Goal: Task Accomplishment & Management: Use online tool/utility

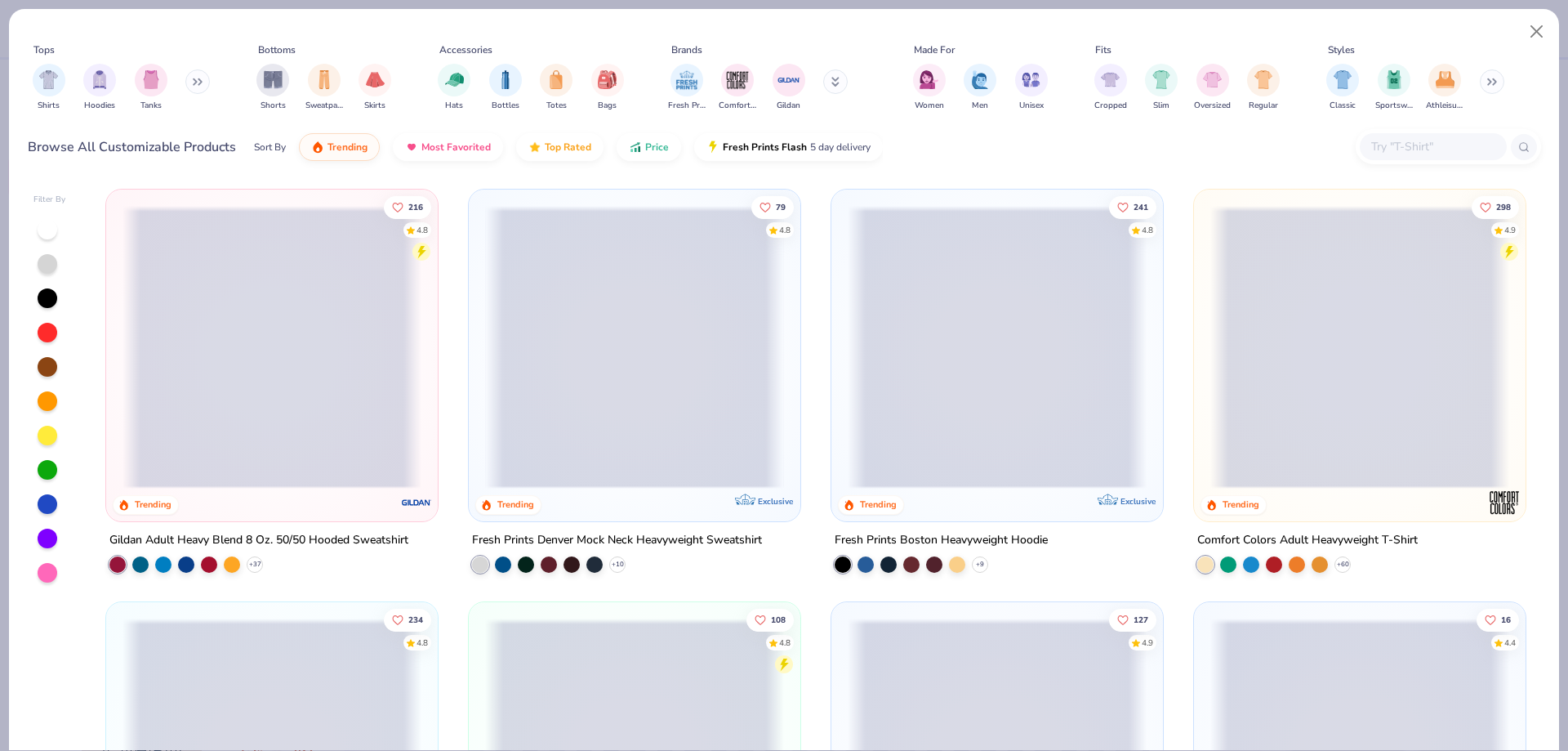
click at [485, 434] on span at bounding box center [335, 347] width 299 height 282
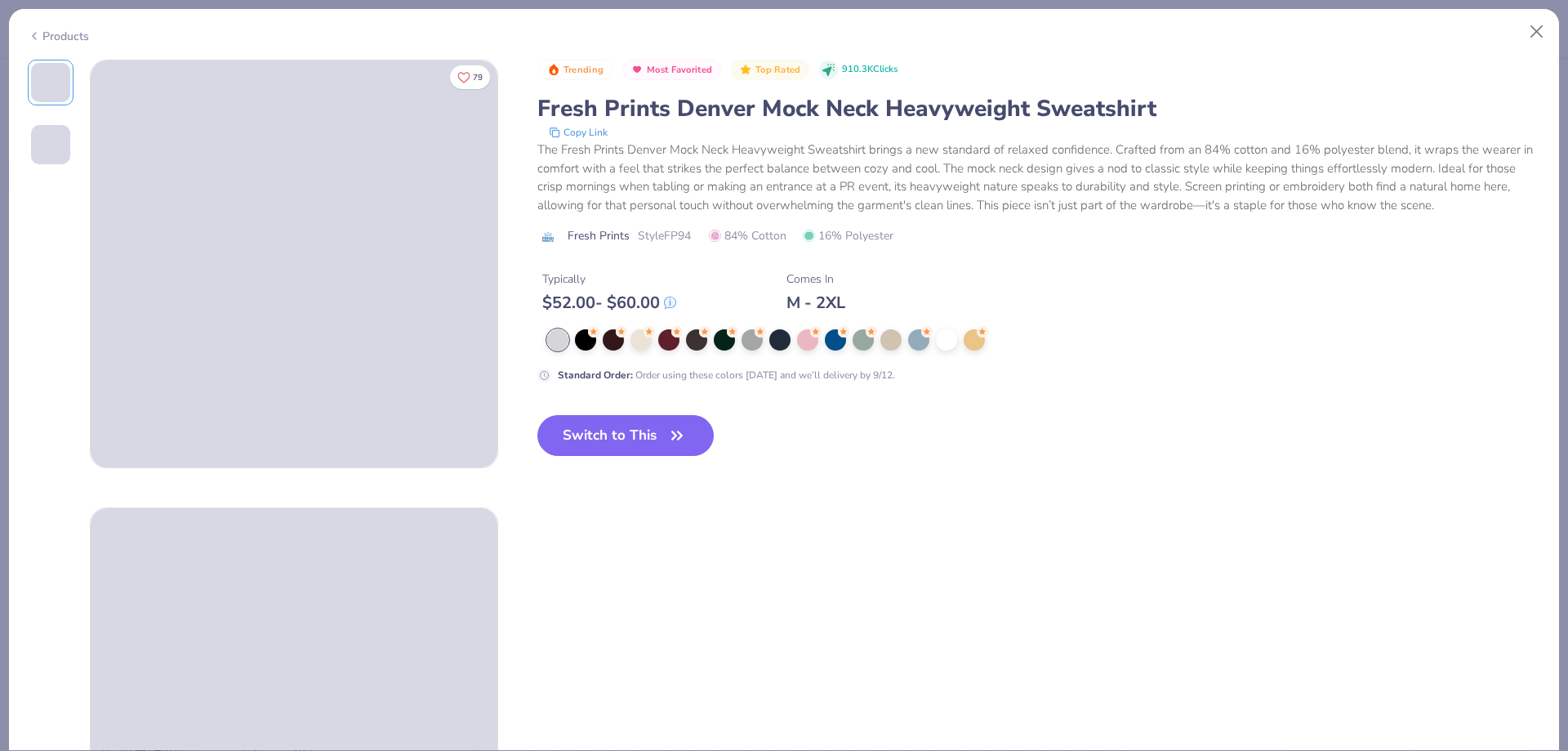
click at [598, 422] on button "Switch to This" at bounding box center [626, 436] width 177 height 41
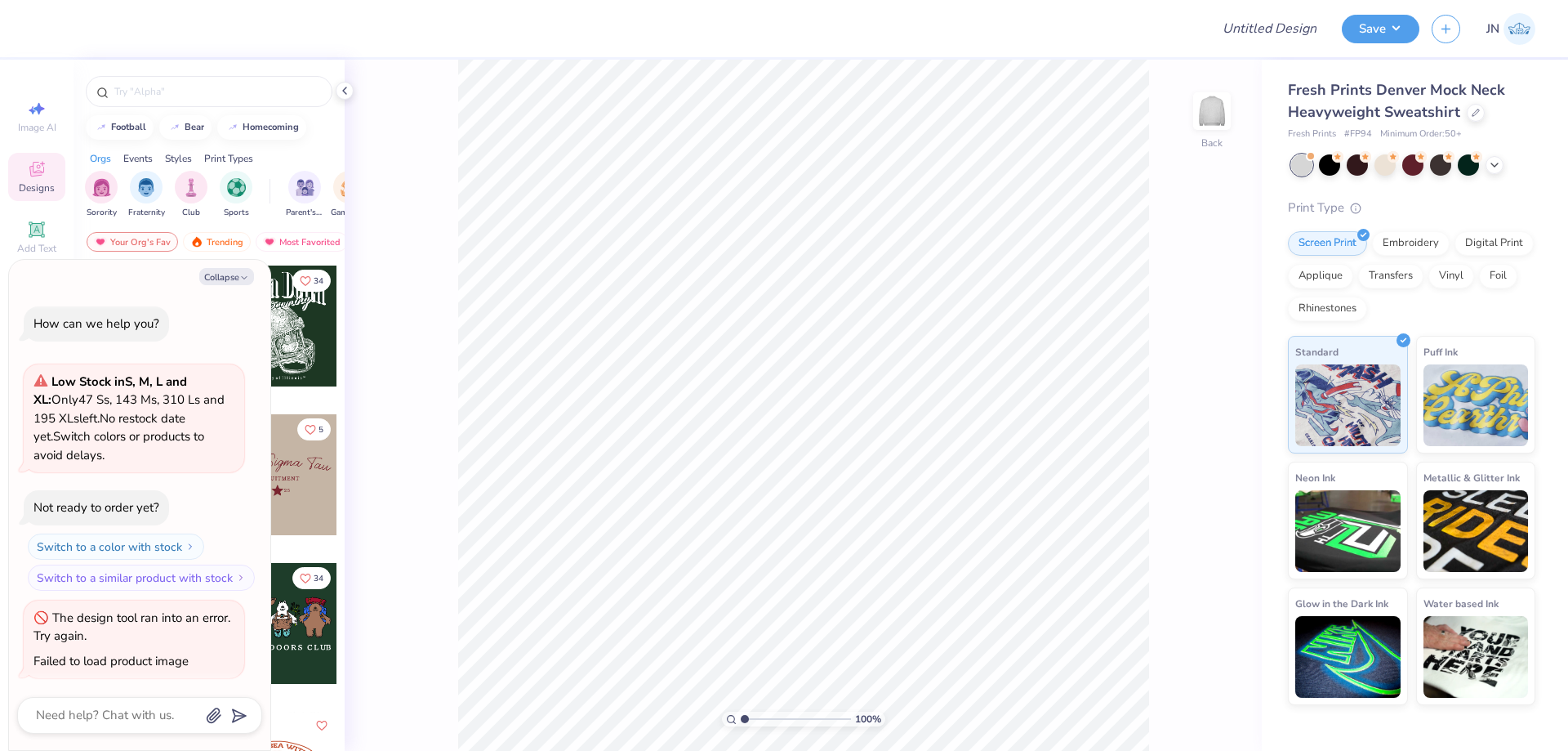
scroll to position [2, 0]
click at [1476, 117] on div at bounding box center [1476, 111] width 18 height 18
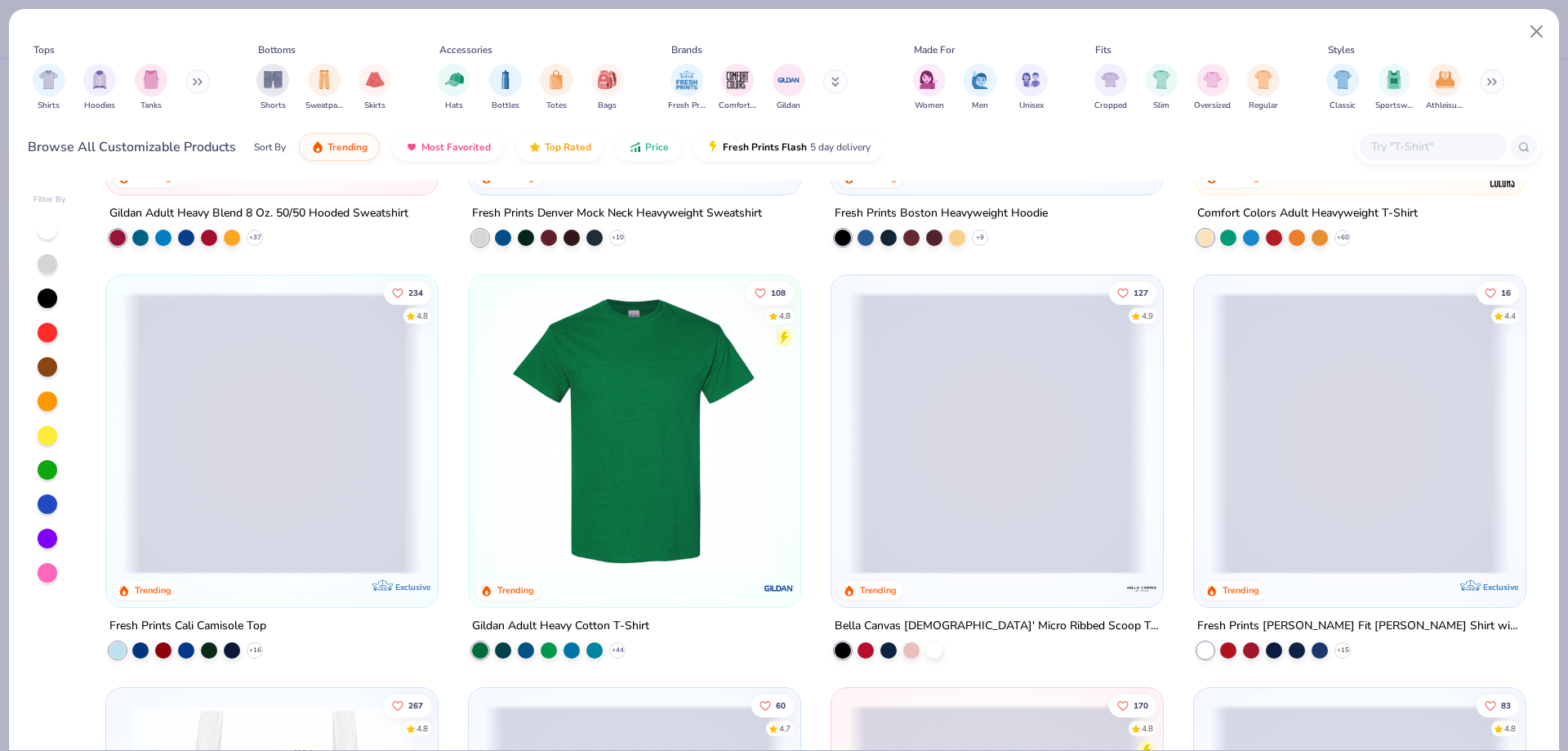
scroll to position [163, 0]
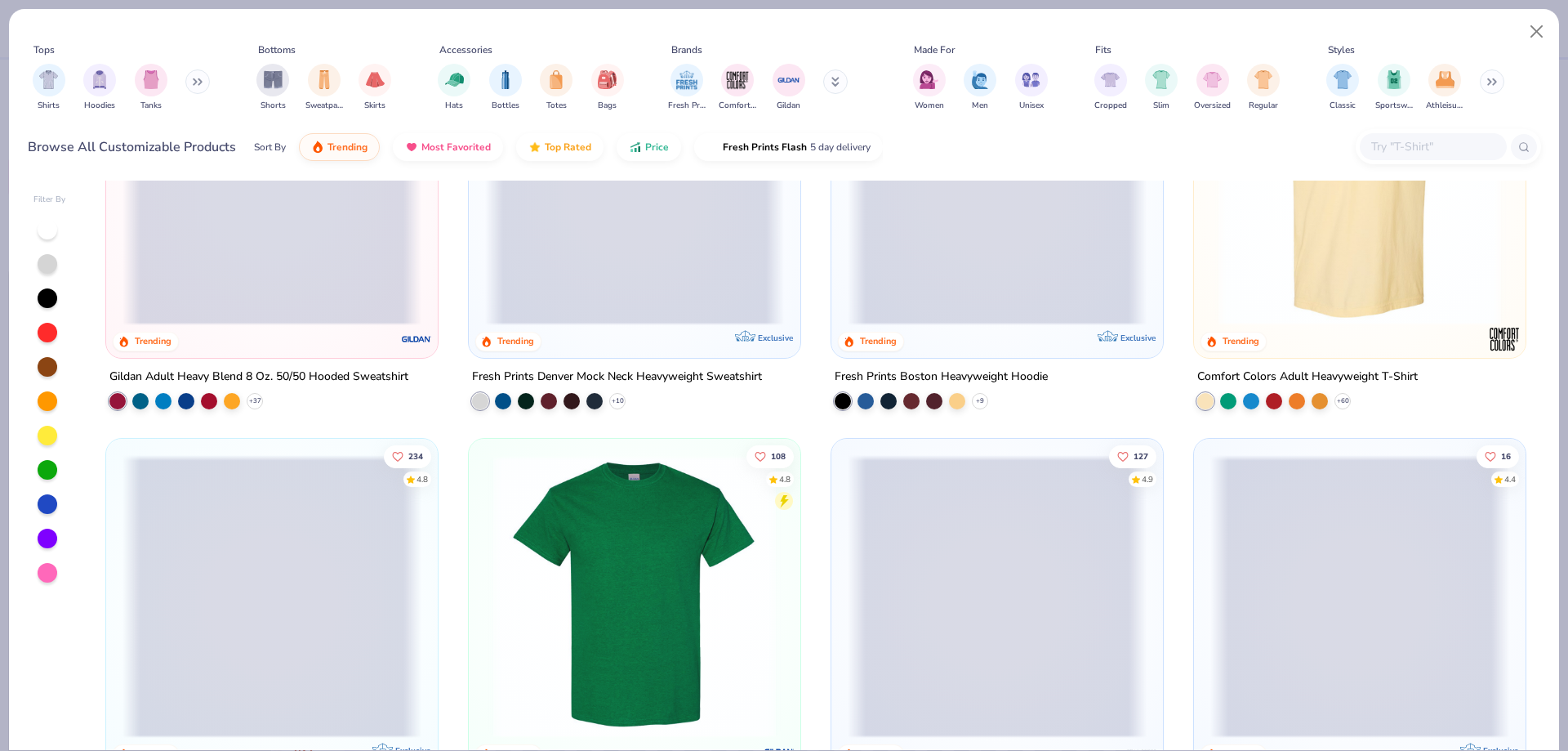
click at [323, 316] on span at bounding box center [272, 184] width 299 height 282
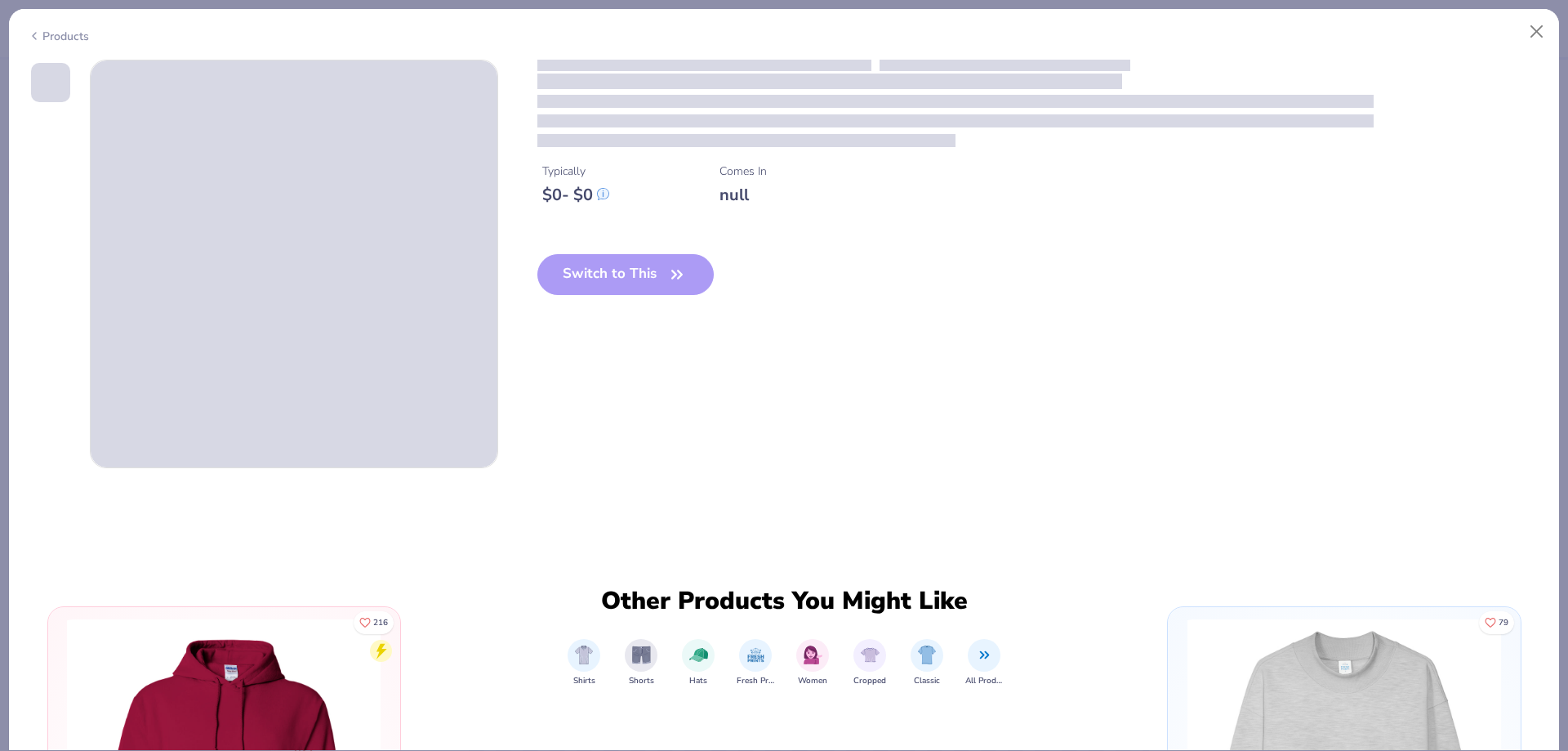
click at [679, 357] on div "Typically $ 0 - $ 0 Comes In null Switch to This" at bounding box center [784, 264] width 1513 height 408
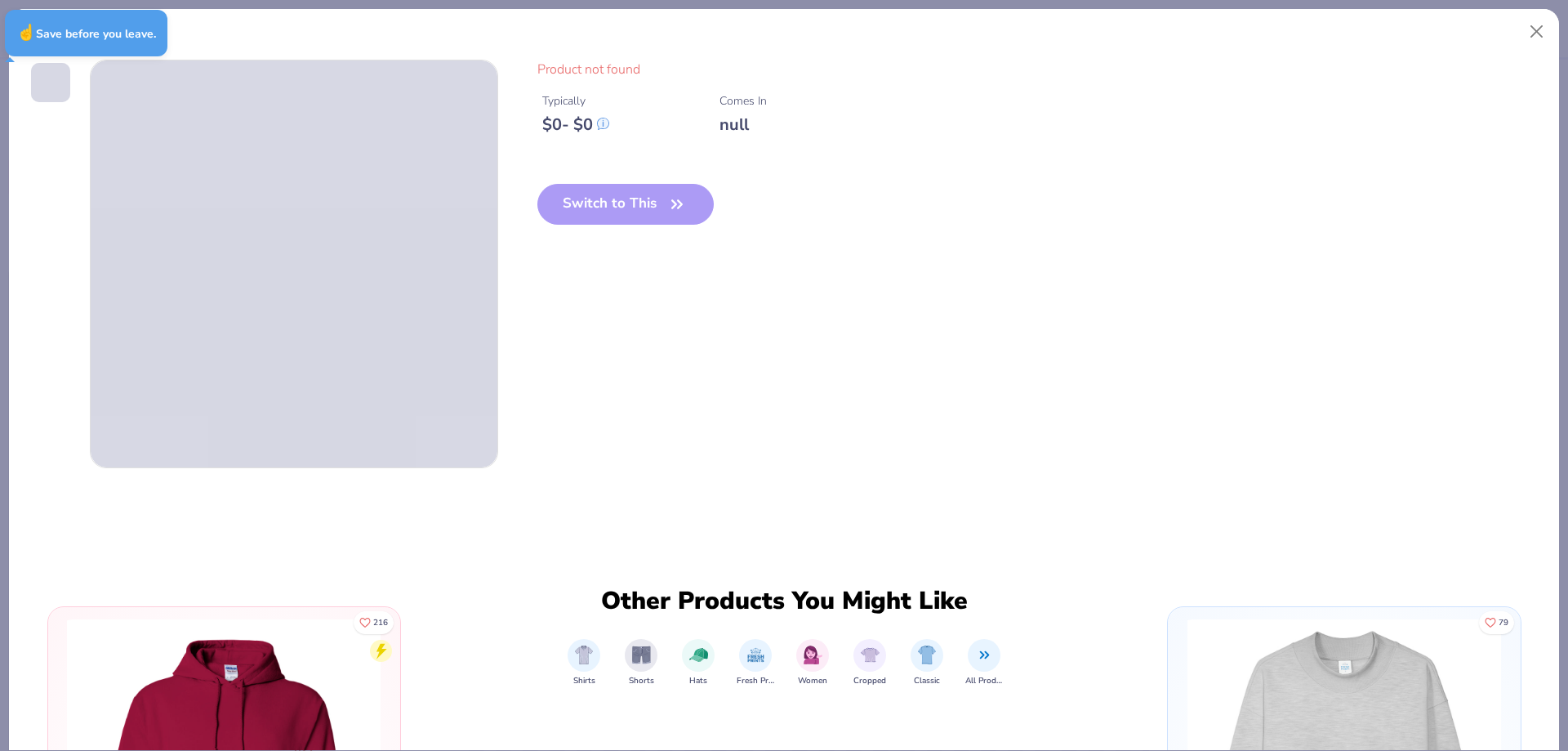
type textarea "x"
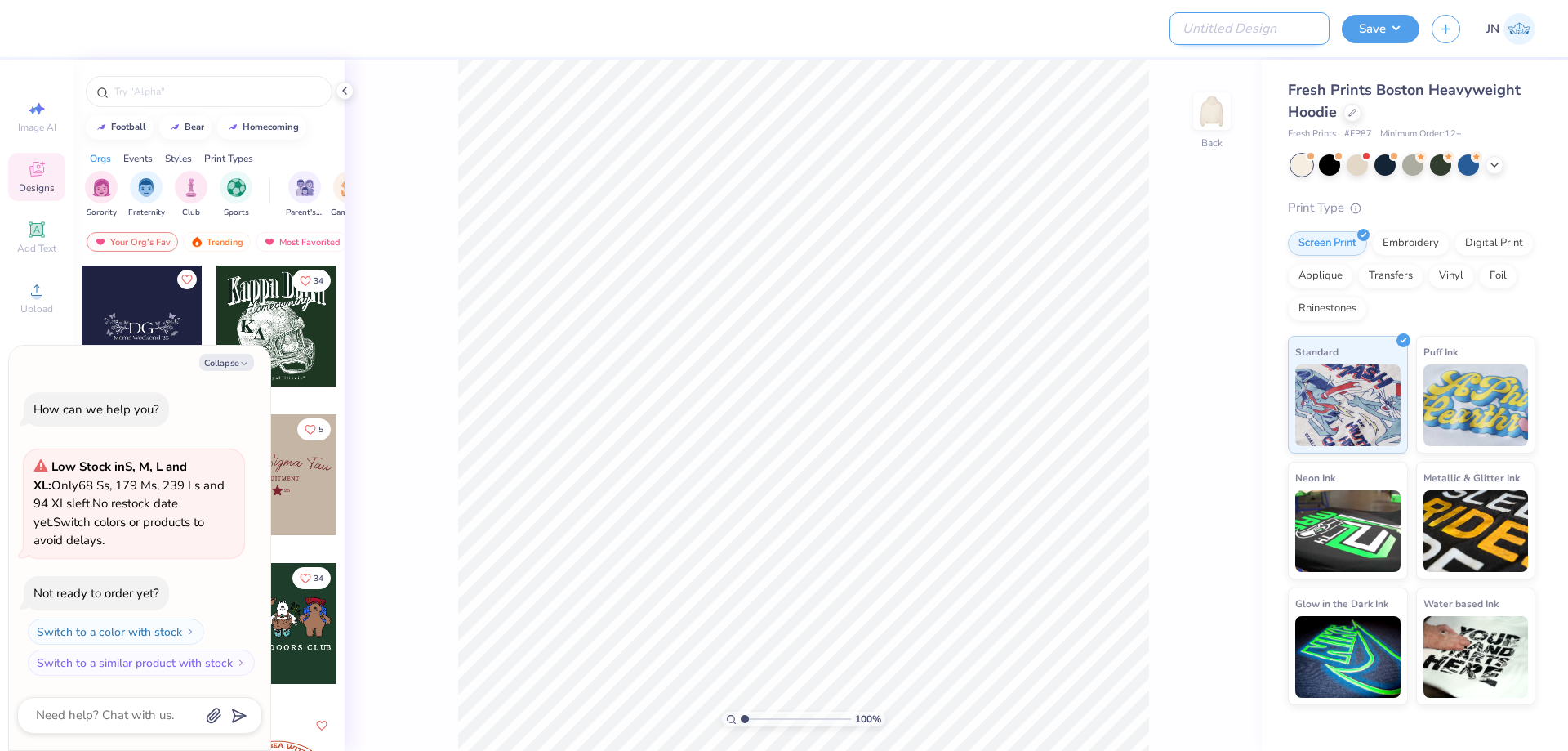
click at [1243, 33] on input "Design Title" at bounding box center [1249, 29] width 160 height 33
paste input "FPS239887"
type input "FPS239887"
type textarea "x"
type input "FPS239887"
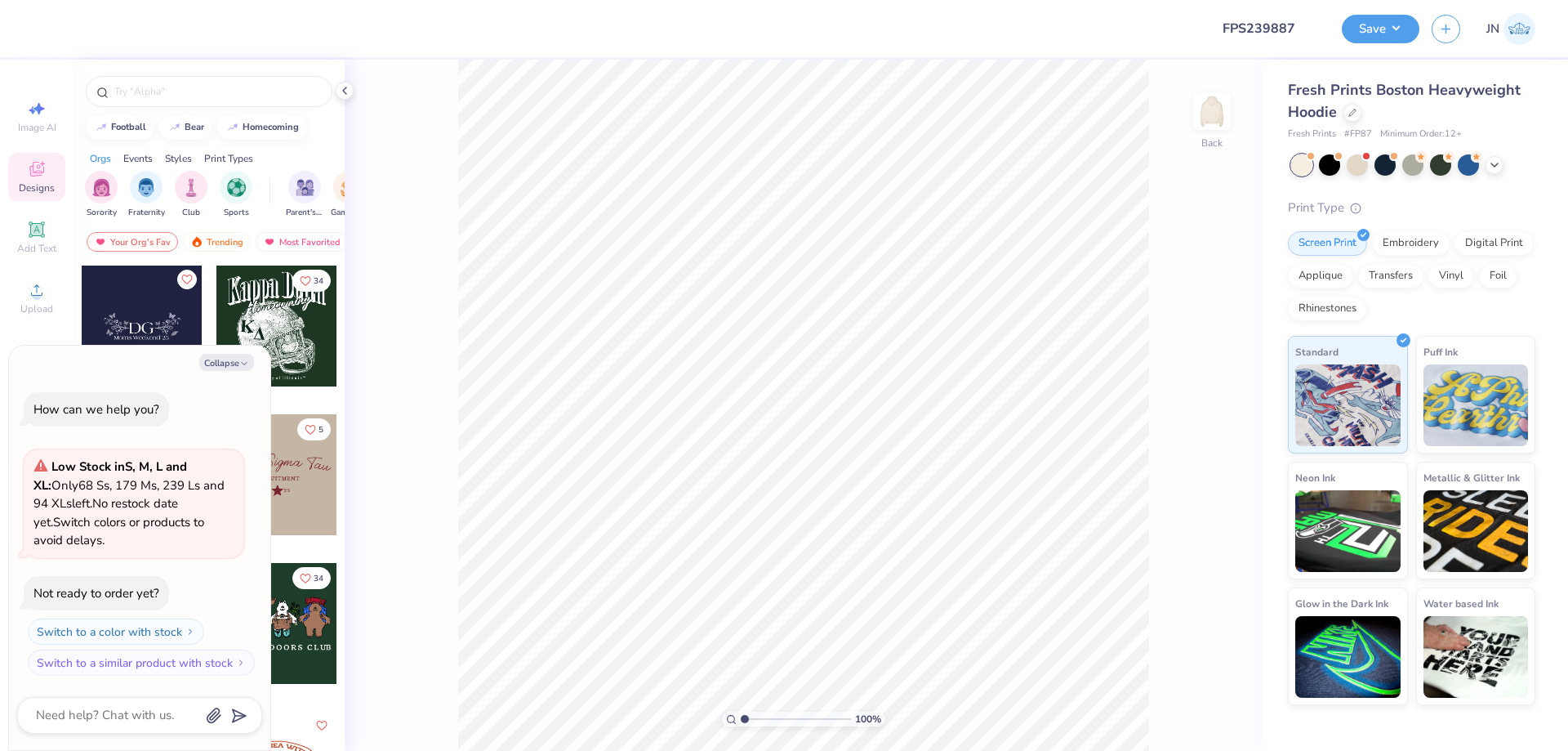
click at [1100, 26] on div at bounding box center [621, 28] width 1152 height 57
click at [46, 226] on icon at bounding box center [37, 230] width 20 height 20
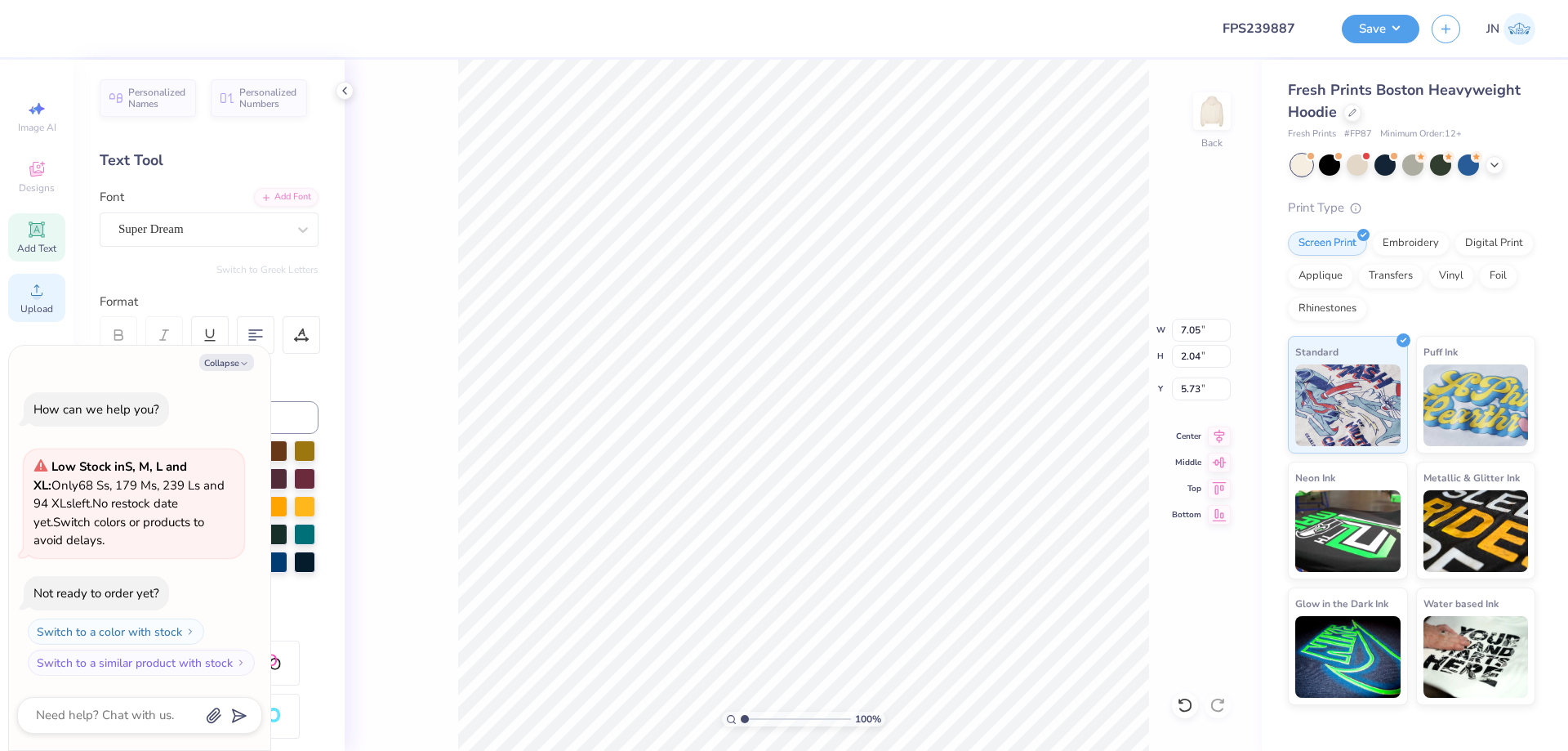
click at [30, 285] on icon at bounding box center [37, 290] width 20 height 20
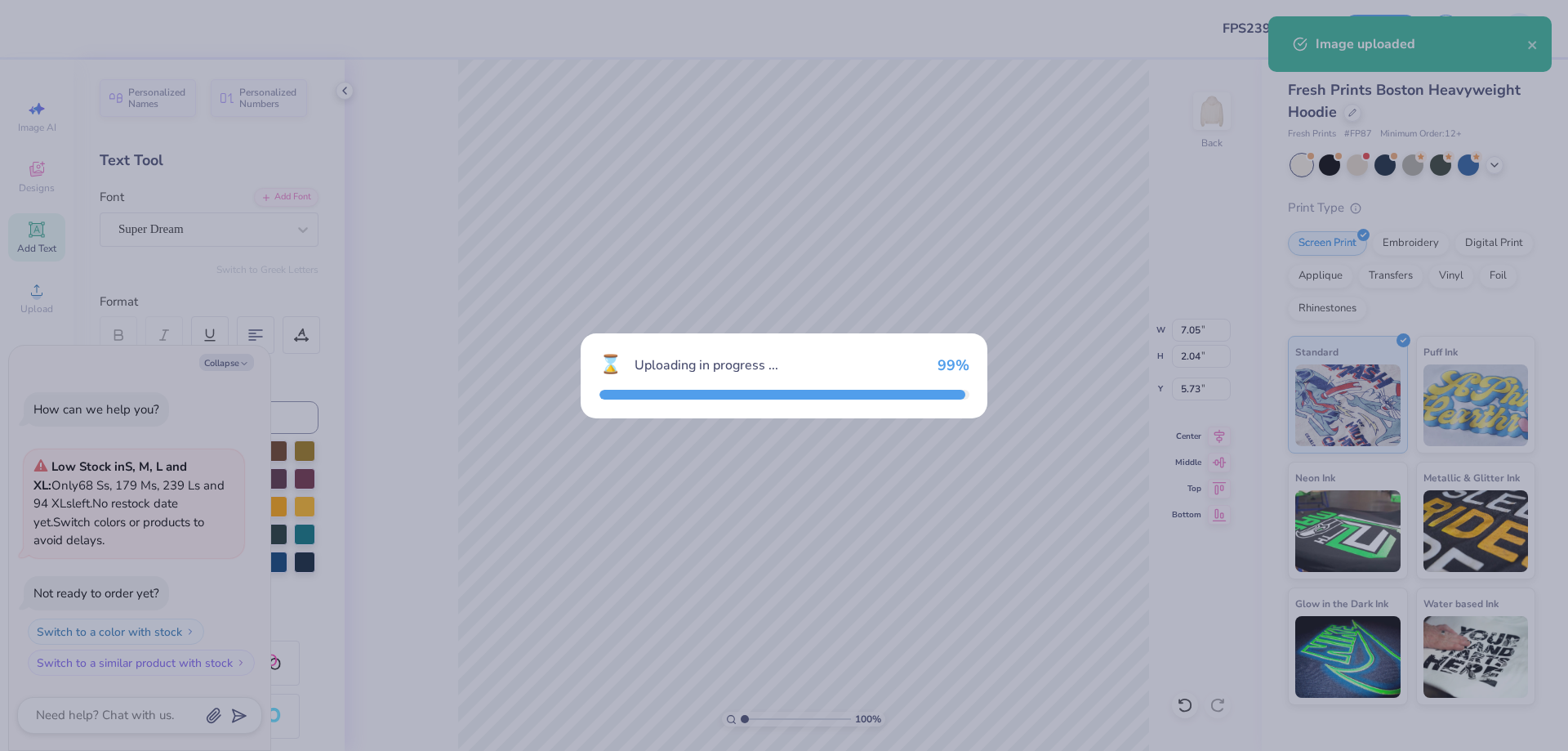
type textarea "x"
type input "8.88"
type input "8.87"
type input "2.32"
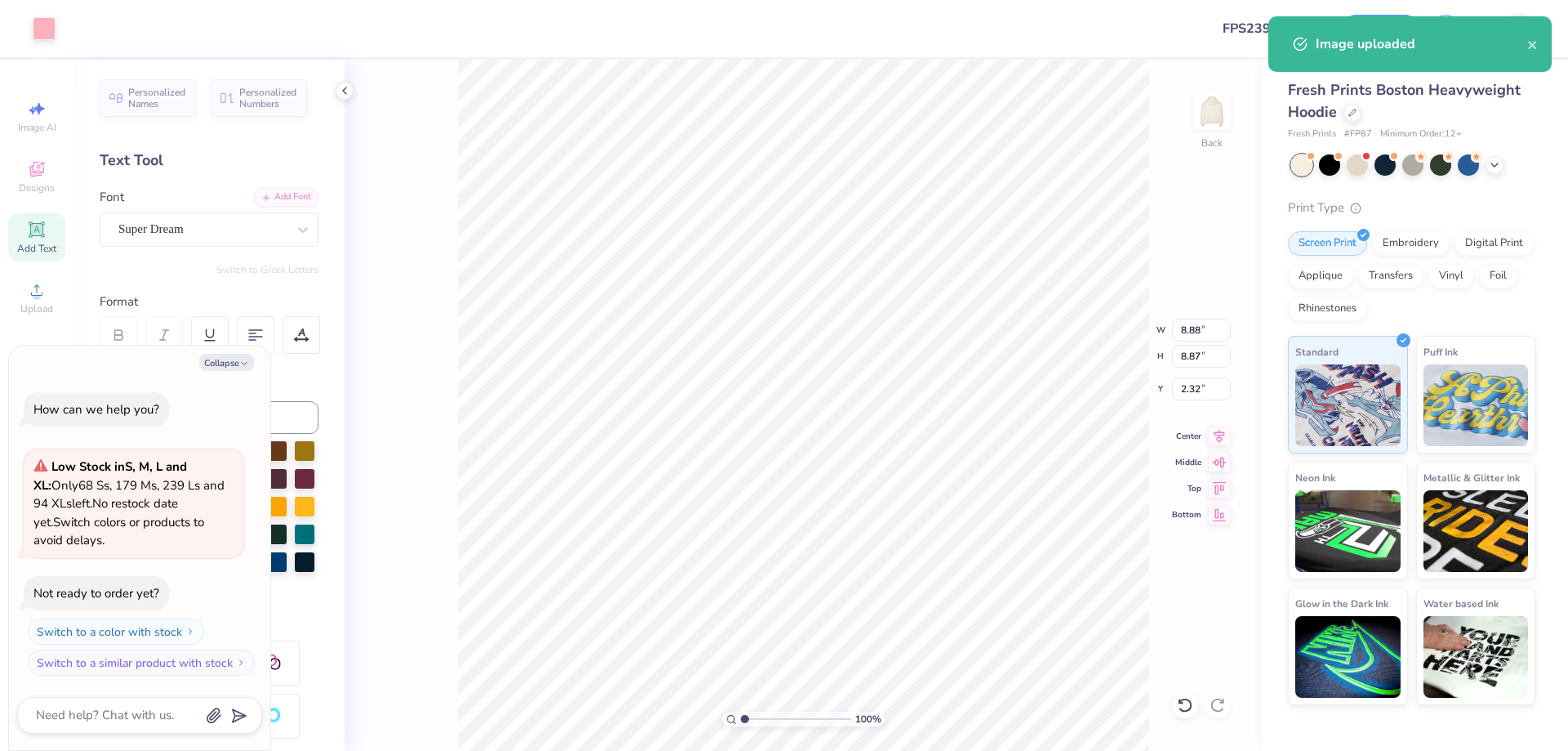
type textarea "x"
type input "3.89"
type input "3.88"
type textarea "x"
type input "2.23"
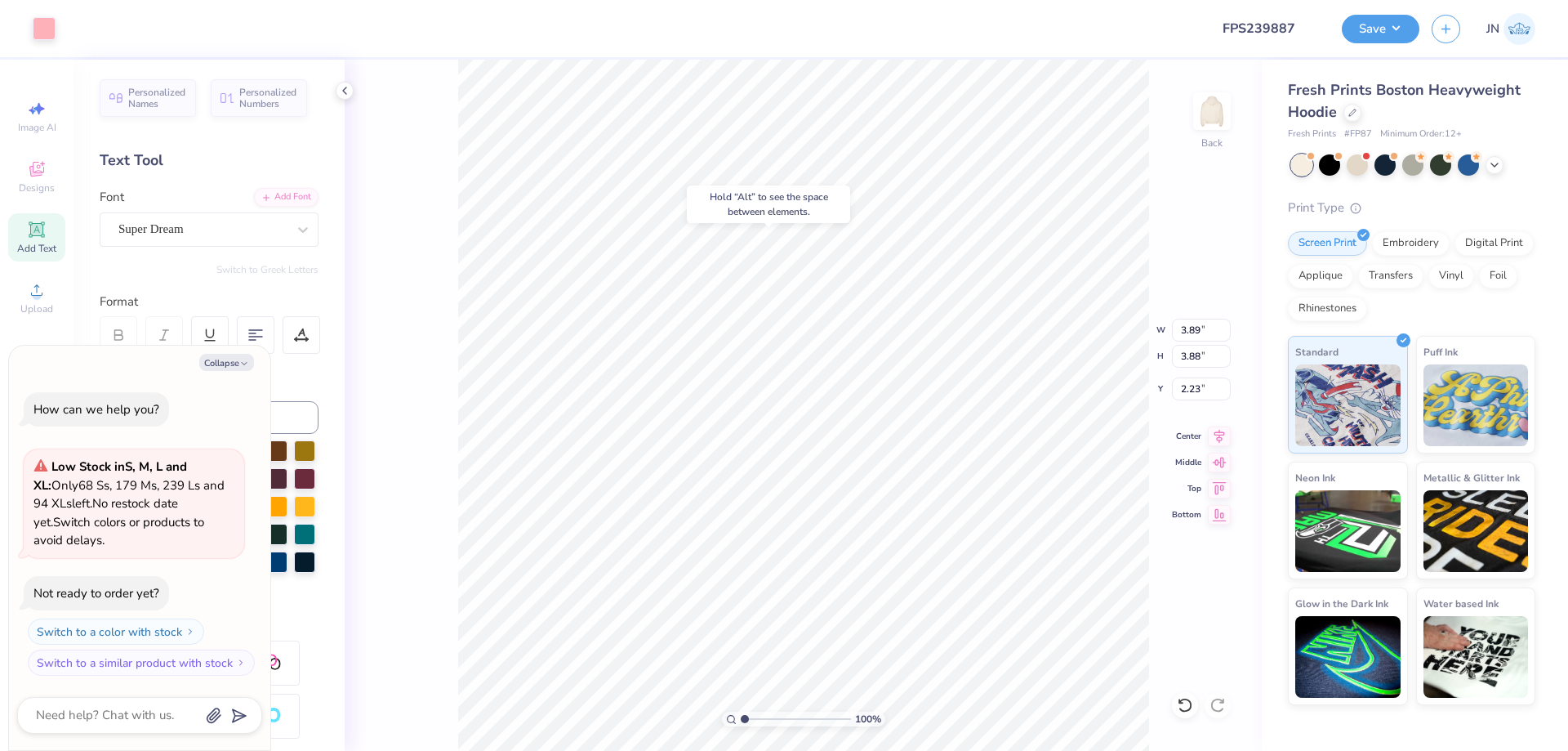
click at [6, 271] on div "Image AI Designs Add Text Upload Greek Clipart & logos Decorate" at bounding box center [36, 404] width 73 height 691
click at [30, 296] on icon at bounding box center [37, 290] width 20 height 20
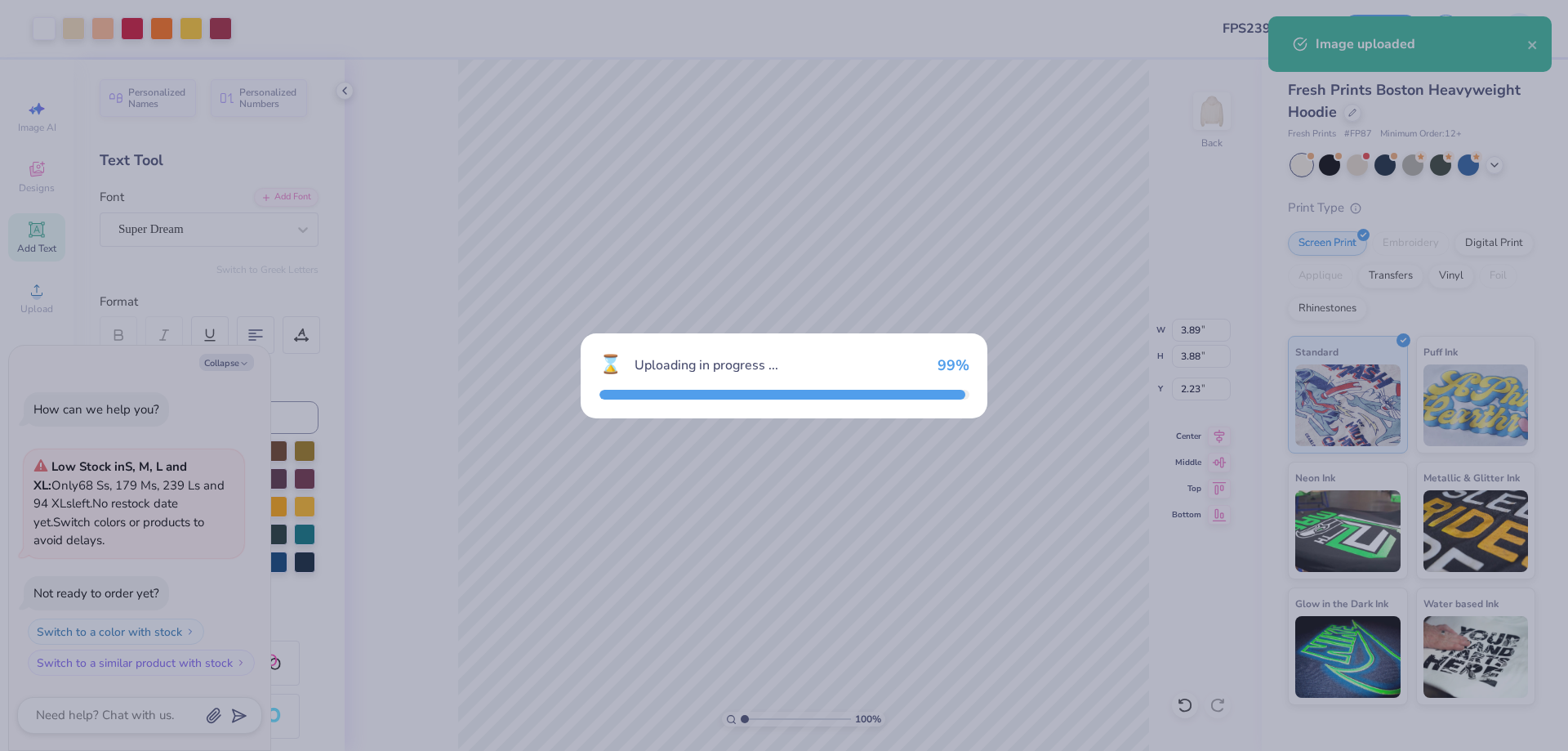
type textarea "x"
type input "12.76"
type input "12.42"
type input "0.54"
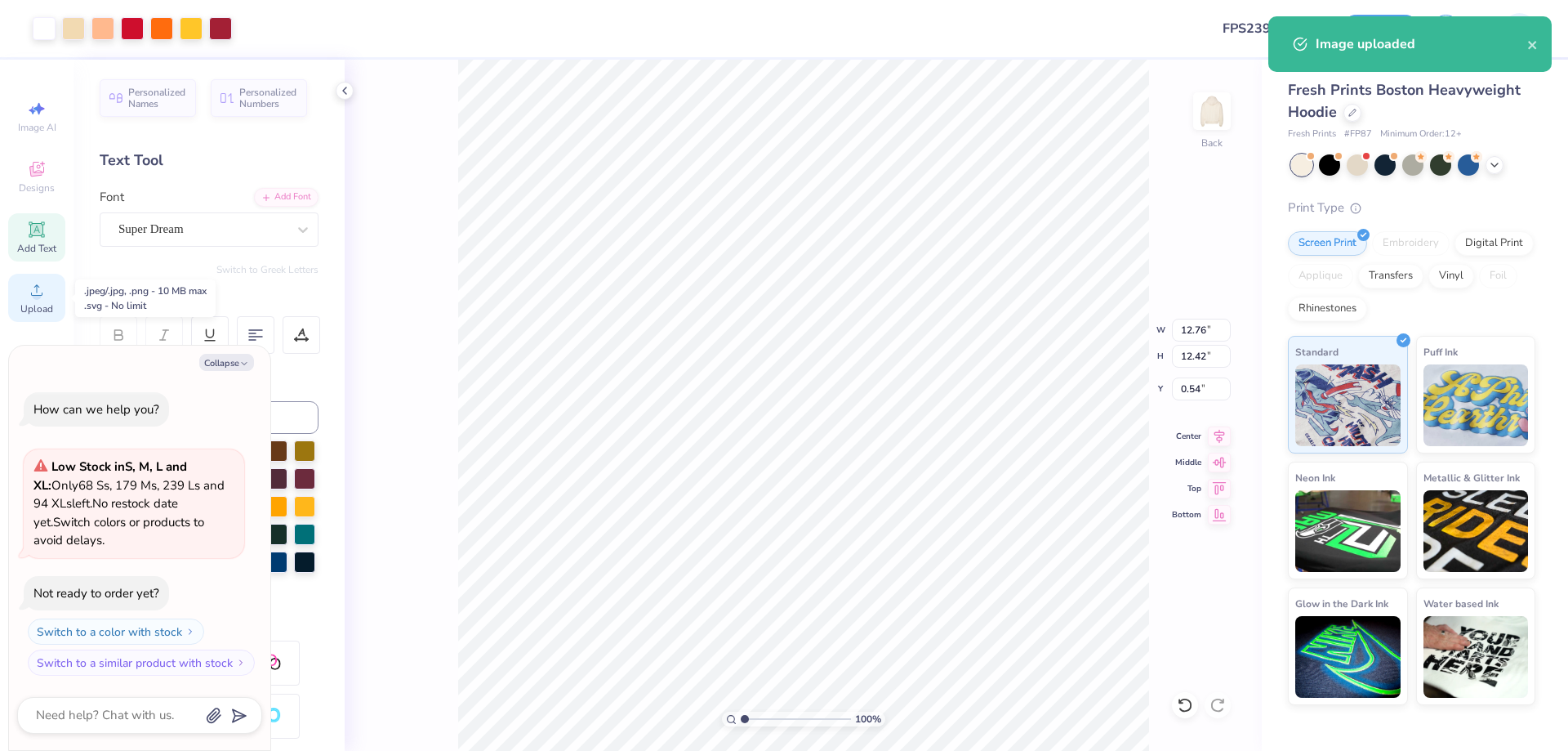
click at [43, 298] on icon at bounding box center [37, 290] width 20 height 20
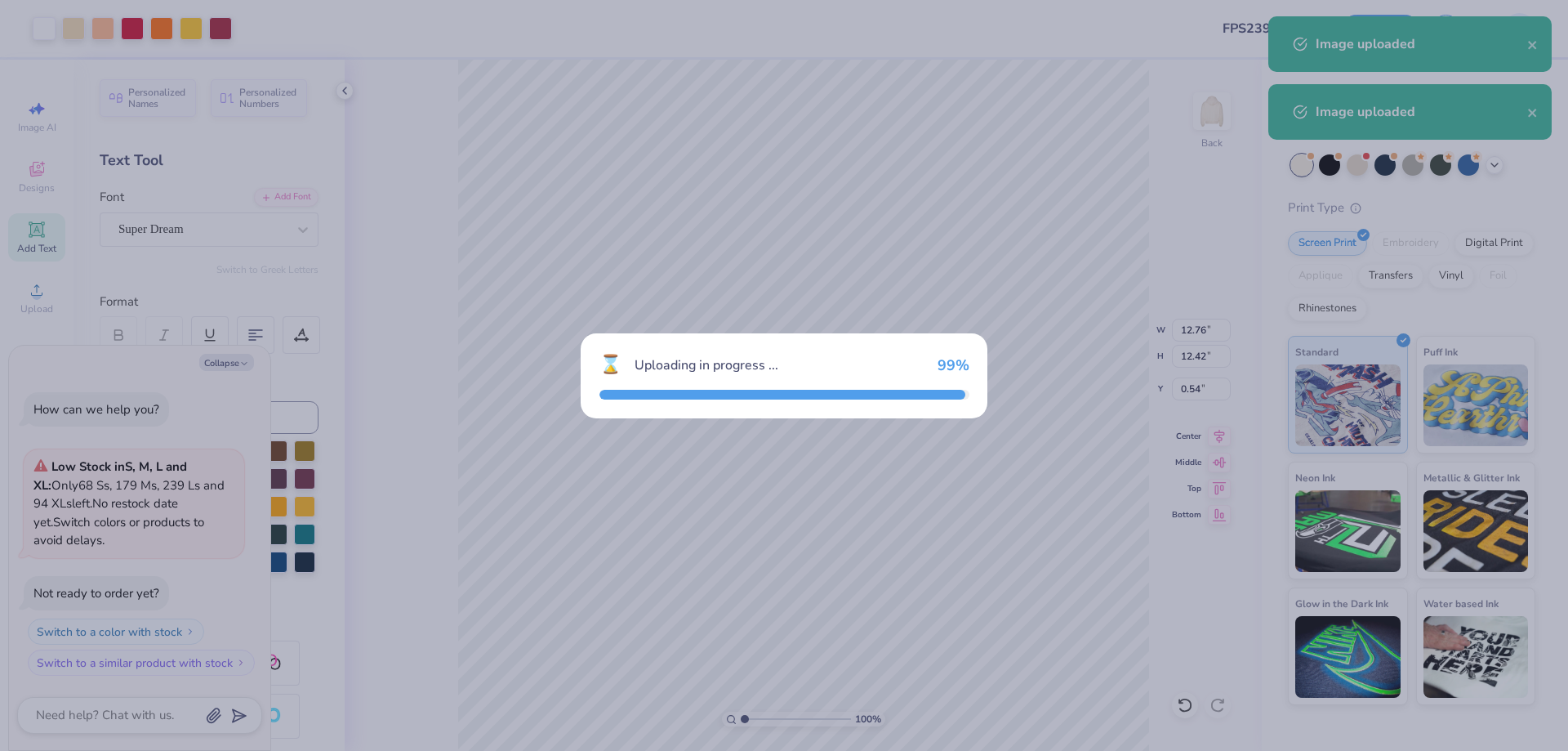
type textarea "x"
type input "10.12"
type input "10.07"
type input "1.72"
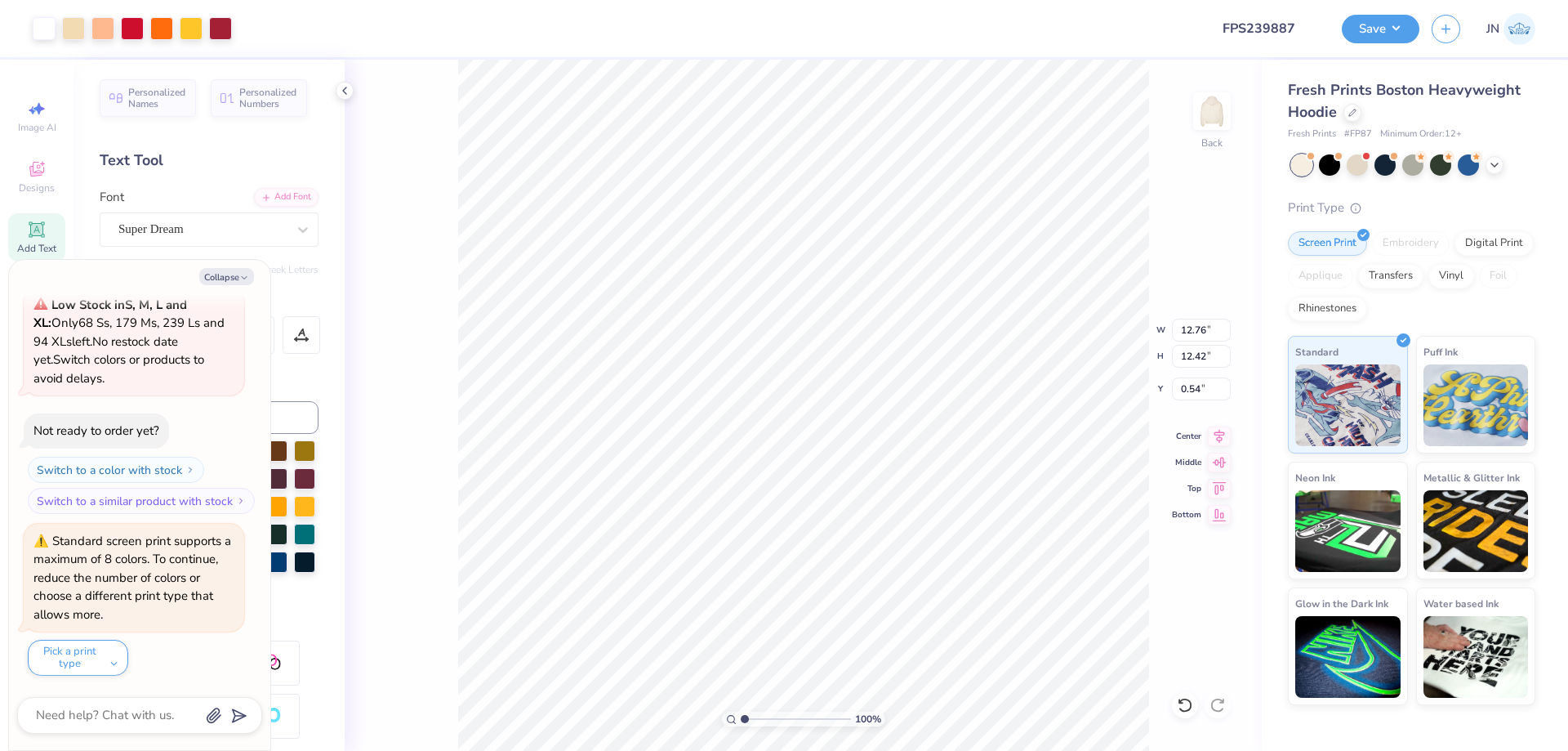
type textarea "x"
type input "10.12"
type input "10.07"
type input "1.72"
type textarea "x"
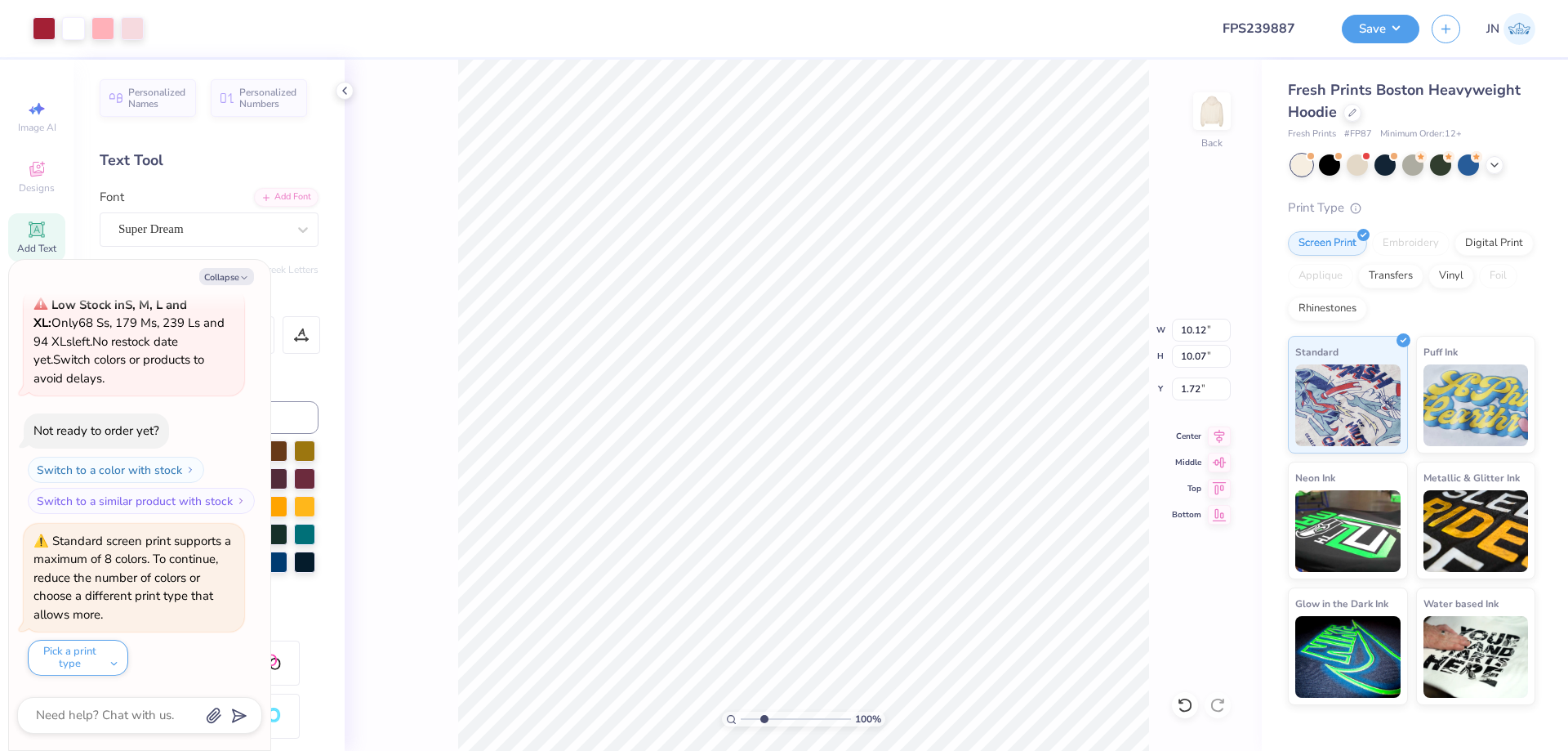
click at [764, 715] on input "range" at bounding box center [796, 719] width 110 height 15
type input "1.71"
click at [752, 721] on input "range" at bounding box center [796, 719] width 110 height 15
click at [753, 718] on input "range" at bounding box center [796, 719] width 110 height 15
type textarea "x"
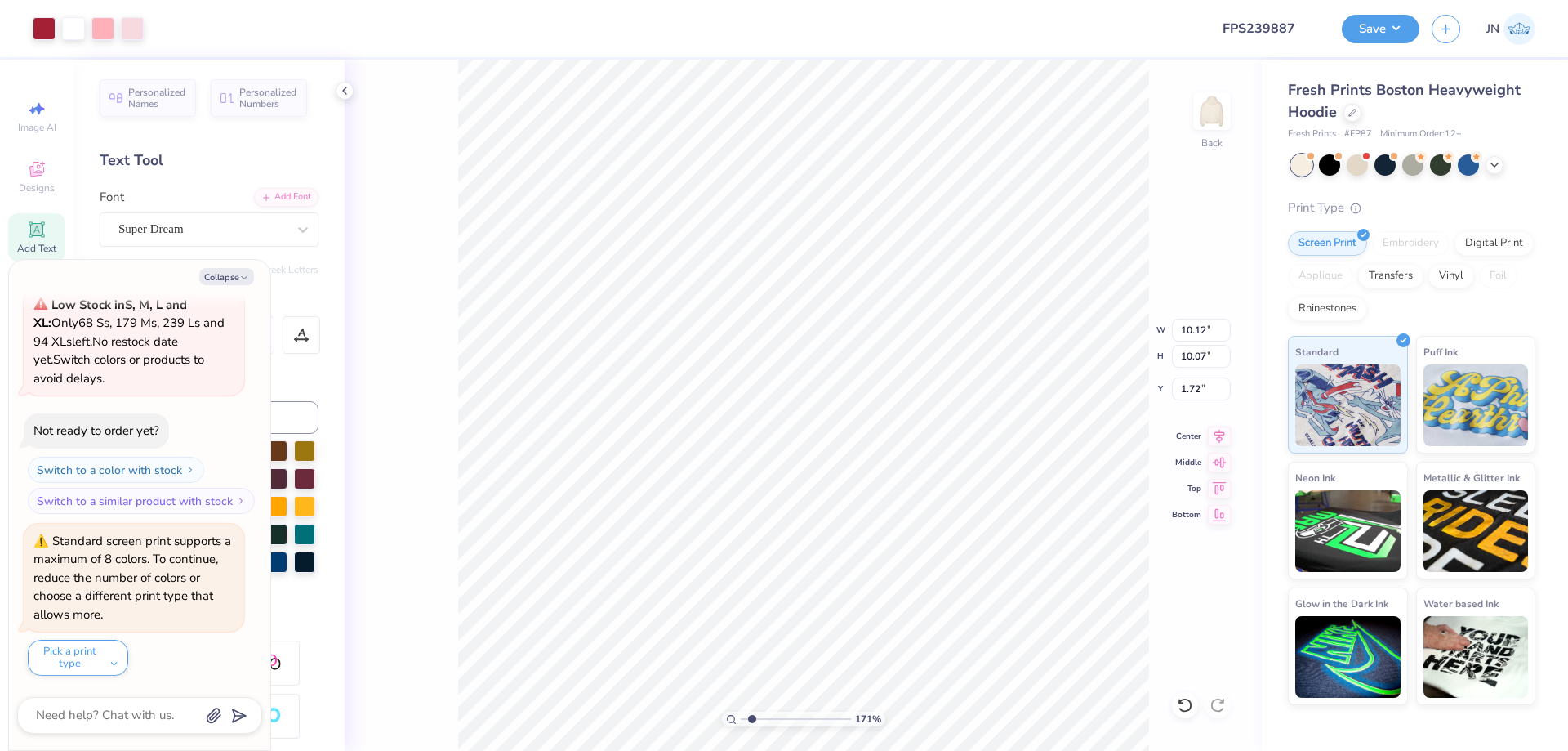
type input "3.89"
type input "3.88"
type input "2.23"
type textarea "x"
type input "12.76"
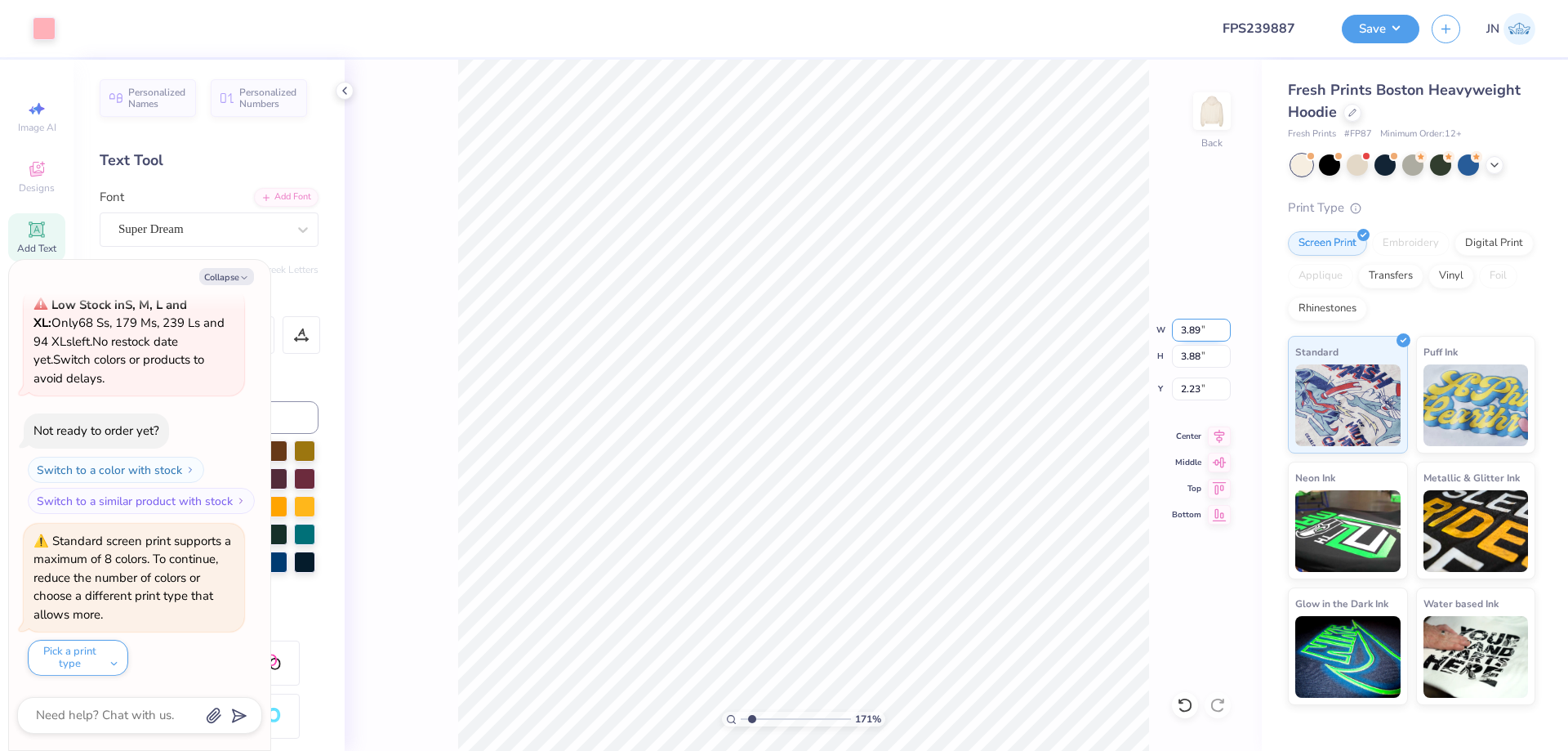
type input "12.42"
type input "0.54"
click at [1193, 329] on input "12.76" at bounding box center [1201, 330] width 58 height 23
type input "3"
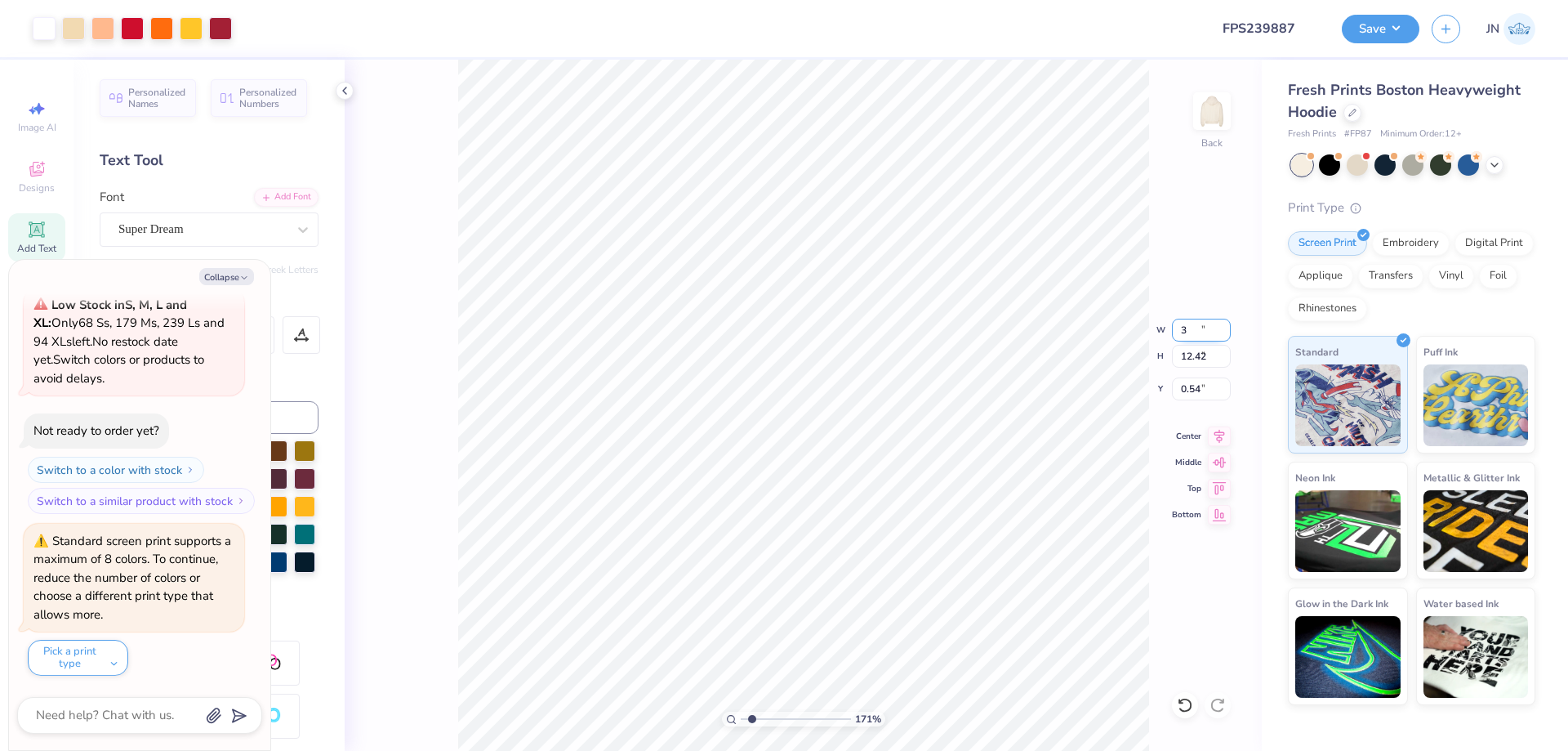
type textarea "x"
type input "3.00"
type input "2.92"
type input "5.29"
type textarea "x"
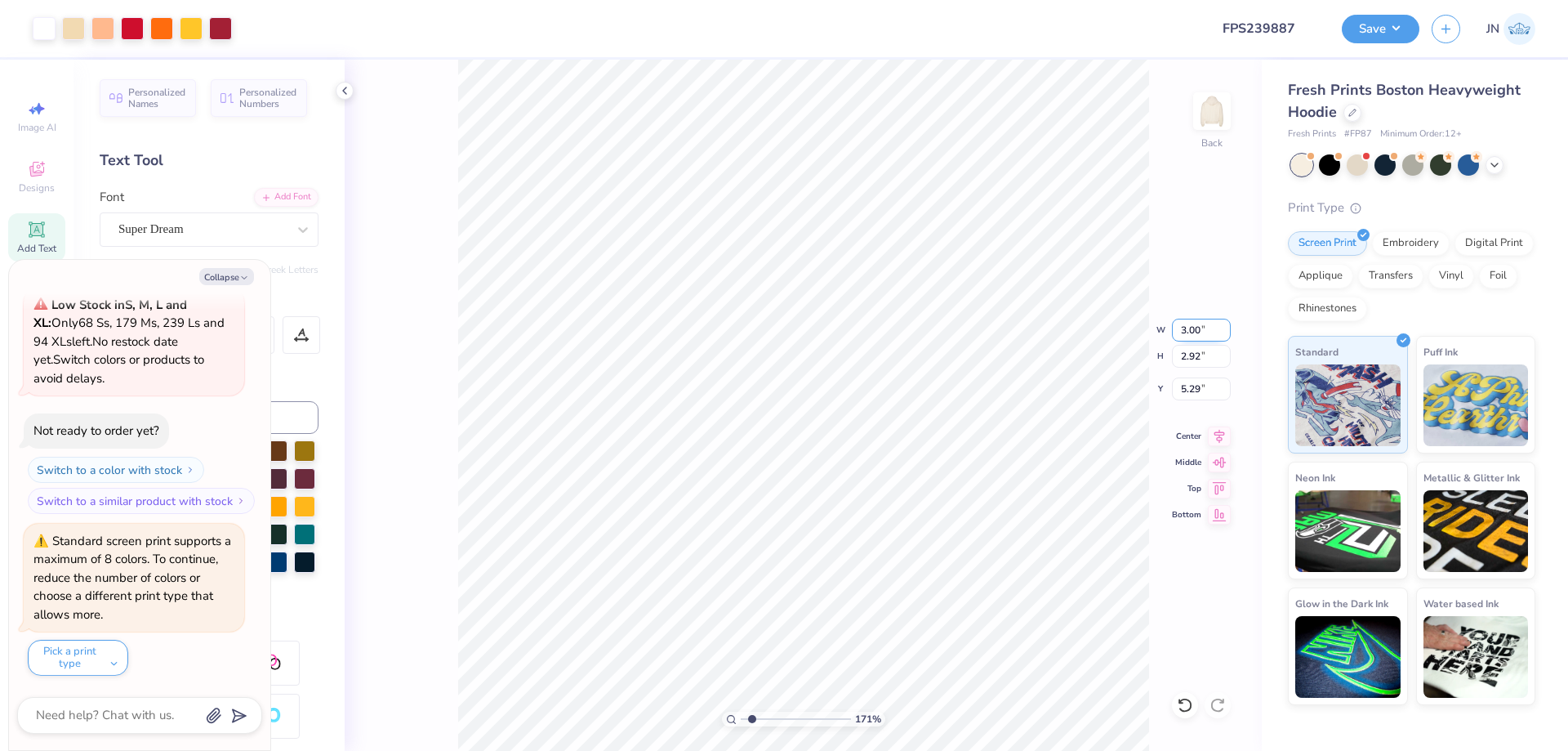
type input "10.12"
type input "10.07"
type input "1.72"
type textarea "x"
click at [1193, 338] on input "10.12" at bounding box center [1201, 330] width 58 height 23
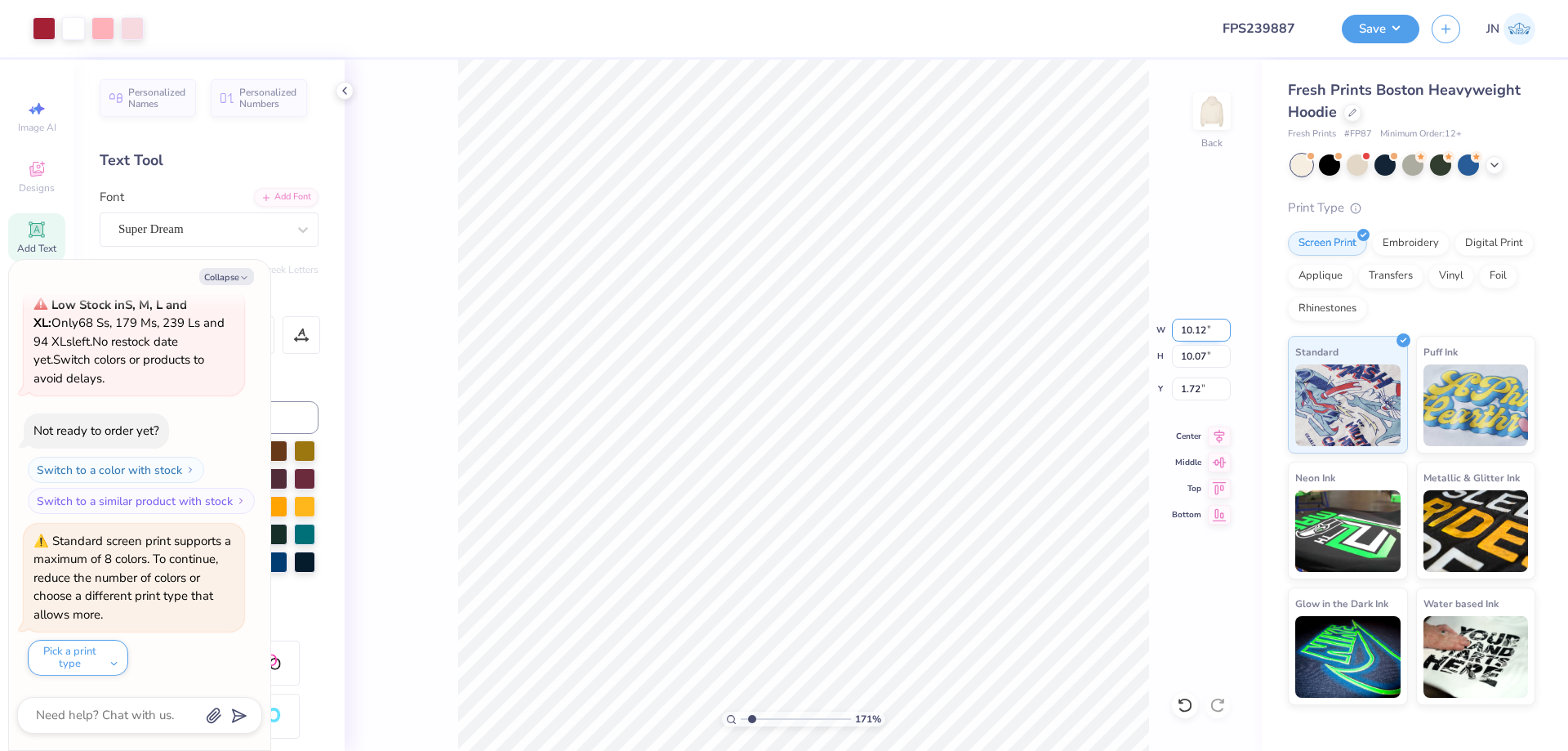
click at [1193, 338] on input "10.12" at bounding box center [1201, 330] width 58 height 23
type input "3.5"
type textarea "x"
type input "3.50"
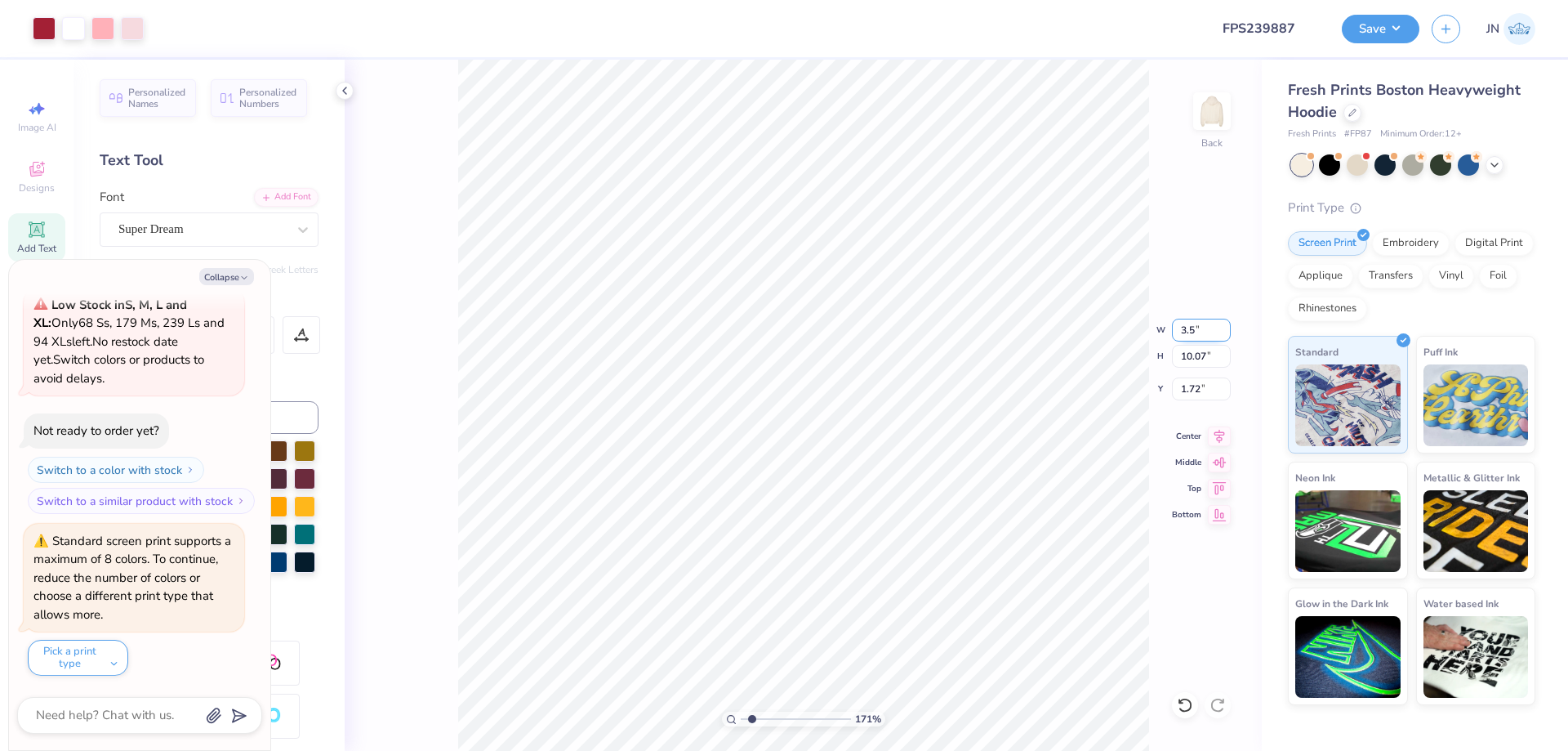
type input "3.48"
type input "5.01"
type textarea "x"
type input "5.73"
type textarea "x"
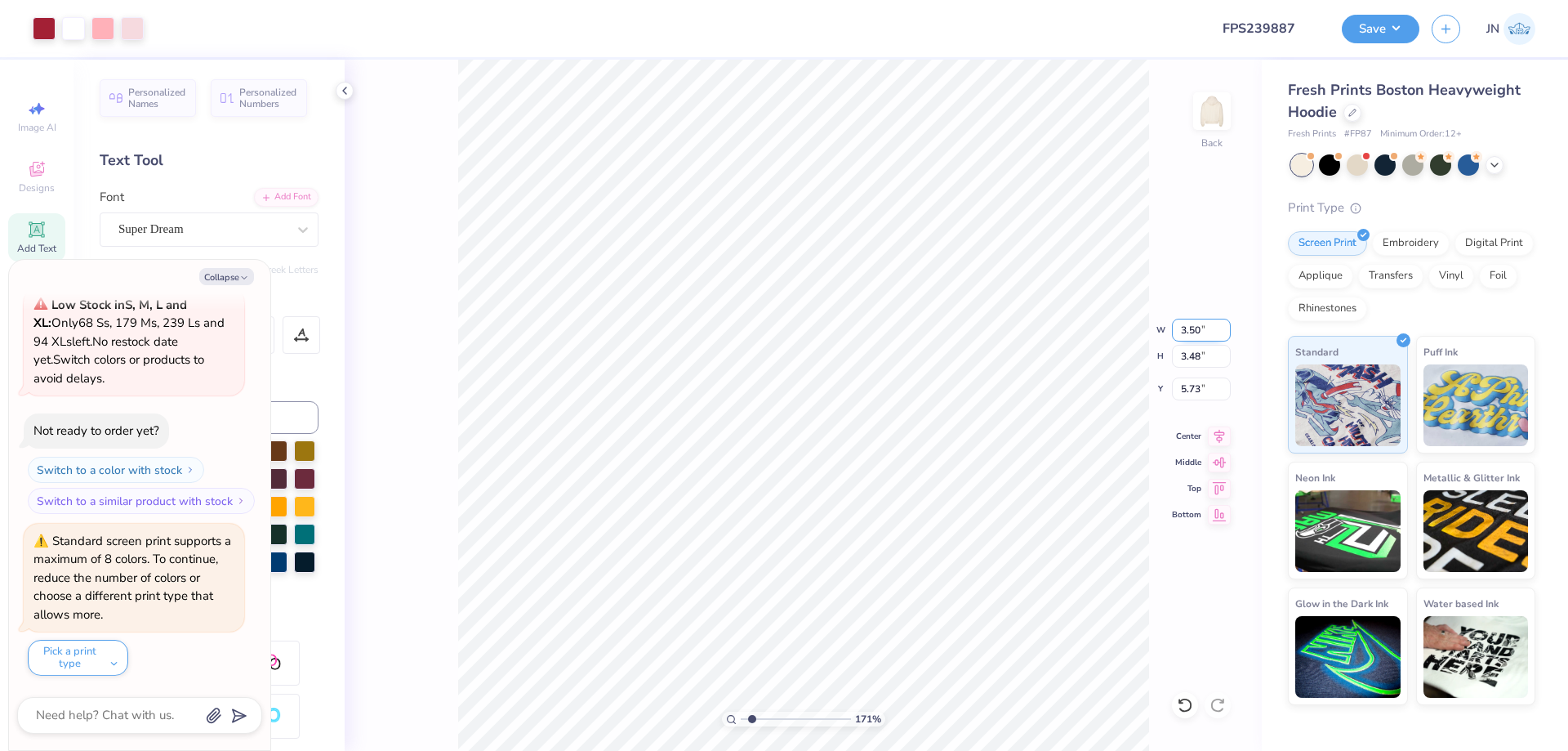
type input "3.00"
type input "2.92"
type input "5.29"
click at [1186, 337] on input "3.00" at bounding box center [1201, 330] width 58 height 23
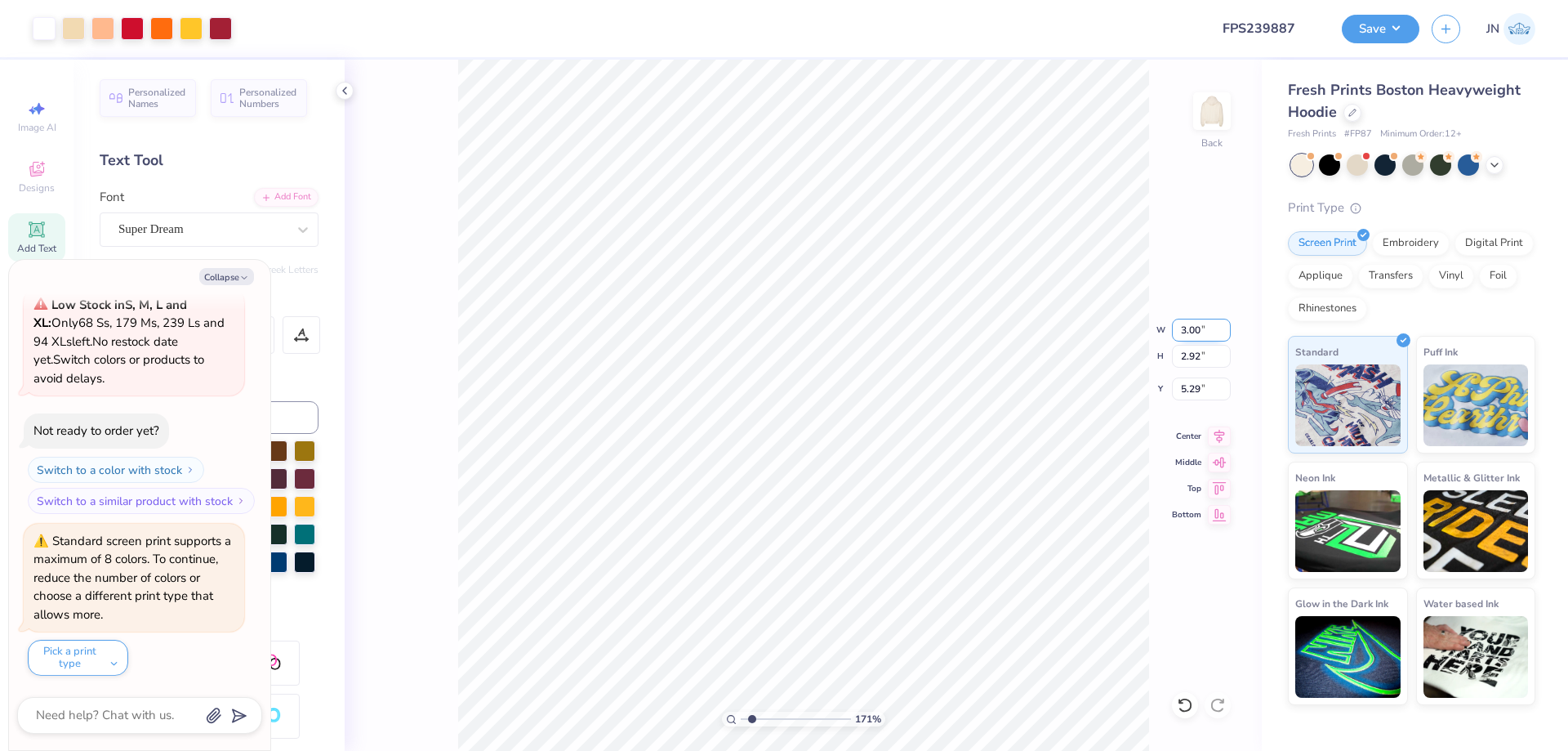
click at [1186, 337] on input "3.00" at bounding box center [1201, 330] width 58 height 23
type input "4"
type textarea "x"
type input "4.00"
type input "3.90"
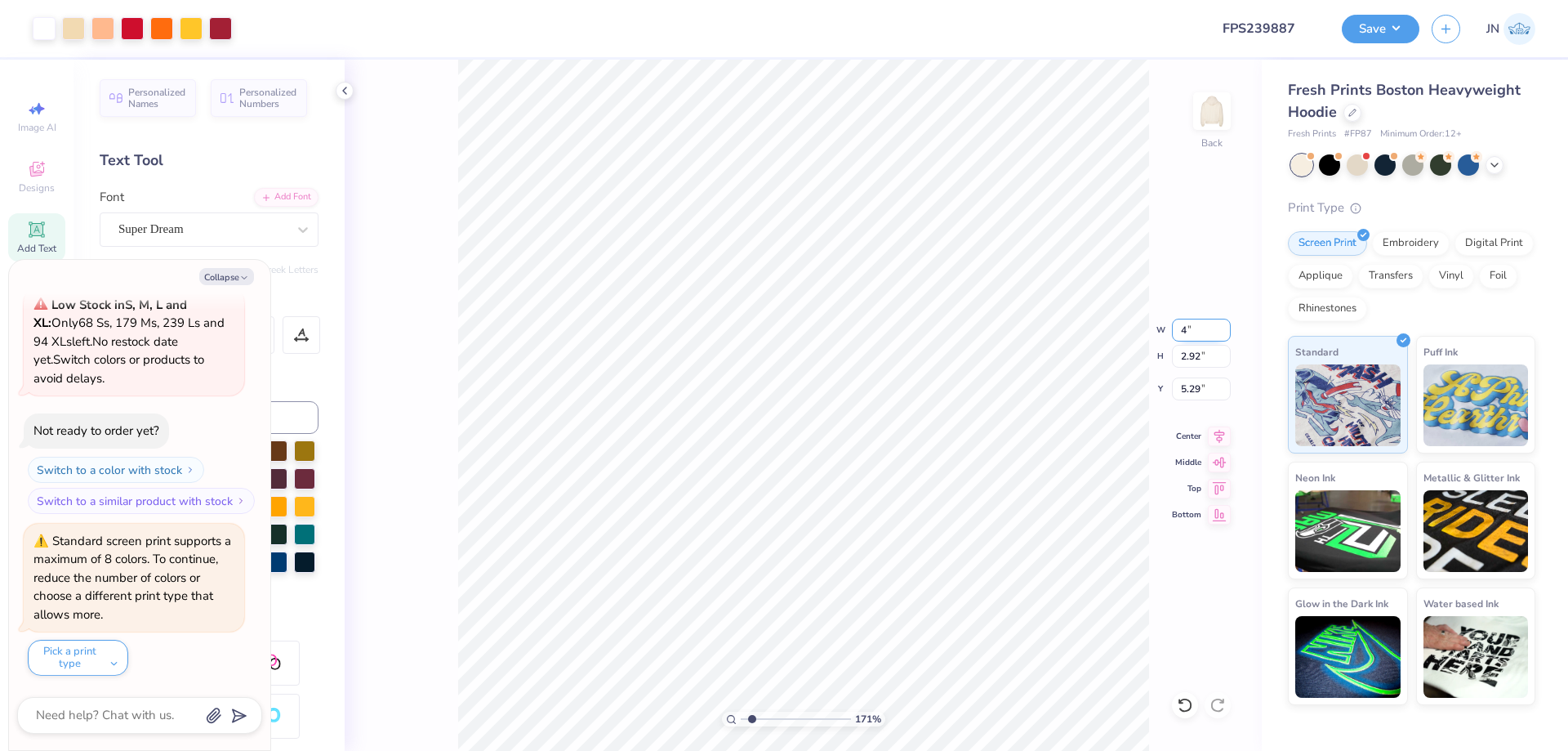
type input "4.80"
type textarea "x"
type input "2.47"
type textarea "x"
type input "3.50"
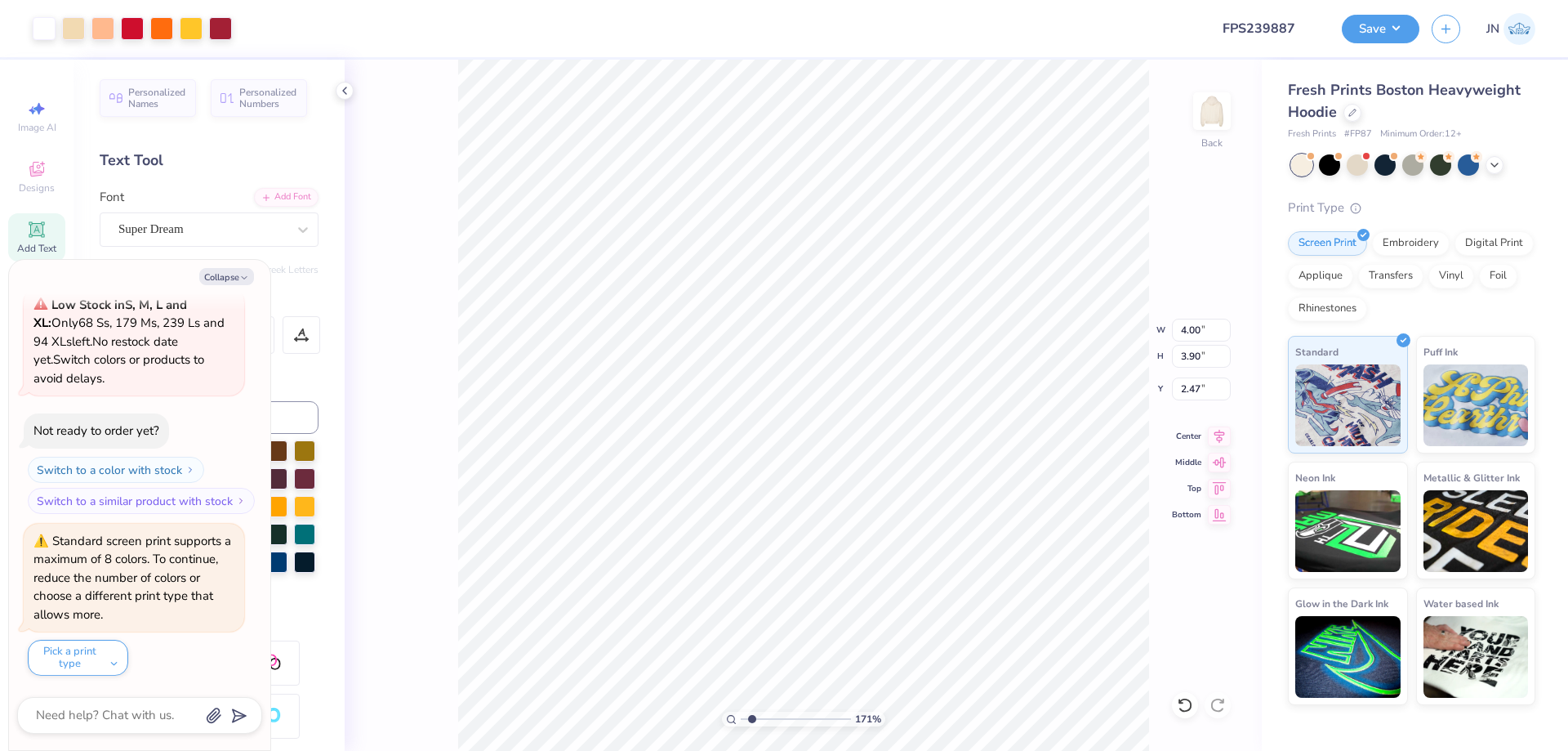
type input "3.48"
type input "5.73"
type textarea "x"
type input "4.00"
type input "3.90"
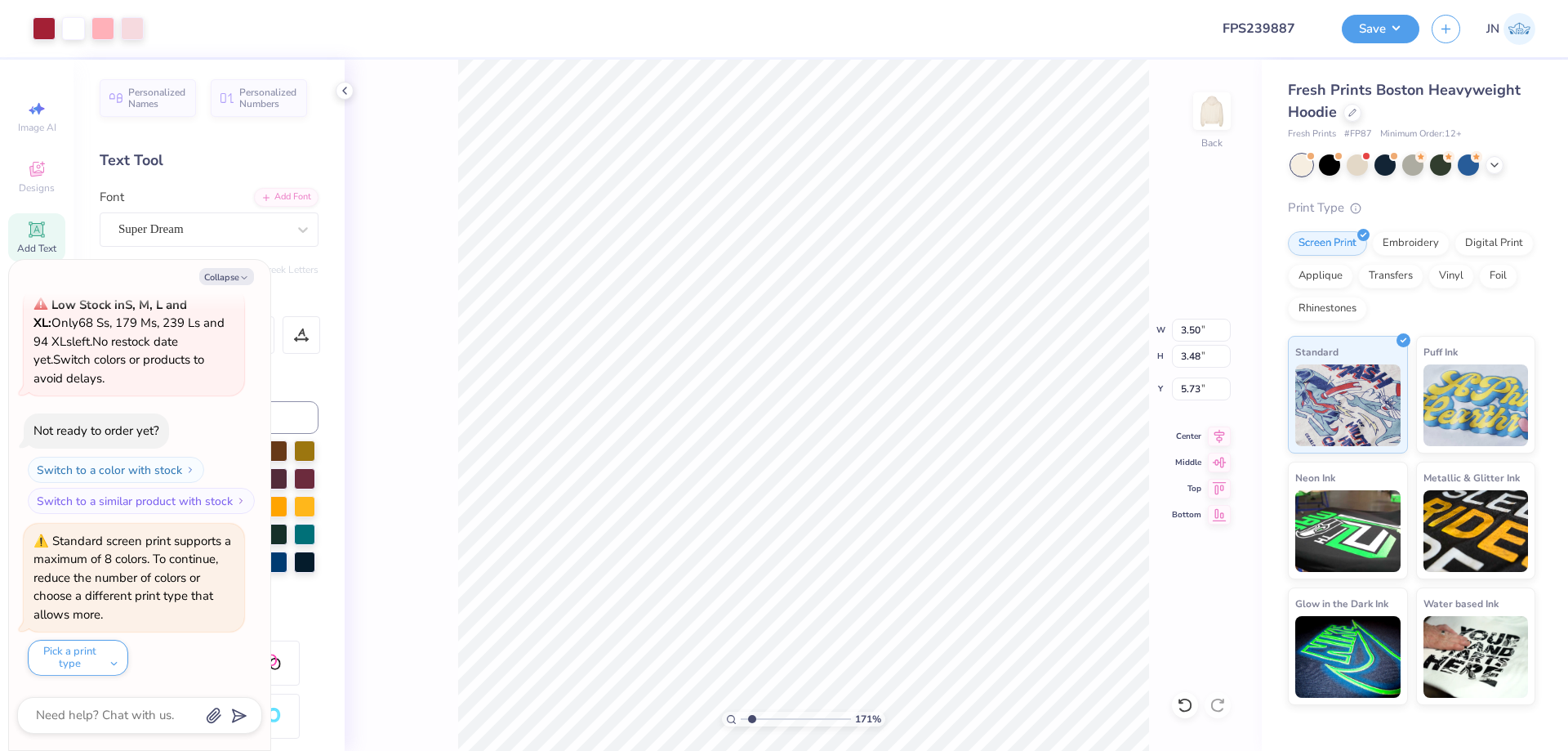
type input "2.47"
click at [1189, 330] on input "4.00" at bounding box center [1201, 330] width 58 height 23
type textarea "x"
click at [1199, 334] on input "3.50" at bounding box center [1201, 330] width 58 height 23
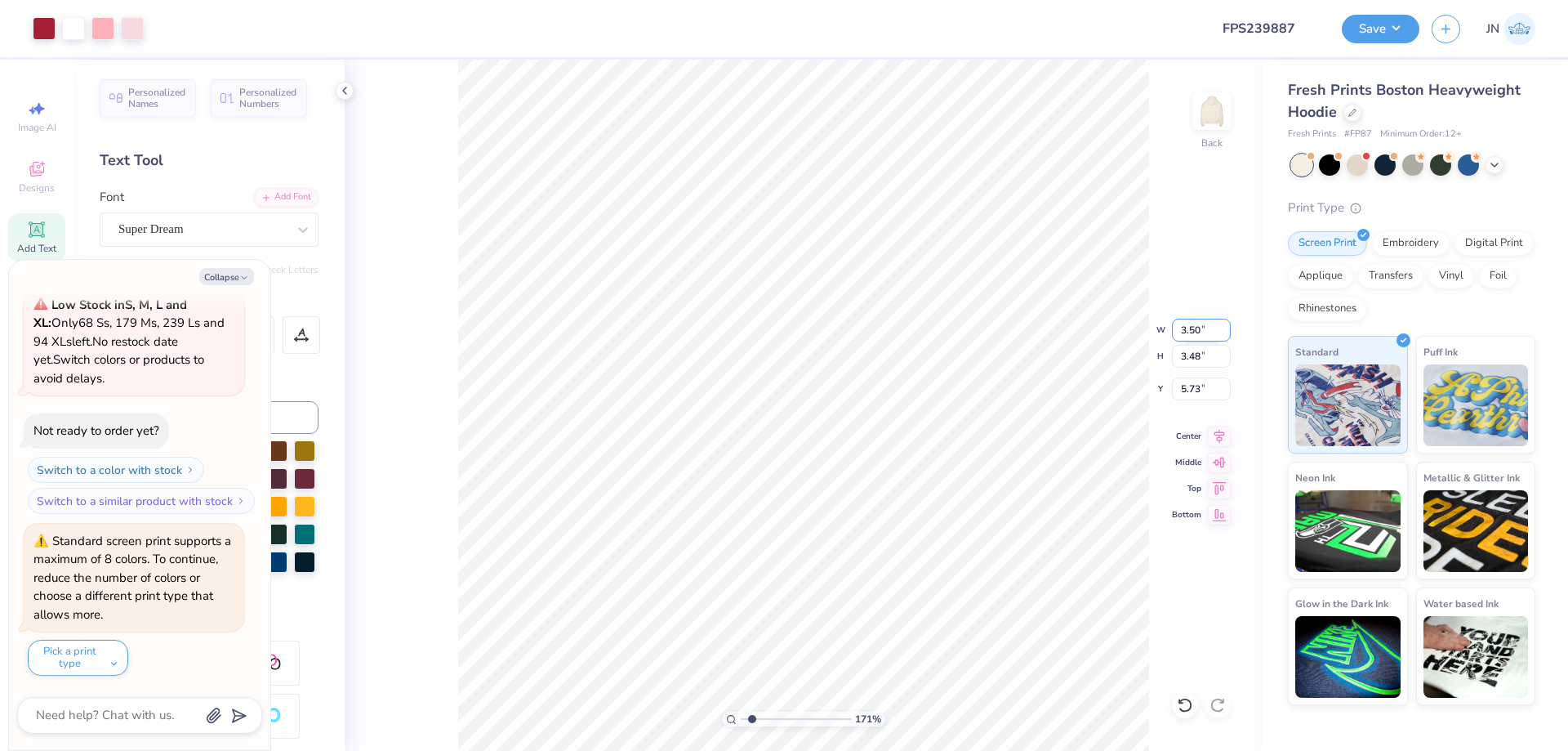
click at [1199, 334] on input "3.50" at bounding box center [1201, 330] width 58 height 23
type input "3"
type textarea "x"
type input "3.00"
type input "2.98"
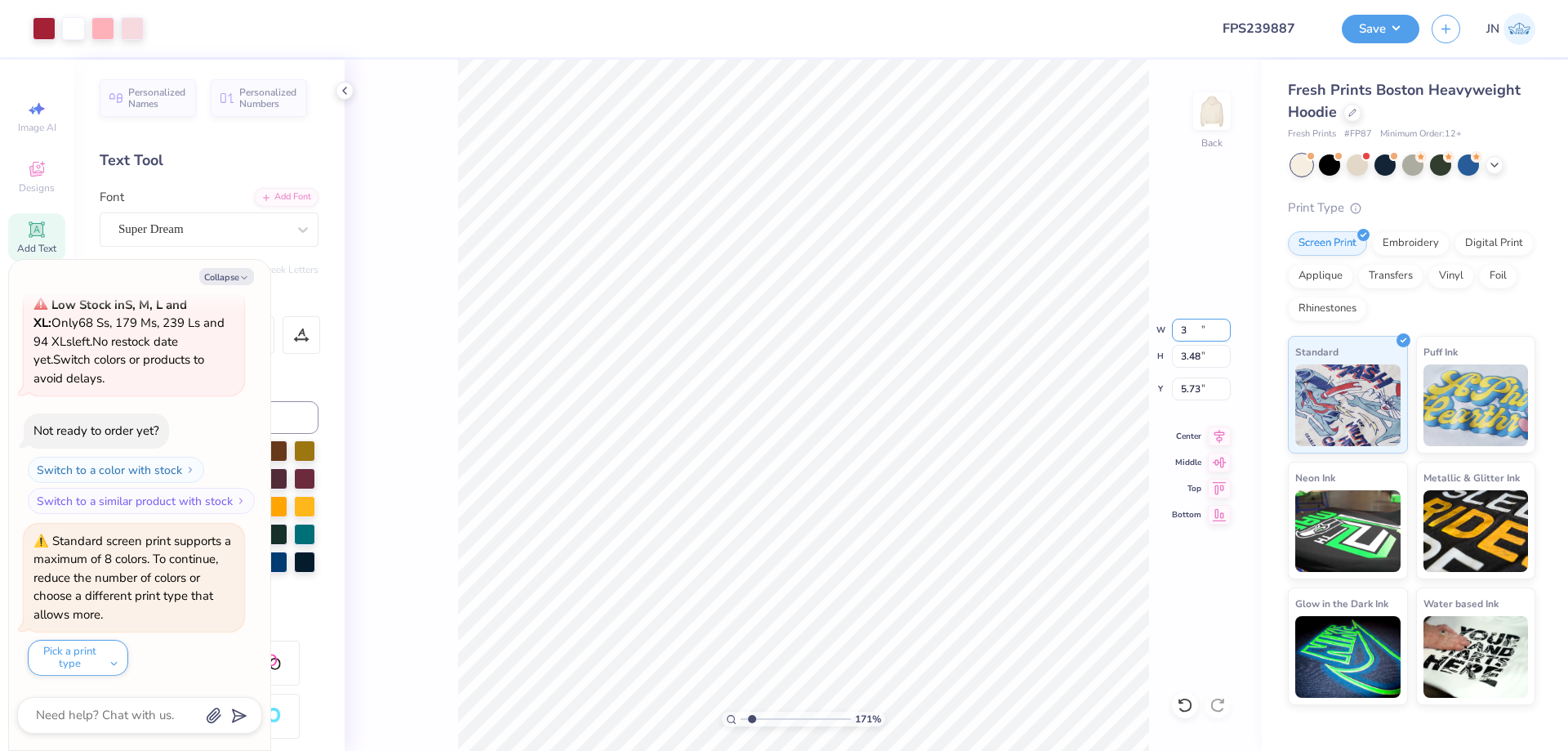
type input "5.98"
click at [274, 207] on div "Font Super Dream" at bounding box center [209, 217] width 219 height 58
click at [279, 195] on div "Add Font" at bounding box center [286, 195] width 64 height 19
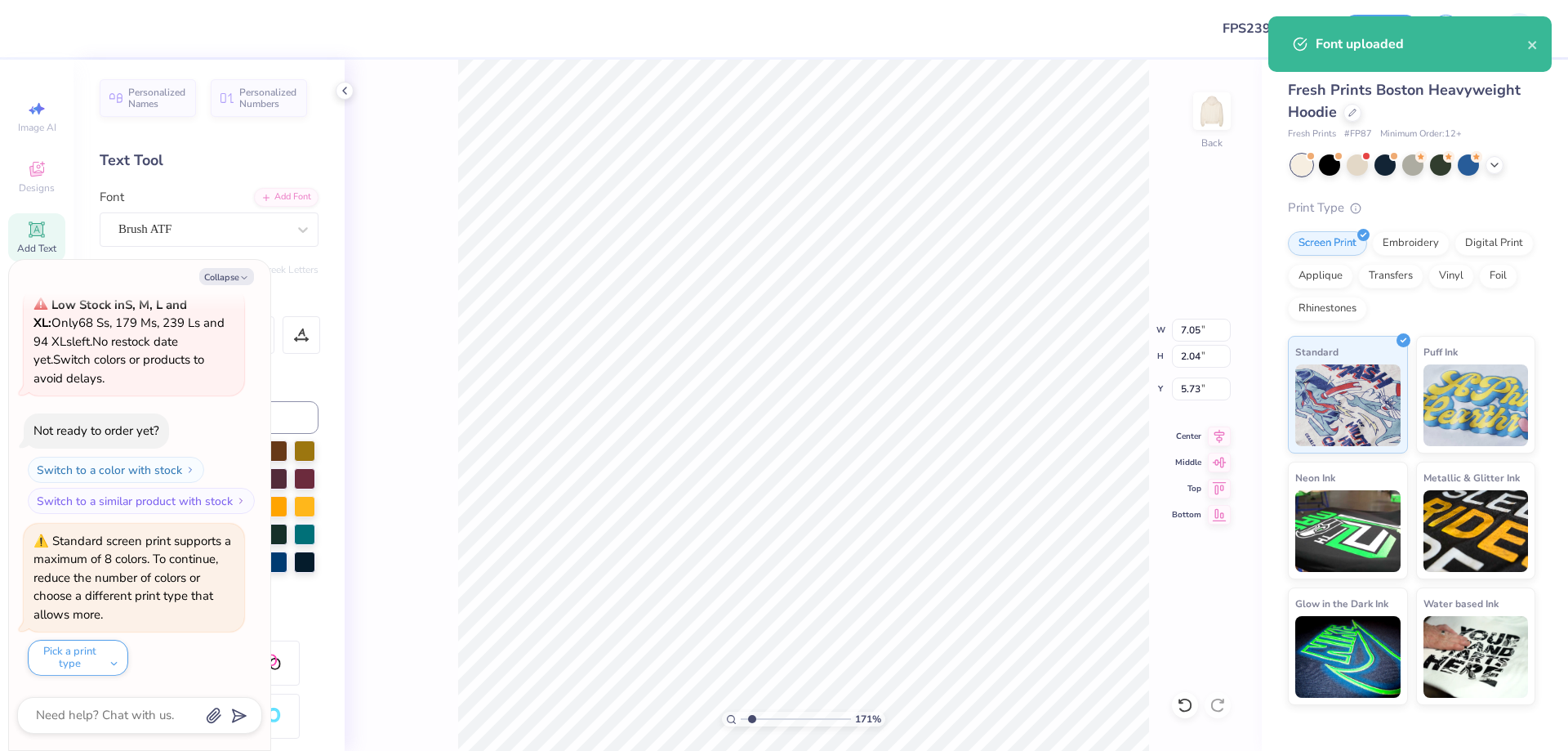
type textarea "x"
type input "7.80"
type input "2.41"
type input "5.54"
click at [247, 275] on icon "button" at bounding box center [244, 278] width 10 height 10
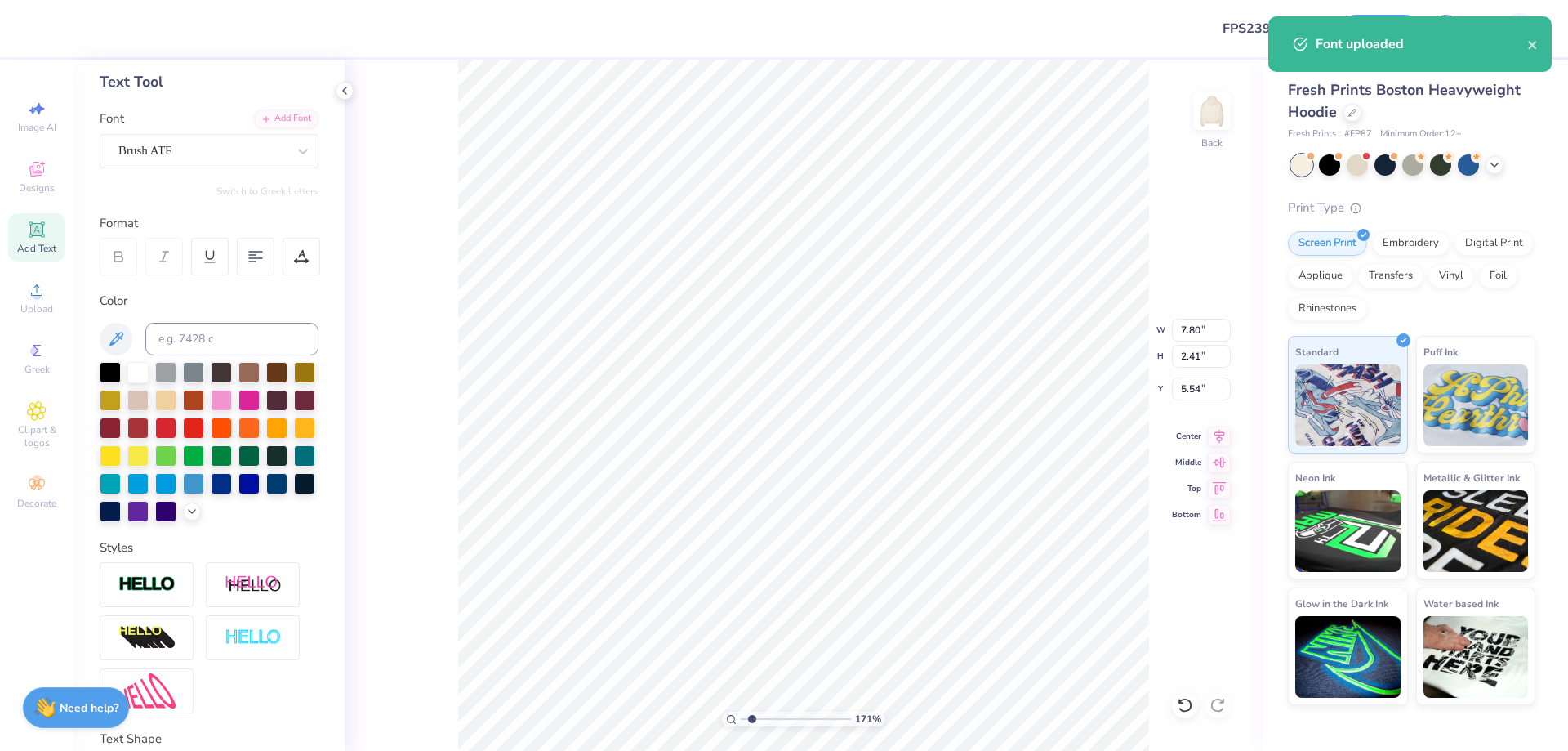
scroll to position [227, 0]
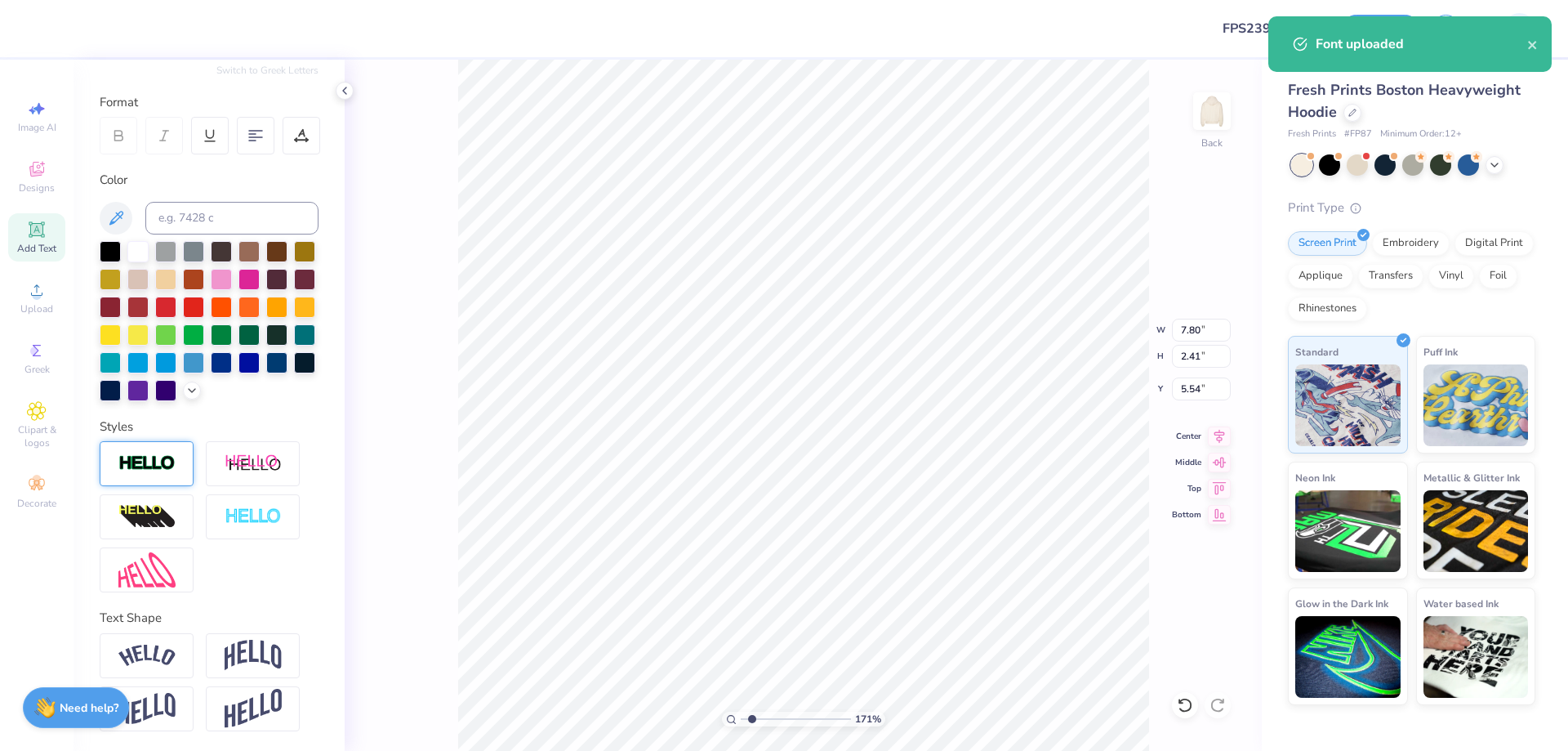
click at [146, 466] on img at bounding box center [147, 464] width 57 height 19
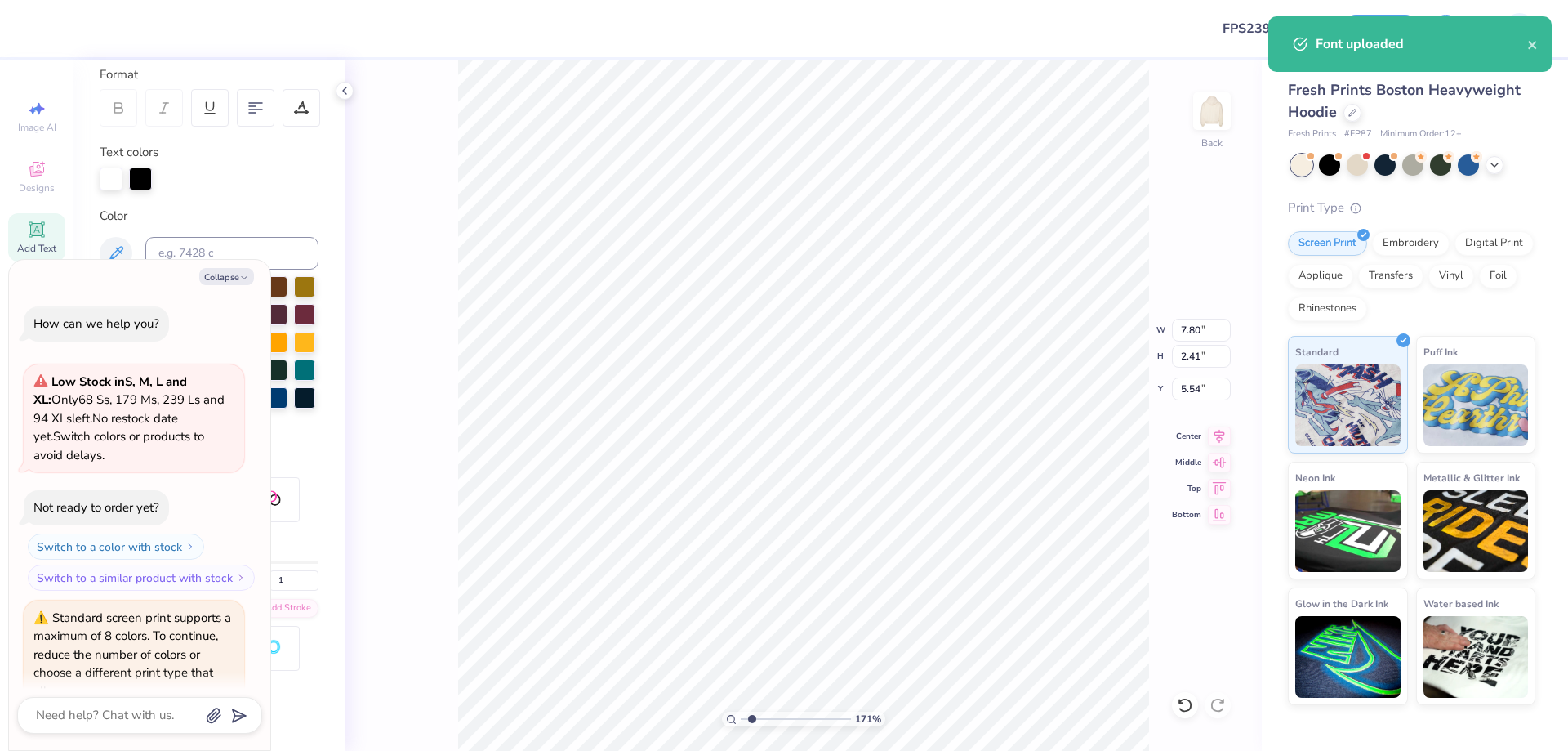
type textarea "x"
type input "7.84"
type input "2.45"
type input "5.52"
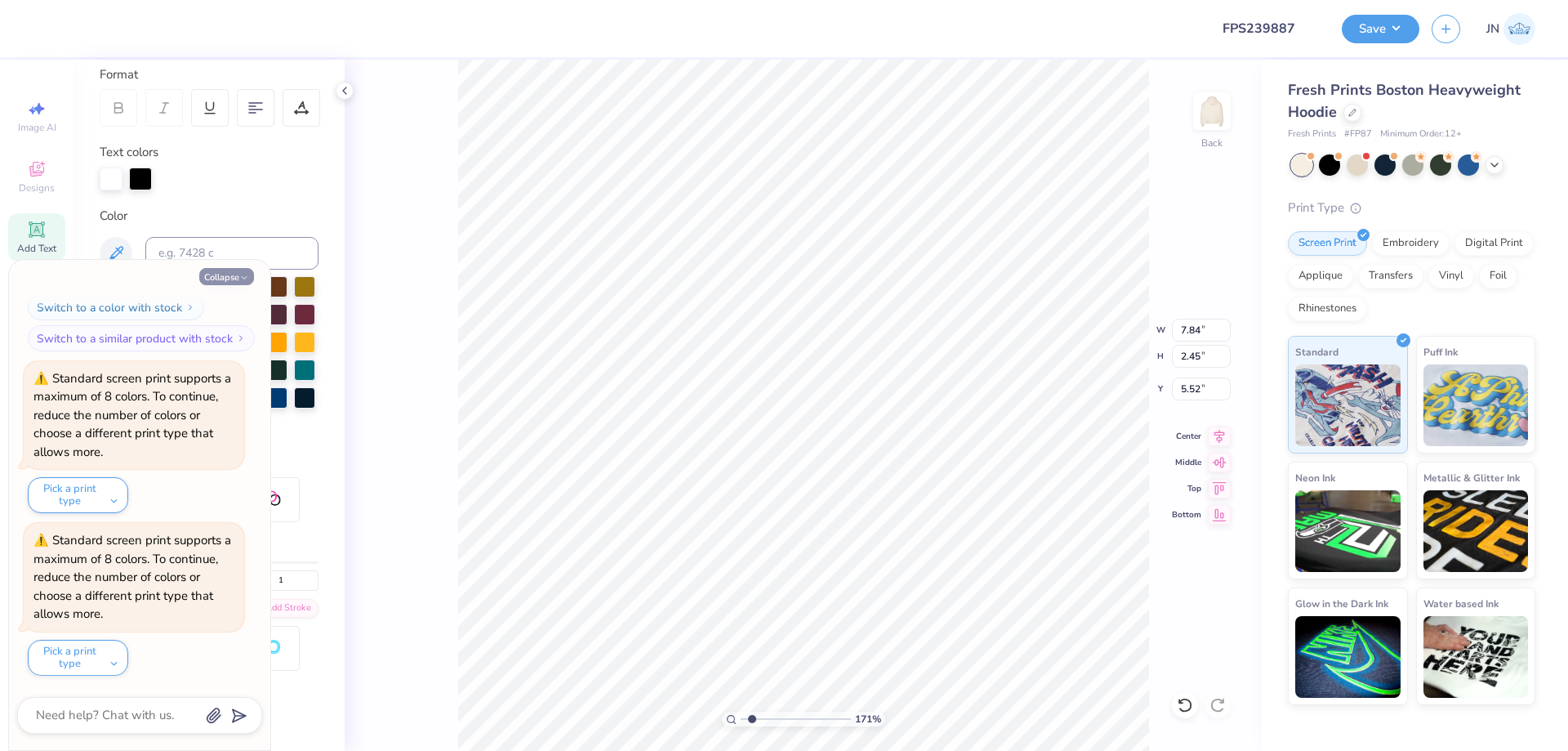
click at [234, 273] on button "Collapse" at bounding box center [226, 276] width 54 height 17
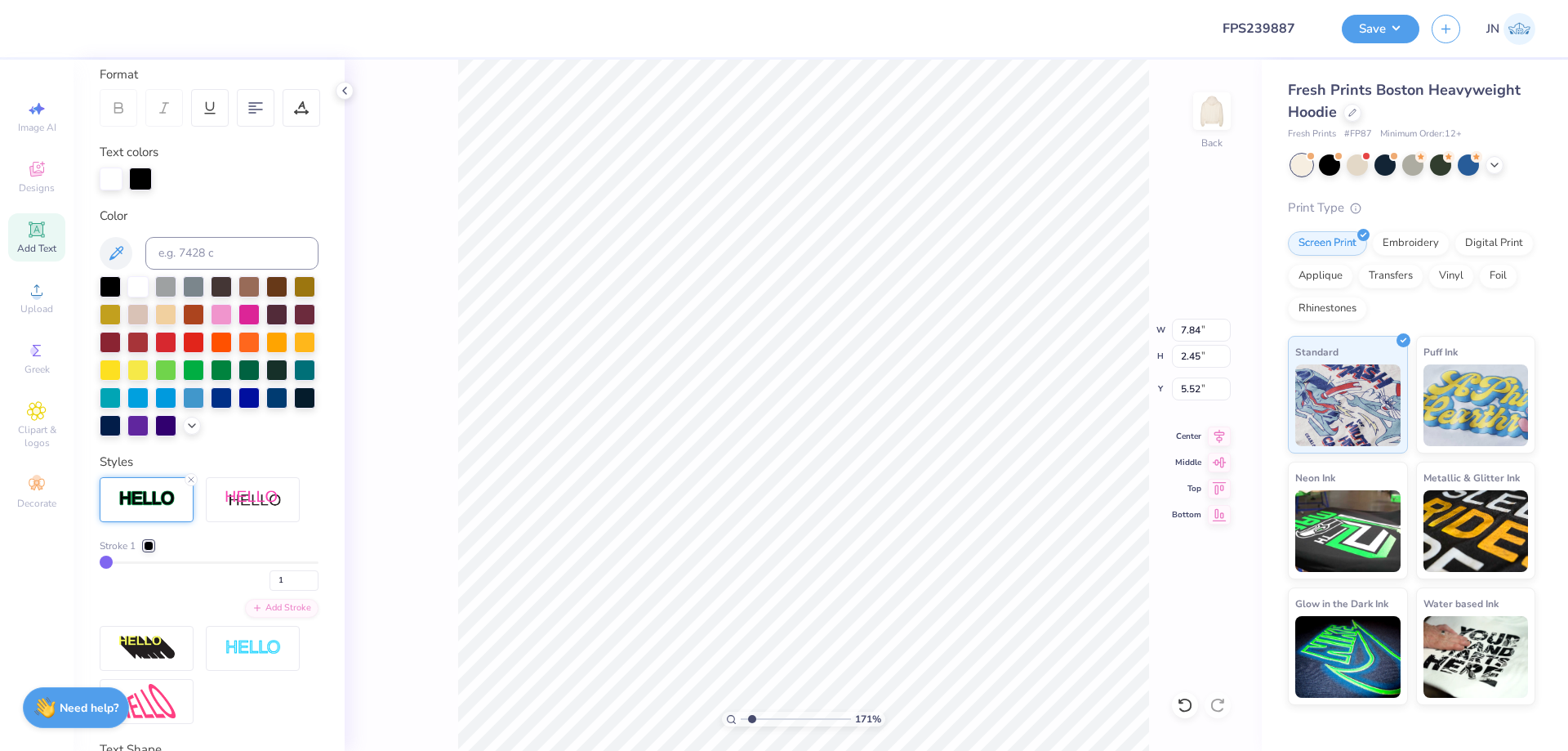
click at [147, 522] on div at bounding box center [147, 499] width 94 height 45
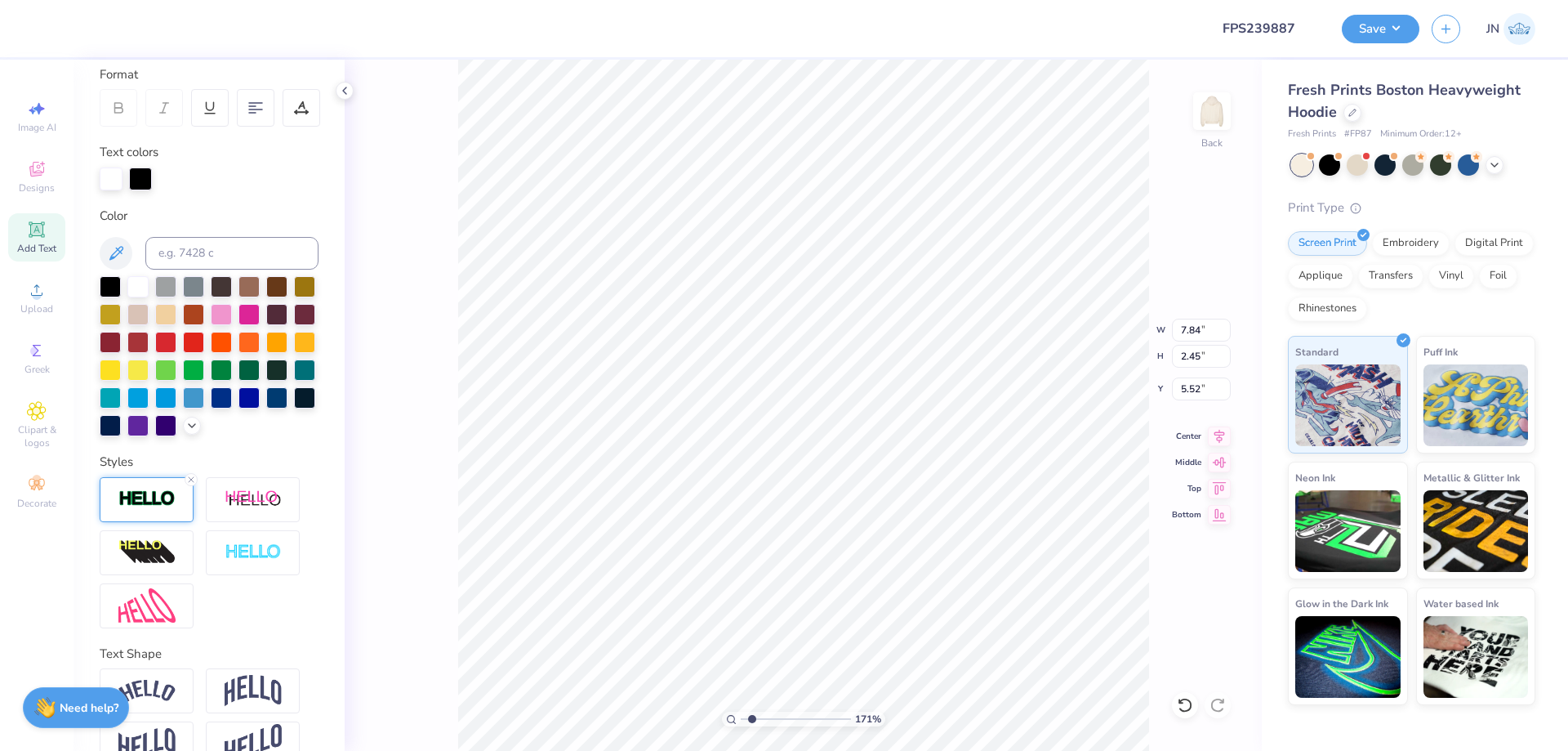
click at [161, 508] on img at bounding box center [147, 498] width 57 height 19
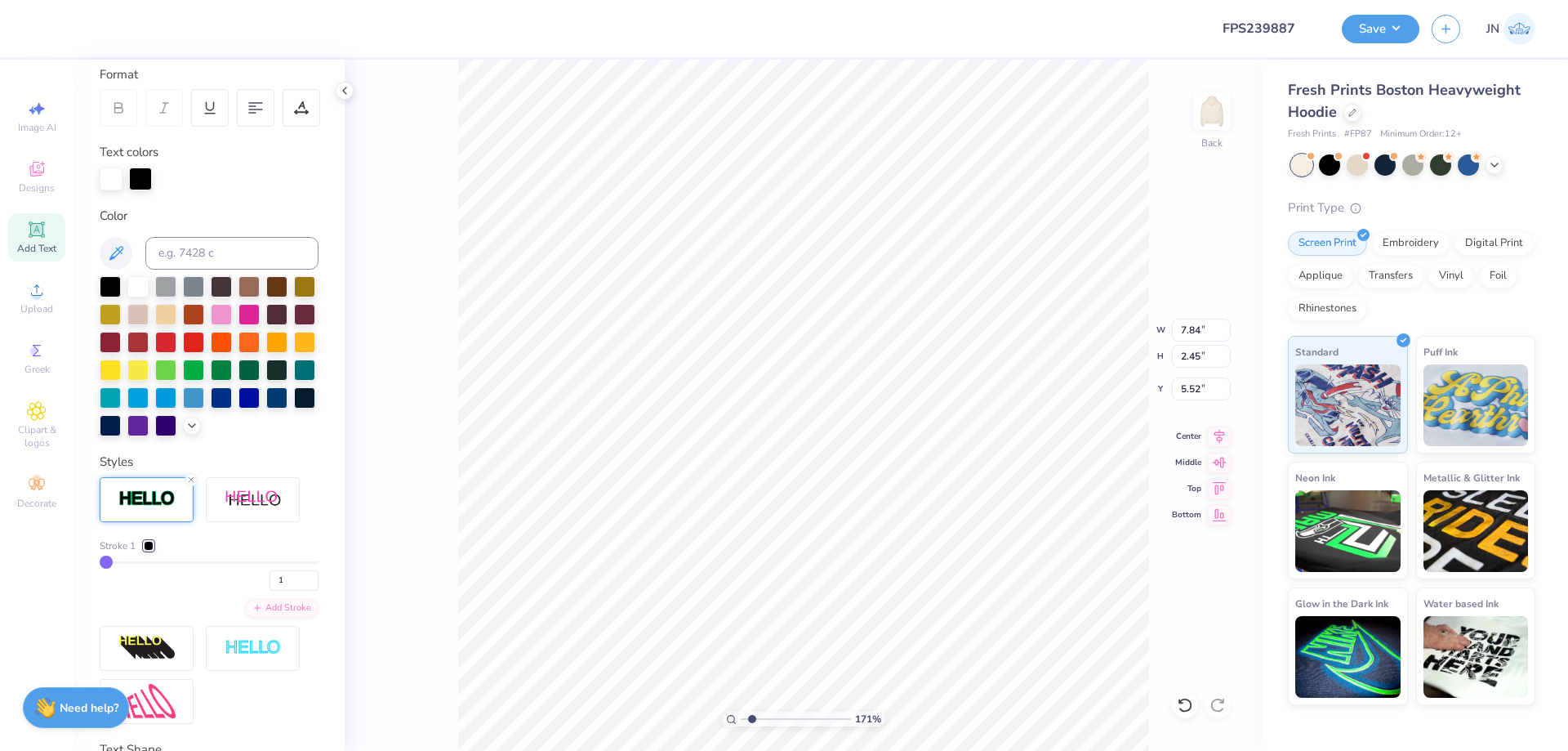
click at [150, 551] on div at bounding box center [149, 546] width 10 height 10
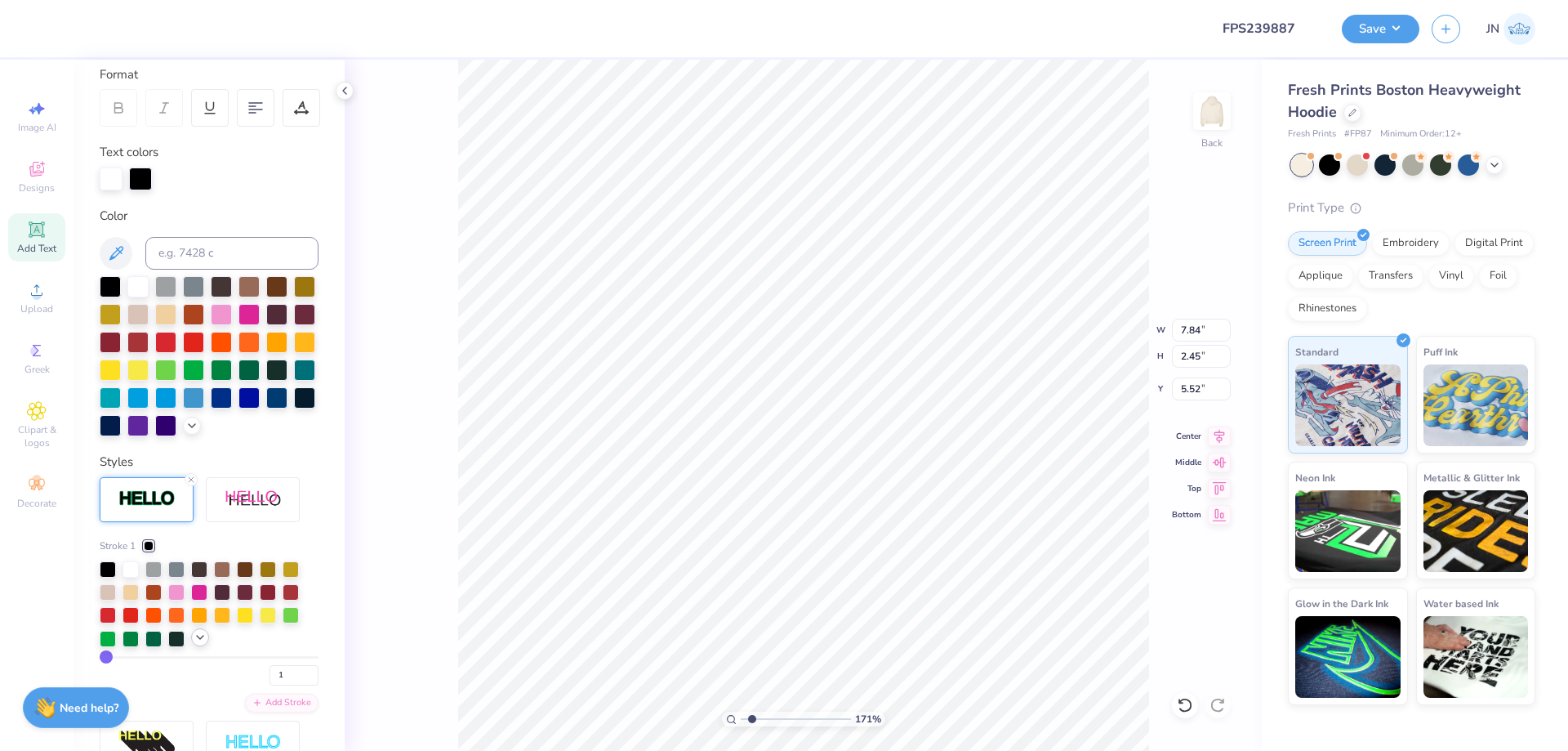
click at [204, 644] on icon at bounding box center [200, 637] width 13 height 13
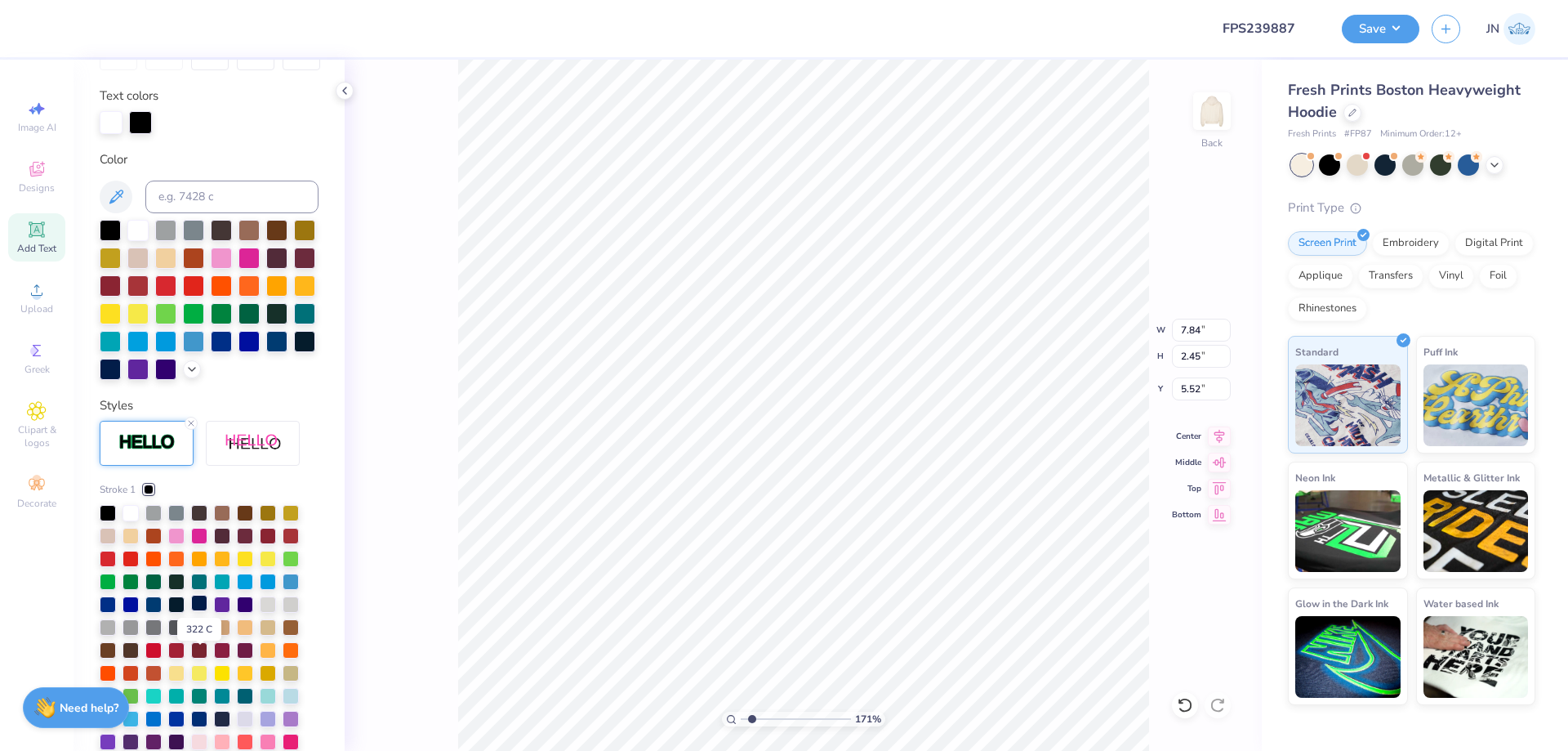
scroll to position [472, 0]
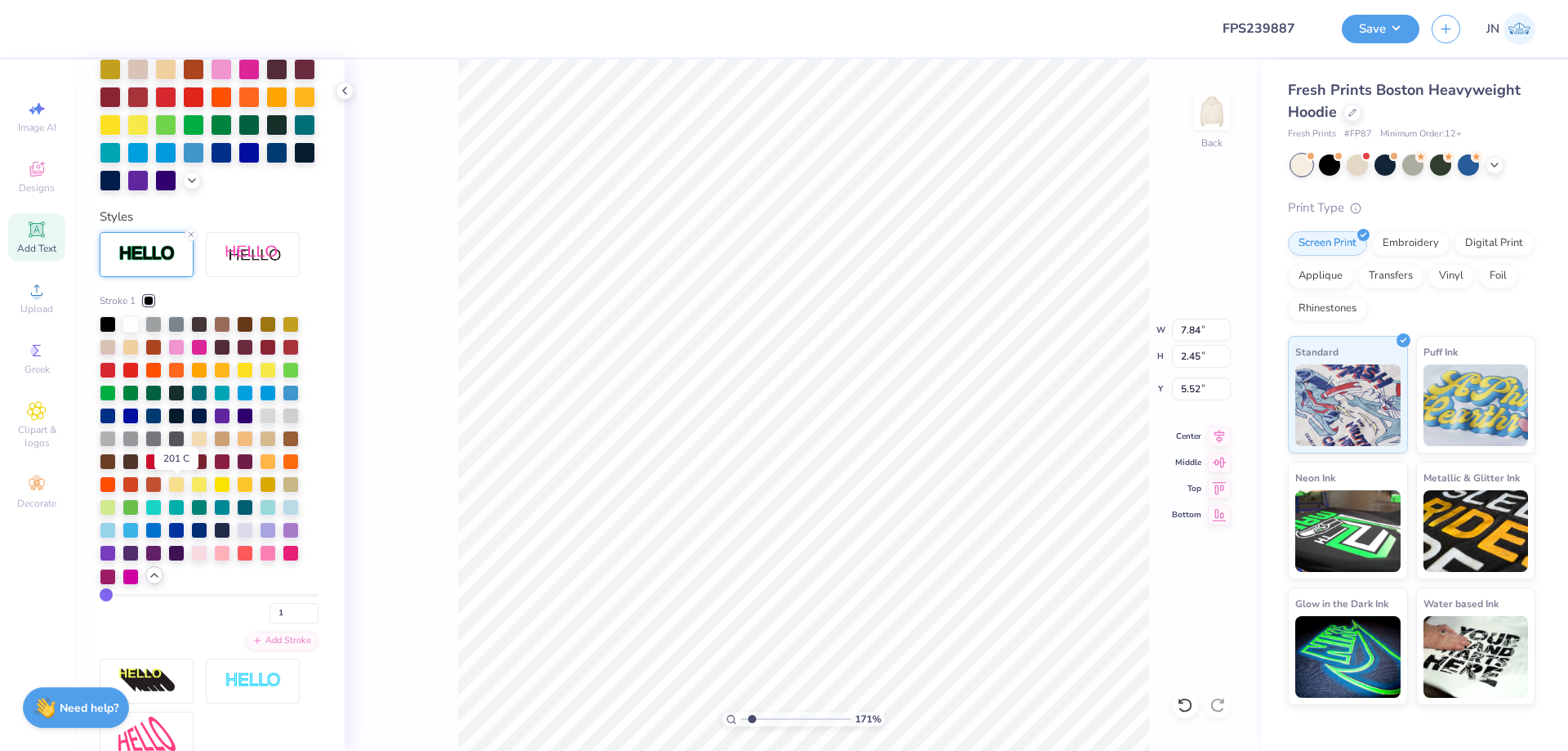
click at [176, 469] on div at bounding box center [176, 460] width 16 height 16
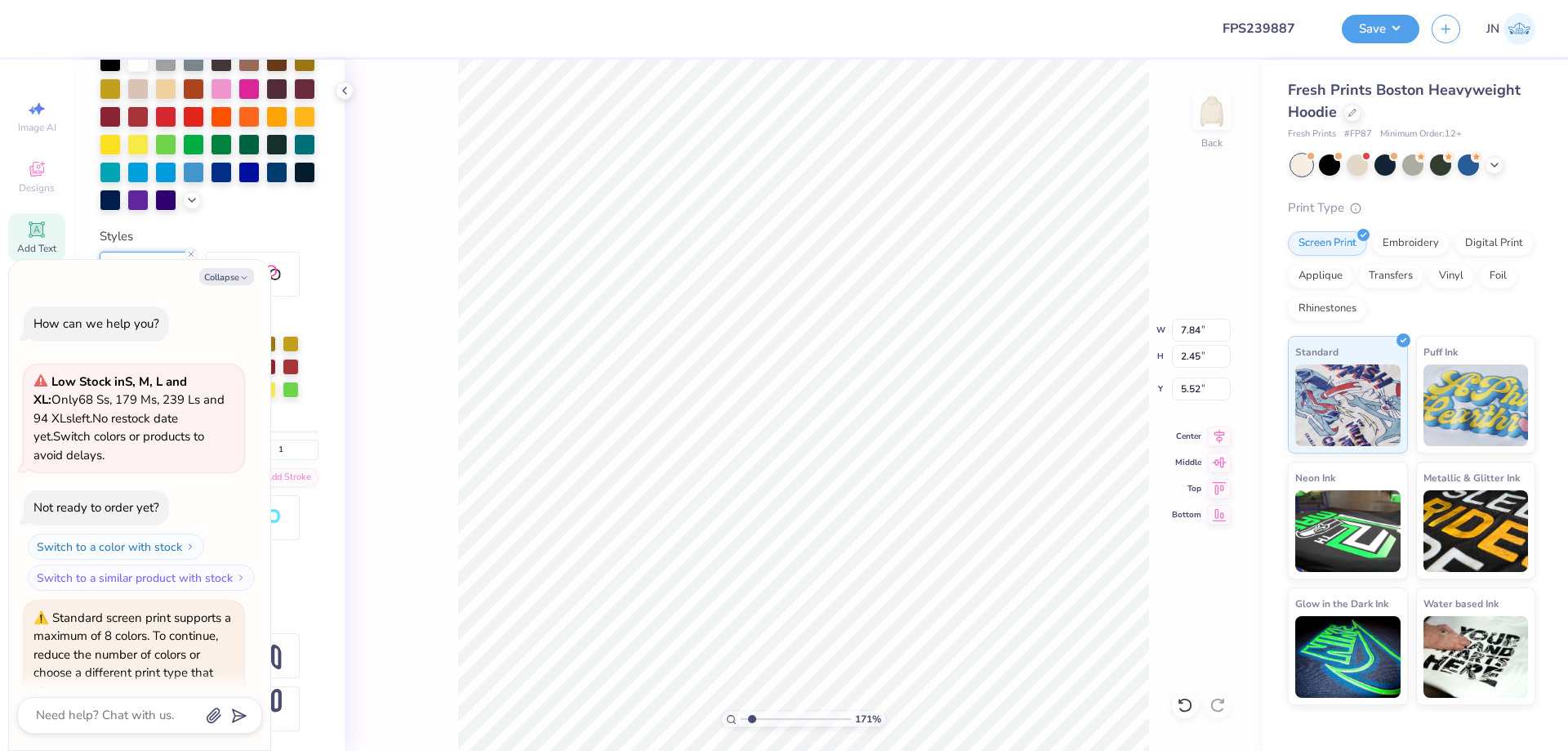
scroll to position [401, 0]
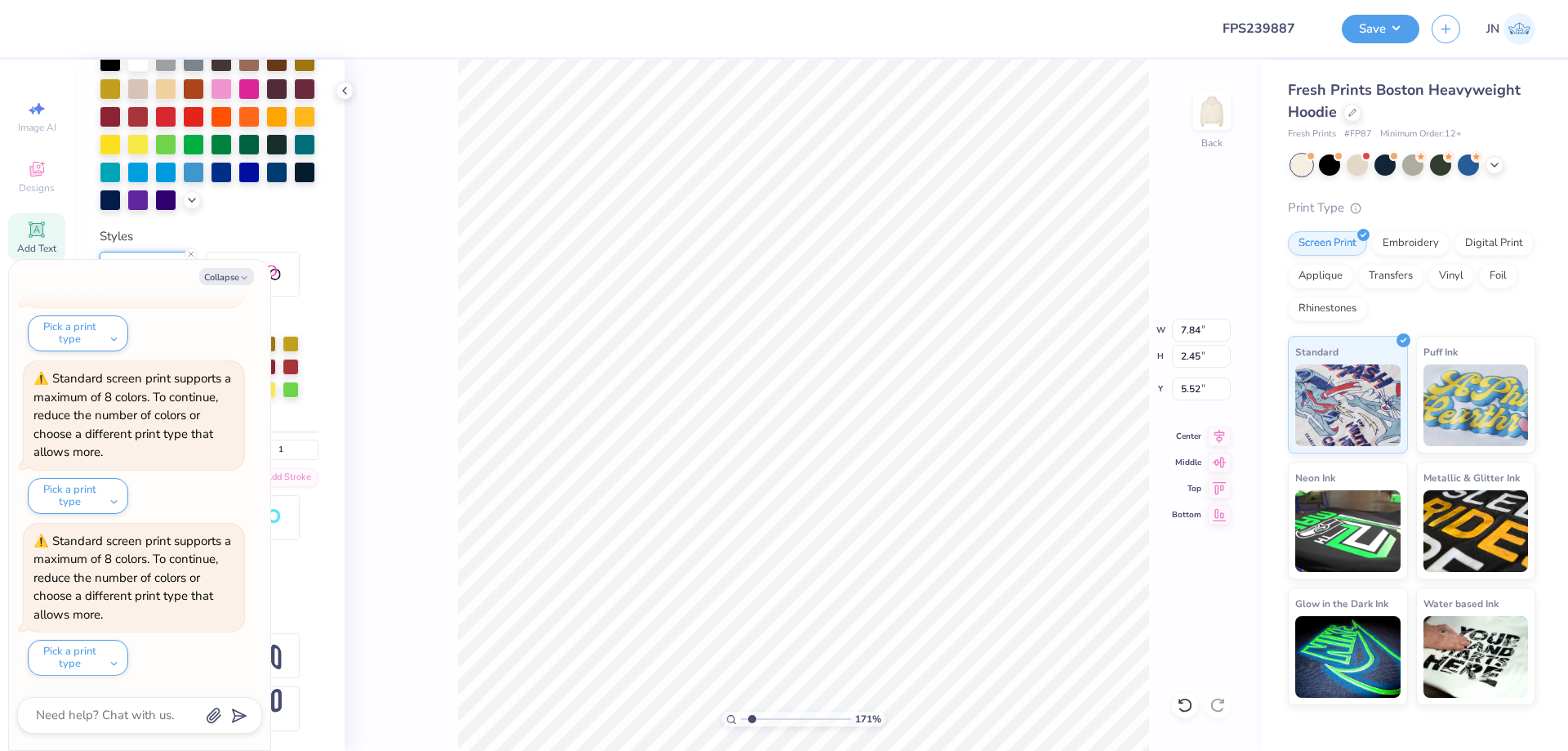
type textarea "x"
type textarea "M"
type textarea "x"
type textarea "Mom"
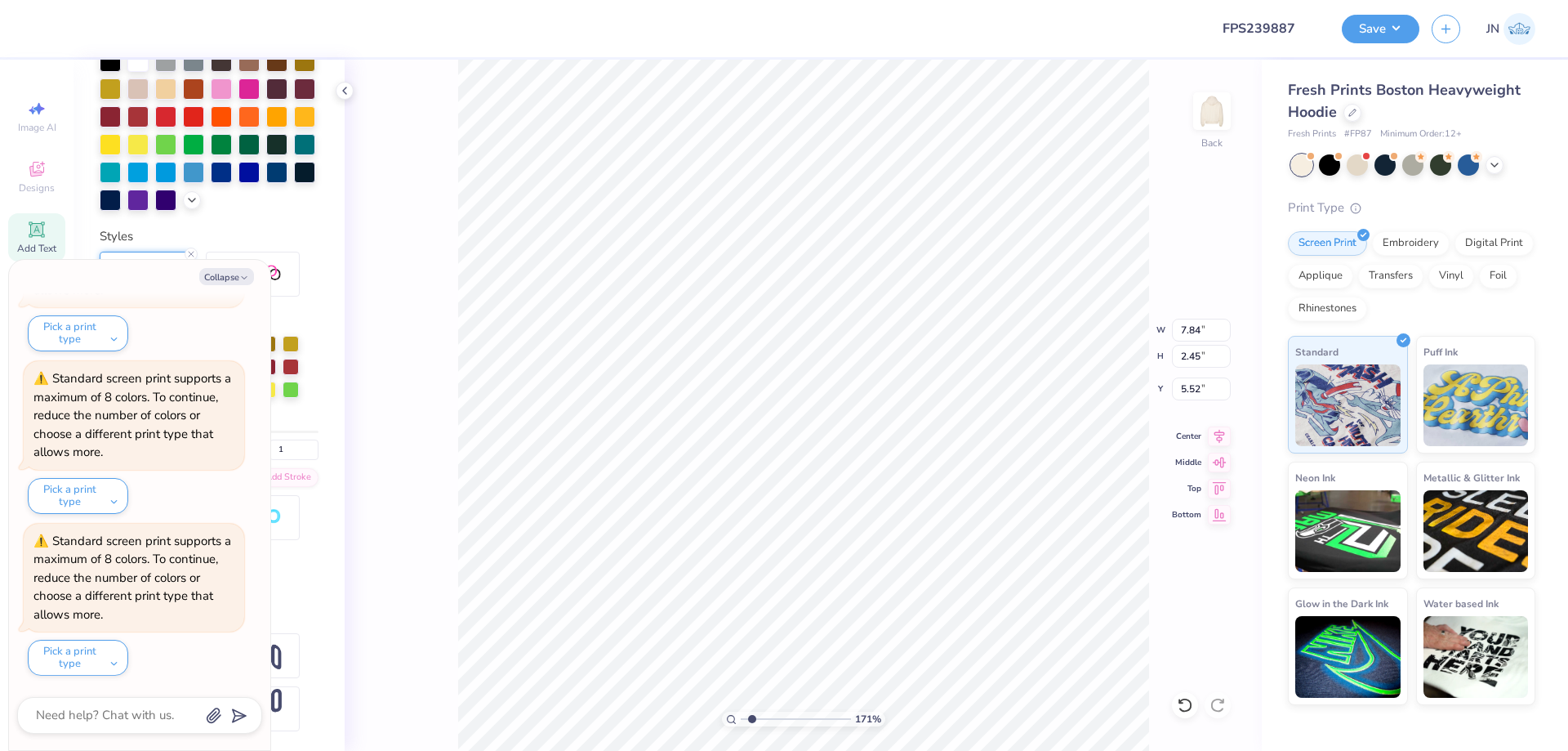
type textarea "x"
type textarea "Mom"
type textarea "x"
type textarea "Mom s"
type textarea "x"
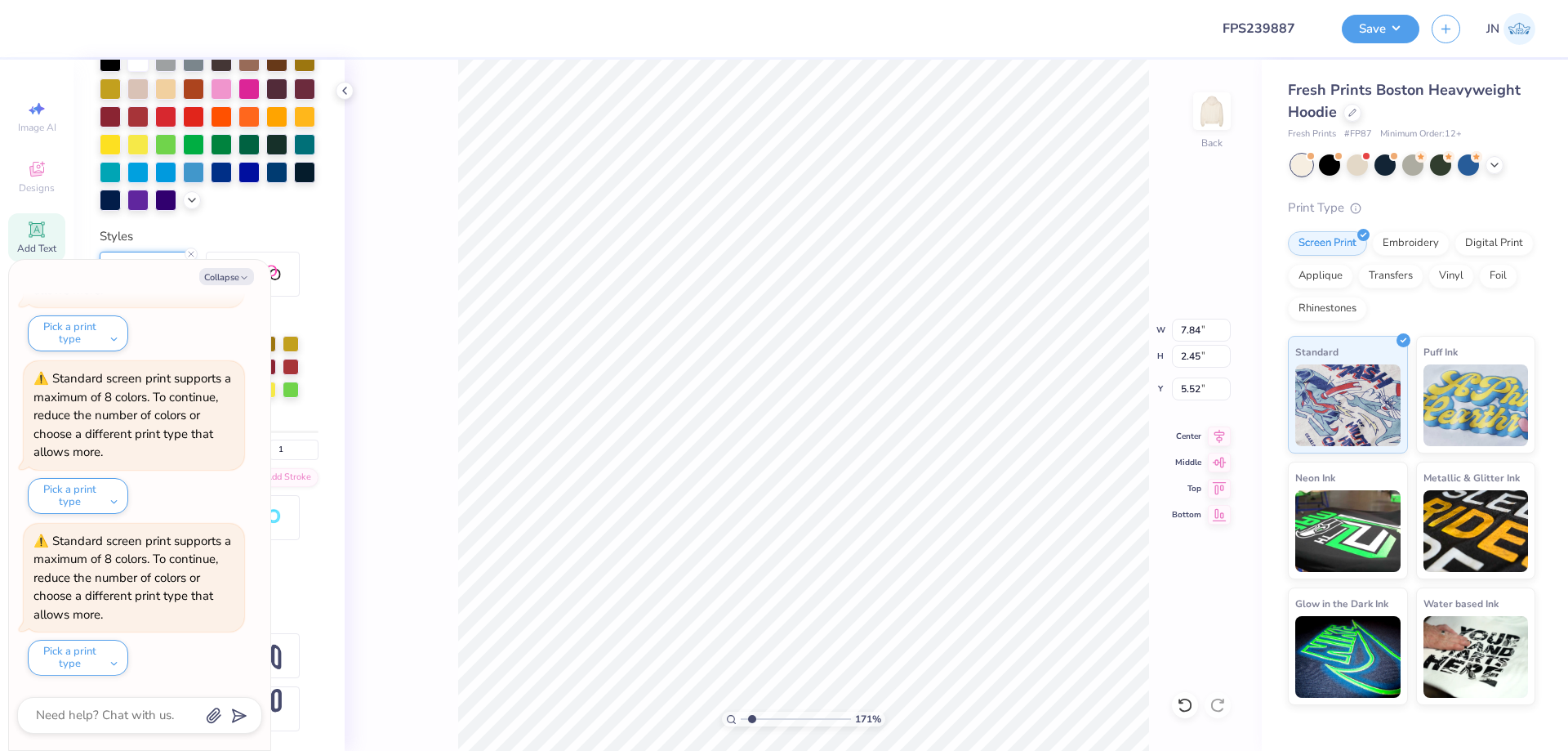
type textarea "Mom"
type textarea "x"
type textarea "Mom"
type textarea "x"
type textarea "Mom's"
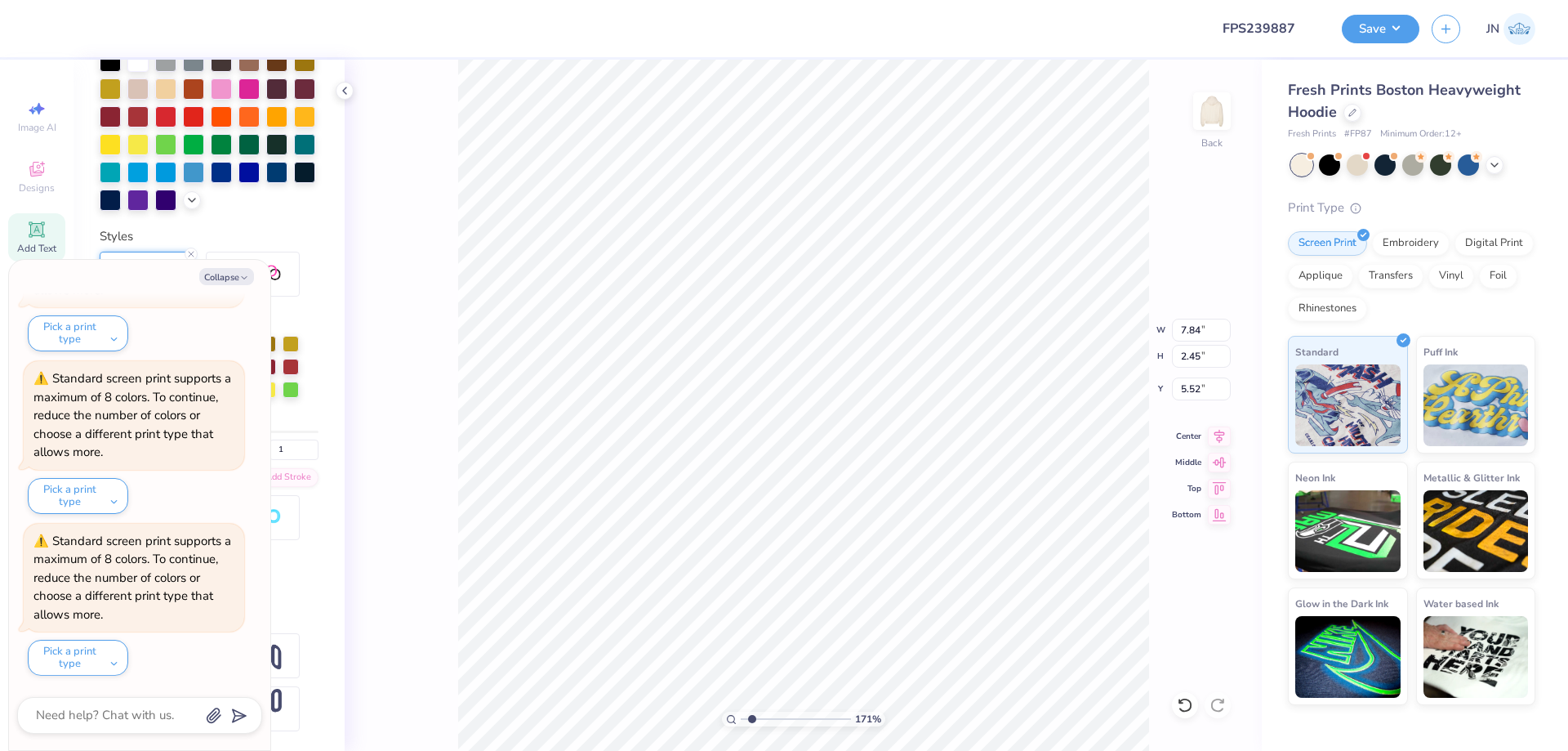
scroll to position [14, 2]
type textarea "x"
type input "6.87"
type input "2.29"
type input "5.61"
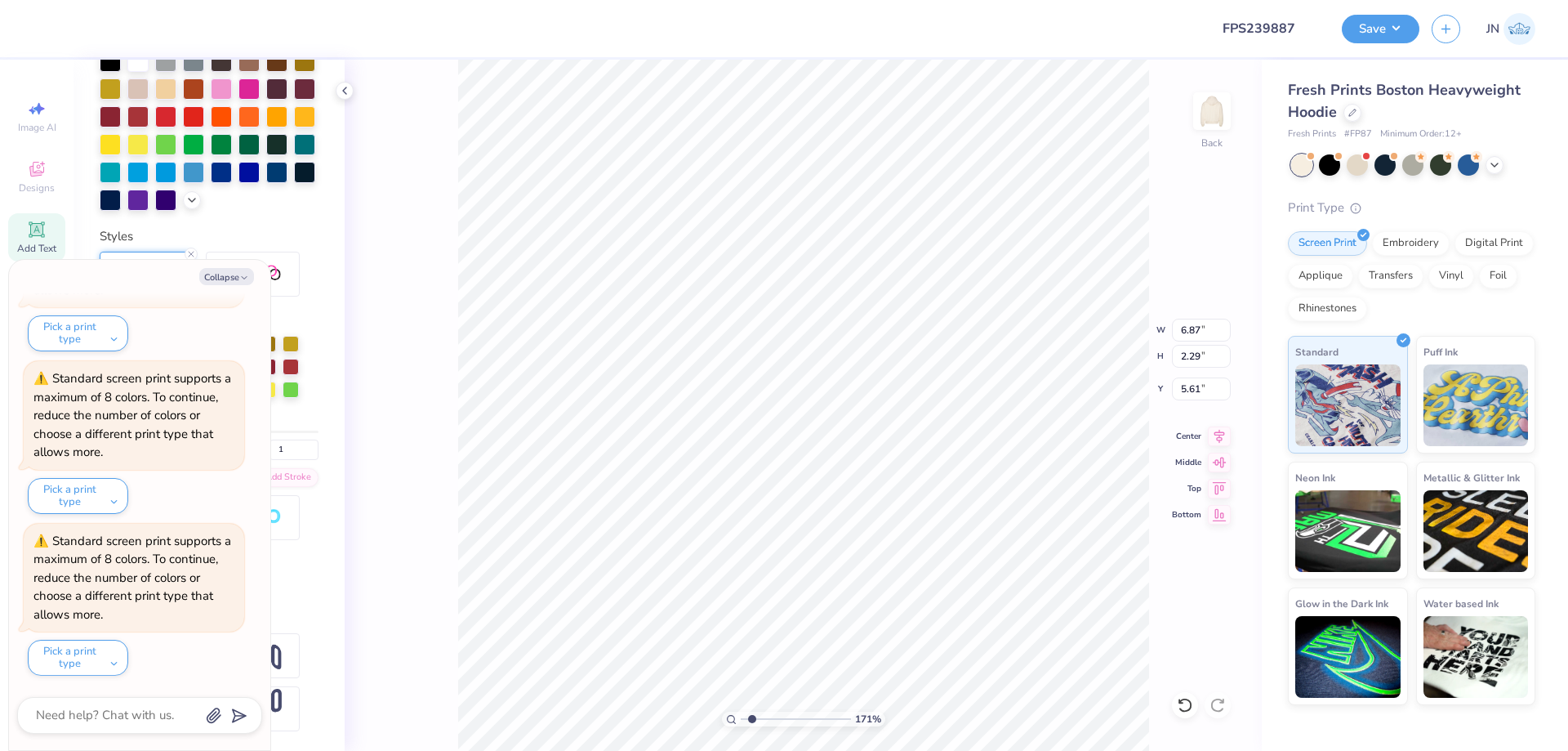
type textarea "x"
type input "6.89"
type input "3.34"
type input "5.10"
click at [835, 623] on li "Bring to Front" at bounding box center [819, 635] width 128 height 32
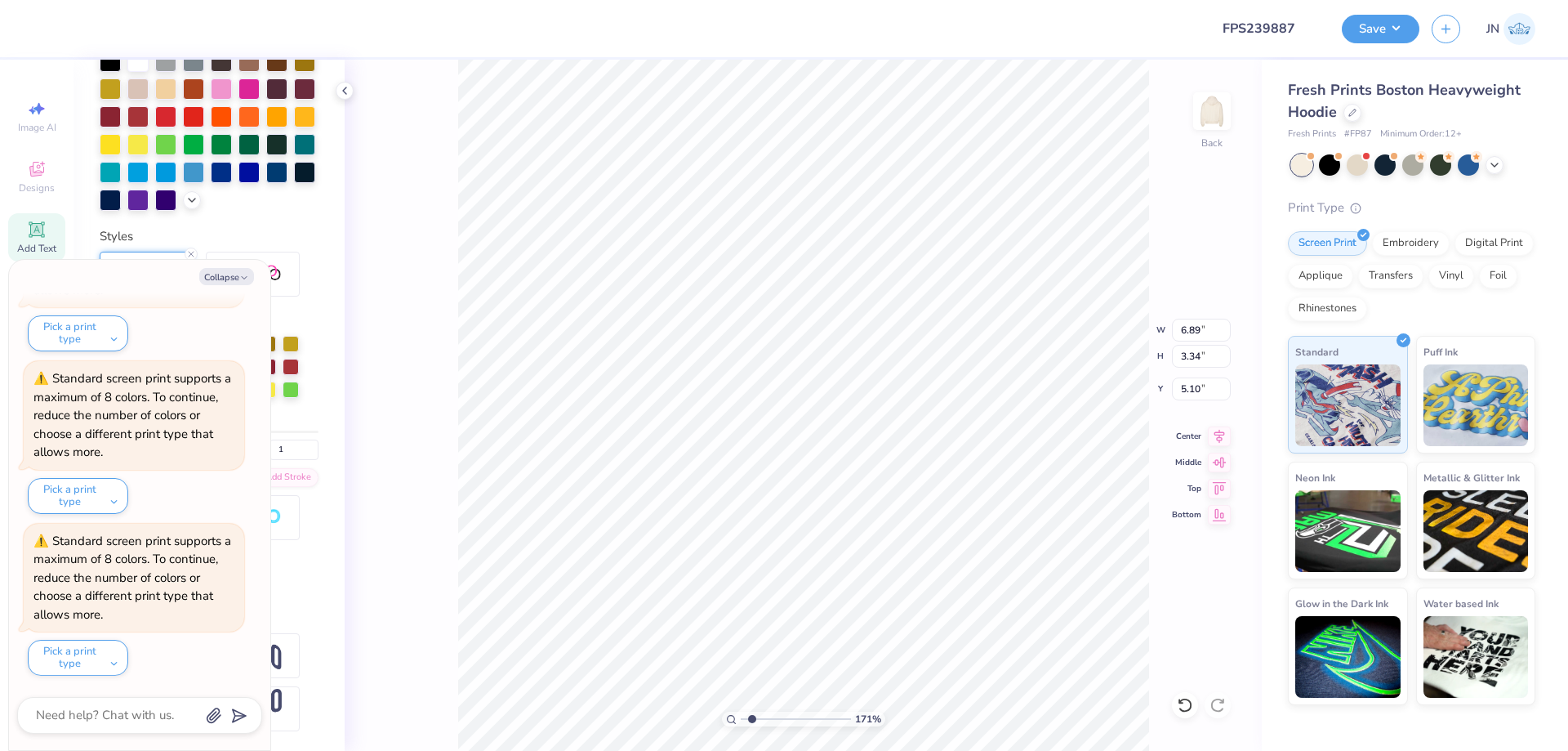
type textarea "x"
type input "5.08"
type textarea "x"
type input "5.27"
type textarea "x"
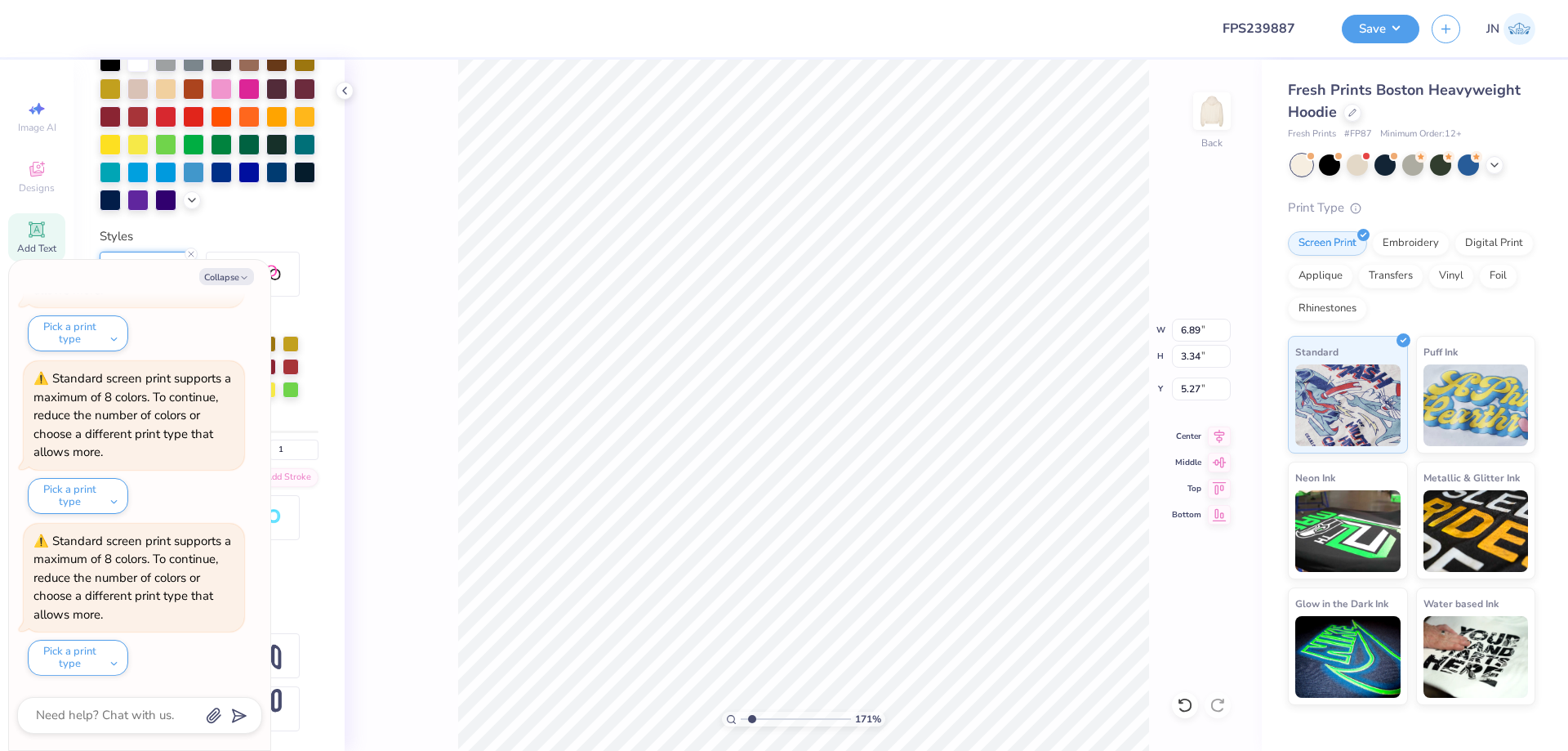
type input "7.76"
type input "3.76"
type input "4.81"
type textarea "x"
type input "4.87"
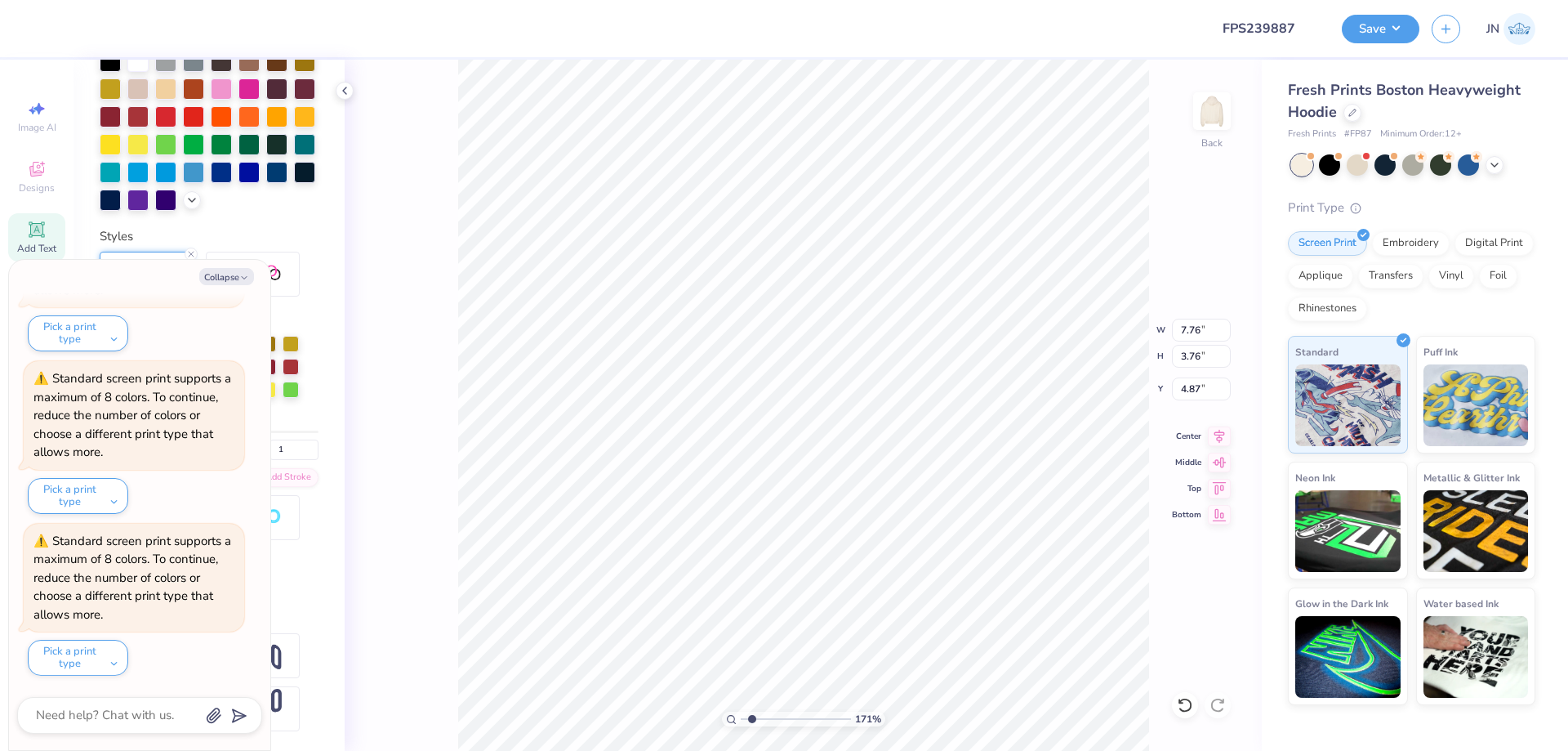
type textarea "x"
type input "3.05"
click at [767, 722] on input "range" at bounding box center [796, 719] width 110 height 15
type textarea "x"
type input "4.97"
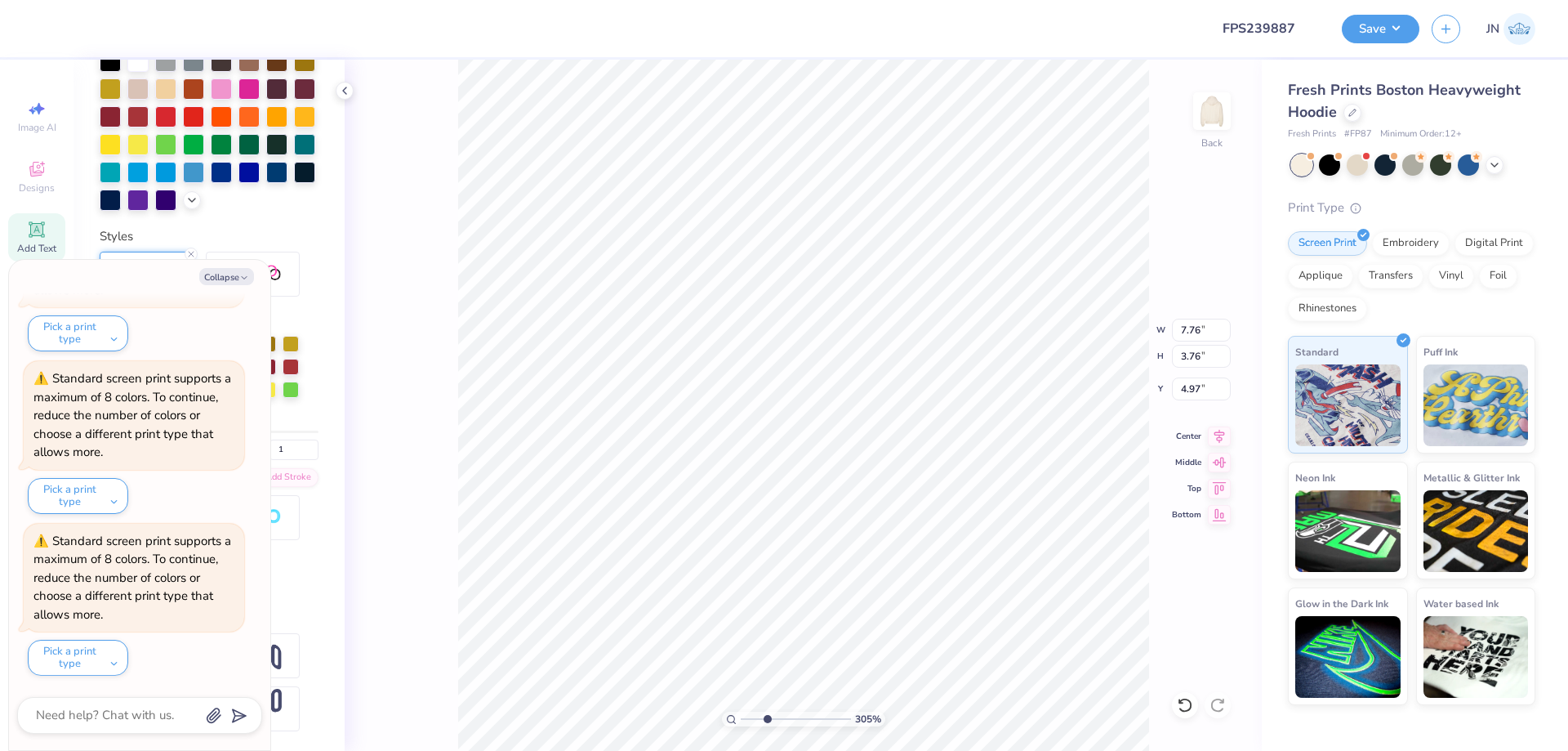
type textarea "x"
type input "5.20"
type textarea "x"
type input "7.70"
type input "4.18"
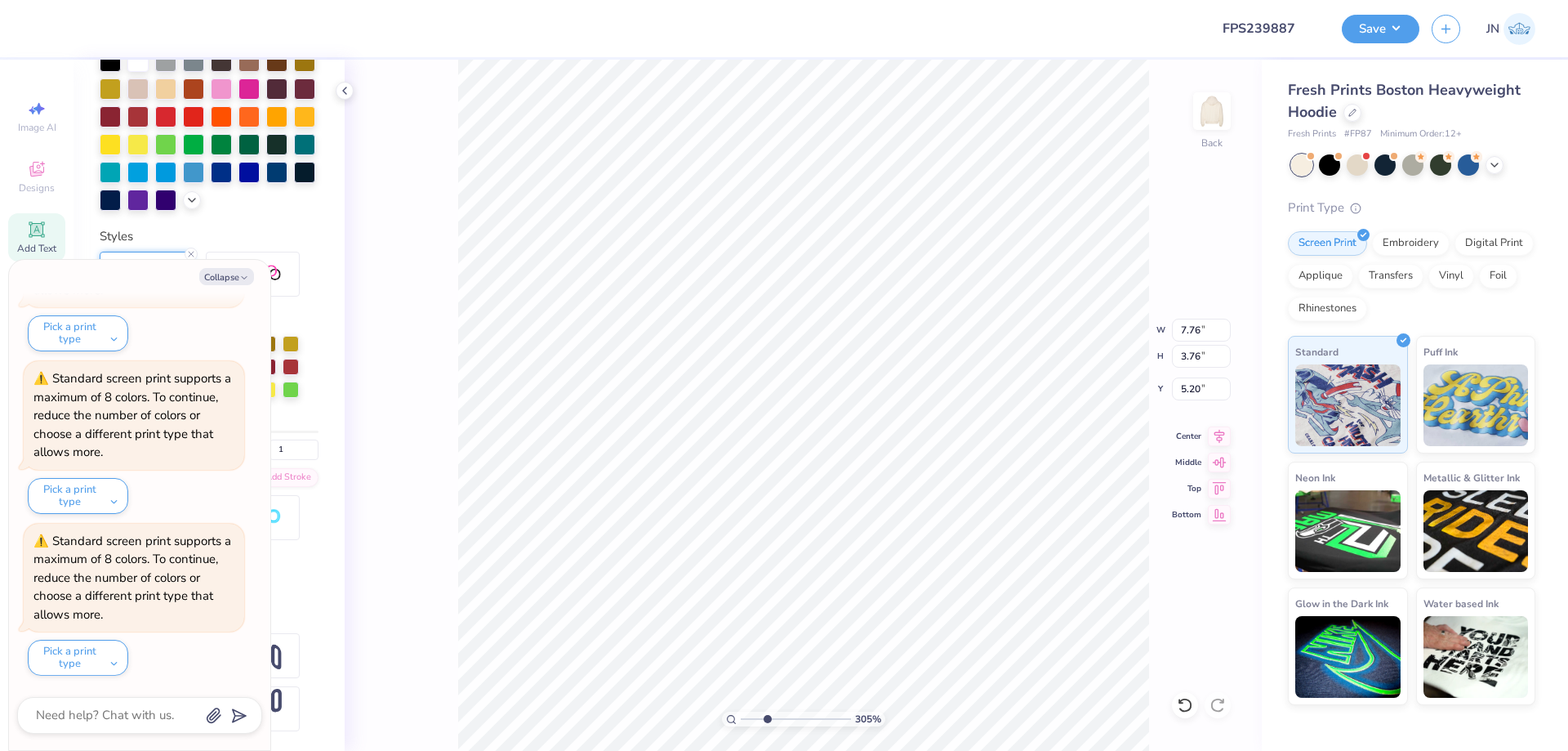
type input "5.01"
type textarea "x"
type input "4.55"
type textarea "x"
type input "4.42"
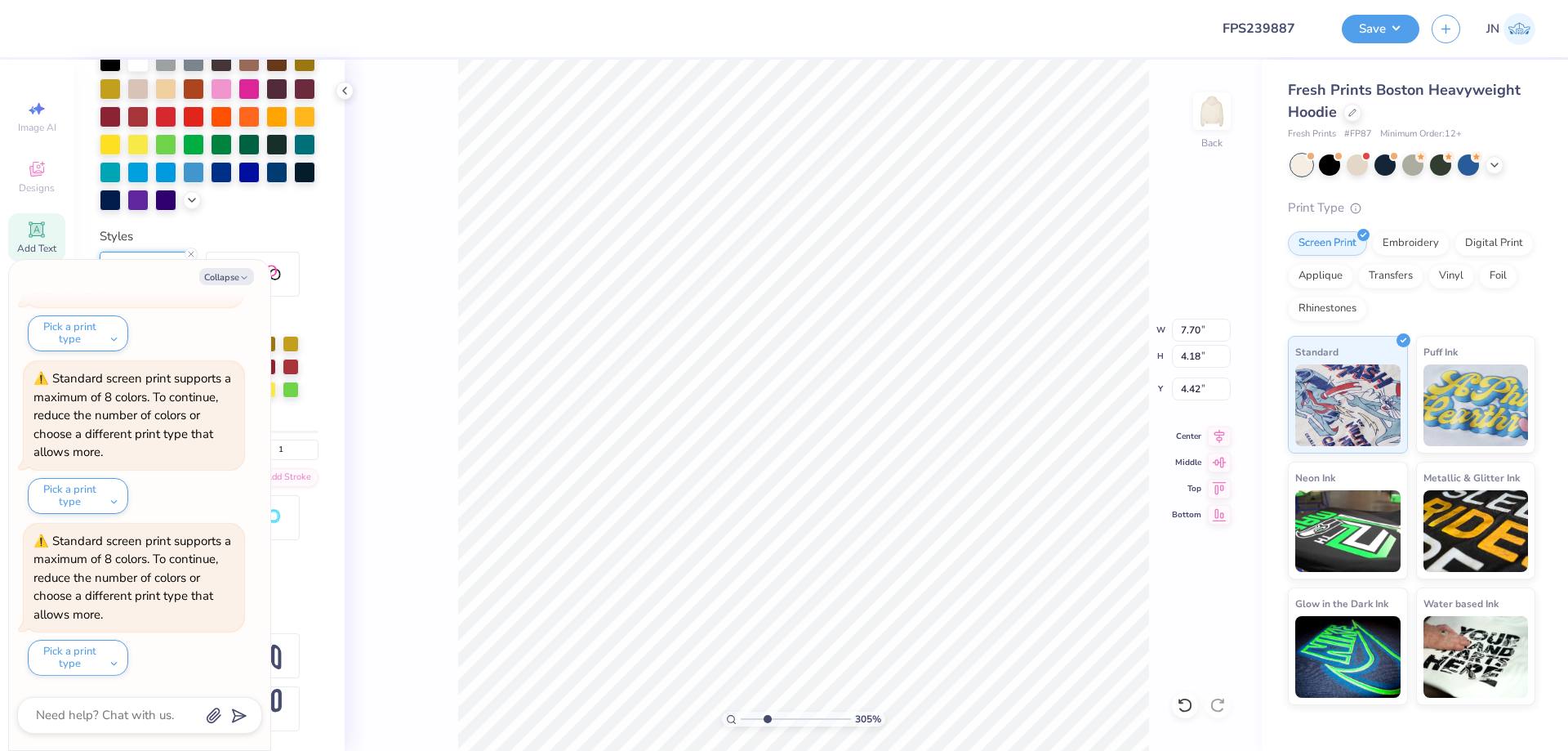
type textarea "x"
type input "7.23"
type input "3.92"
type input "4.39"
type textarea "x"
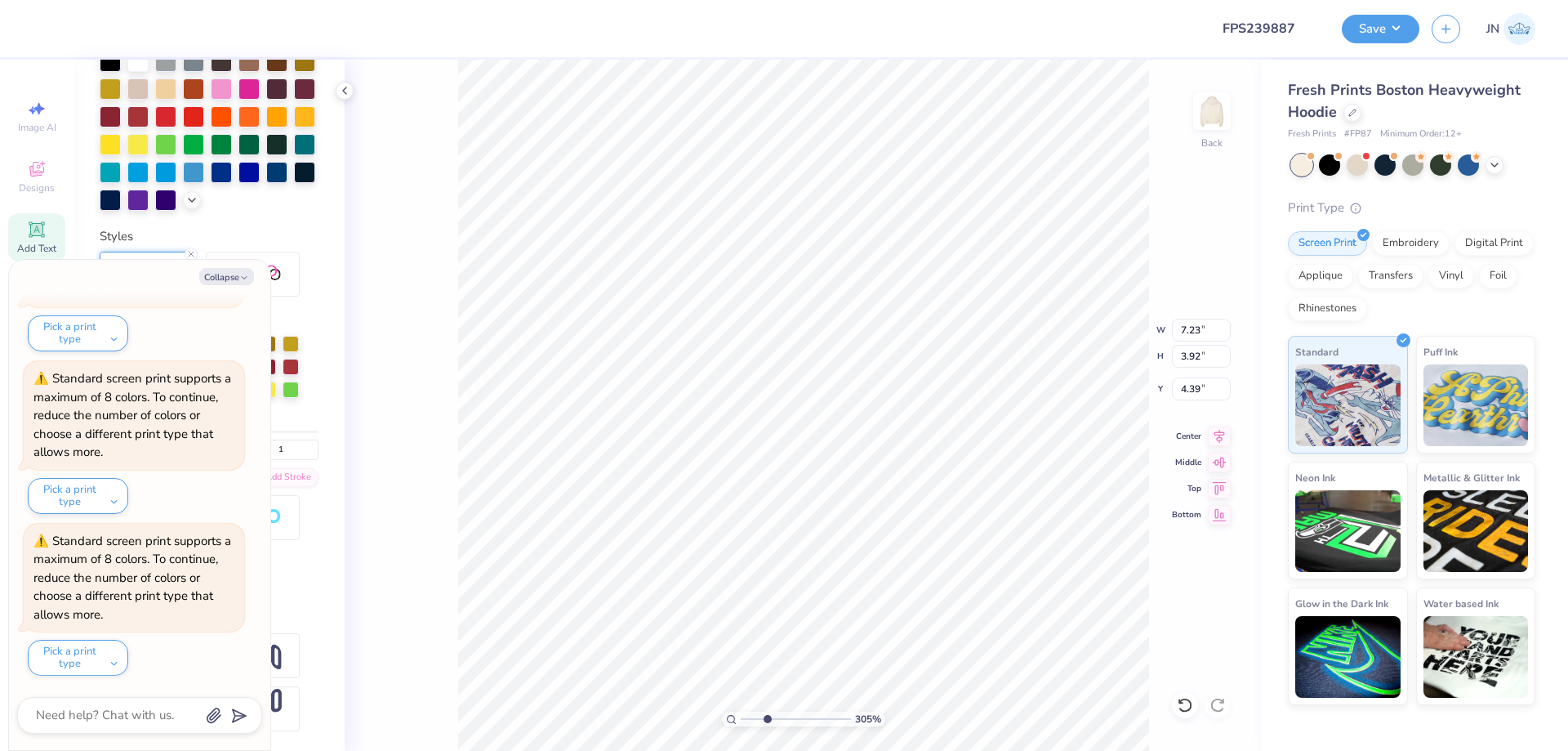
type input "4.40"
type textarea "x"
type input "3.00"
type input "2.98"
type input "5.98"
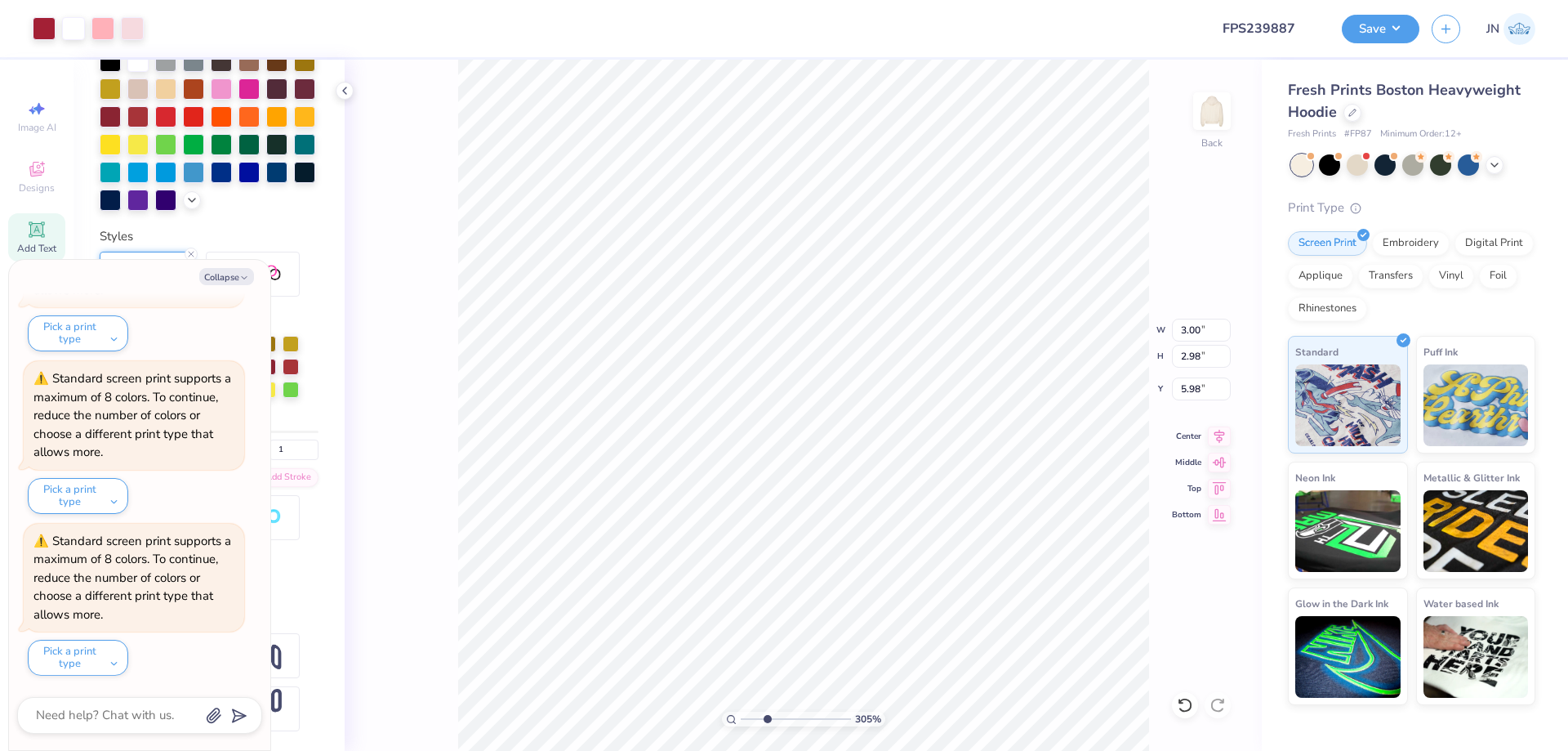
type textarea "x"
type input "5.81"
type textarea "x"
type input "5.76"
type textarea "x"
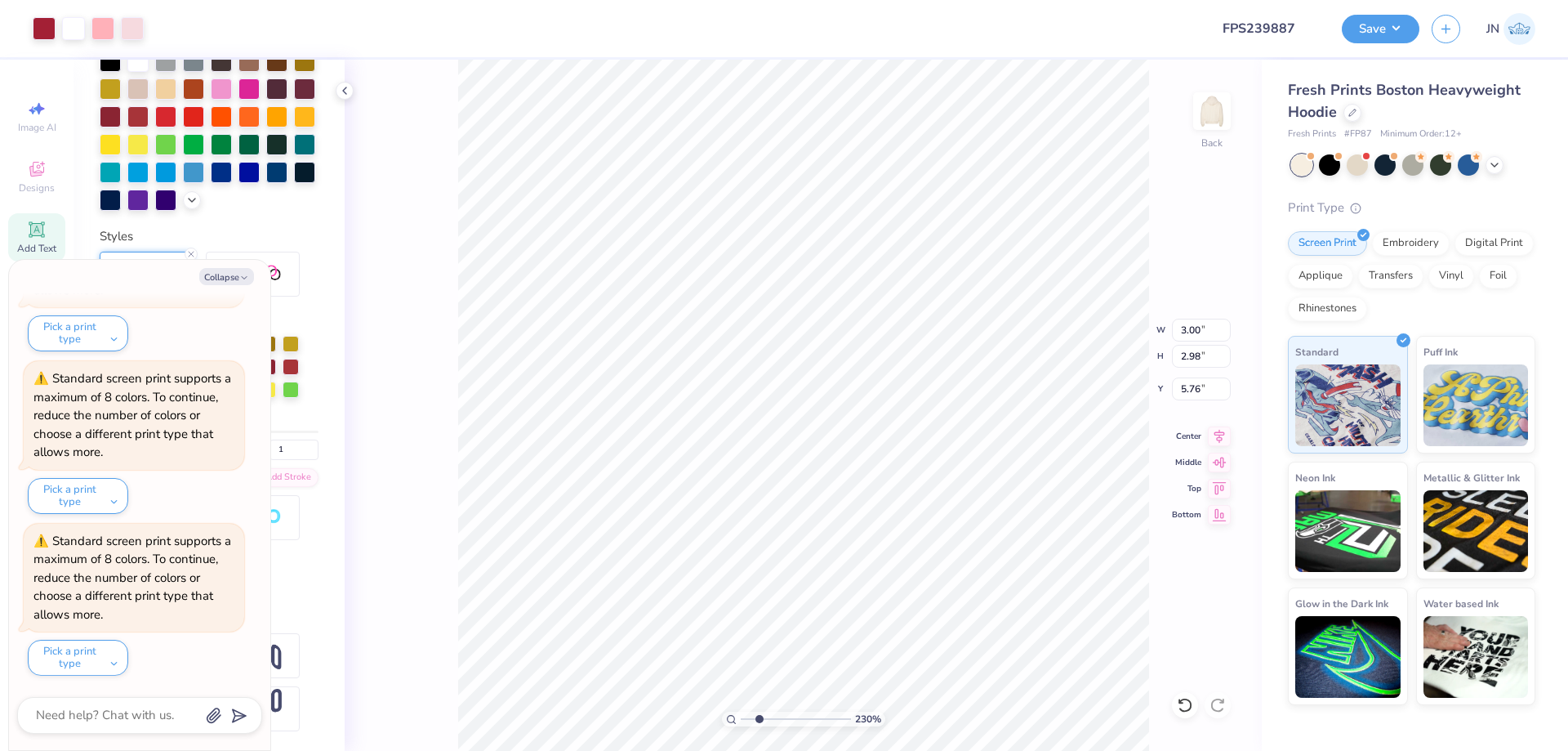
type input "2.3"
click at [759, 716] on input "range" at bounding box center [796, 719] width 110 height 15
type textarea "x"
type input "2.58"
type input "2.57"
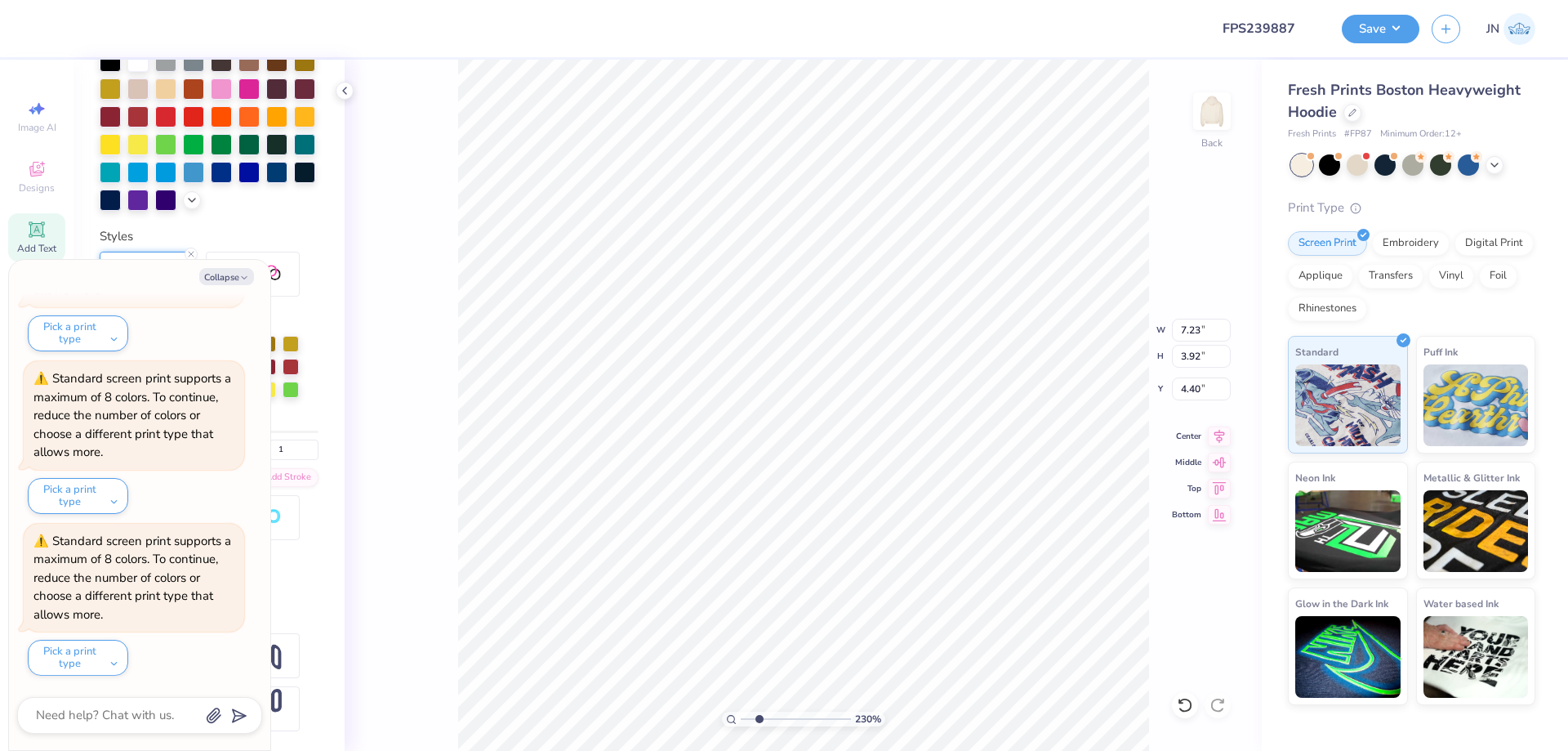
type textarea "x"
type input "2.58"
type input "2.57"
type input "5.76"
type textarea "x"
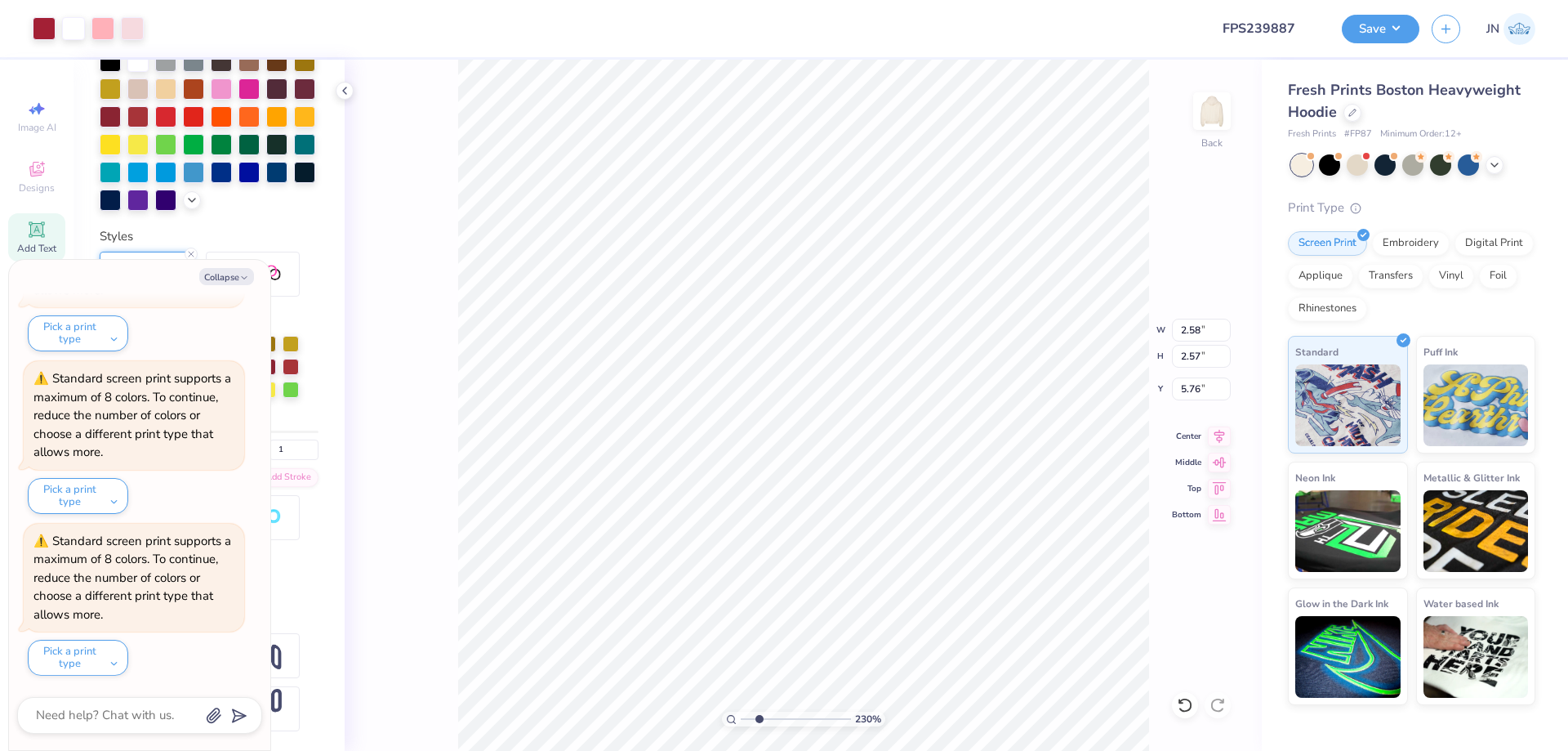
type input "2.79"
type input "2.77"
type textarea "x"
type input "5.87"
type textarea "x"
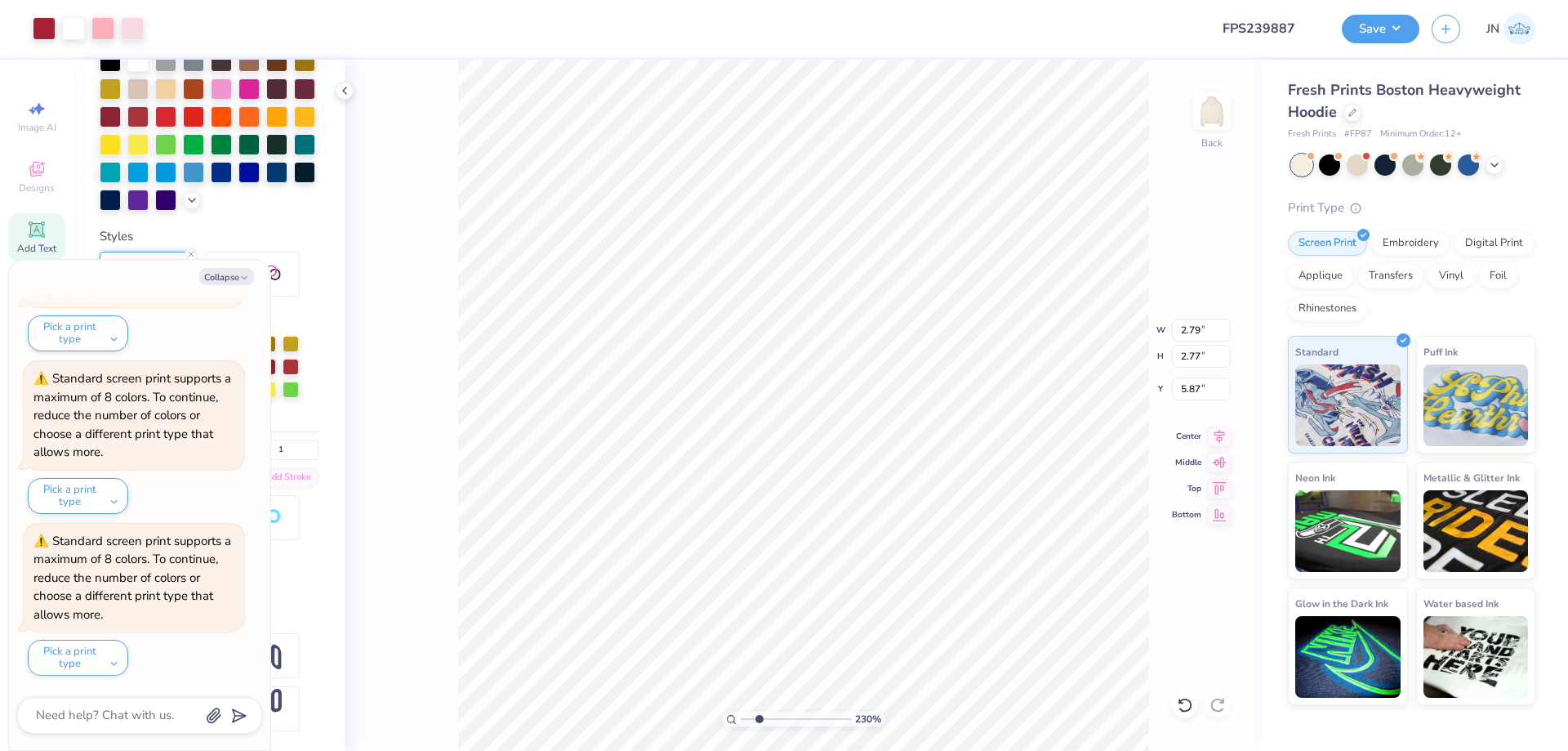
type input "6.10"
type textarea "x"
type input "2.98"
type input "2.96"
type input "5.91"
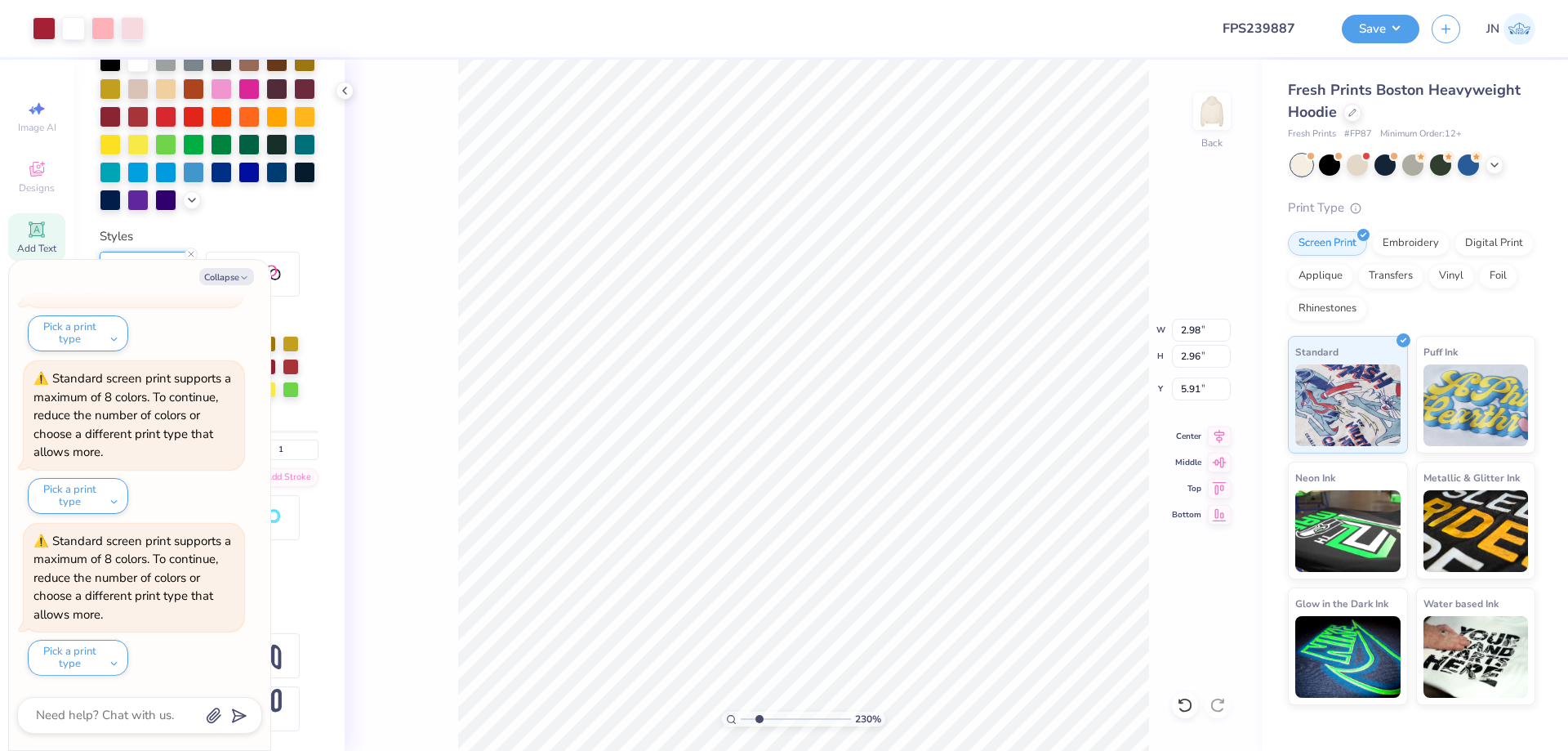
type textarea "x"
type input "4.00"
type input "3.90"
type input "2.47"
type textarea "x"
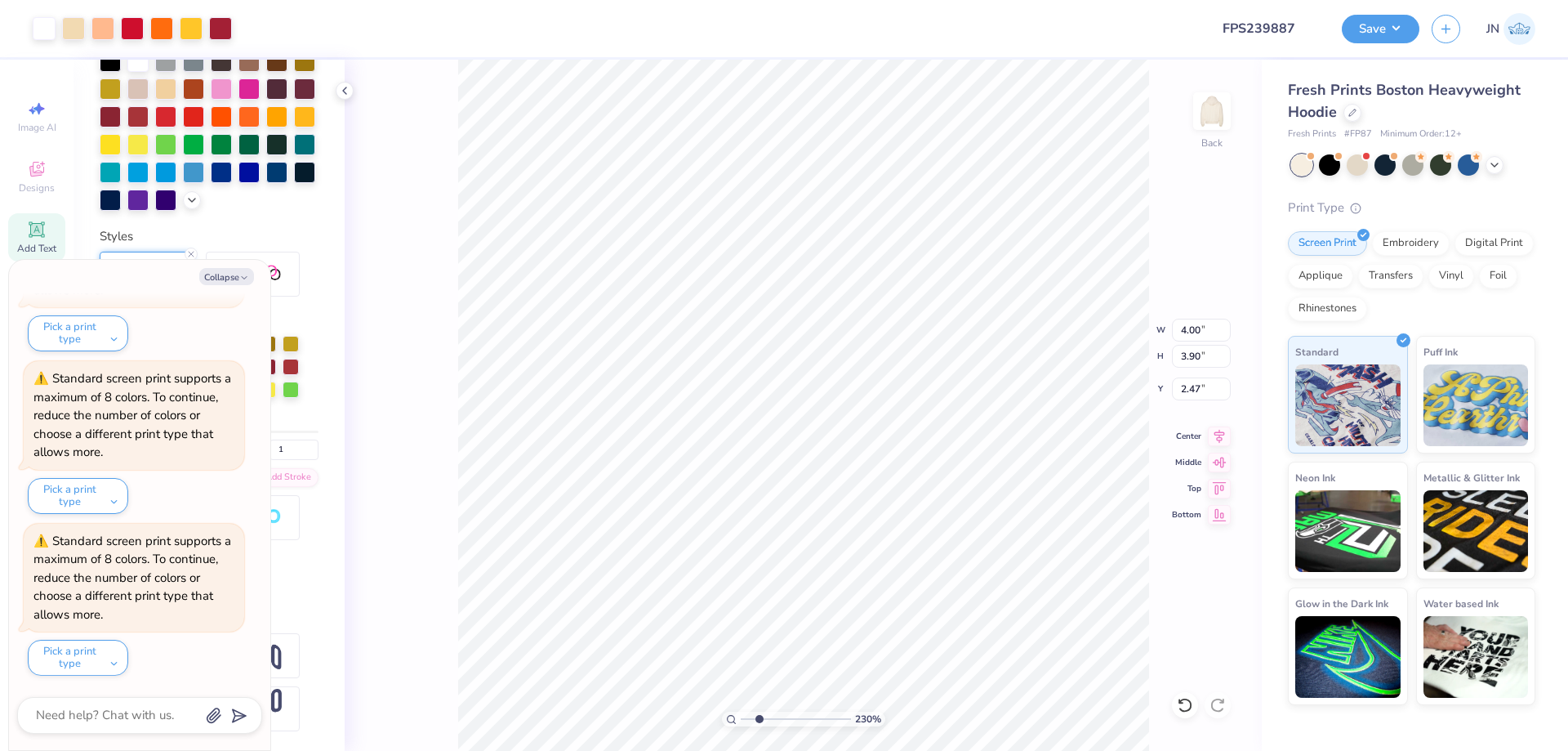
type input "4.38"
type input "4.27"
type input "2.10"
type textarea "x"
type input "1.84"
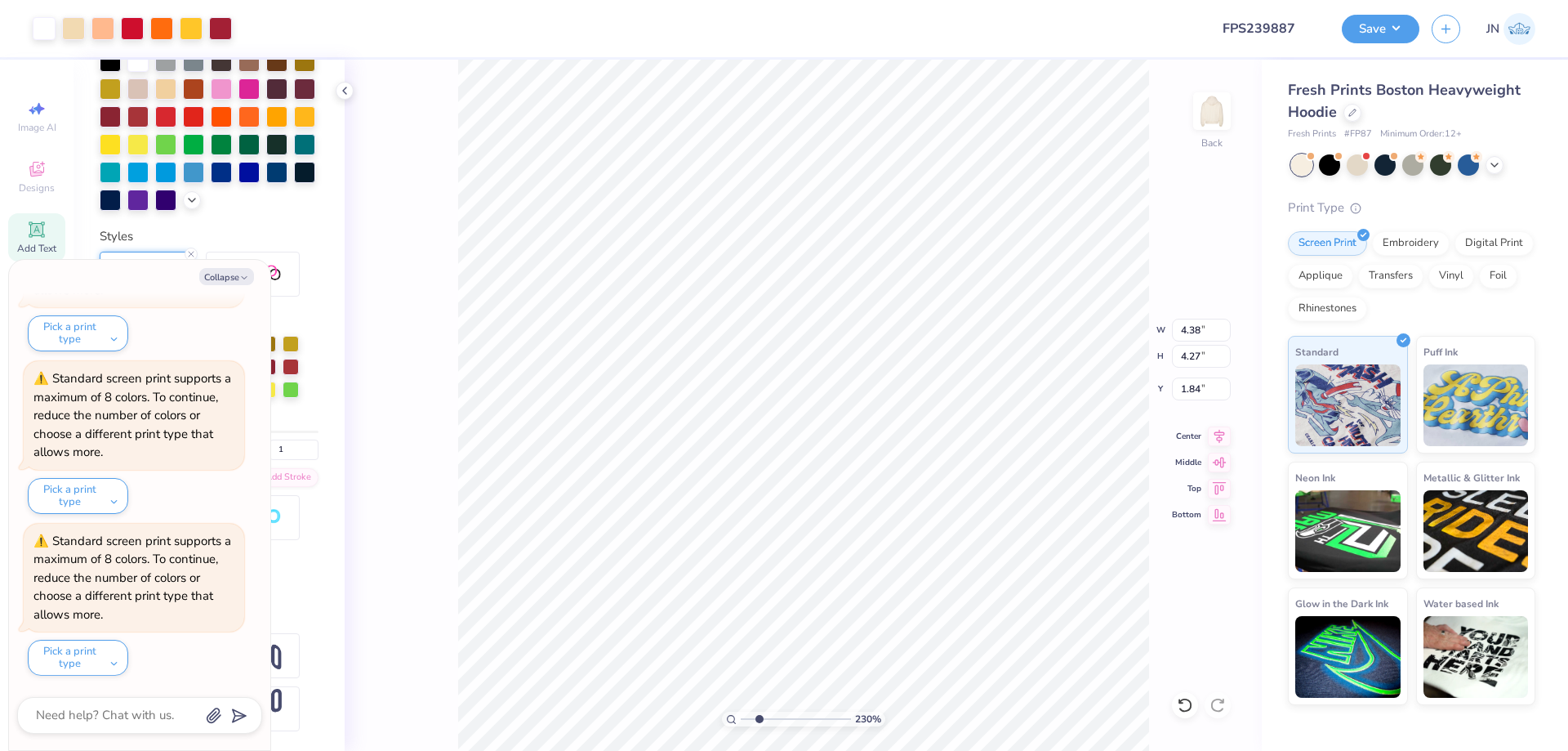
type textarea "x"
type input "2.10"
type textarea "x"
type input "7.23"
type input "3.92"
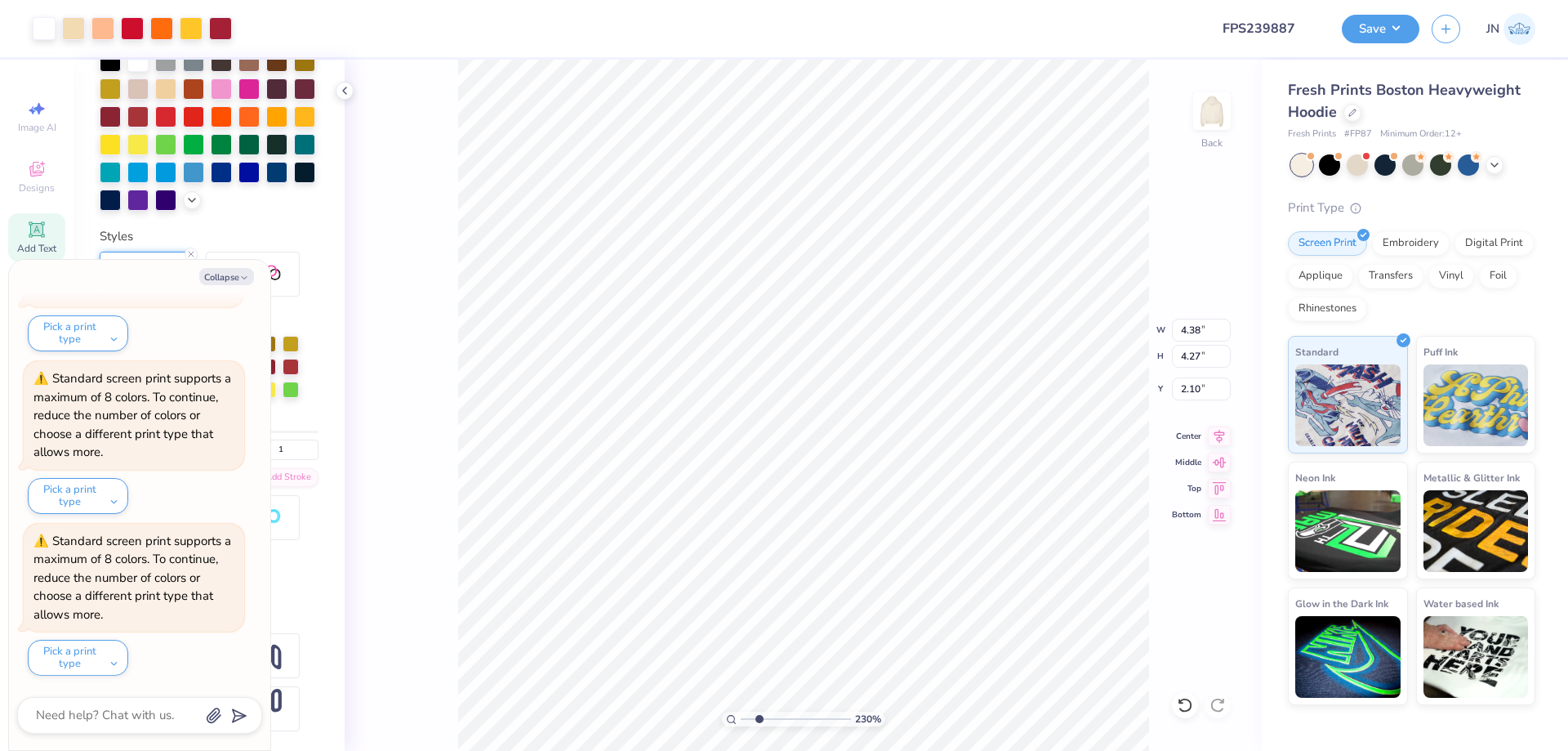
type input "4.40"
type textarea "x"
type input "4.58"
click at [778, 445] on li "Duplicate" at bounding box center [778, 444] width 128 height 32
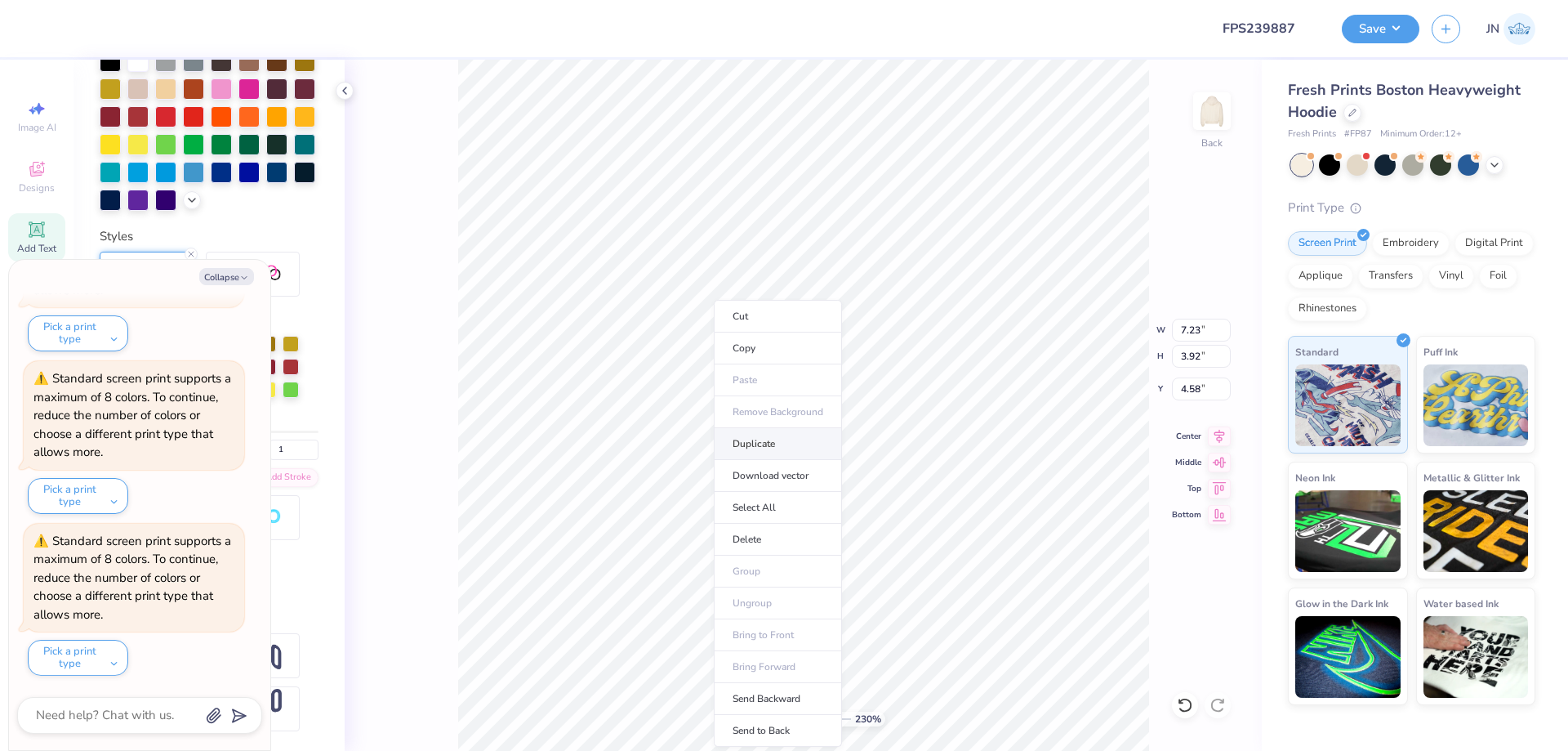
type textarea "x"
type input "5.58"
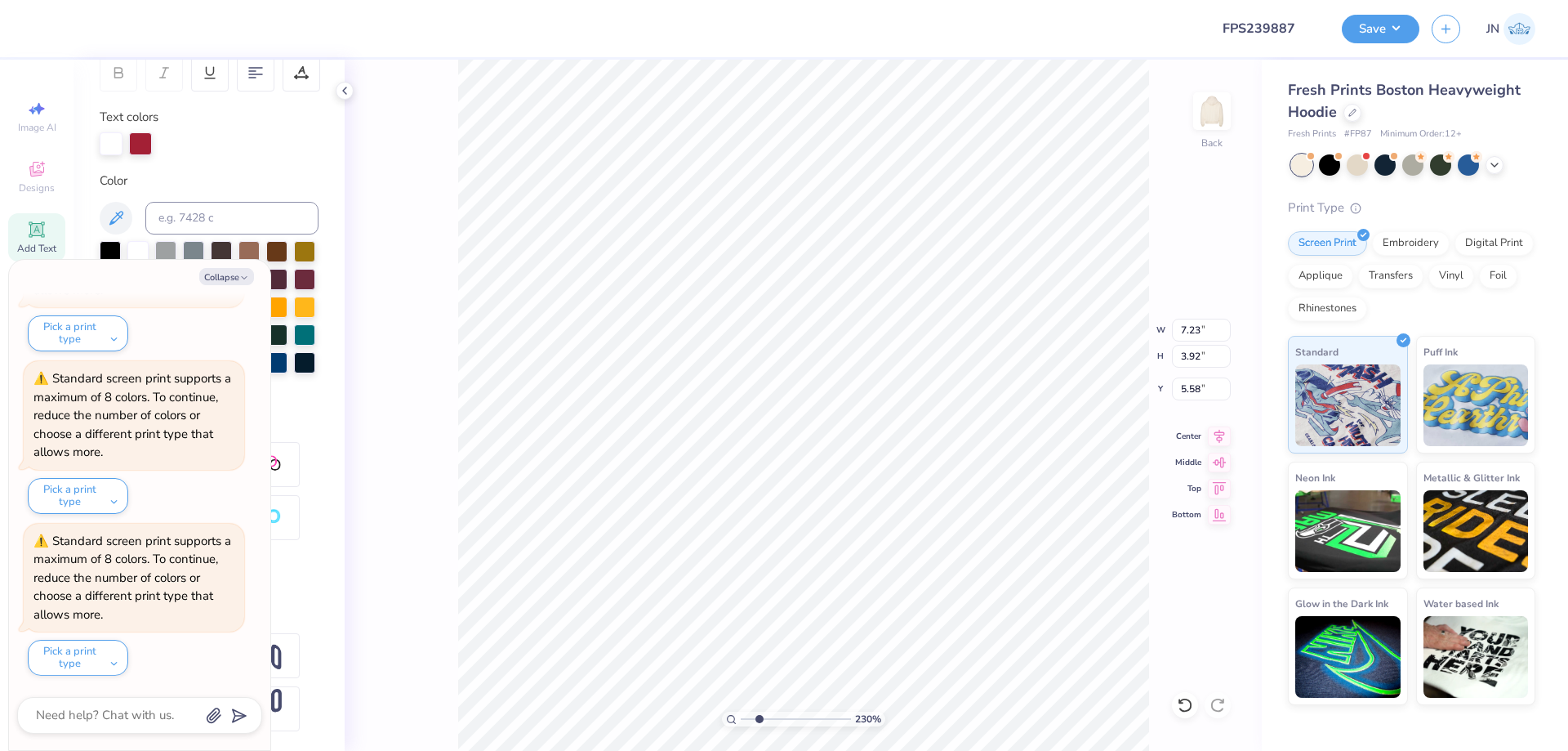
type textarea "x"
type textarea "W"
type textarea "x"
type textarea "We"
type textarea "x"
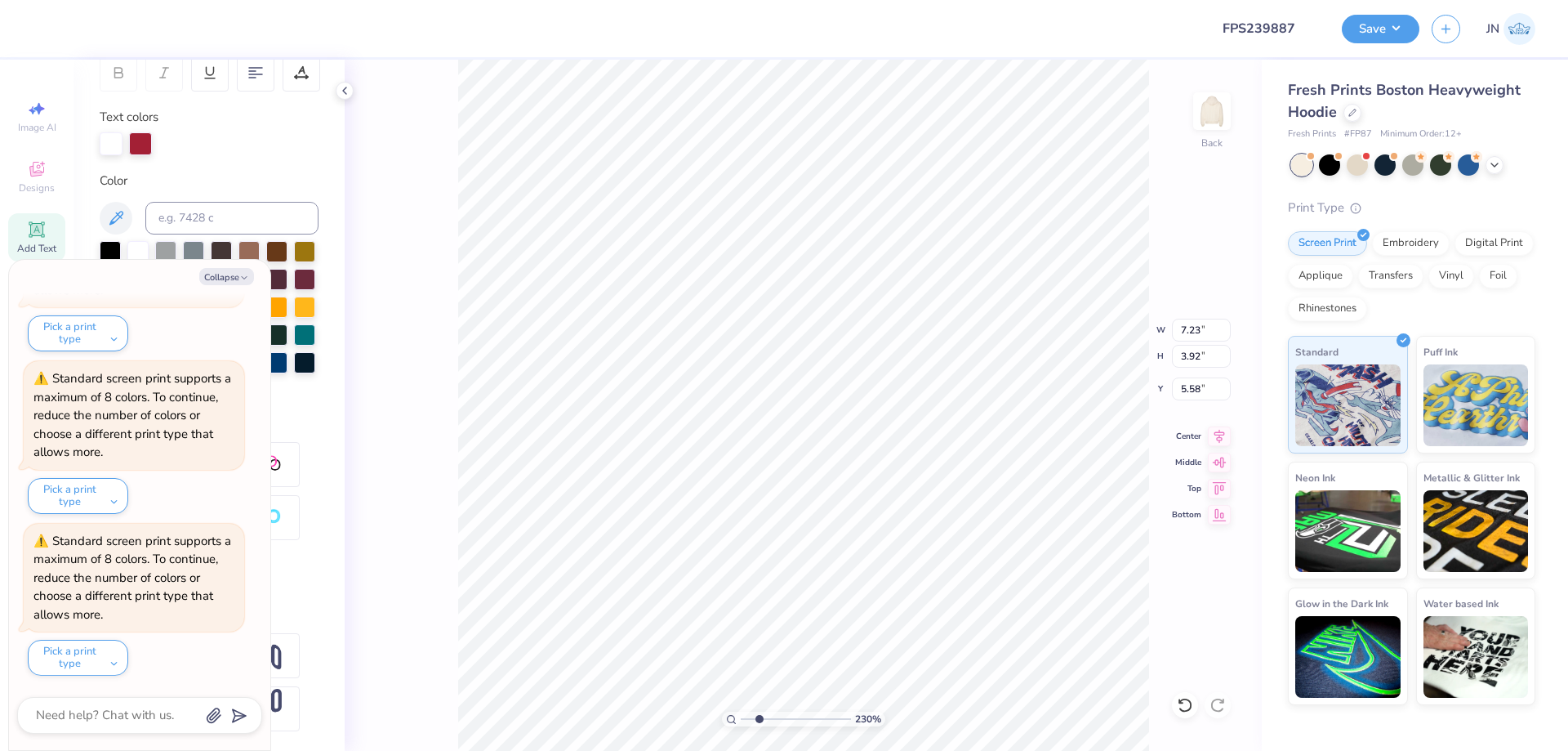
type textarea "Wee"
type textarea "x"
type textarea "Wee"
type textarea "x"
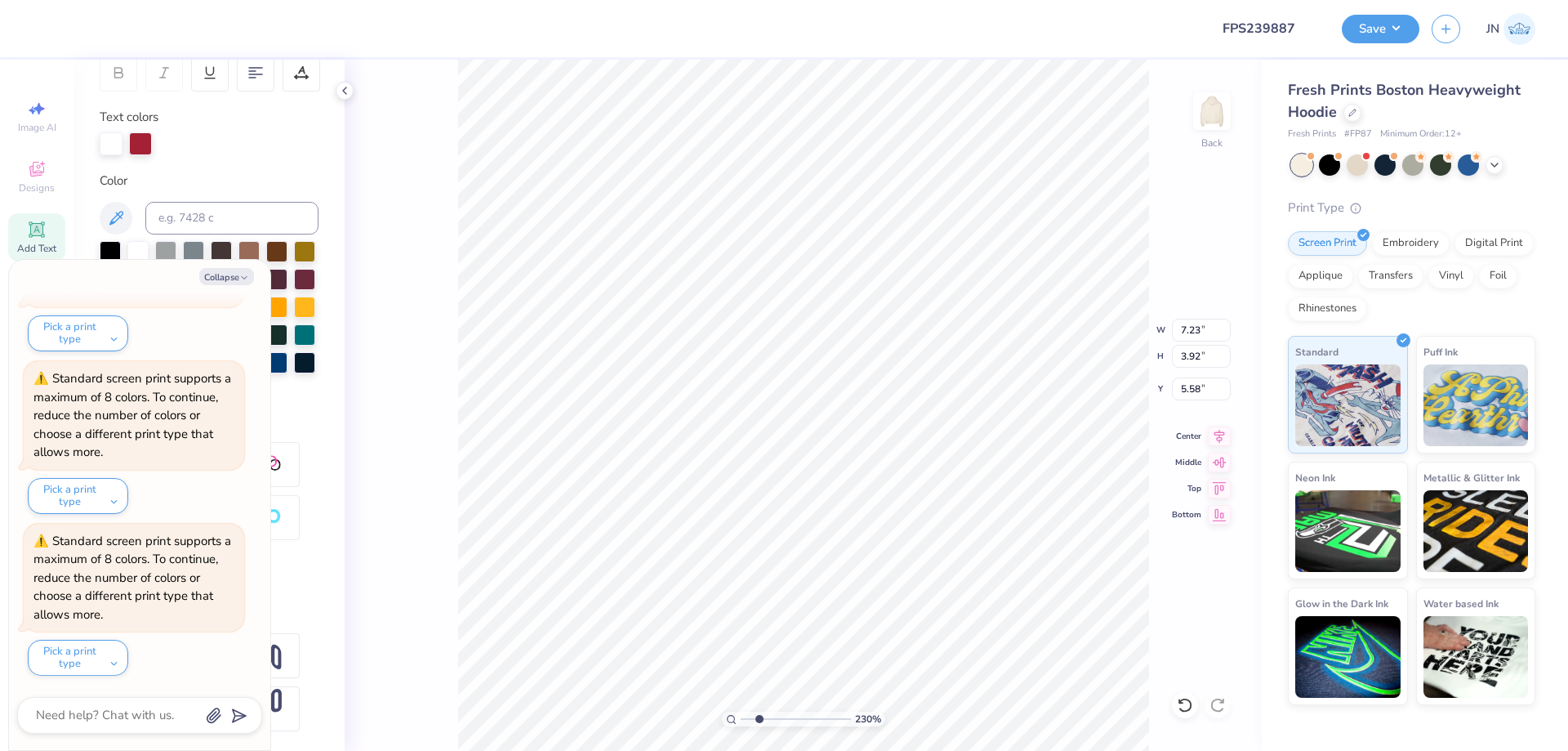
type textarea "We"
type textarea "x"
type textarea "Wek"
type textarea "x"
type textarea "We"
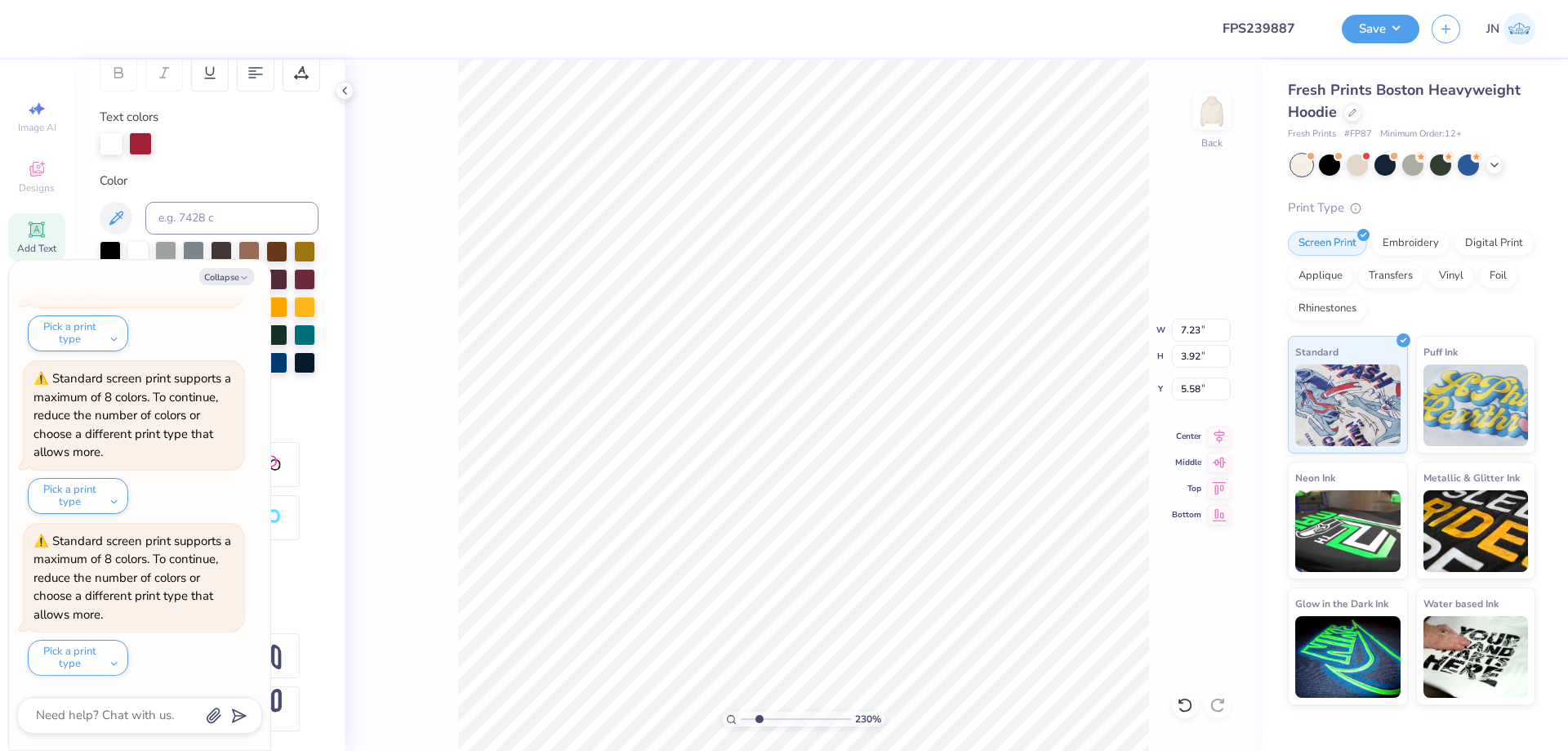
type textarea "x"
type textarea "Week"
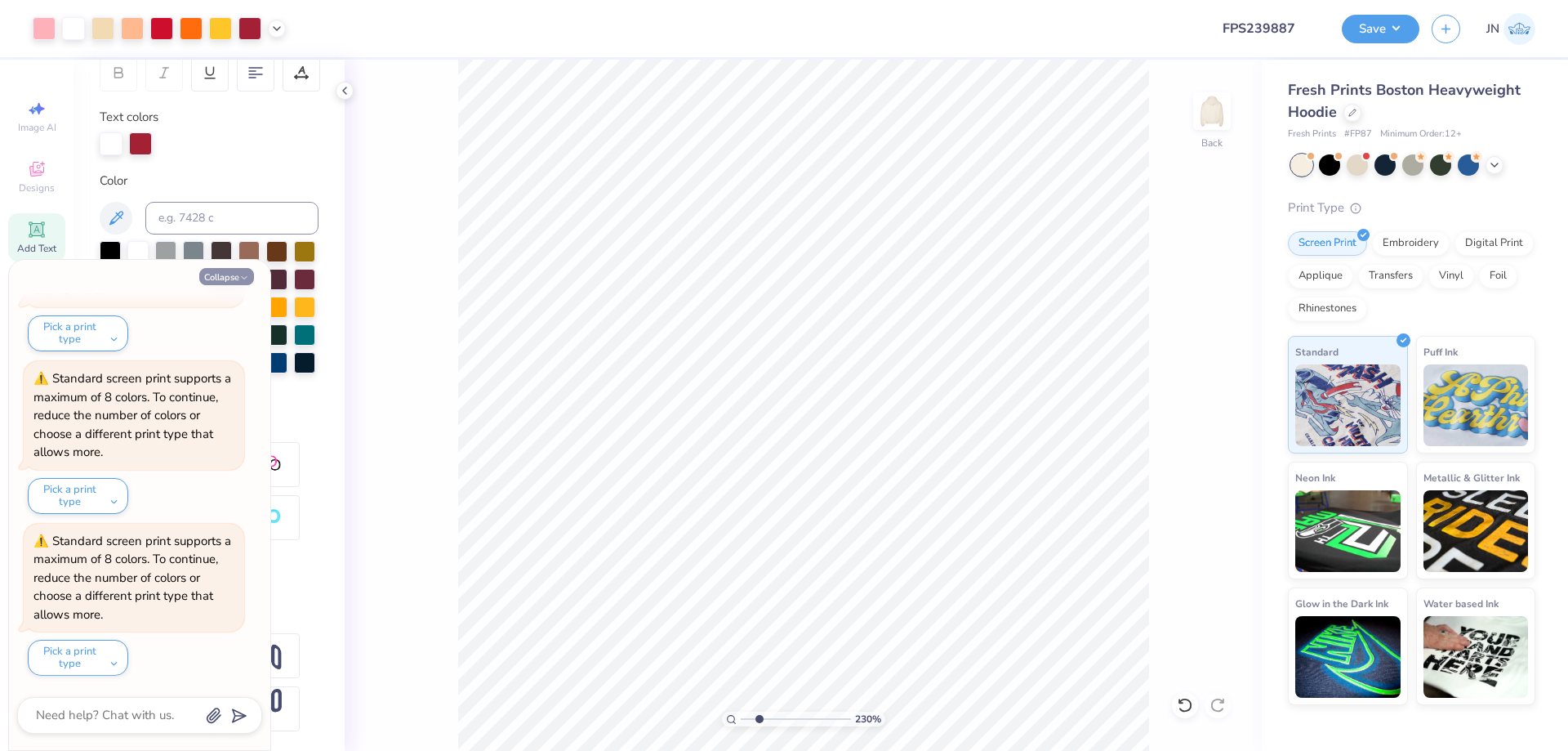
click at [222, 275] on button "Collapse" at bounding box center [226, 276] width 54 height 17
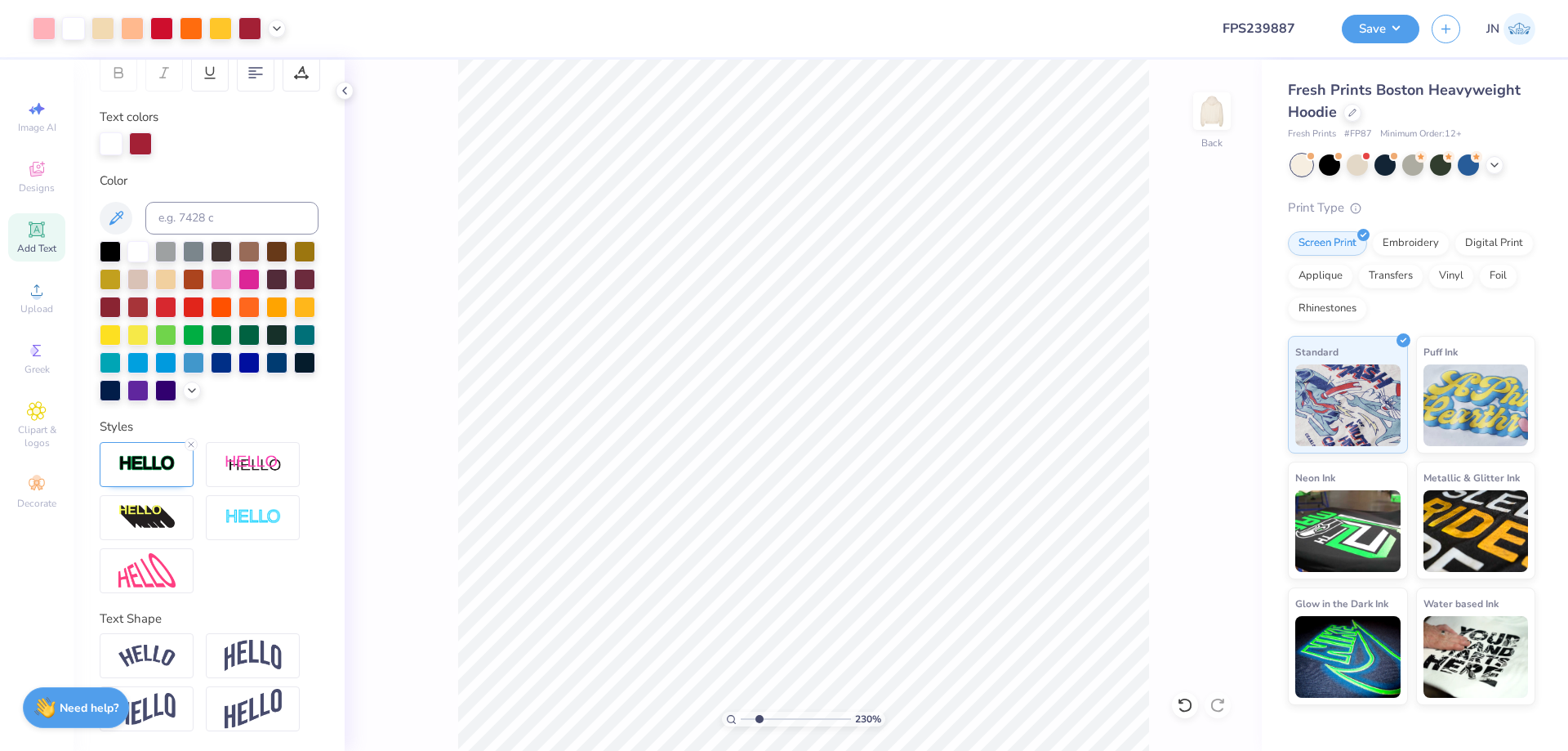
click at [40, 240] on div "Add Text" at bounding box center [36, 237] width 57 height 49
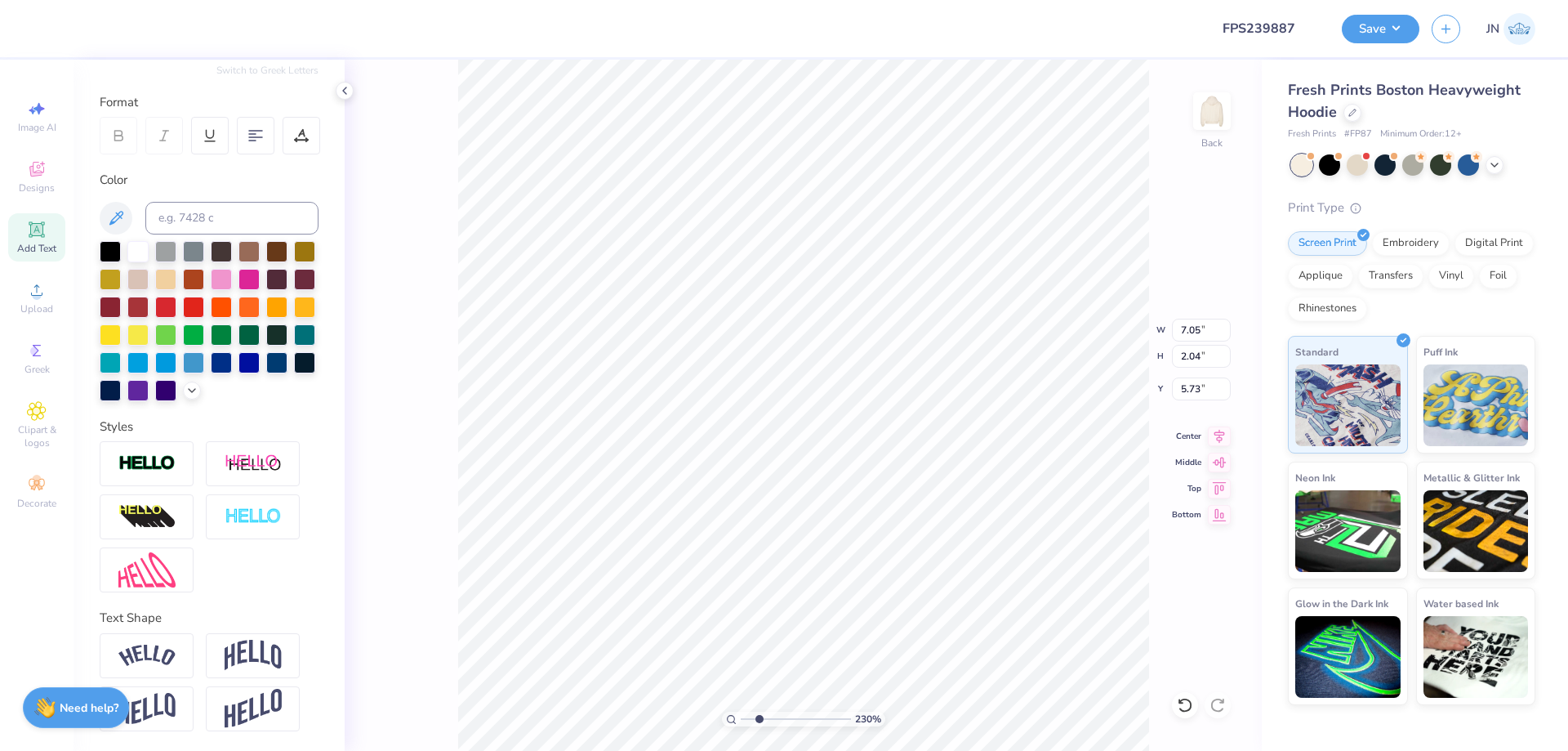
scroll to position [14, 2]
click at [271, 202] on input at bounding box center [232, 218] width 173 height 33
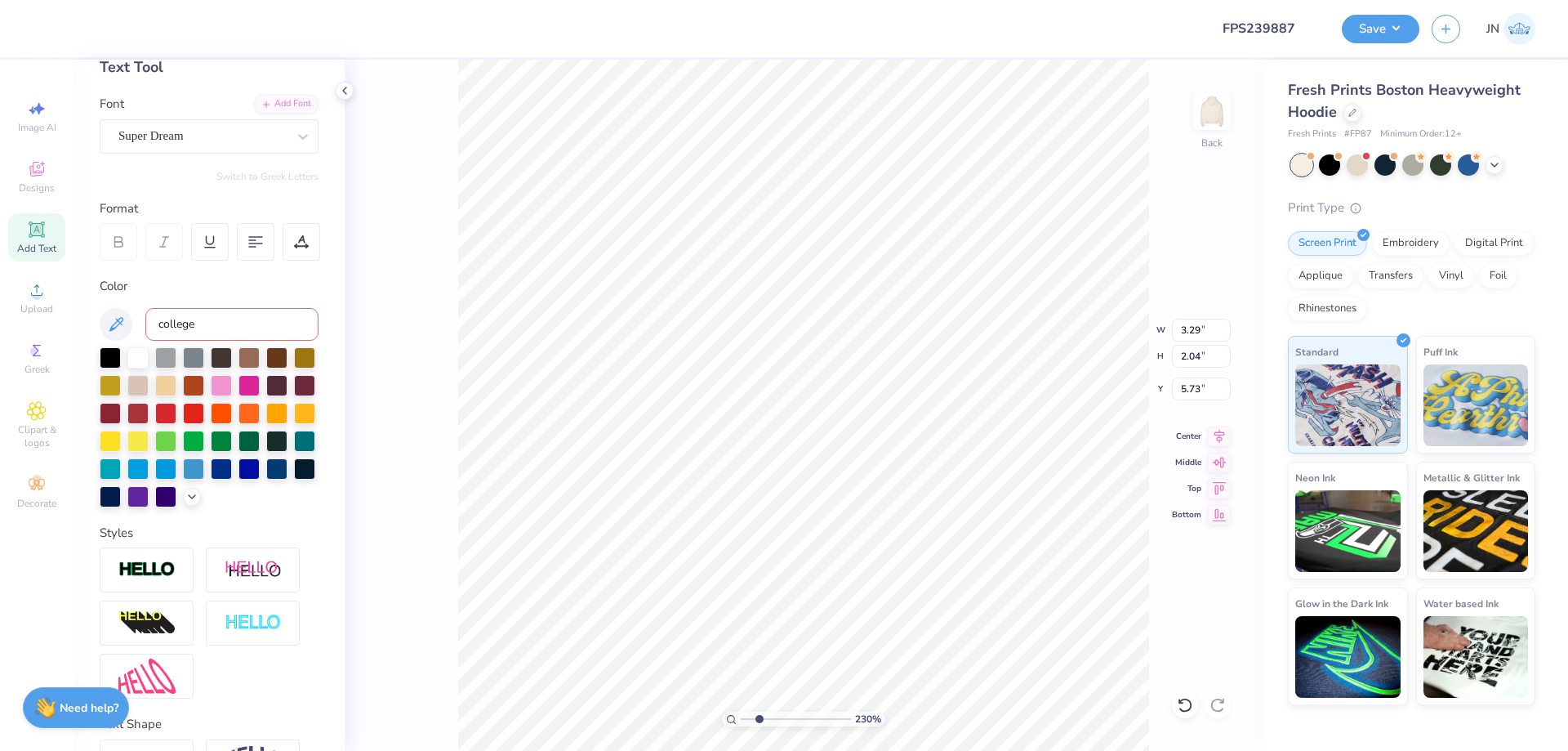
scroll to position [0, 0]
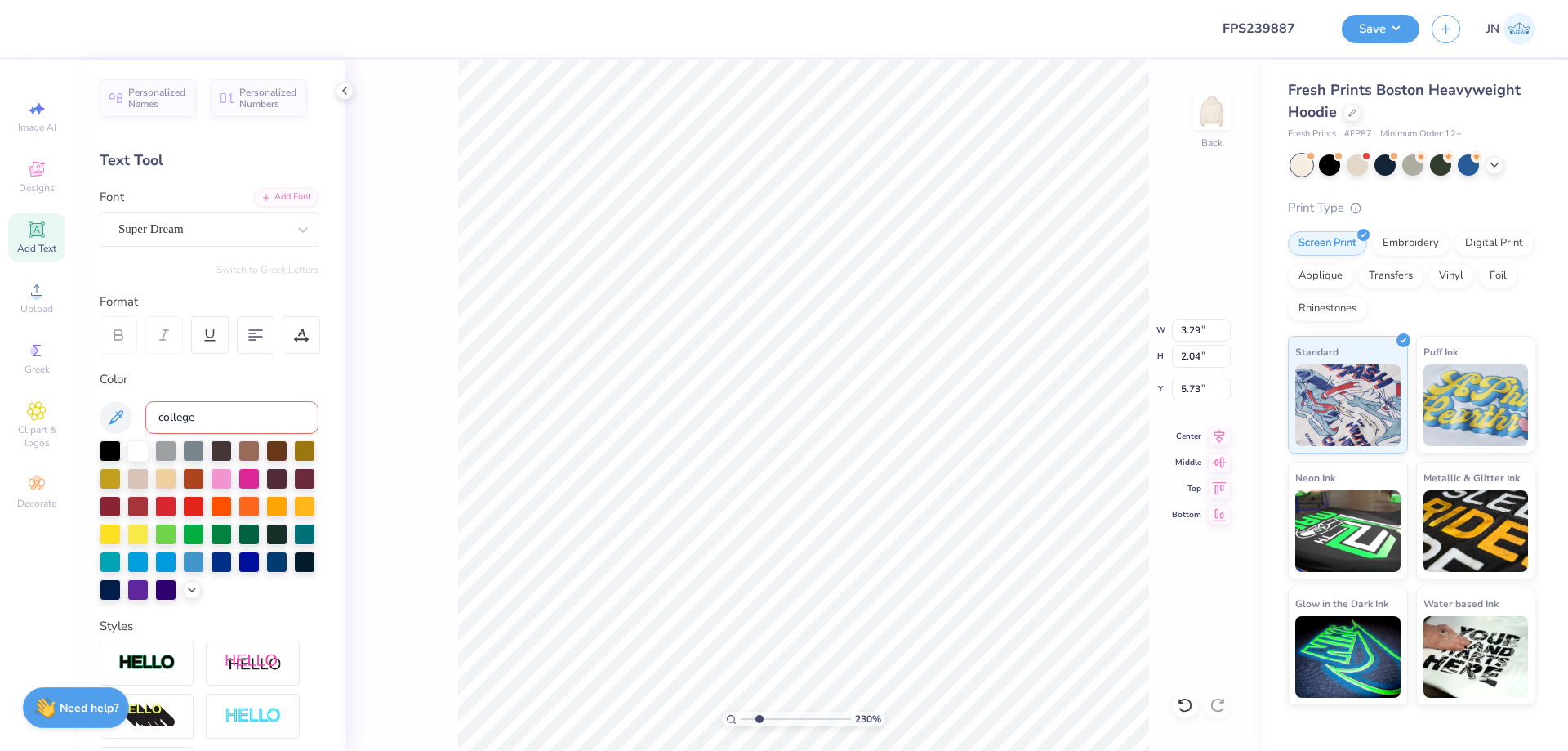
click at [240, 250] on div "Personalized Names Personalized Numbers Text Tool Add Font Font Super Dream Swi…" at bounding box center [208, 404] width 271 height 691
click at [240, 237] on div "Super Dream" at bounding box center [202, 229] width 171 height 26
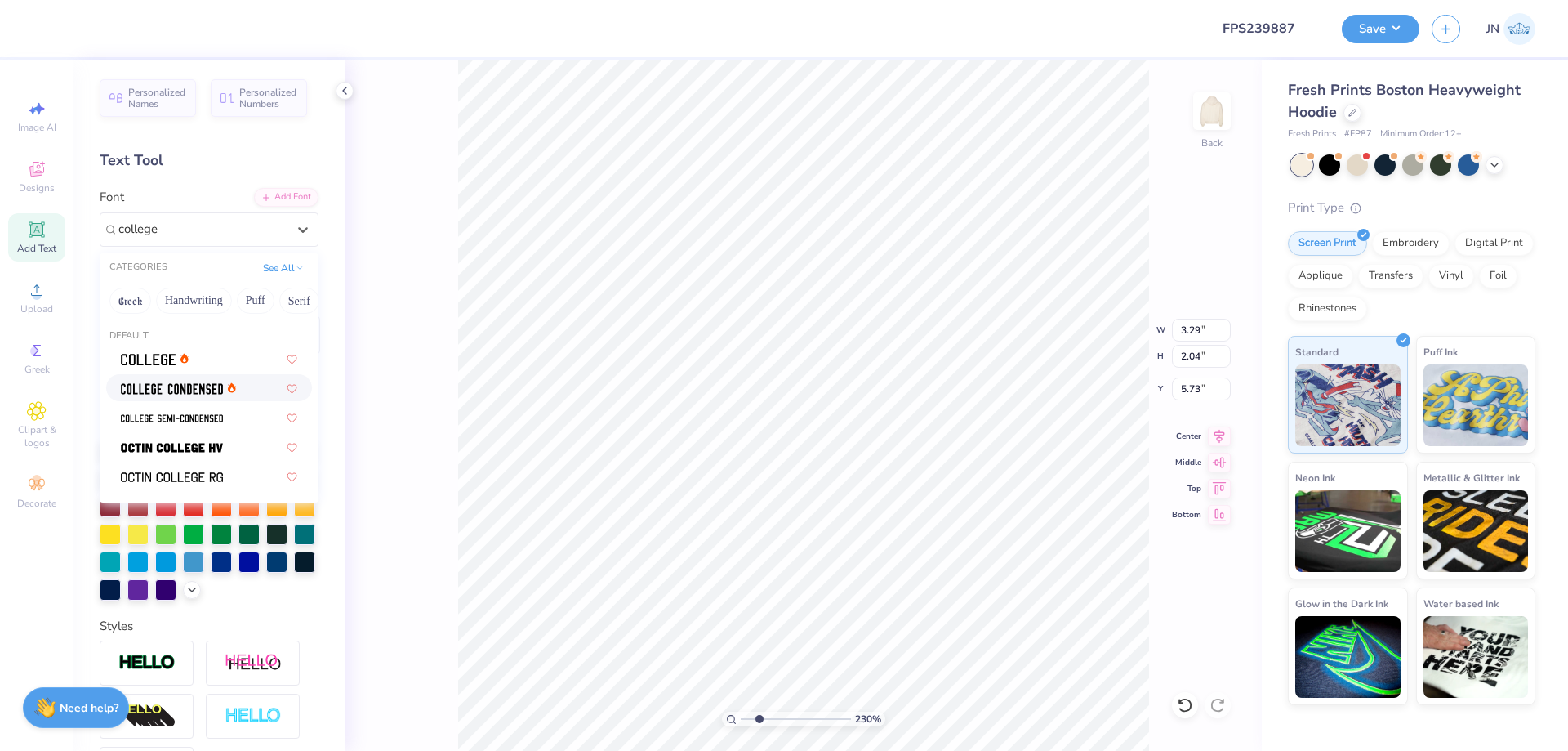
click at [189, 394] on span at bounding box center [172, 387] width 102 height 17
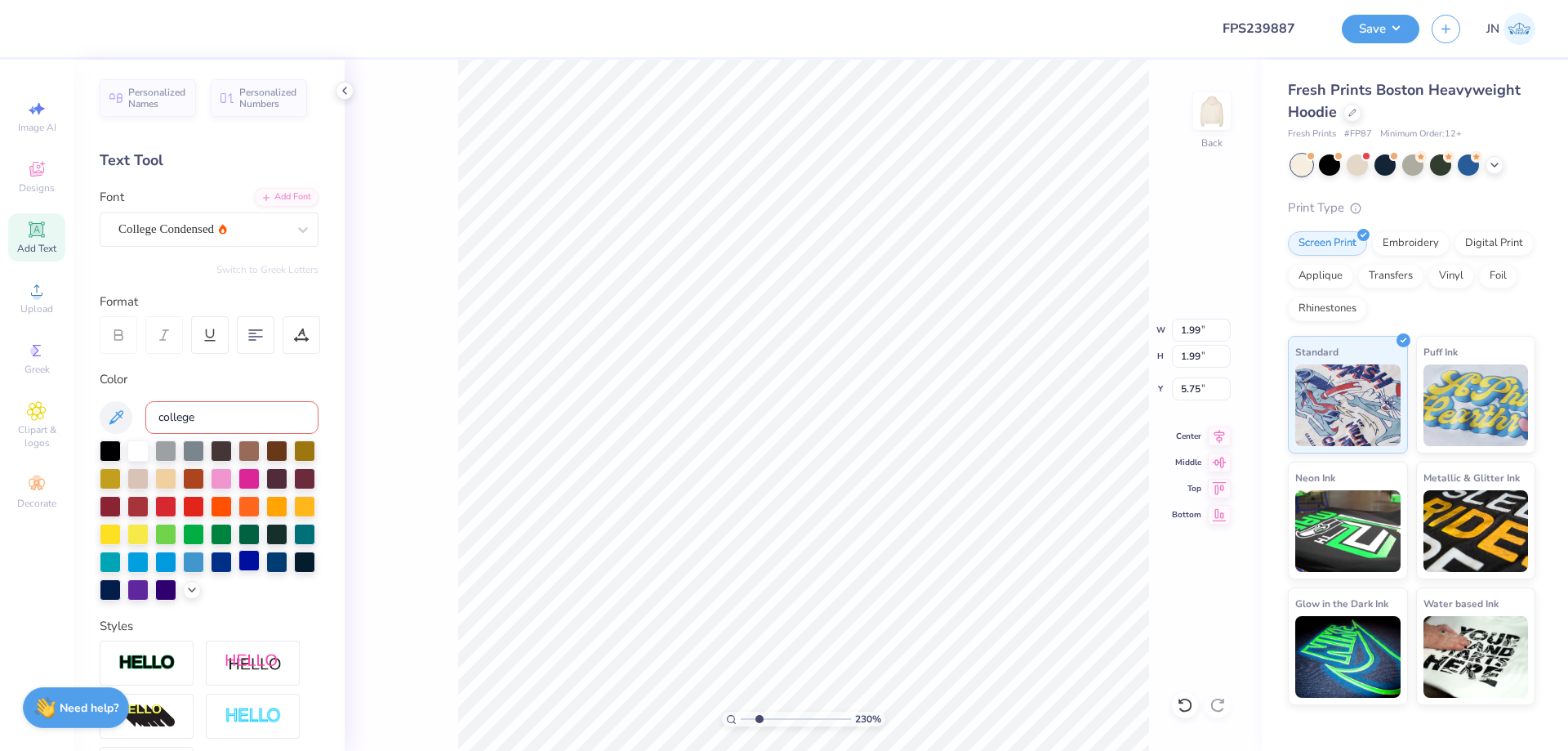
scroll to position [163, 0]
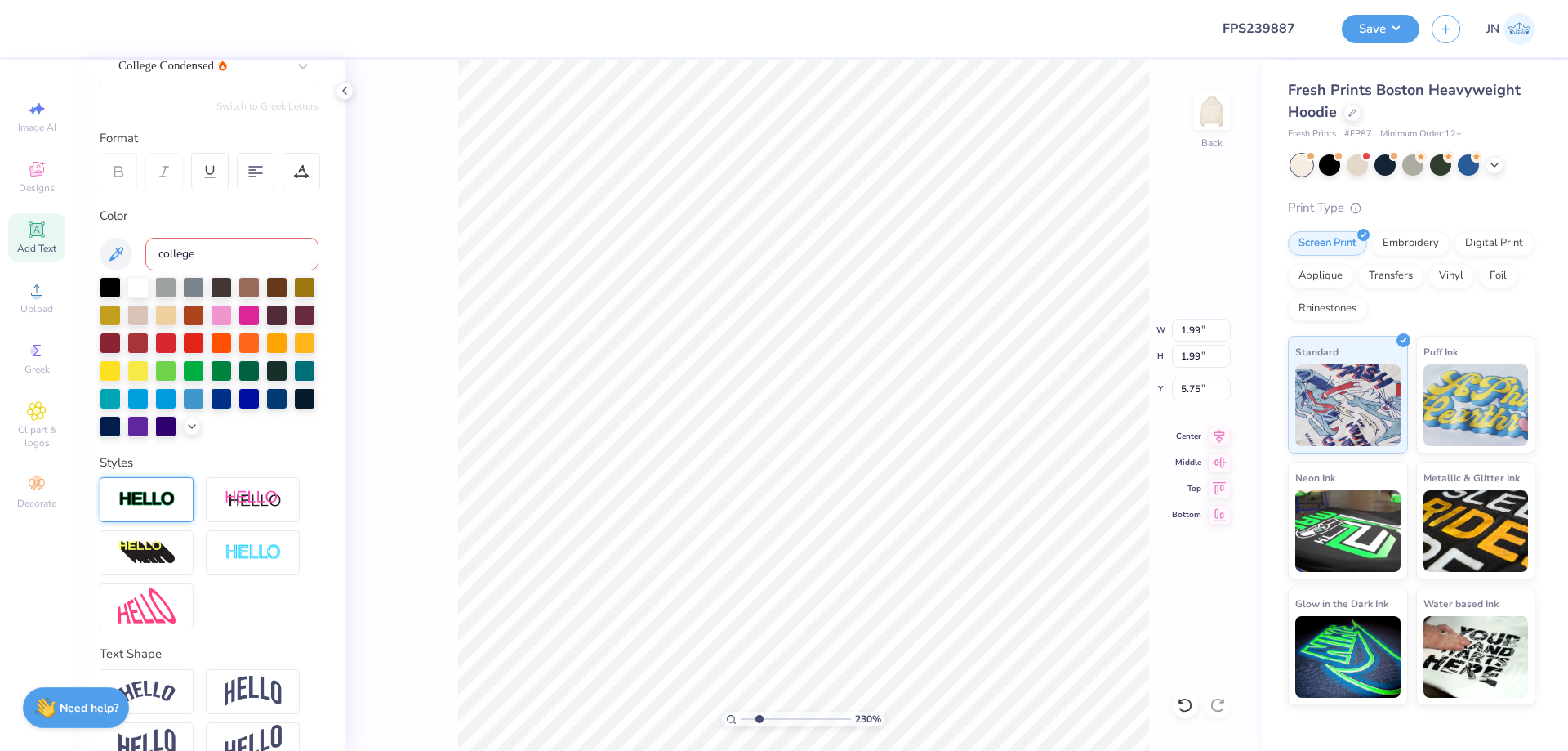
click at [165, 510] on div at bounding box center [147, 499] width 94 height 45
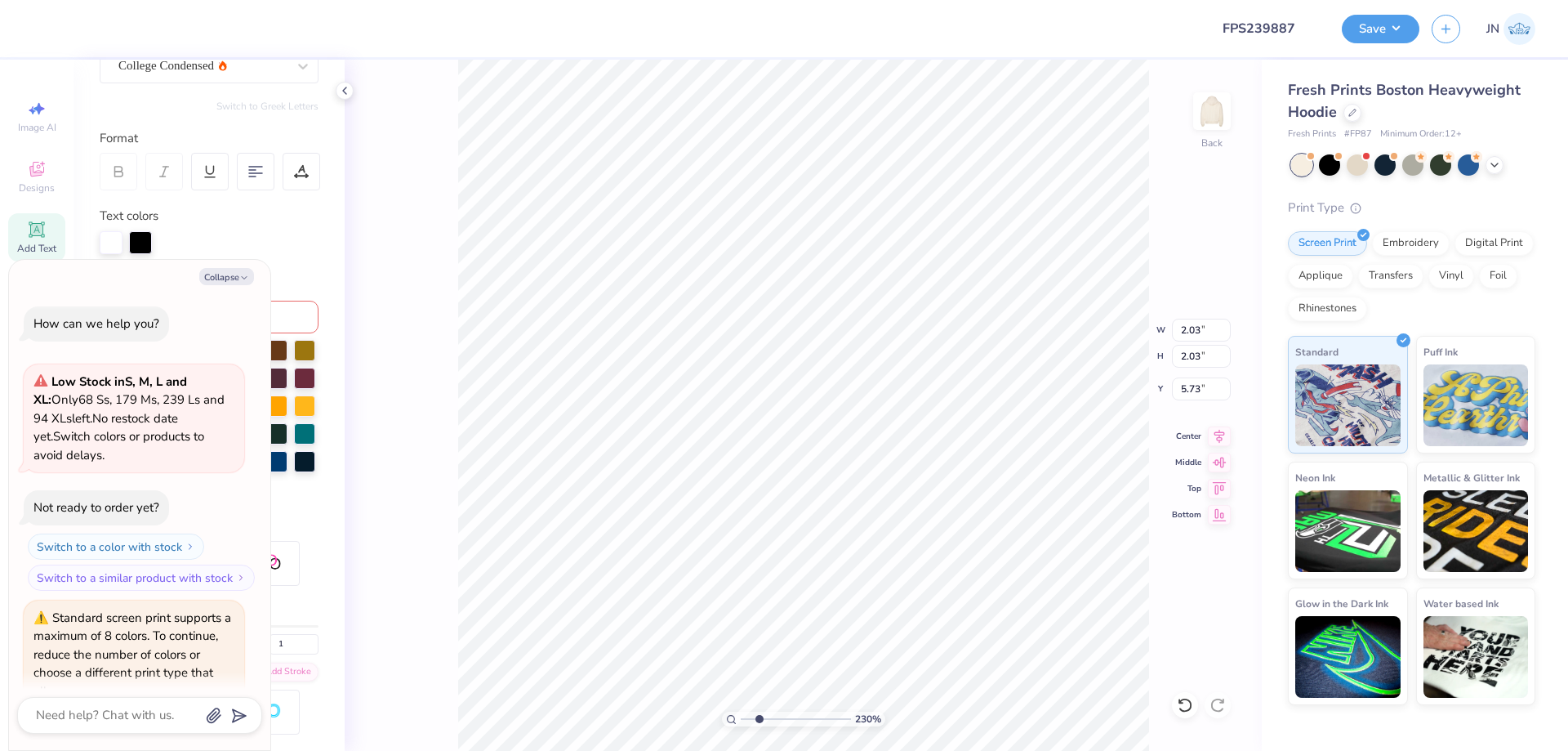
scroll to position [564, 0]
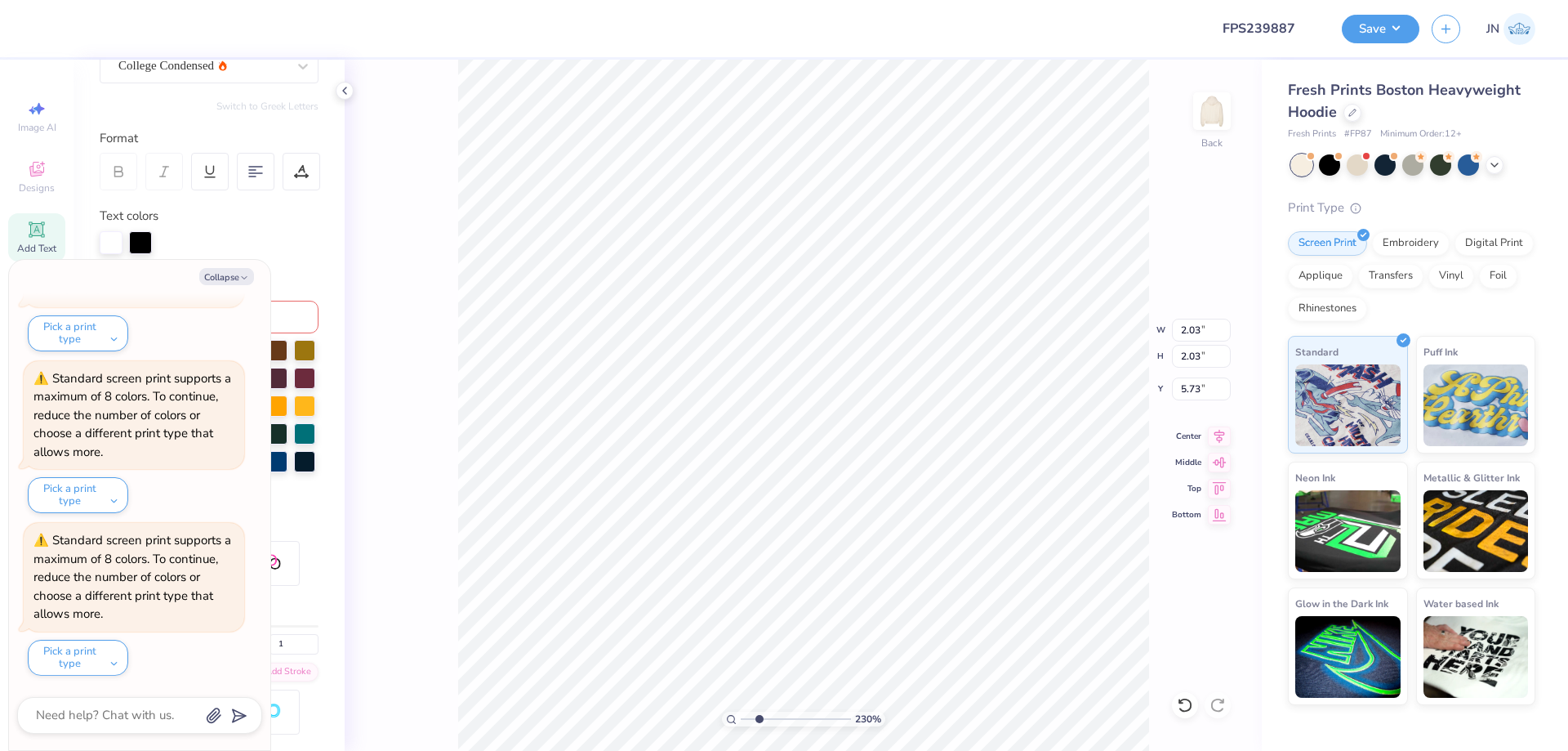
click at [214, 255] on div "Personalized Names Personalized Numbers Text Tool Add Font Font College Condens…" at bounding box center [208, 404] width 271 height 691
click at [214, 274] on button "Collapse" at bounding box center [226, 276] width 54 height 17
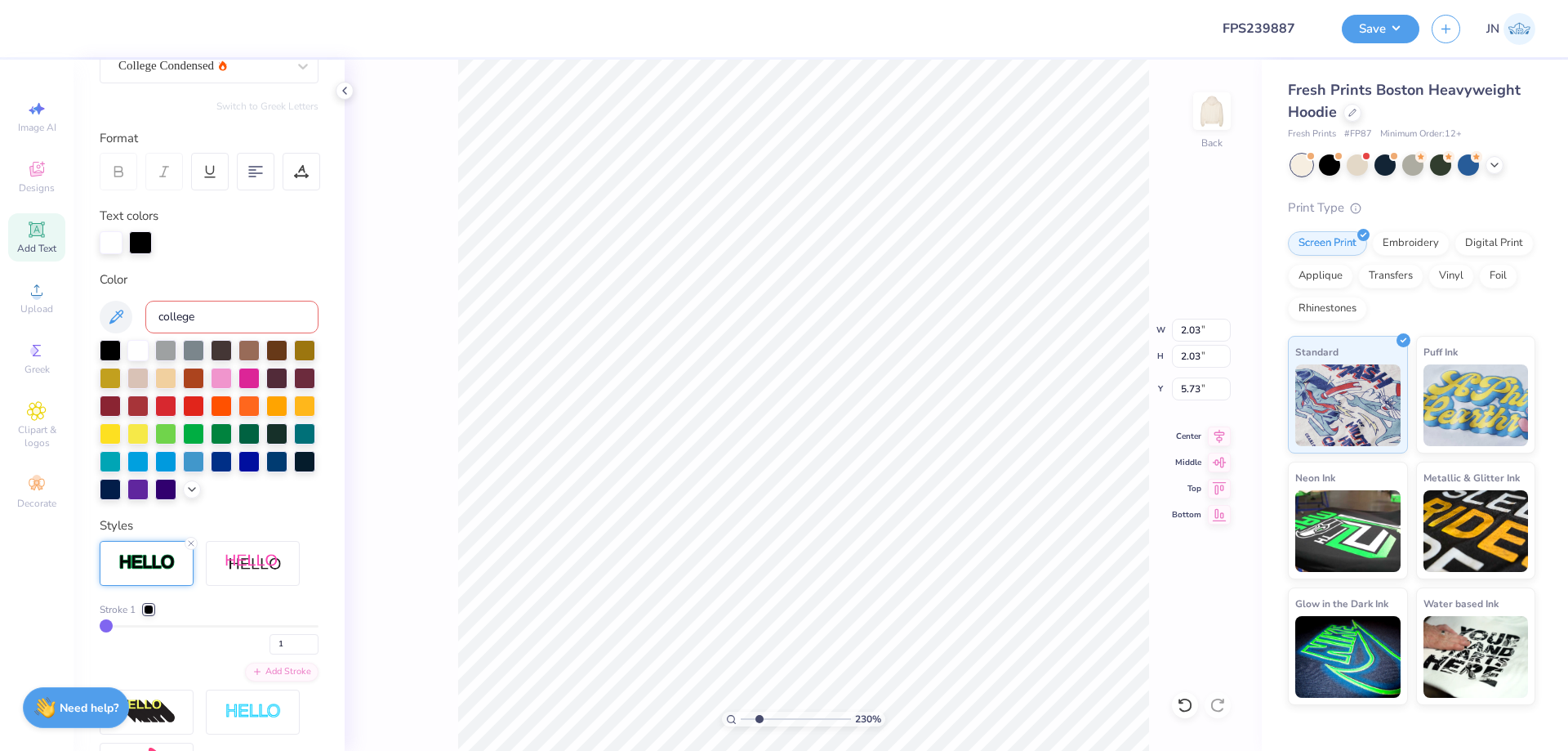
drag, startPoint x: 155, startPoint y: 630, endPoint x: 148, endPoint y: 637, distance: 9.9
click at [152, 617] on div "Stroke 1" at bounding box center [209, 609] width 219 height 15
click at [148, 614] on div at bounding box center [149, 609] width 10 height 10
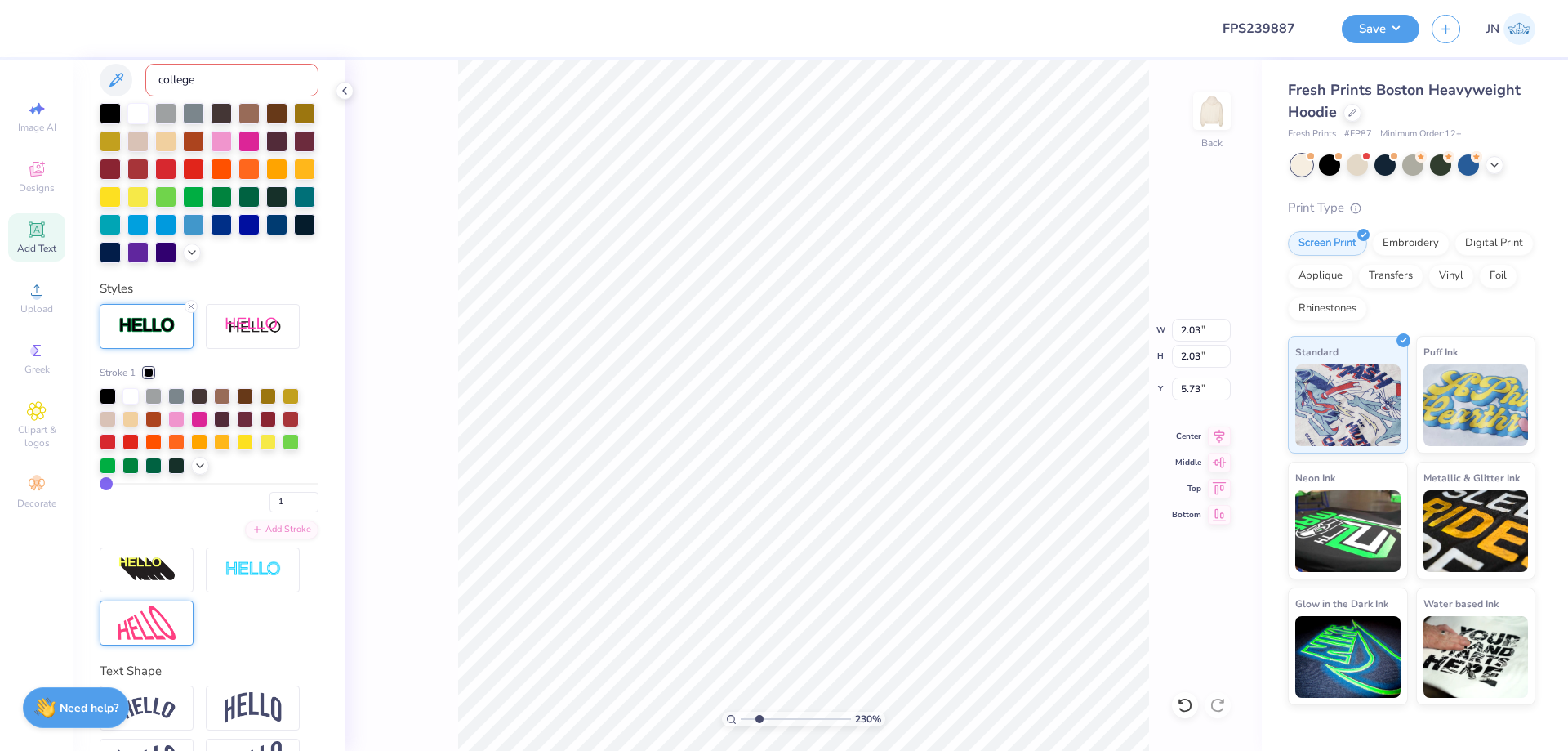
scroll to position [408, 0]
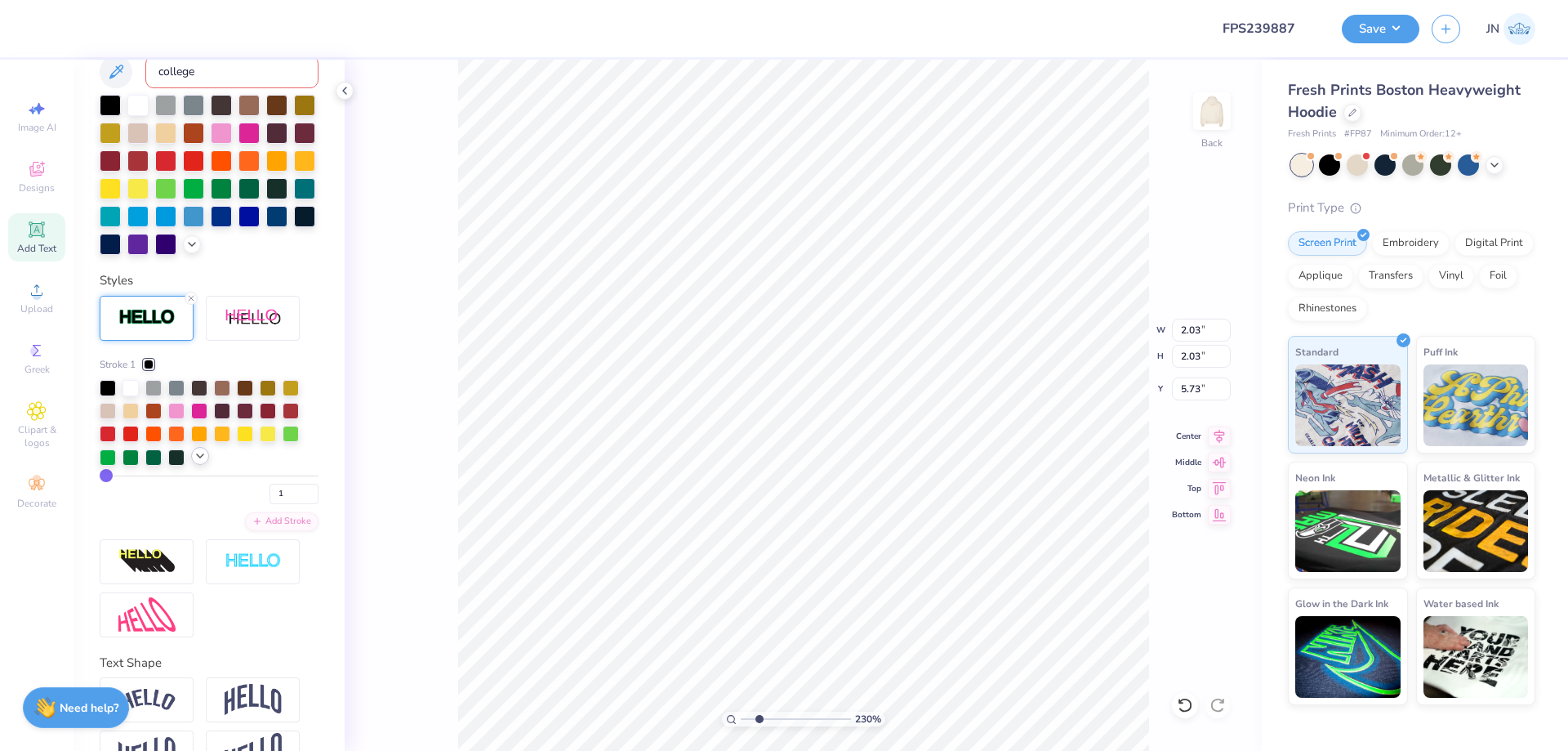
click at [198, 463] on icon at bounding box center [200, 456] width 13 height 13
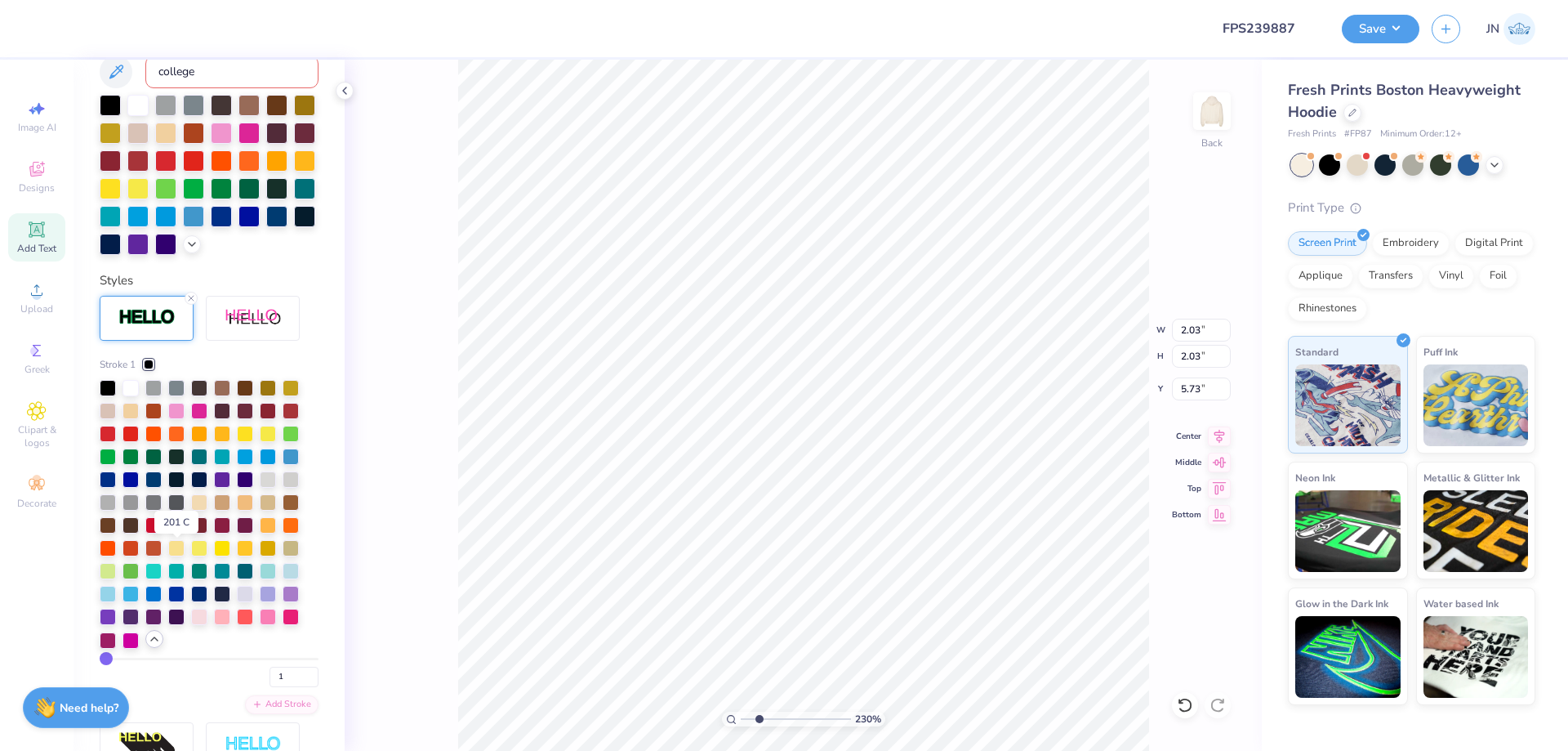
click at [176, 532] on div at bounding box center [176, 524] width 16 height 16
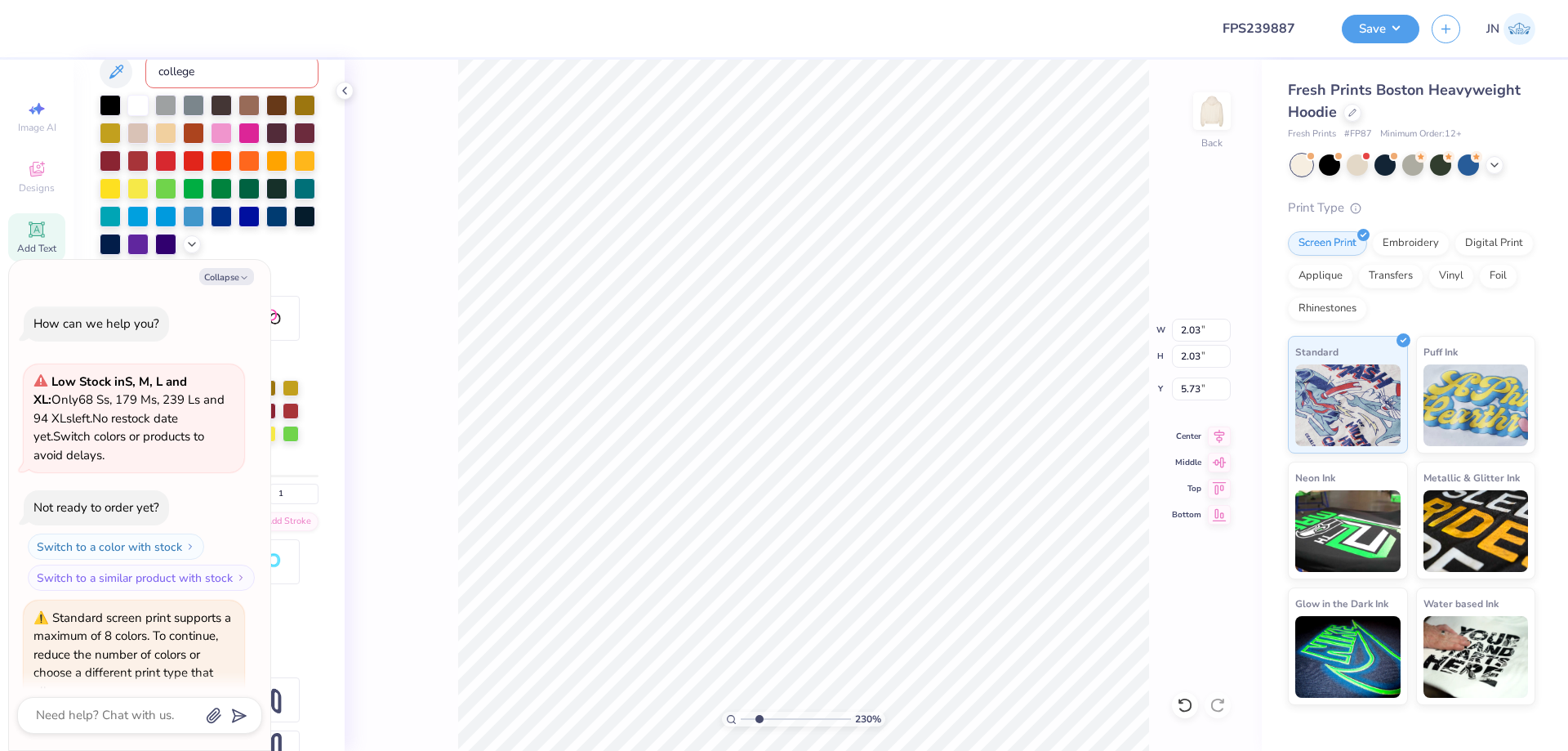
scroll to position [725, 0]
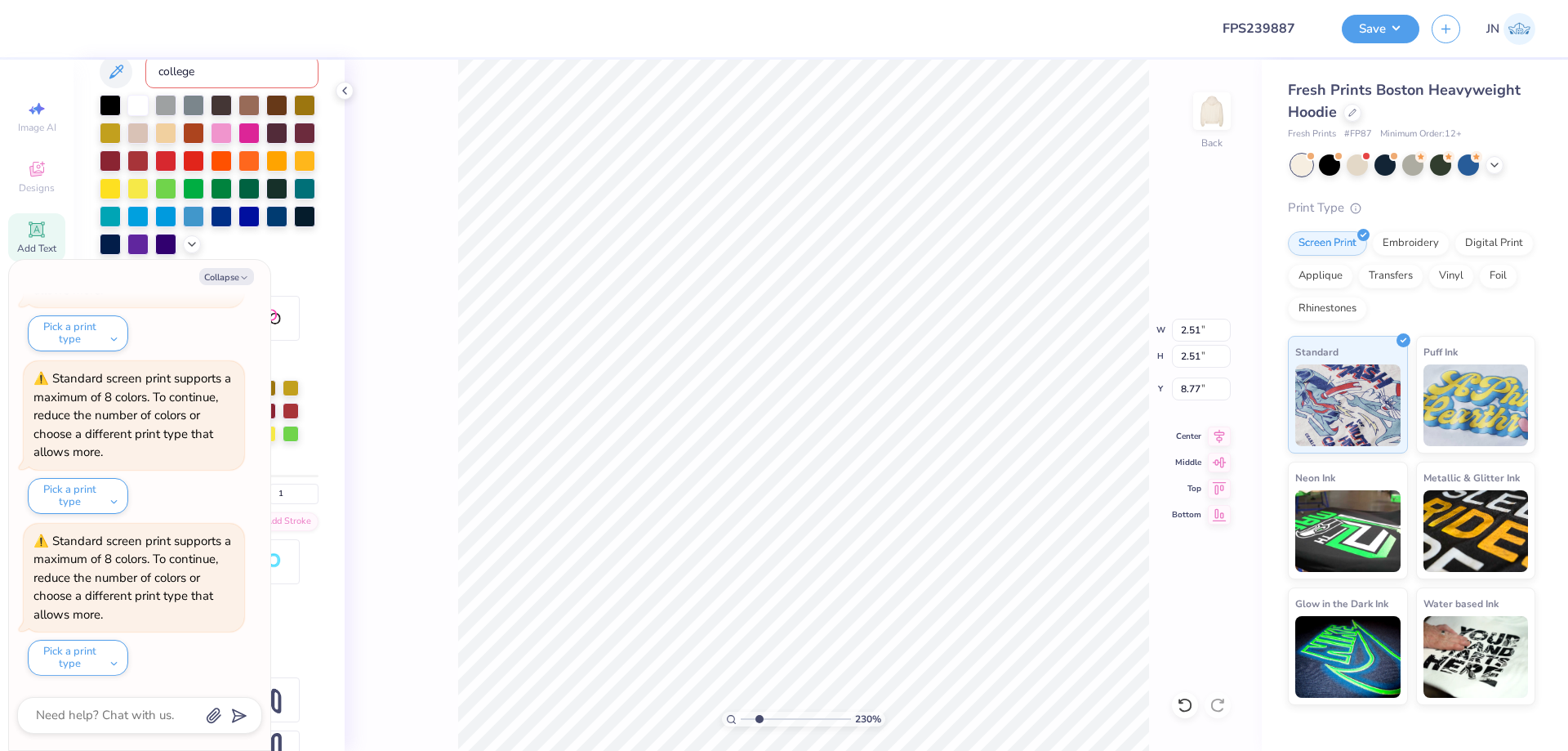
click at [224, 267] on div "Collapse How can we help you? Low Stock in S, M, L and XL : Only 68 Ss, 179 Ms,…" at bounding box center [139, 505] width 261 height 490
click at [223, 274] on button "Collapse" at bounding box center [226, 276] width 54 height 17
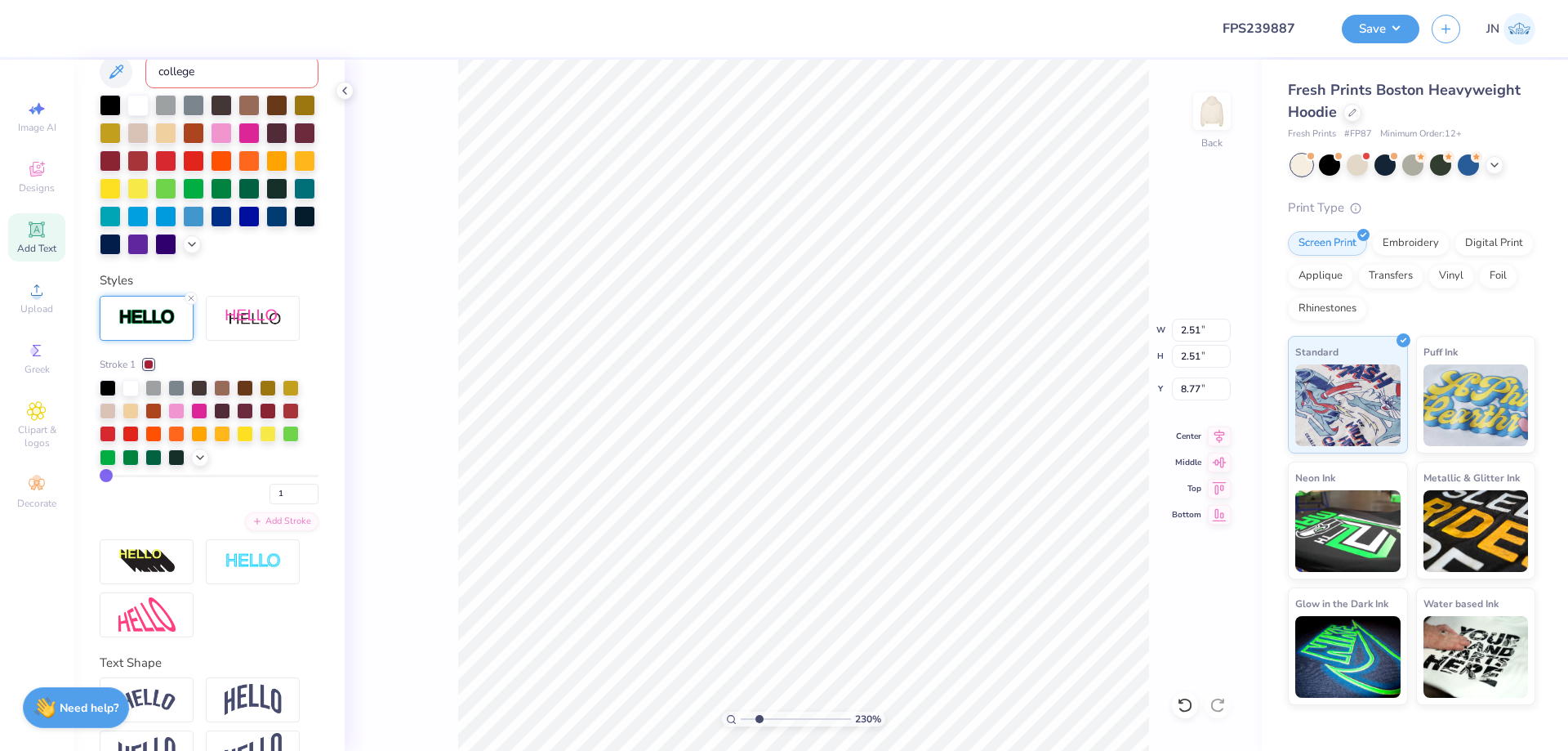
scroll to position [0, 0]
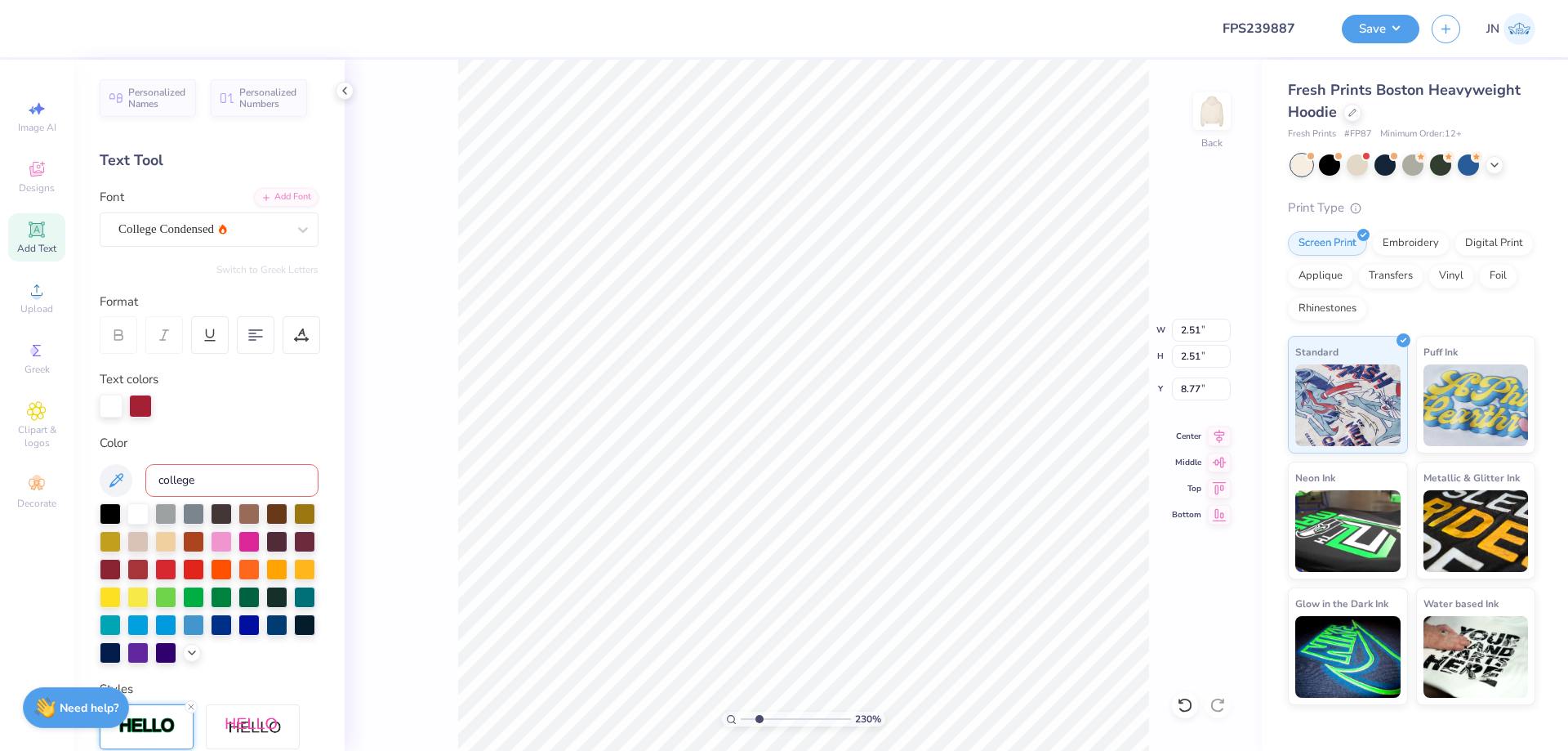
click at [270, 210] on div "Font College Condensed" at bounding box center [209, 217] width 219 height 58
click at [278, 197] on div "Add Font" at bounding box center [286, 195] width 64 height 19
click at [1198, 393] on input "1.76" at bounding box center [1201, 389] width 58 height 23
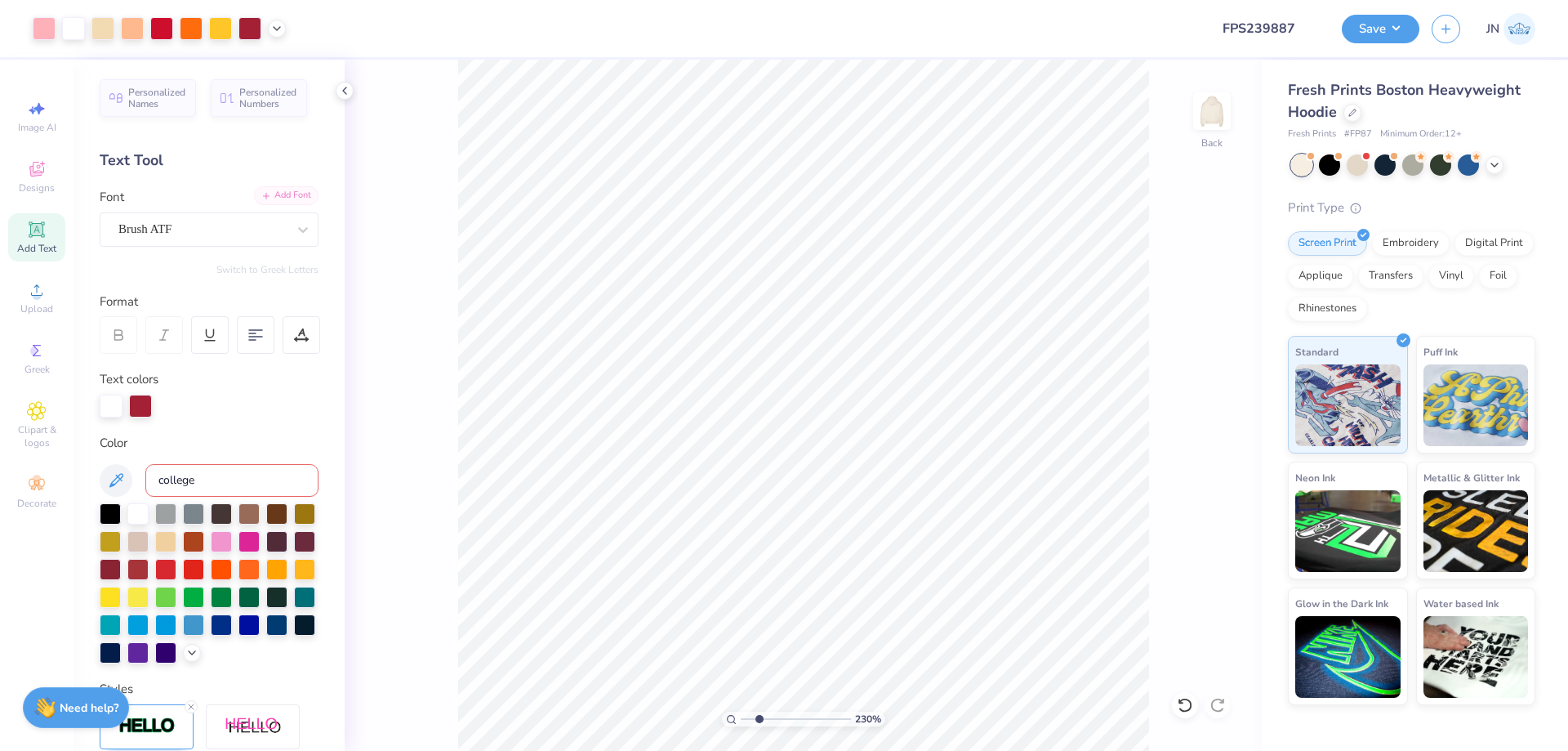
click at [48, 226] on div "Add Text" at bounding box center [36, 237] width 57 height 49
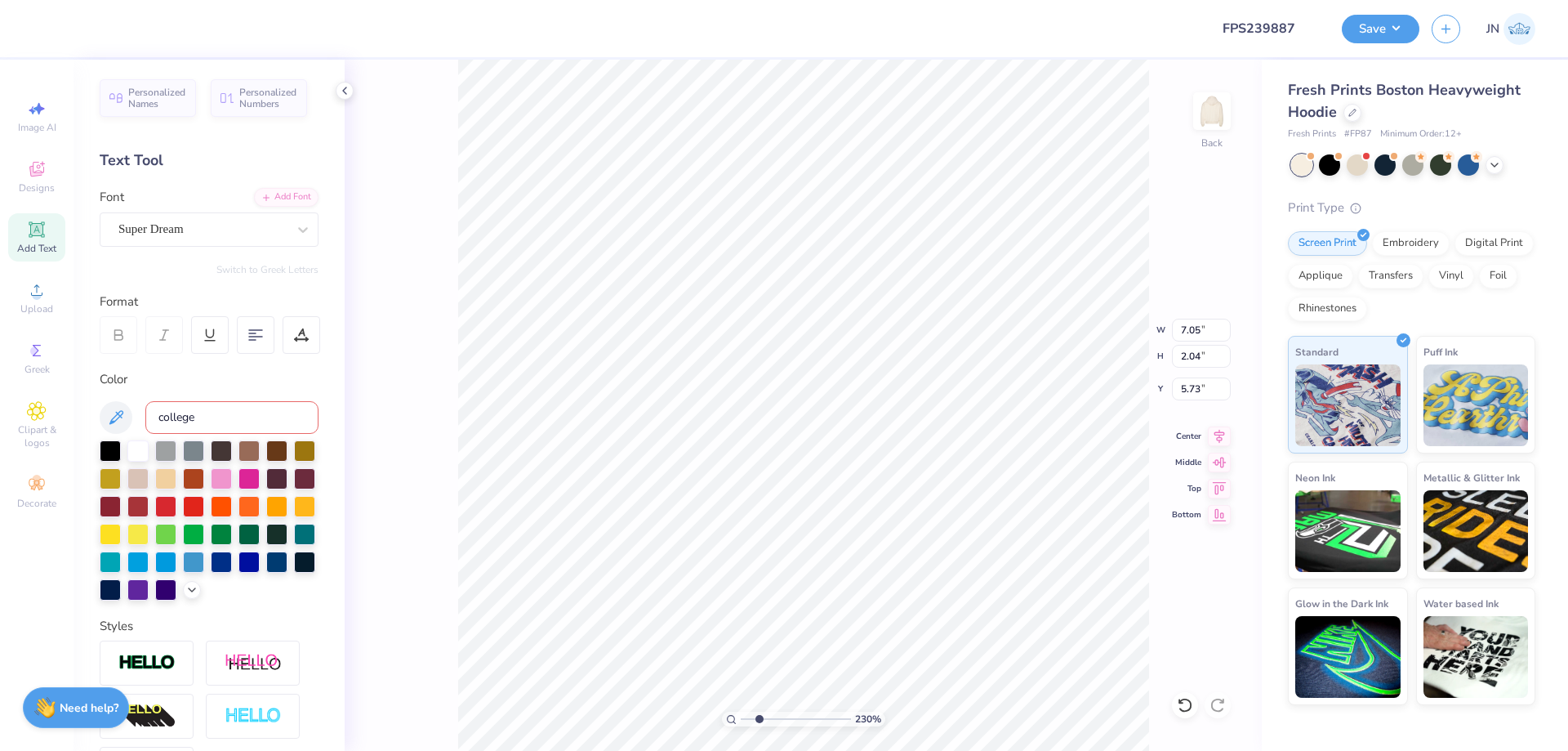
click at [180, 247] on div "Personalized Names Personalized Numbers Text Tool Add Font Font Super Dream Swi…" at bounding box center [208, 404] width 271 height 691
click at [280, 203] on div "Add Font" at bounding box center [286, 195] width 64 height 19
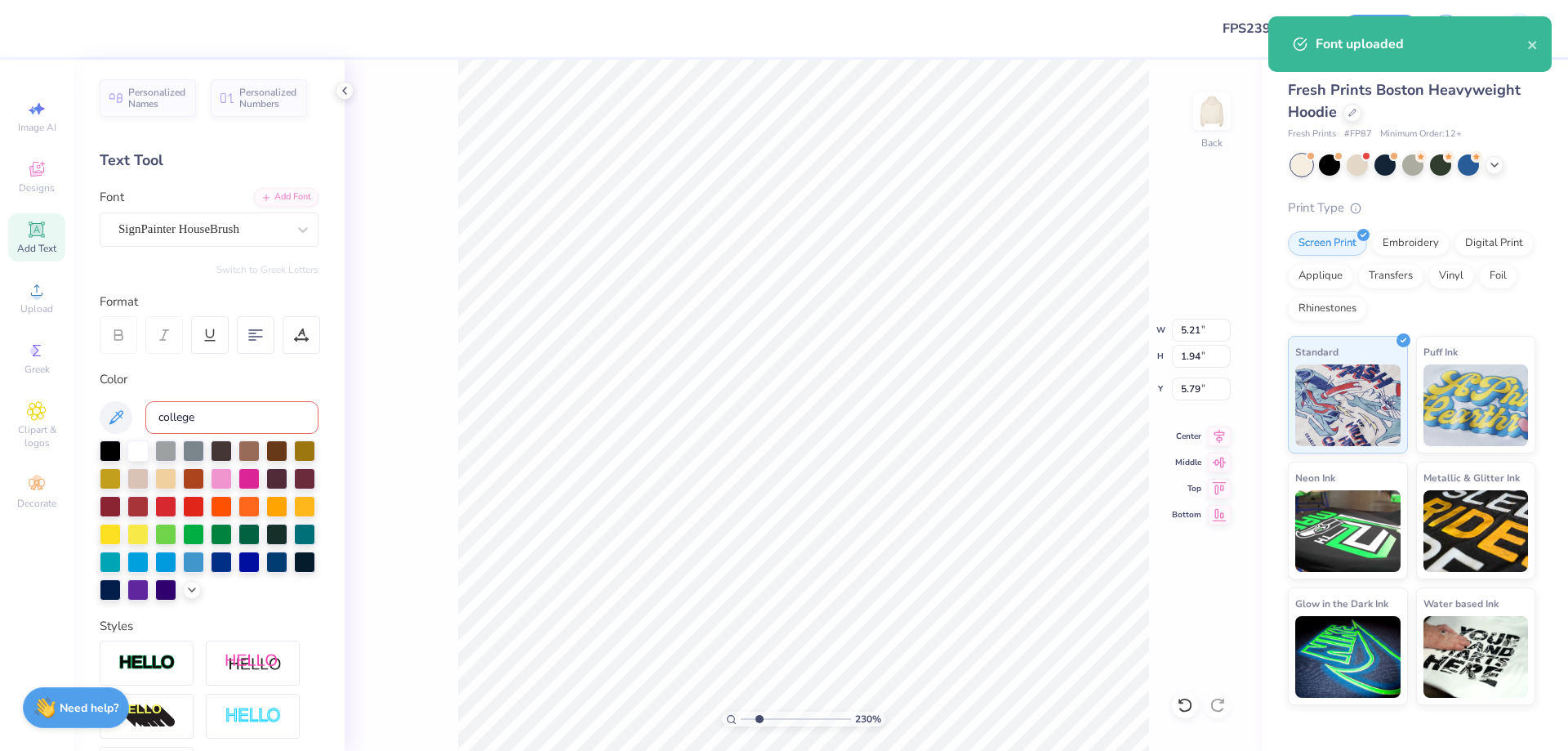
click at [188, 417] on input "college" at bounding box center [232, 417] width 173 height 33
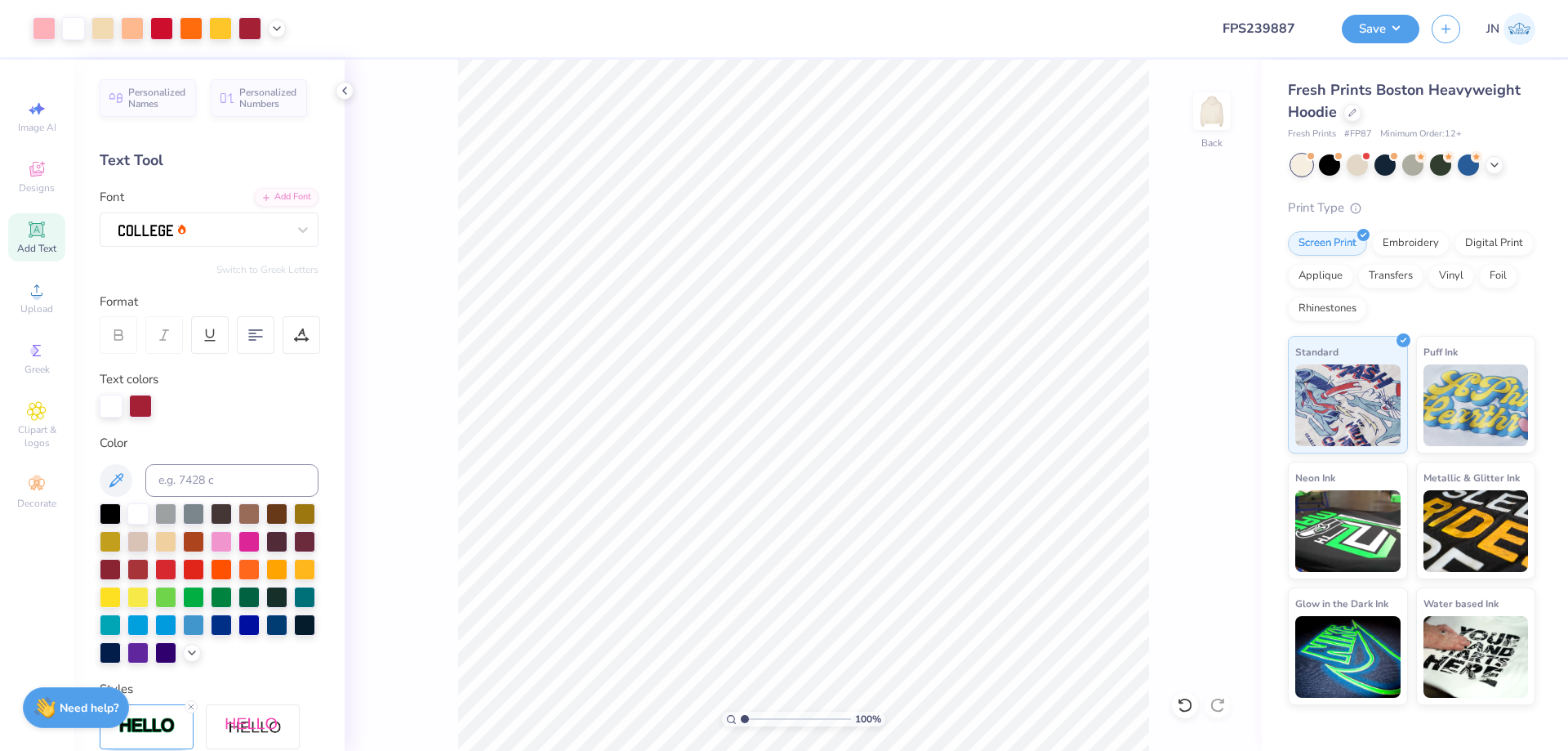
drag, startPoint x: 753, startPoint y: 717, endPoint x: 738, endPoint y: 716, distance: 15.0
click at [741, 716] on input "range" at bounding box center [796, 719] width 110 height 15
click at [1217, 436] on icon at bounding box center [1219, 434] width 23 height 20
click at [1207, 386] on input "1.69" at bounding box center [1201, 389] width 58 height 23
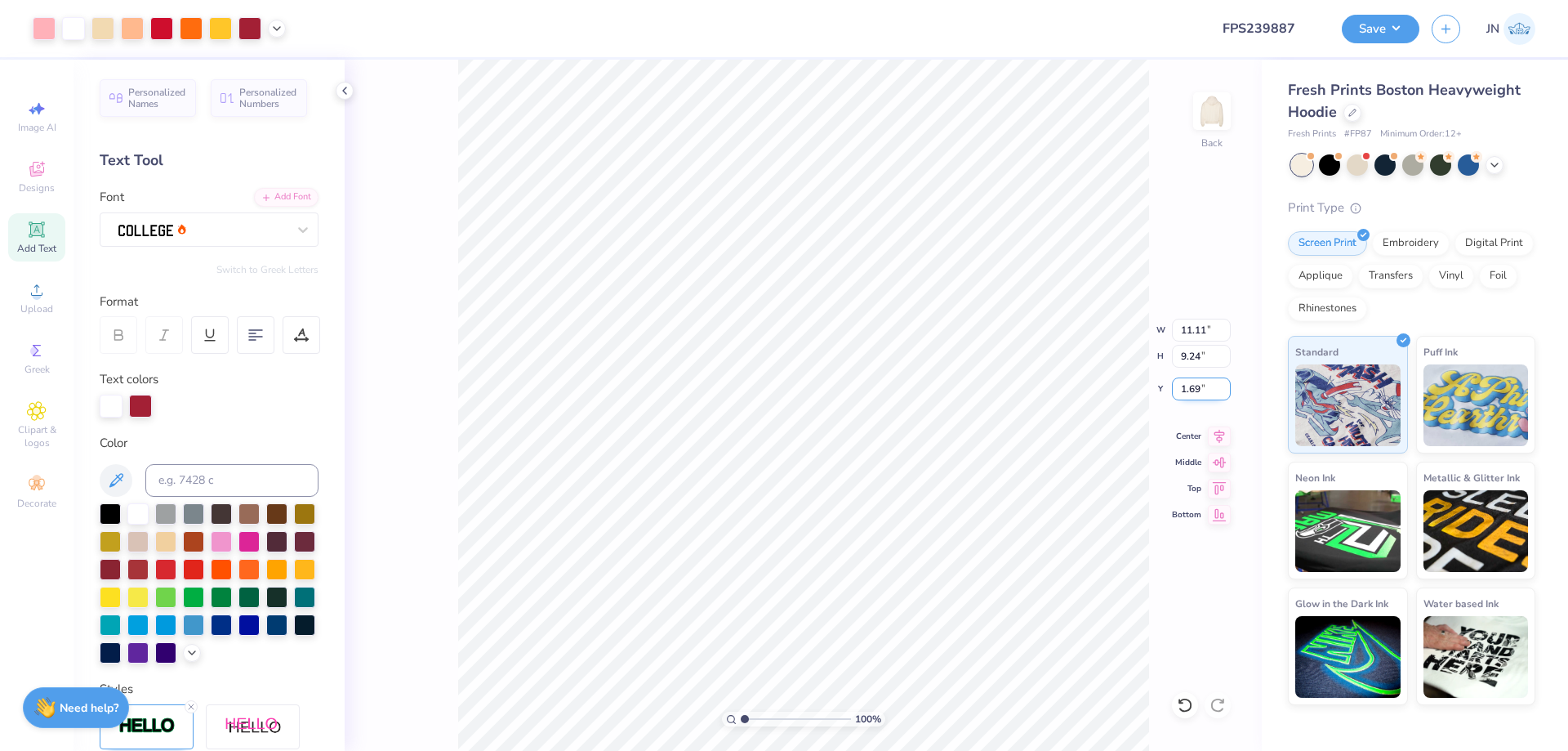
click at [1207, 386] on input "1.69" at bounding box center [1201, 389] width 58 height 23
click at [1193, 707] on div at bounding box center [1185, 705] width 26 height 26
click at [756, 716] on input "range" at bounding box center [796, 719] width 110 height 15
drag, startPoint x: 756, startPoint y: 718, endPoint x: 744, endPoint y: 716, distance: 12.2
click at [744, 716] on input "range" at bounding box center [796, 719] width 110 height 15
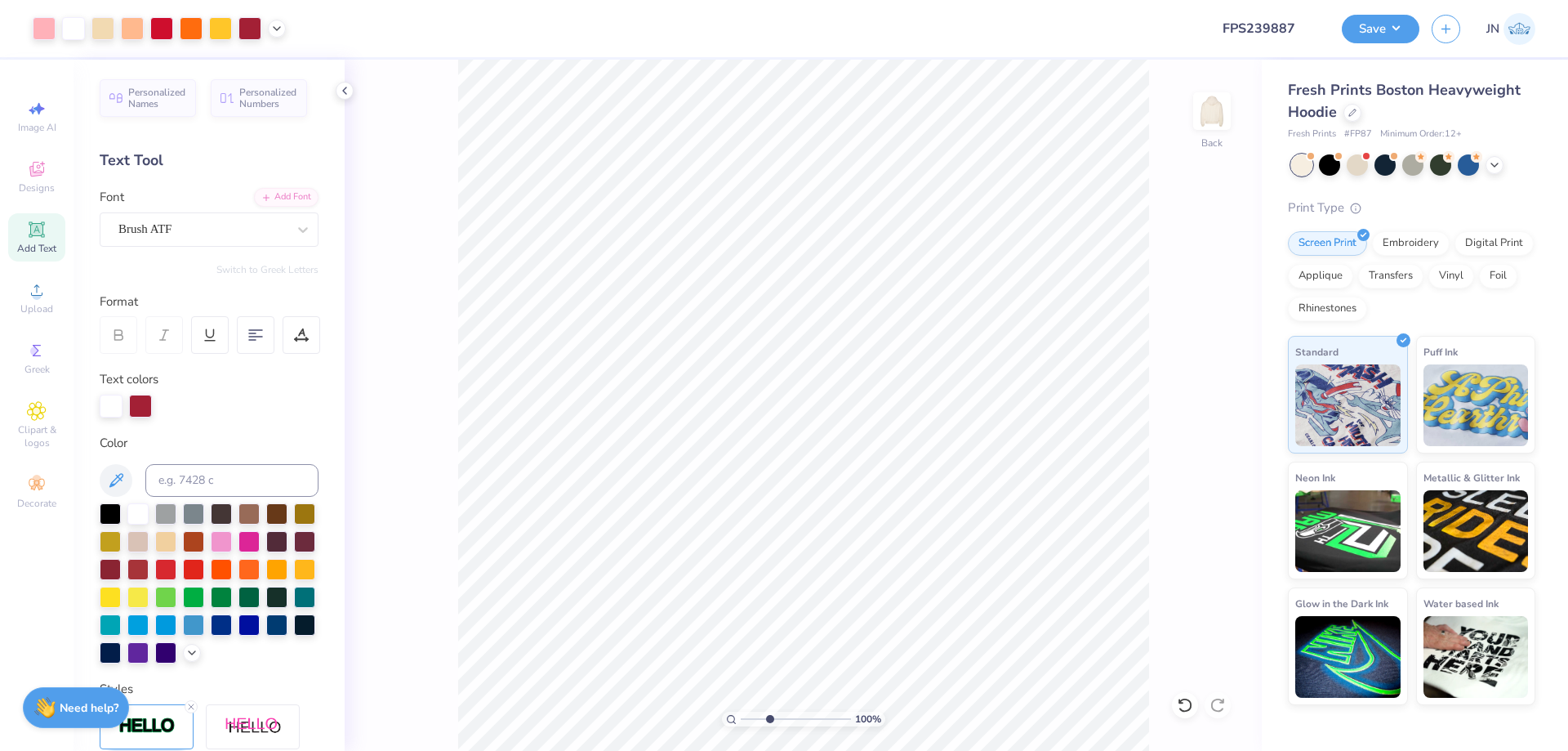
drag, startPoint x: 762, startPoint y: 720, endPoint x: 771, endPoint y: 720, distance: 9.0
click at [771, 720] on input "range" at bounding box center [796, 719] width 110 height 15
click at [46, 27] on div at bounding box center [44, 27] width 23 height 23
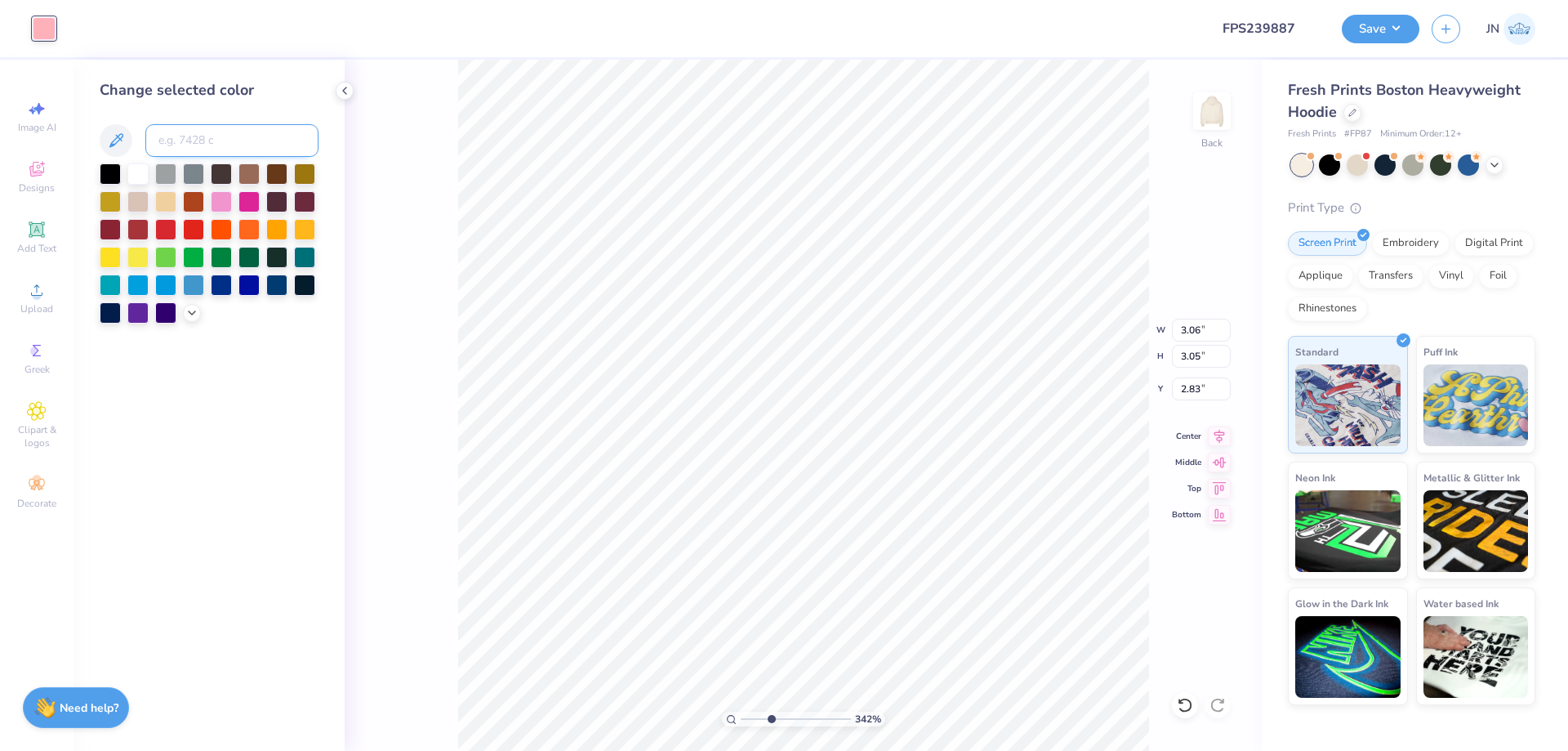
click at [166, 138] on input at bounding box center [232, 141] width 173 height 33
drag, startPoint x: 767, startPoint y: 718, endPoint x: 750, endPoint y: 718, distance: 17.0
click at [750, 718] on input "range" at bounding box center [796, 719] width 110 height 15
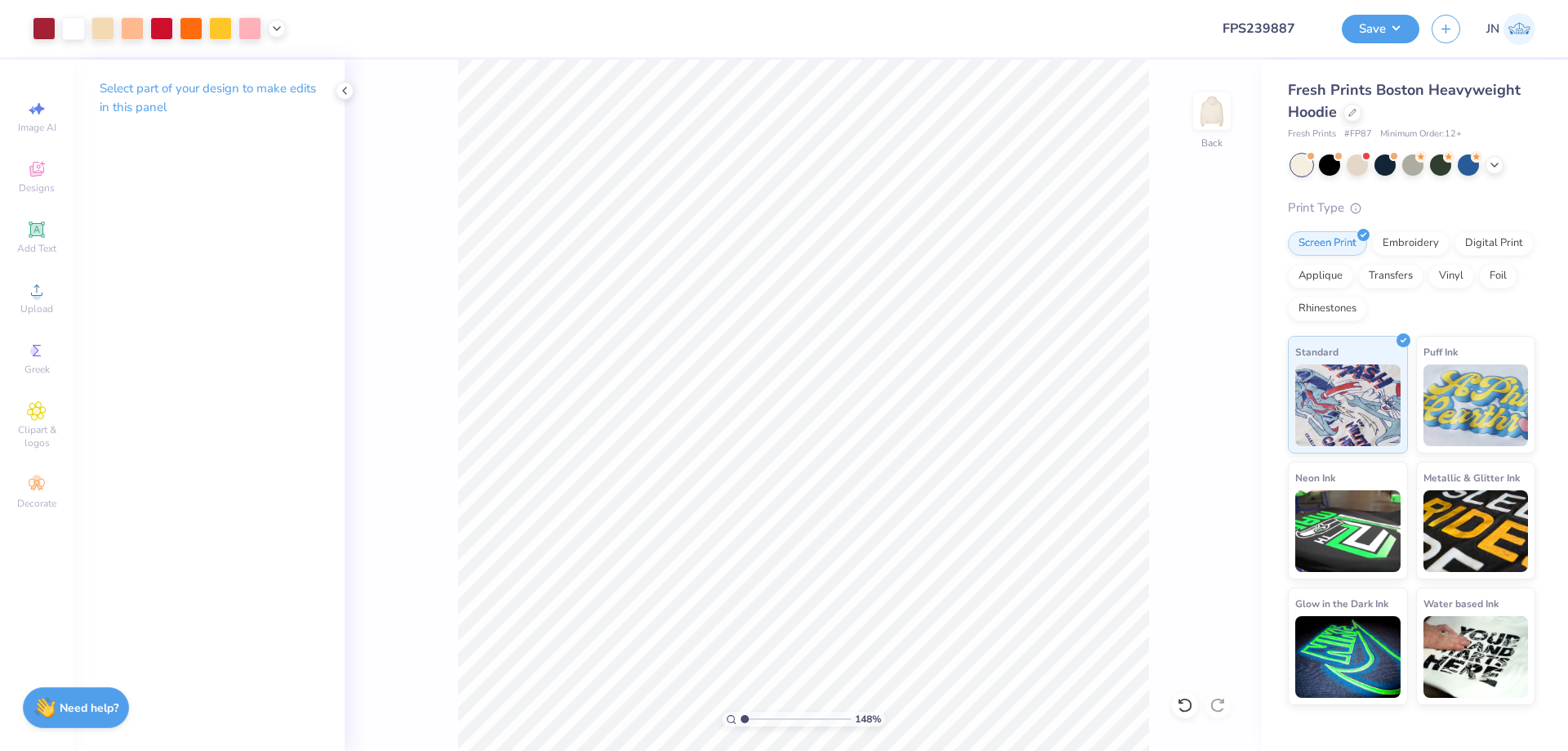
drag, startPoint x: 749, startPoint y: 720, endPoint x: 736, endPoint y: 720, distance: 13.0
click at [741, 720] on input "range" at bounding box center [796, 719] width 110 height 15
click at [1388, 28] on button "Save" at bounding box center [1380, 26] width 77 height 29
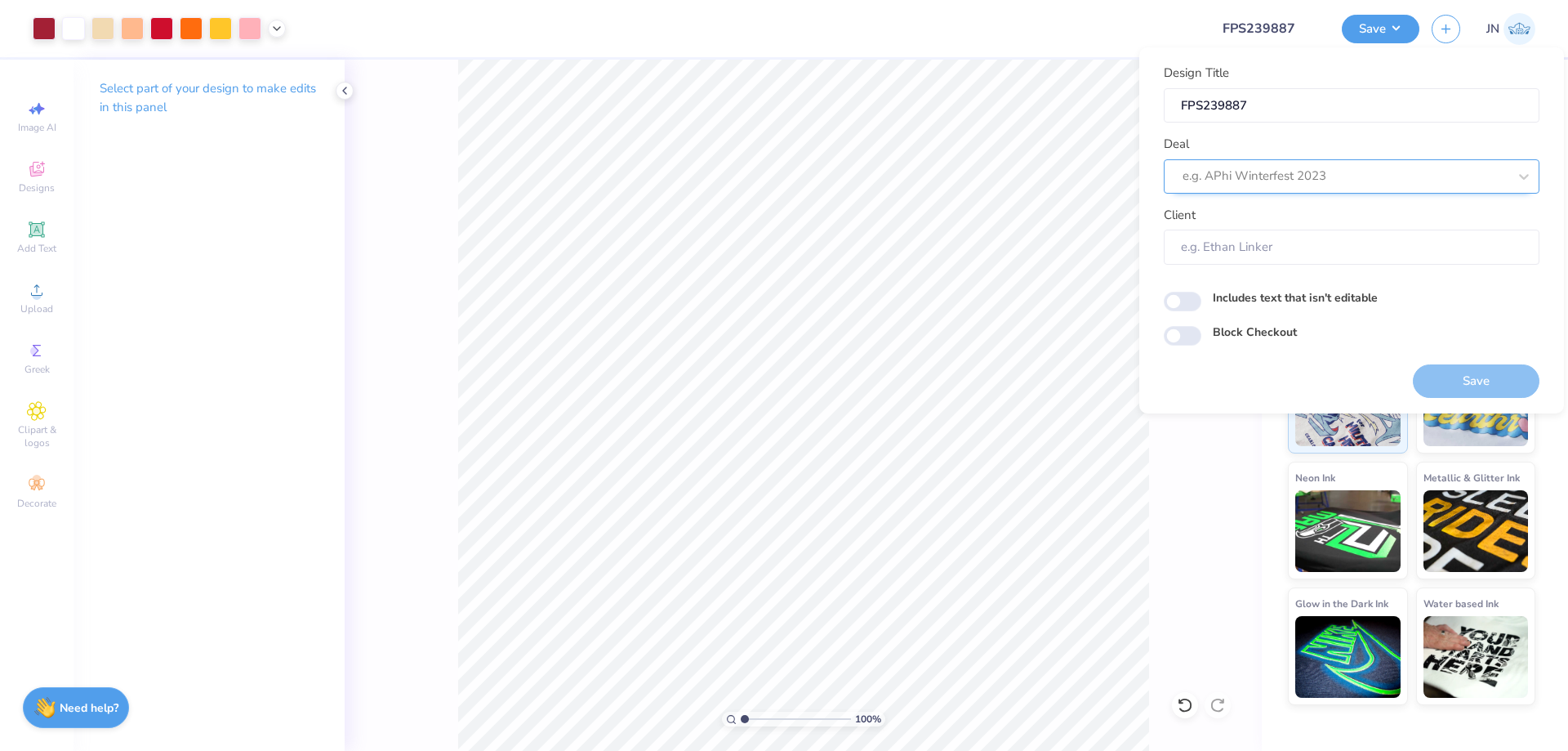
click at [1305, 171] on div at bounding box center [1345, 175] width 325 height 22
click at [1249, 213] on div "Design Tool Gallery" at bounding box center [1352, 220] width 363 height 27
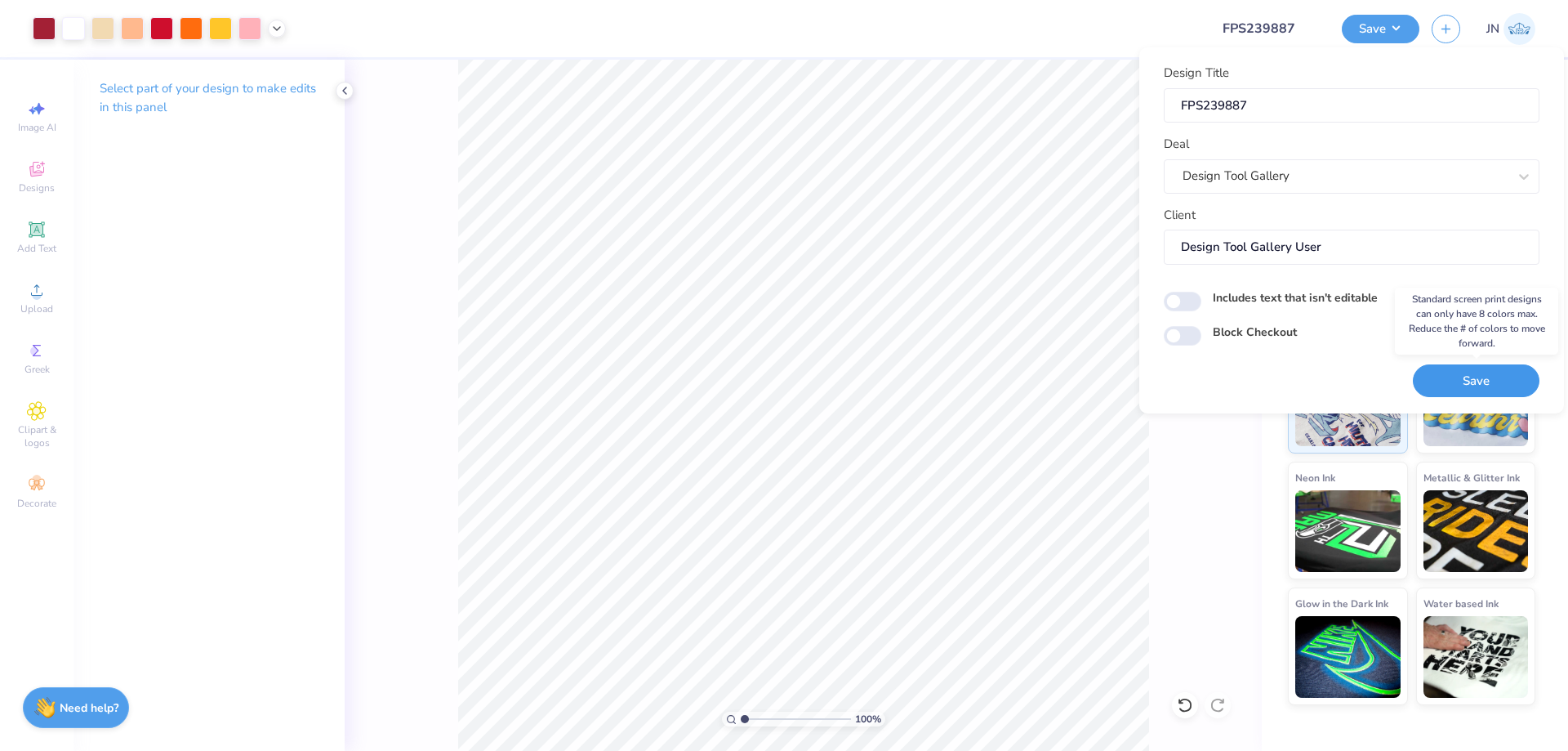
click at [1471, 381] on button "Save" at bounding box center [1476, 381] width 127 height 34
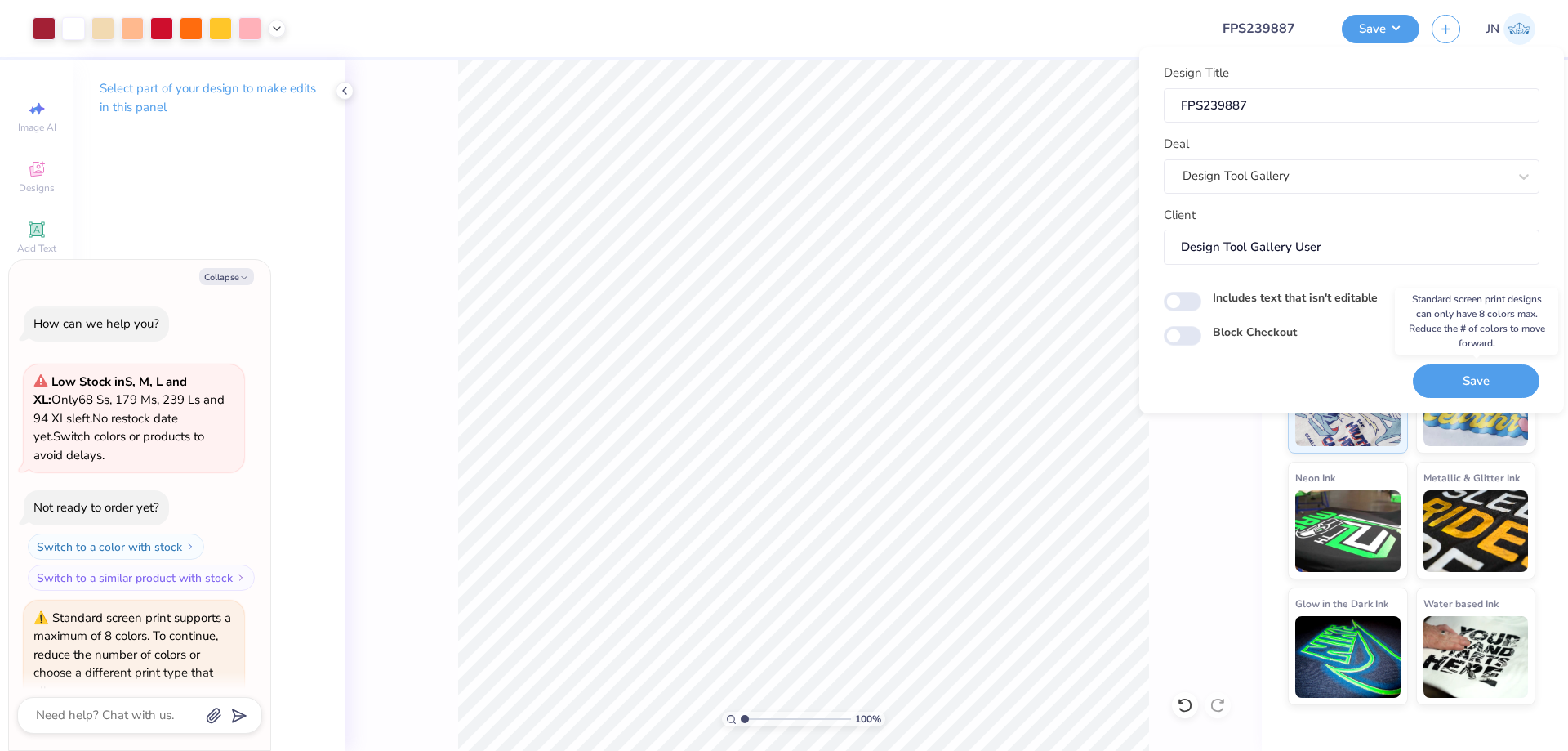
scroll to position [888, 0]
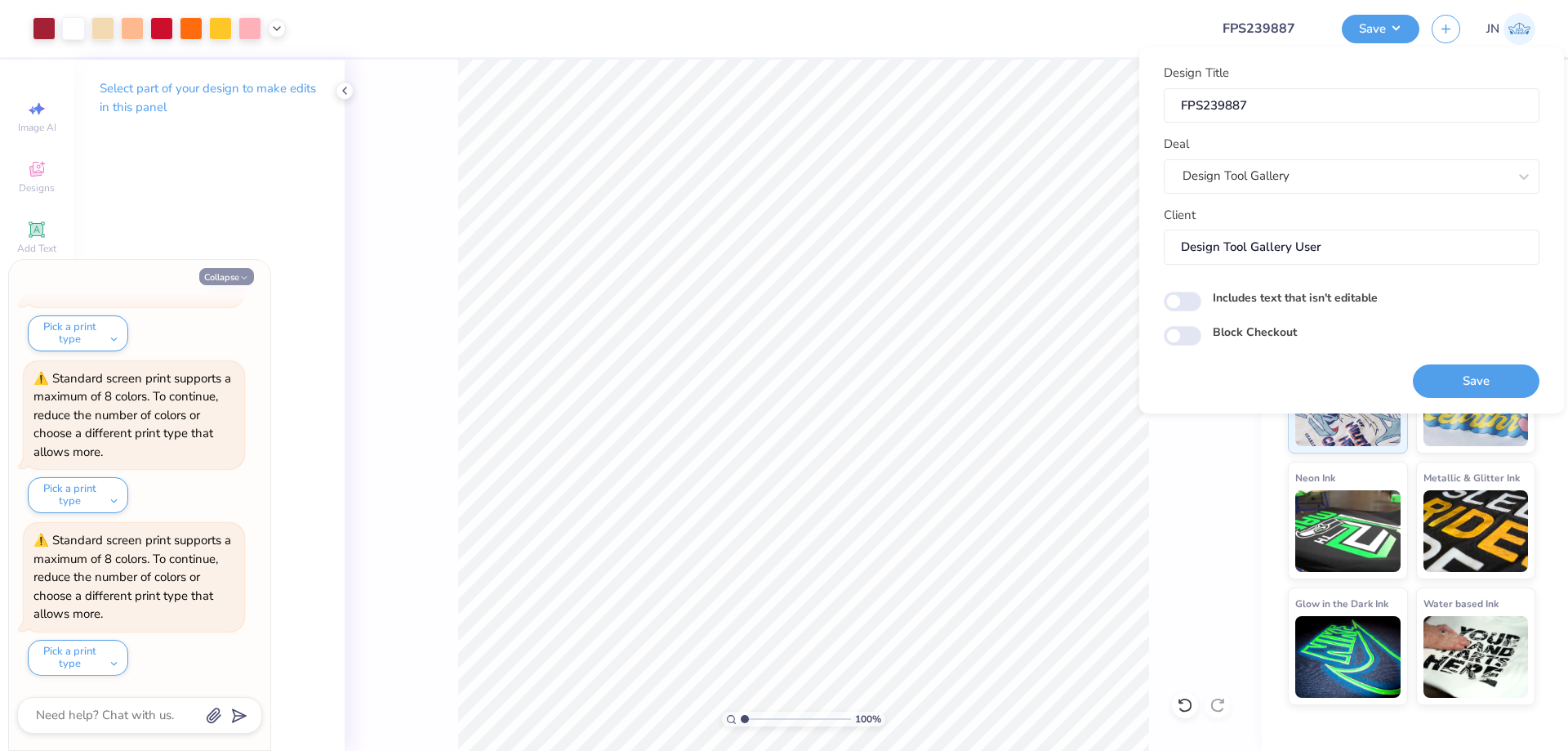
click at [214, 277] on button "Collapse" at bounding box center [226, 276] width 54 height 17
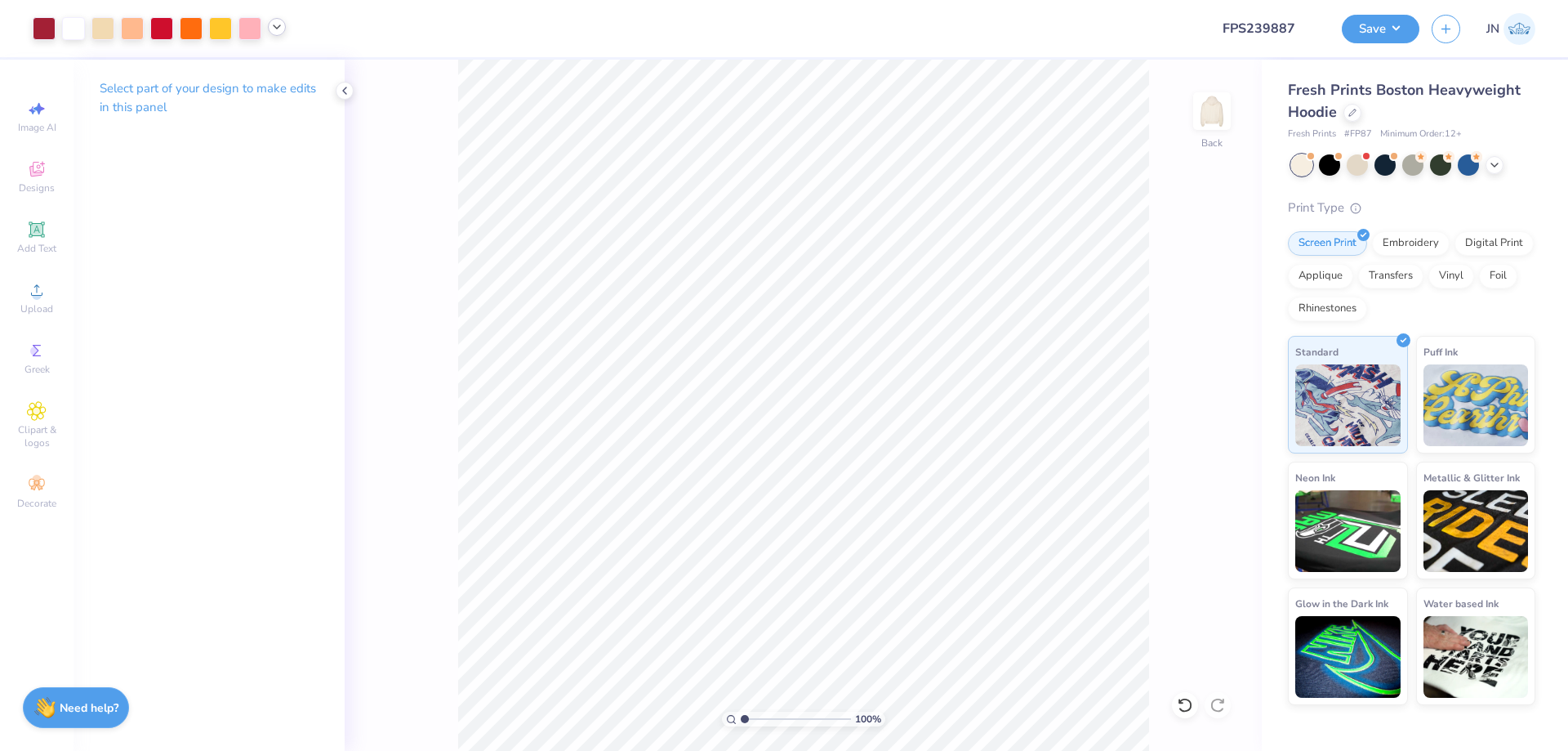
click at [274, 29] on icon at bounding box center [277, 27] width 13 height 13
click at [274, 61] on div at bounding box center [277, 68] width 23 height 23
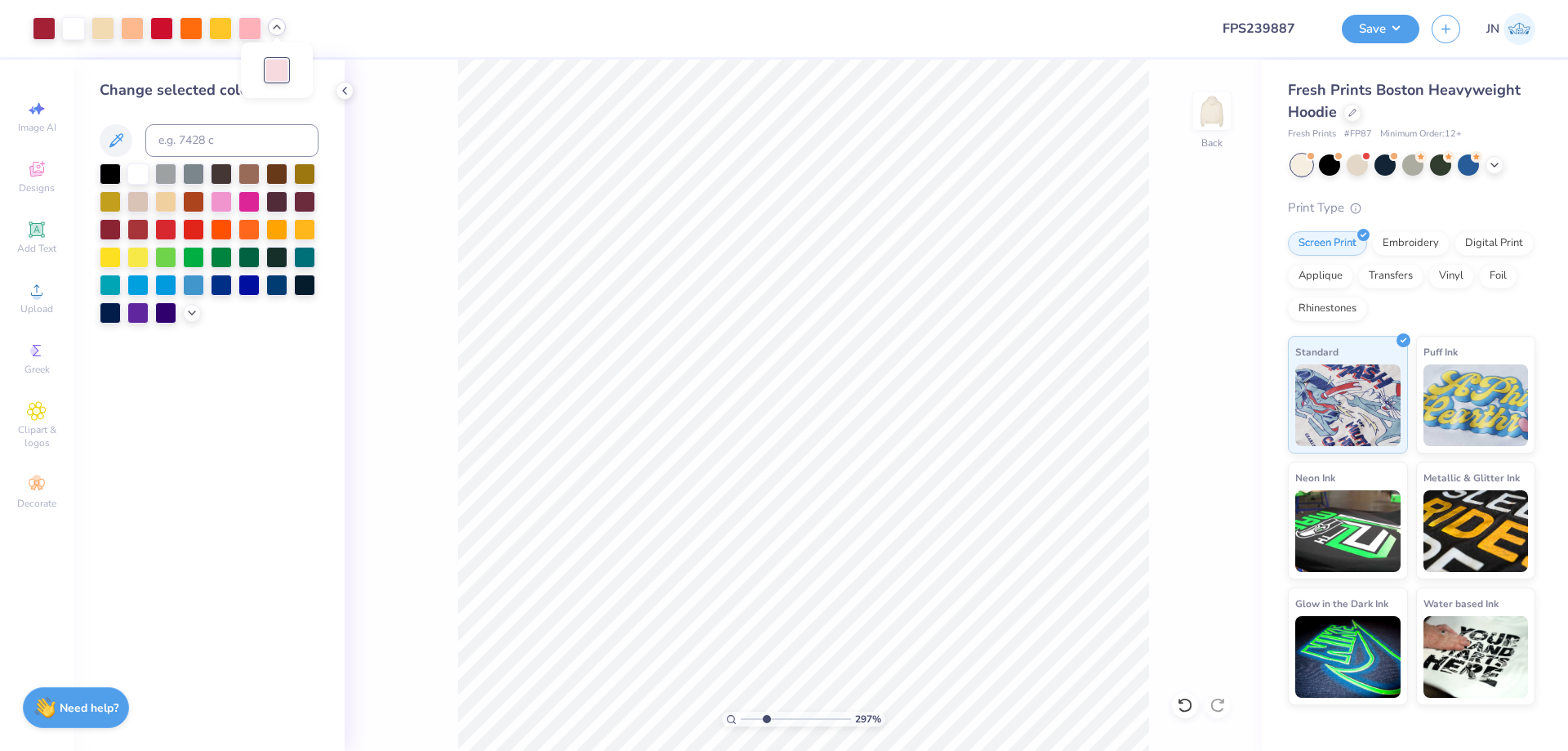
click at [766, 716] on input "range" at bounding box center [796, 719] width 110 height 15
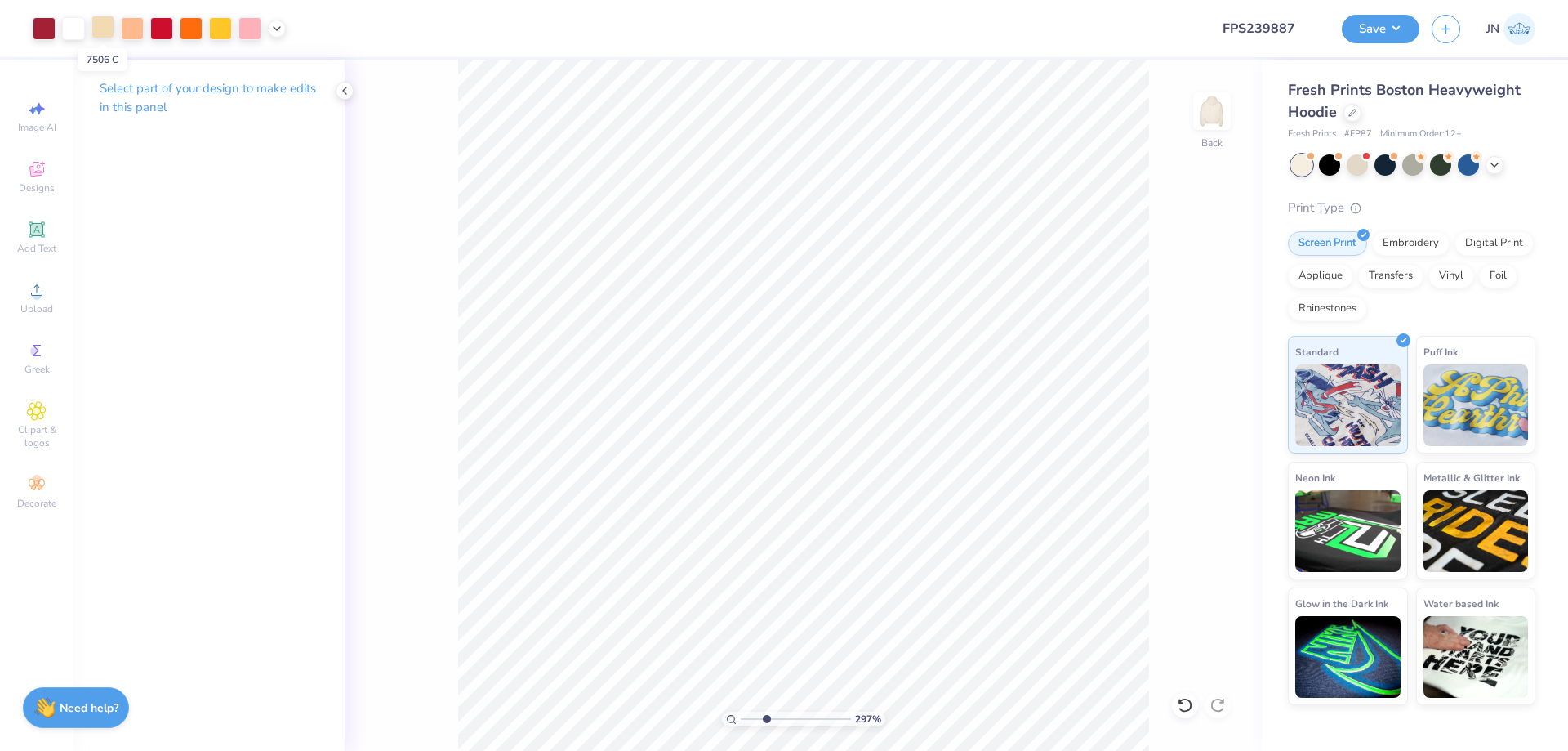
click at [107, 30] on div at bounding box center [103, 27] width 23 height 23
click at [782, 716] on input "range" at bounding box center [796, 719] width 110 height 15
drag, startPoint x: 782, startPoint y: 716, endPoint x: 758, endPoint y: 721, distance: 24.5
click at [758, 721] on input "range" at bounding box center [796, 719] width 110 height 15
click at [1184, 700] on icon at bounding box center [1185, 705] width 16 height 16
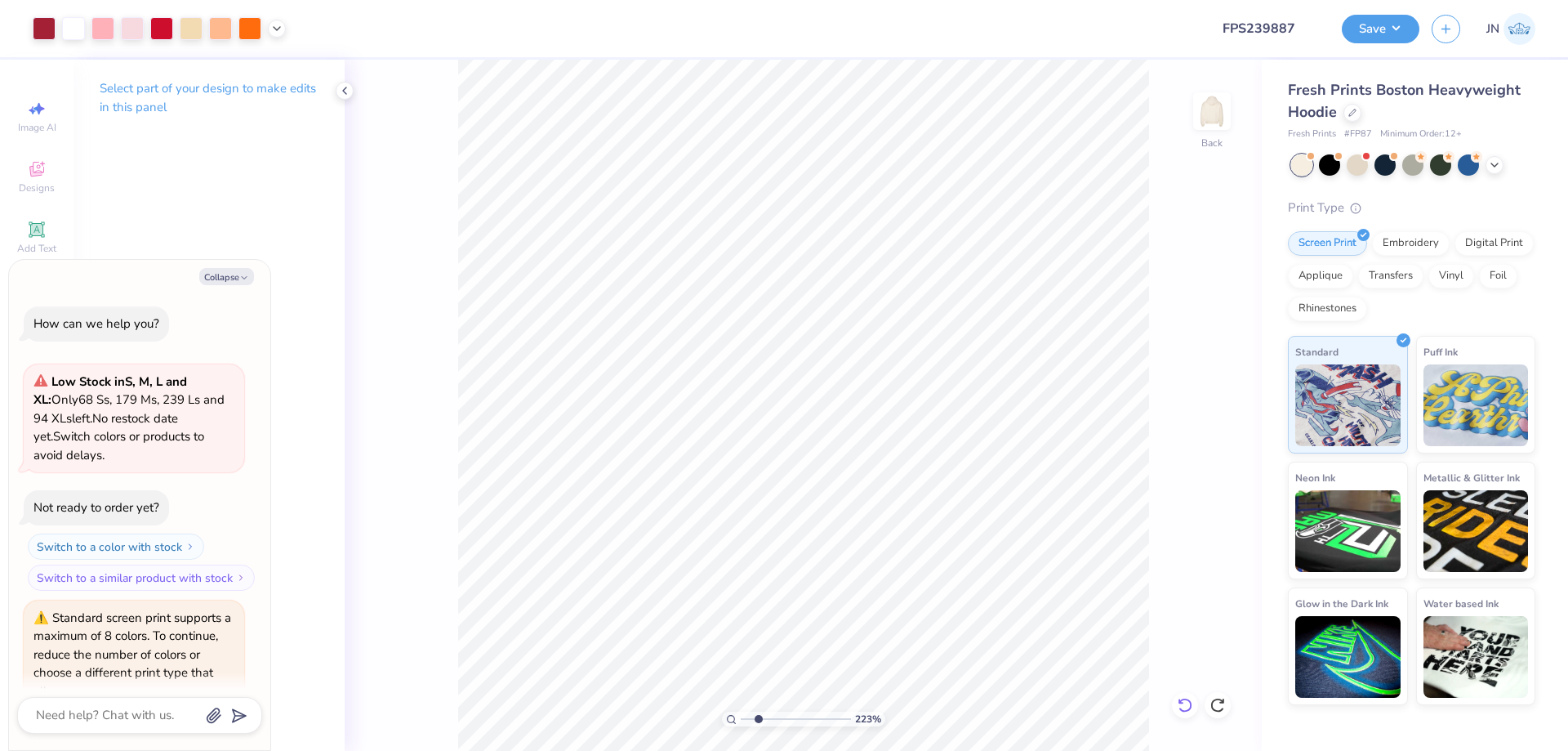
scroll to position [1050, 0]
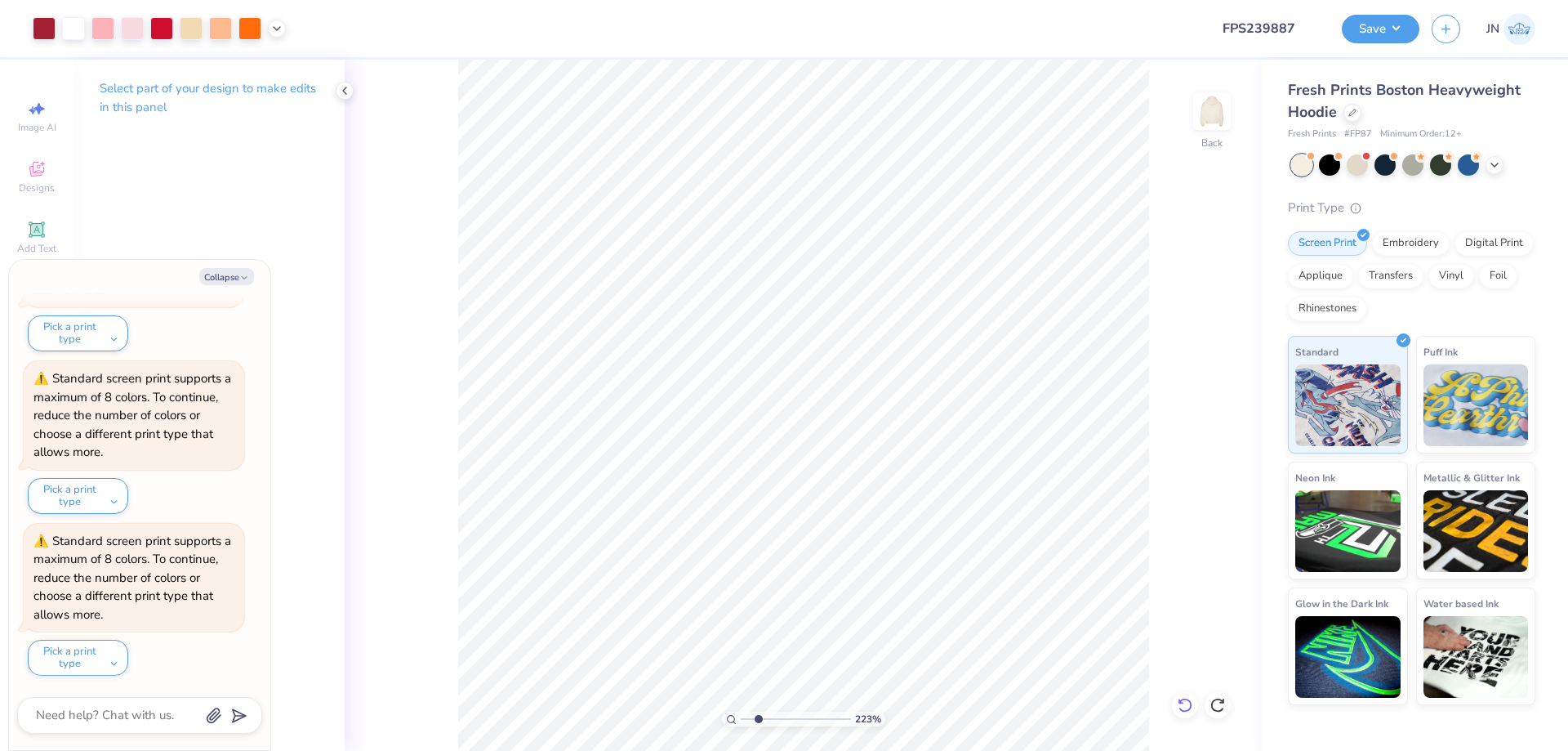
click at [1182, 702] on icon at bounding box center [1181, 701] width 3 height 3
click at [775, 719] on input "range" at bounding box center [796, 719] width 110 height 15
click at [1193, 713] on div at bounding box center [1185, 705] width 26 height 26
click at [101, 33] on div at bounding box center [103, 27] width 23 height 23
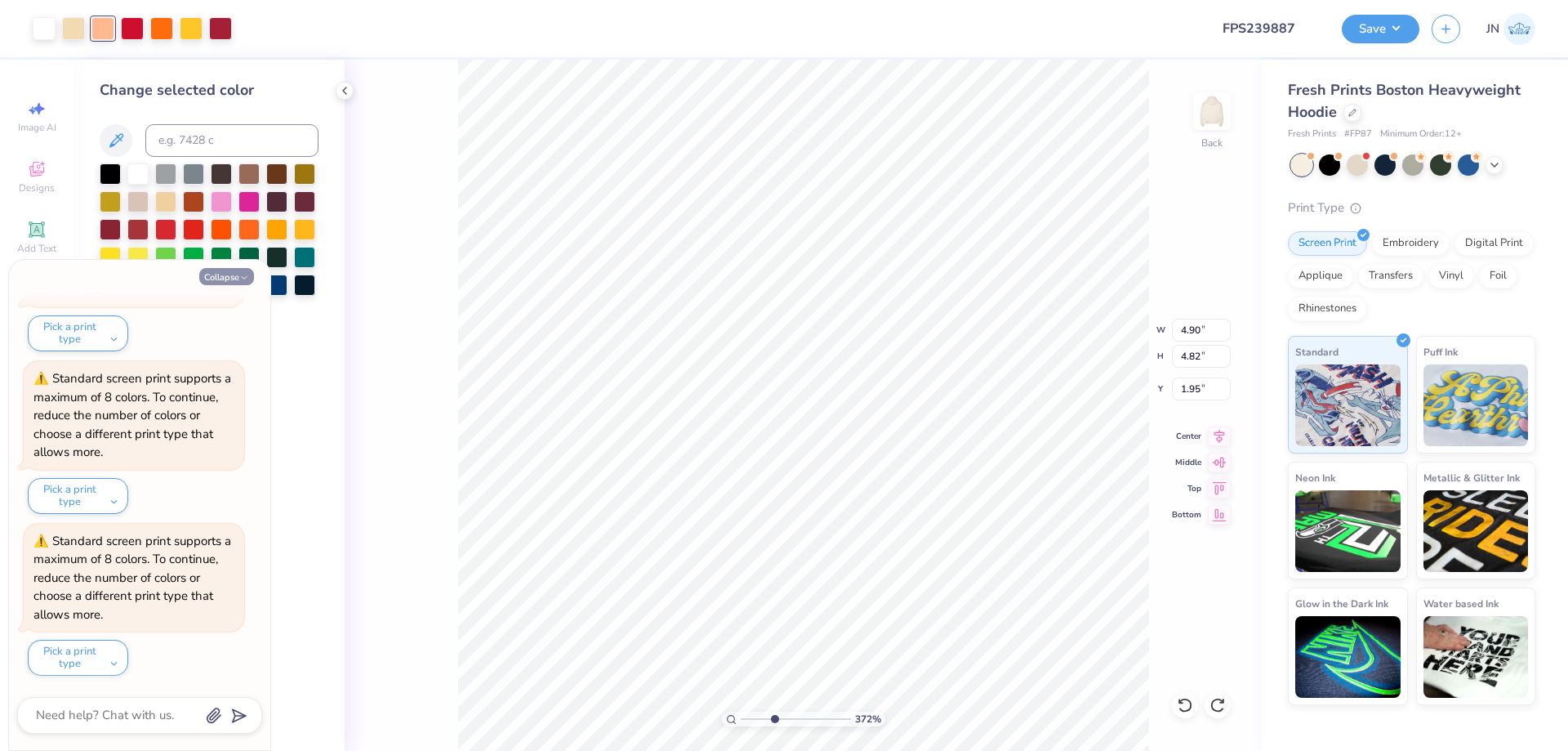
click at [230, 273] on button "Collapse" at bounding box center [226, 276] width 54 height 17
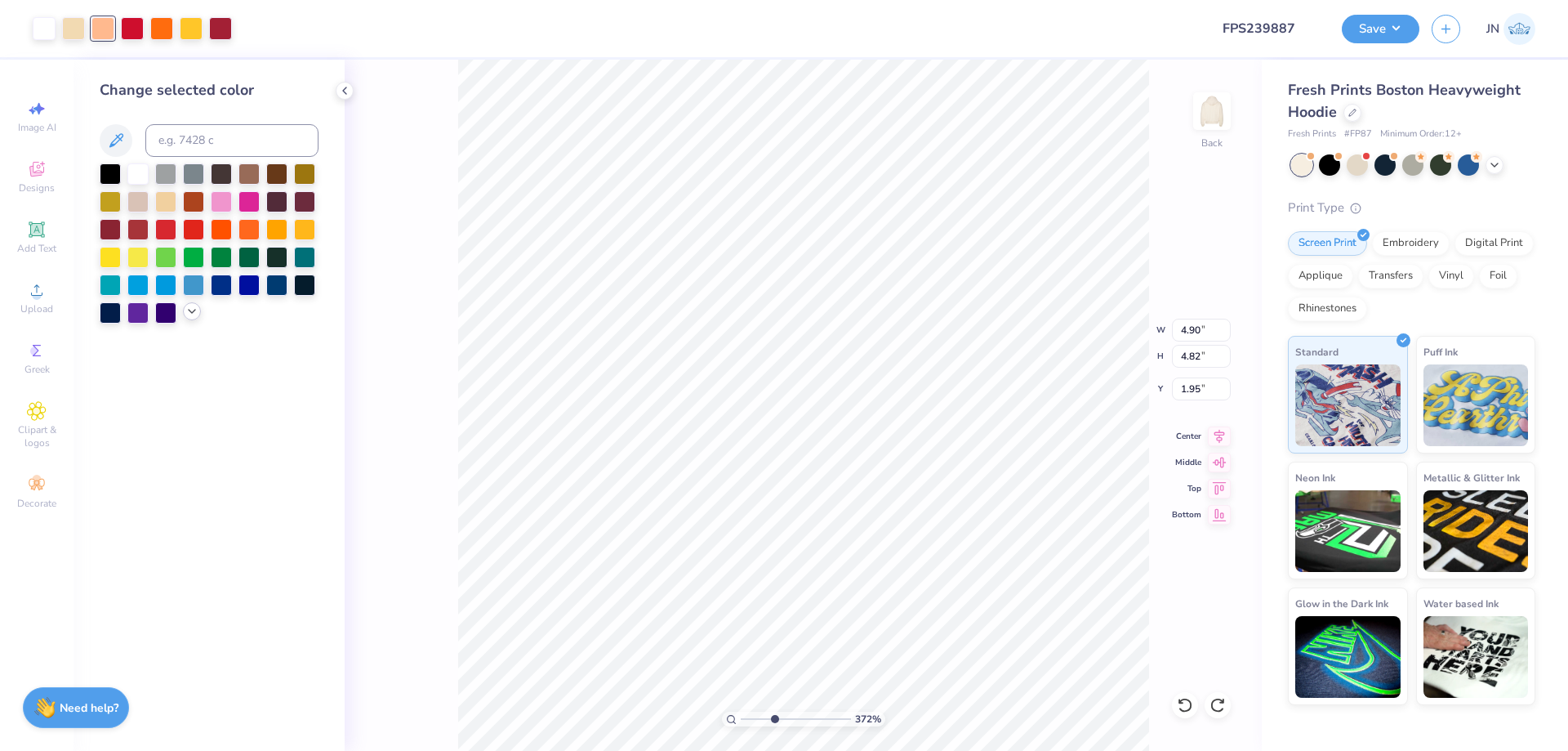
click at [193, 306] on icon at bounding box center [192, 311] width 13 height 13
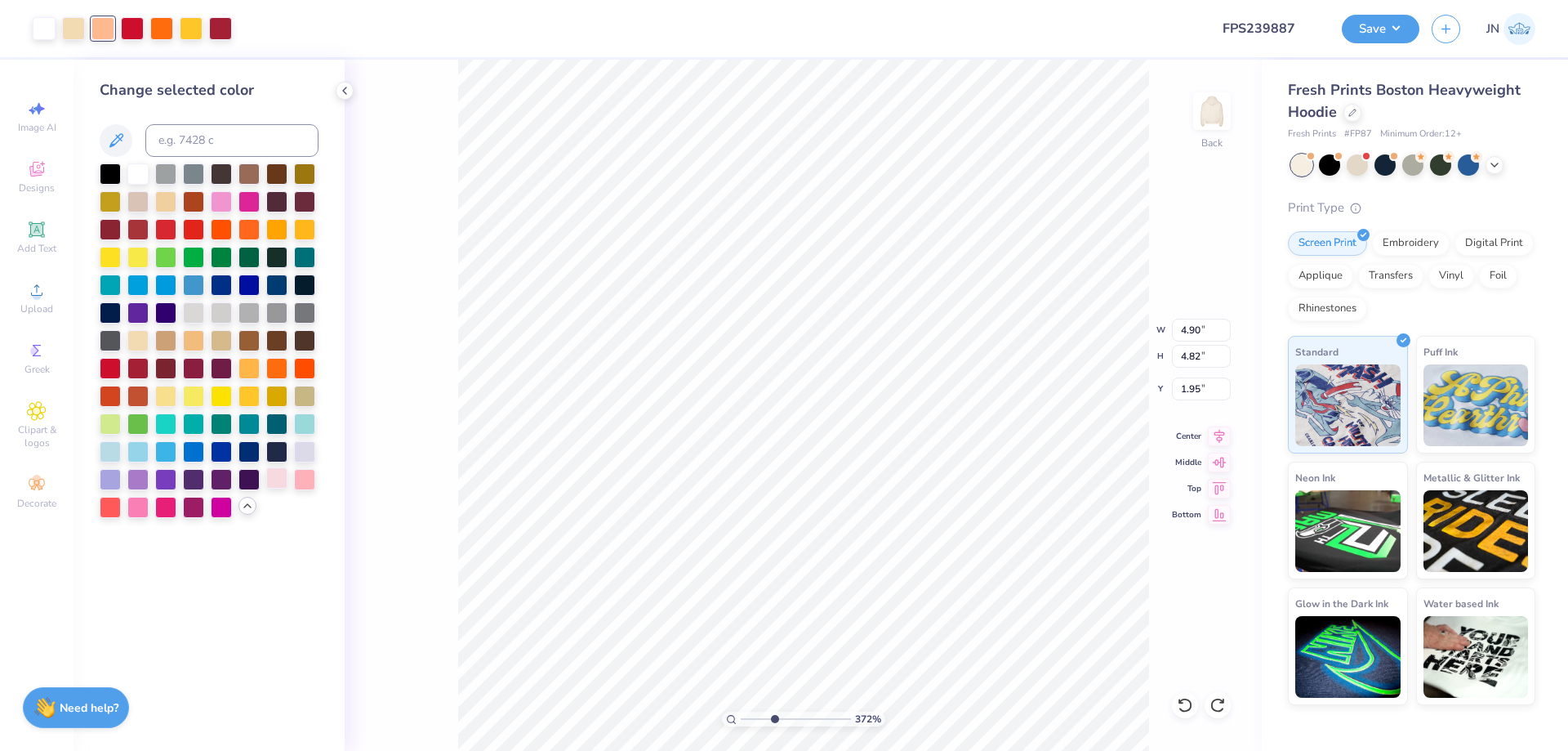
click at [280, 476] on div at bounding box center [277, 478] width 21 height 21
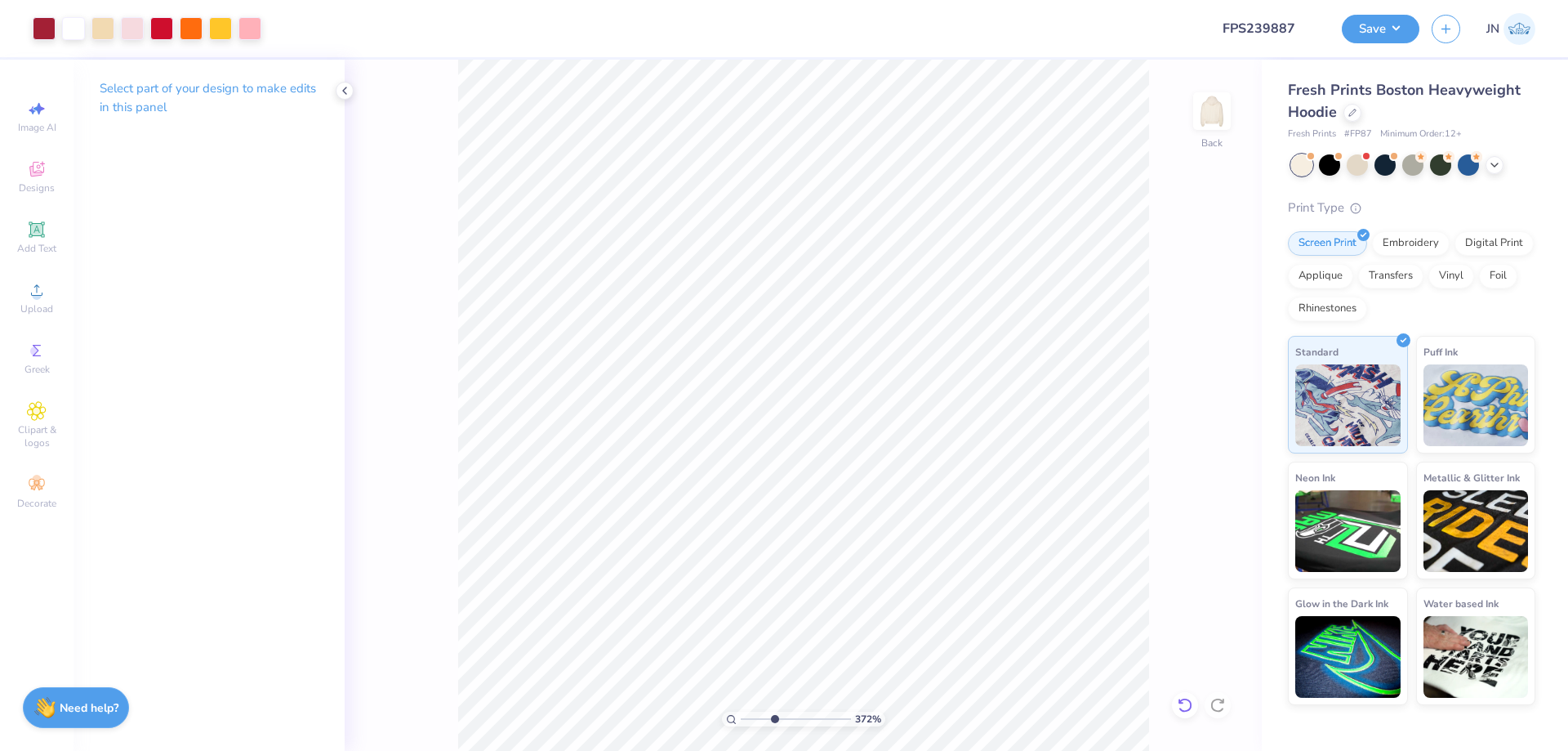
click at [1181, 696] on div at bounding box center [1185, 705] width 26 height 26
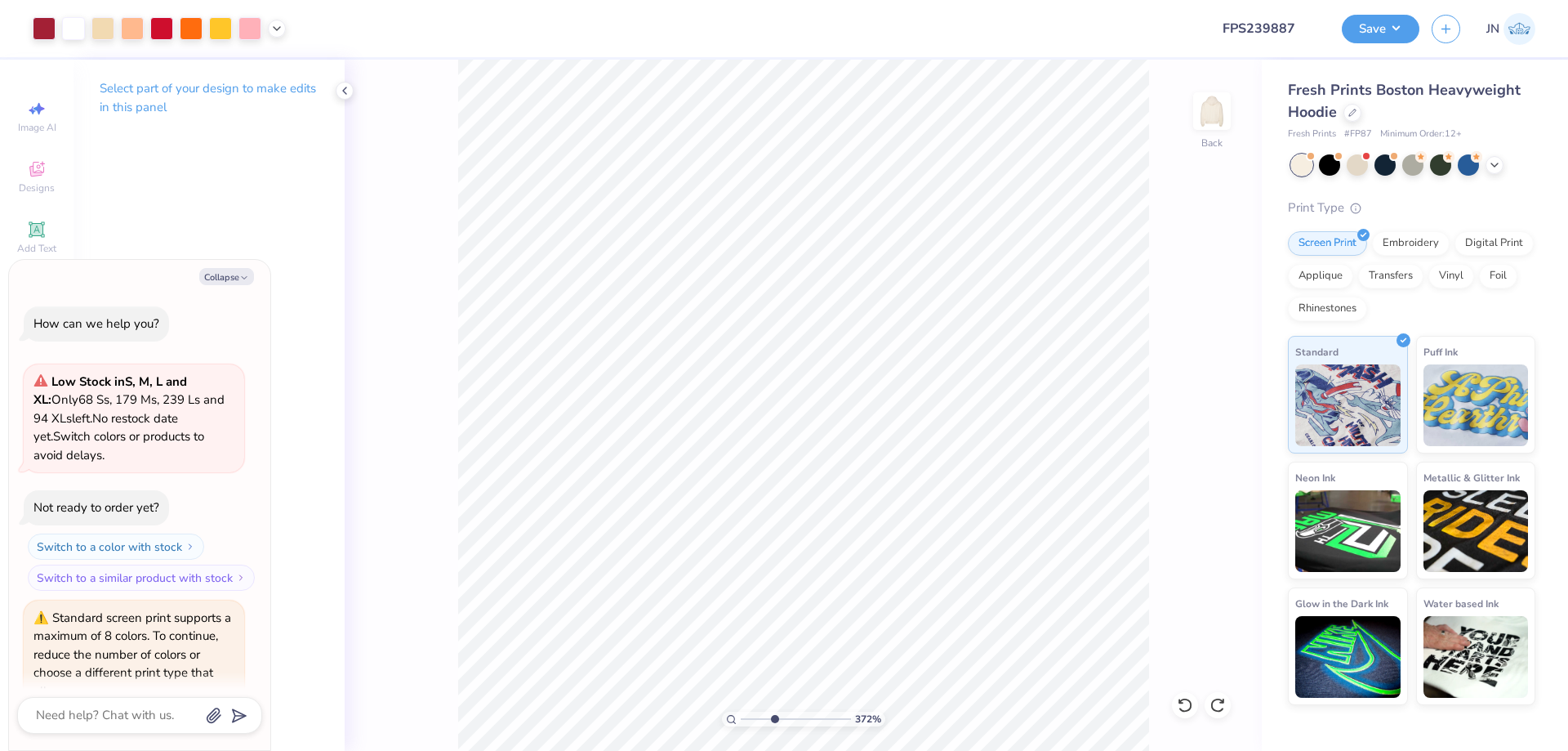
scroll to position [1212, 0]
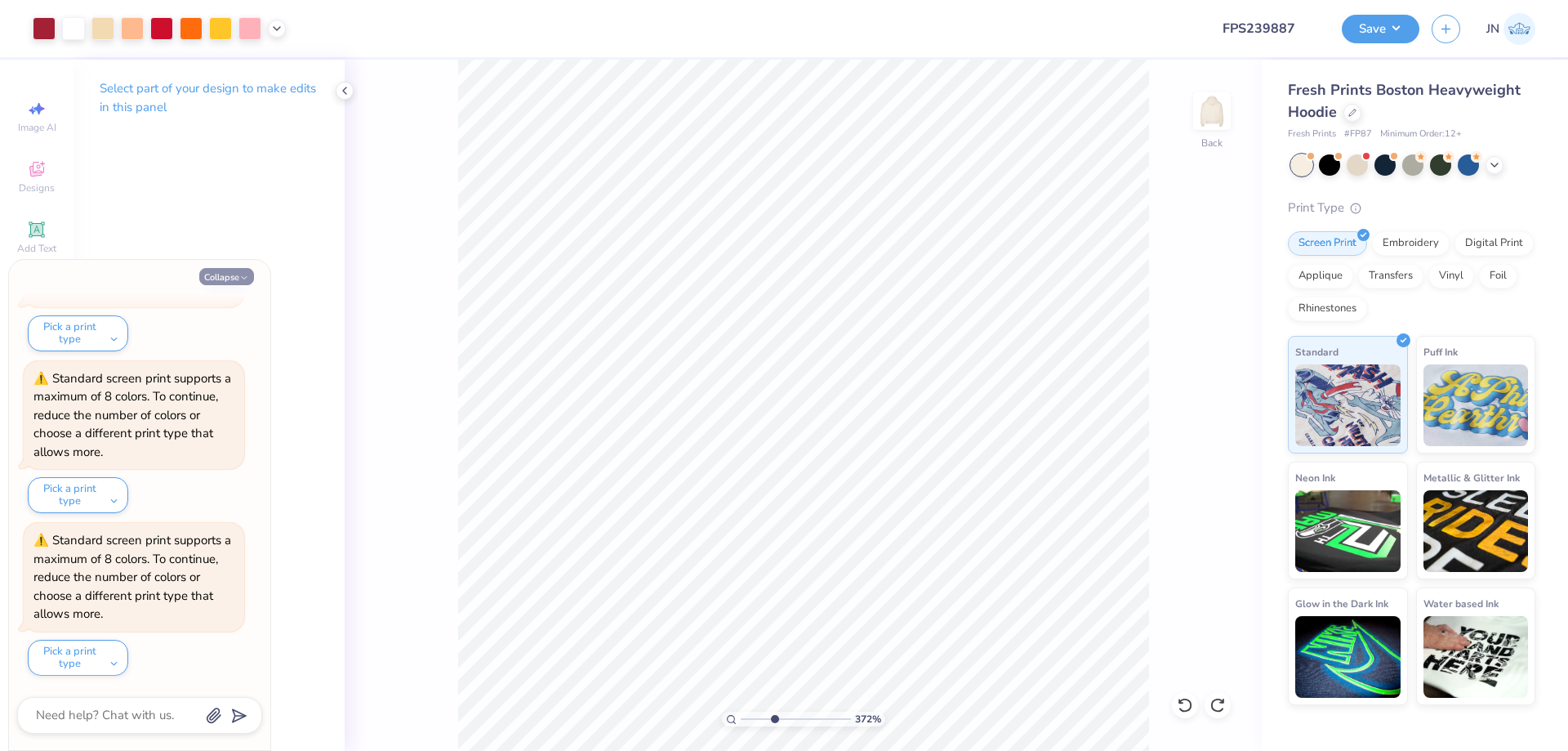
click at [237, 273] on button "Collapse" at bounding box center [226, 276] width 54 height 17
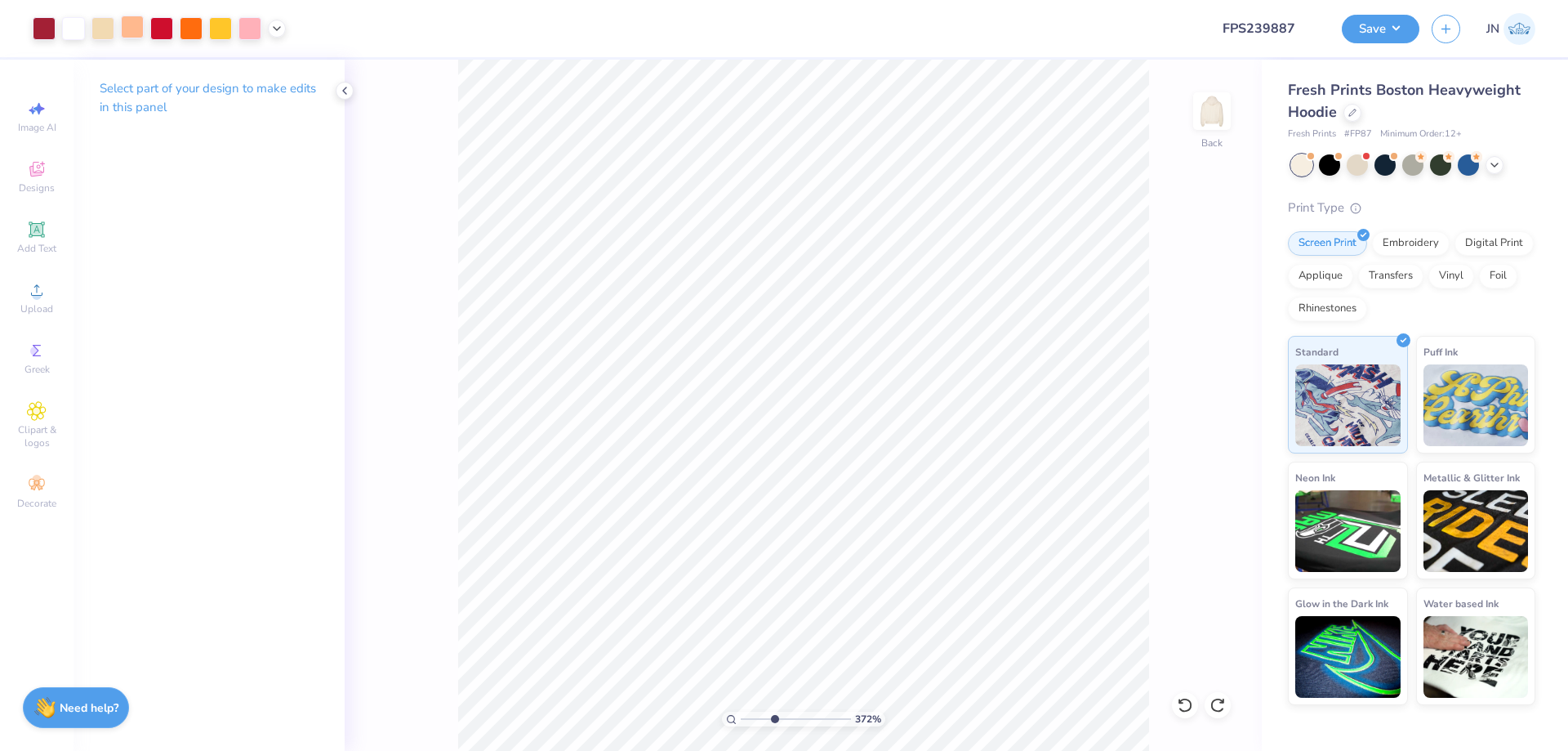
click at [133, 26] on div at bounding box center [133, 27] width 23 height 23
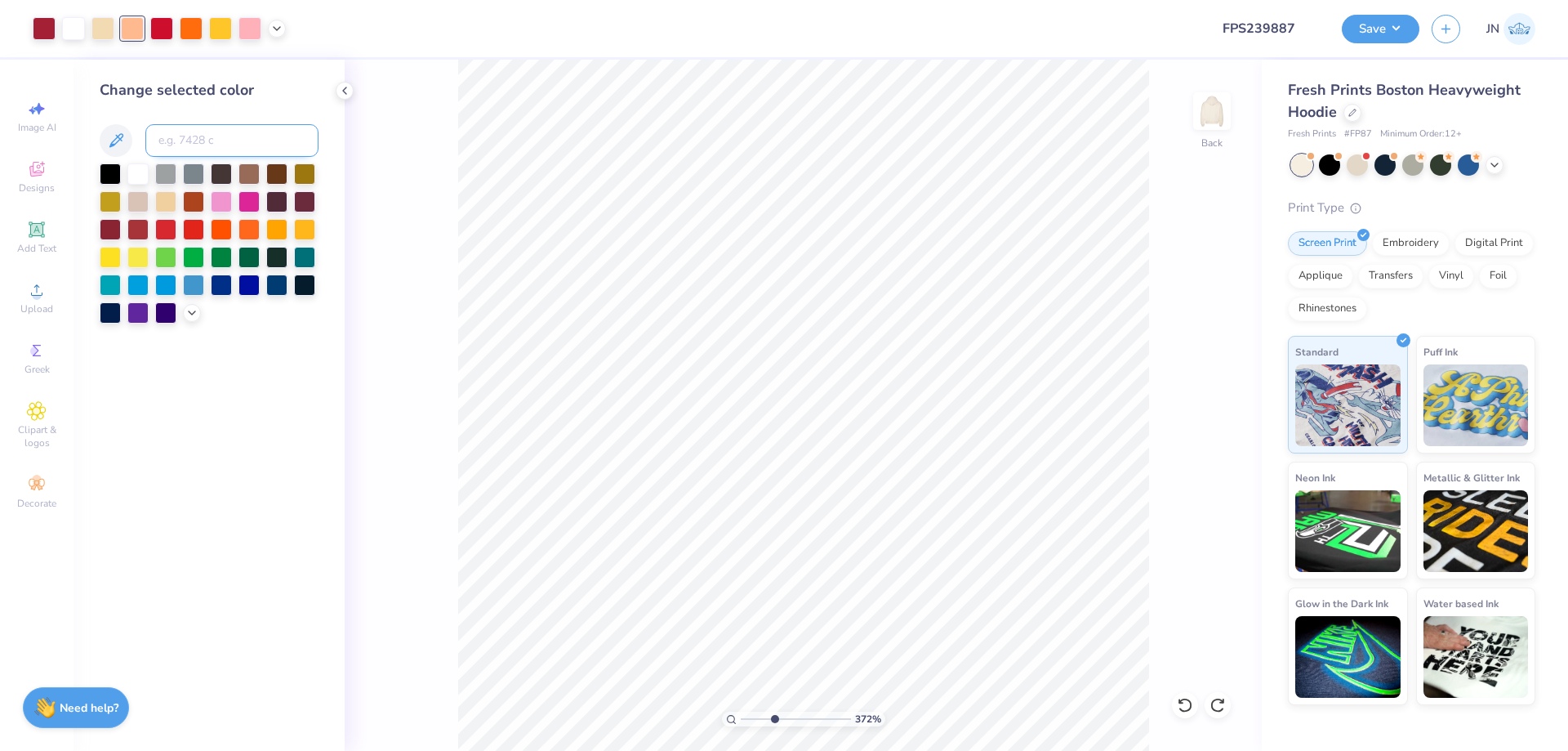
click at [188, 138] on input at bounding box center [232, 141] width 173 height 33
drag, startPoint x: 770, startPoint y: 719, endPoint x: 753, endPoint y: 716, distance: 17.3
click at [753, 716] on input "range" at bounding box center [796, 719] width 110 height 15
click at [1376, 26] on button "Save" at bounding box center [1380, 26] width 77 height 29
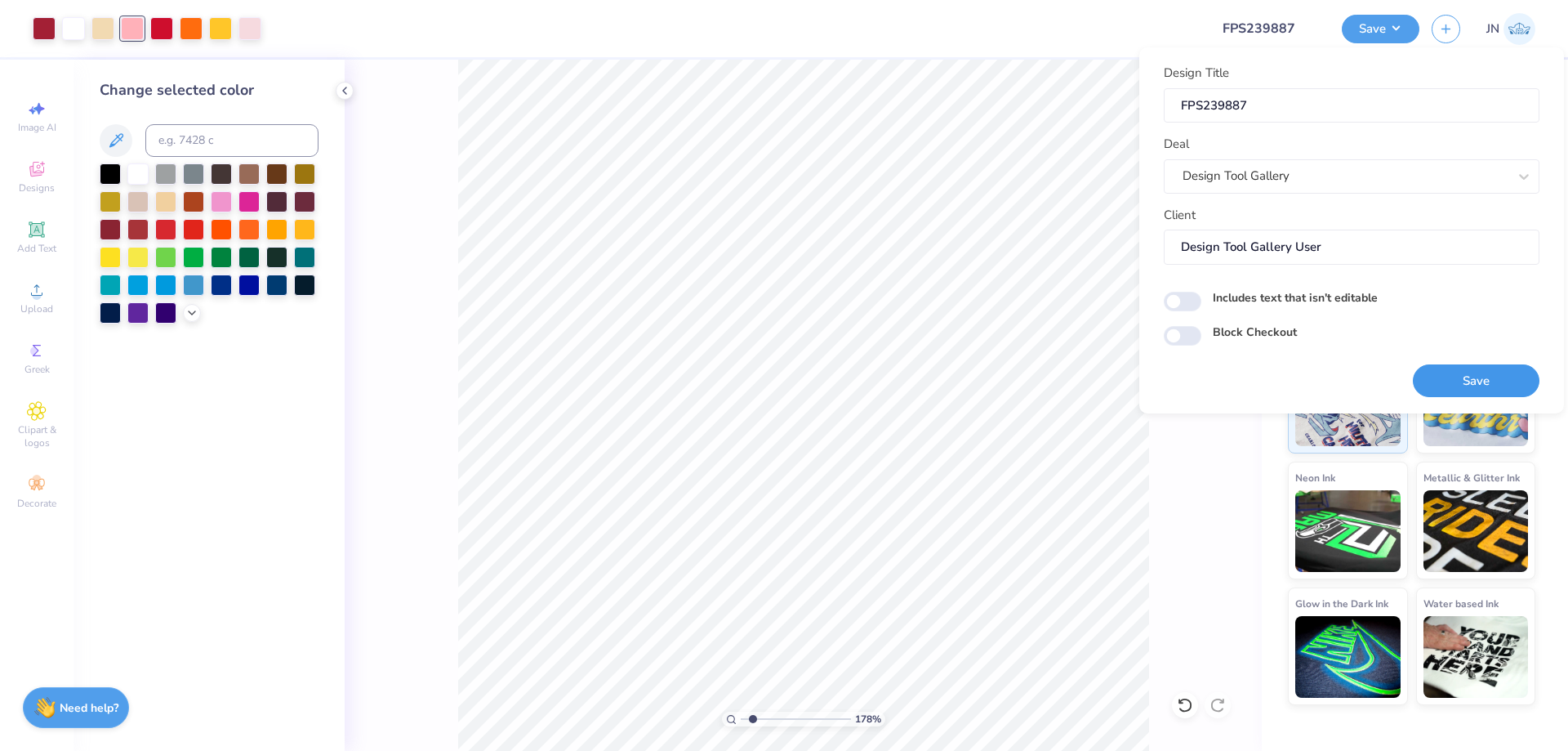
click at [1442, 379] on button "Save" at bounding box center [1476, 381] width 127 height 34
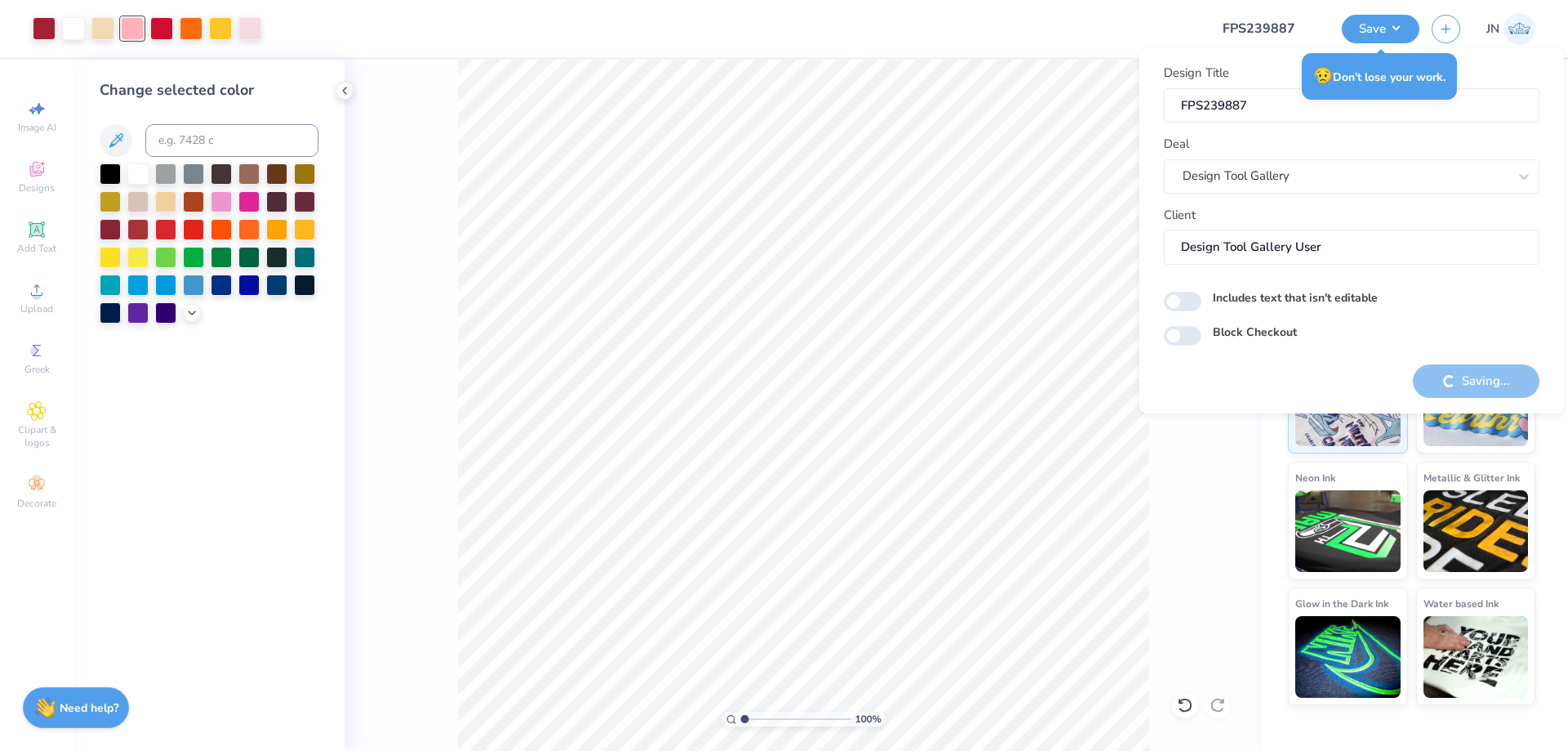
drag, startPoint x: 752, startPoint y: 717, endPoint x: 737, endPoint y: 716, distance: 15.0
click at [741, 716] on input "range" at bounding box center [796, 719] width 110 height 15
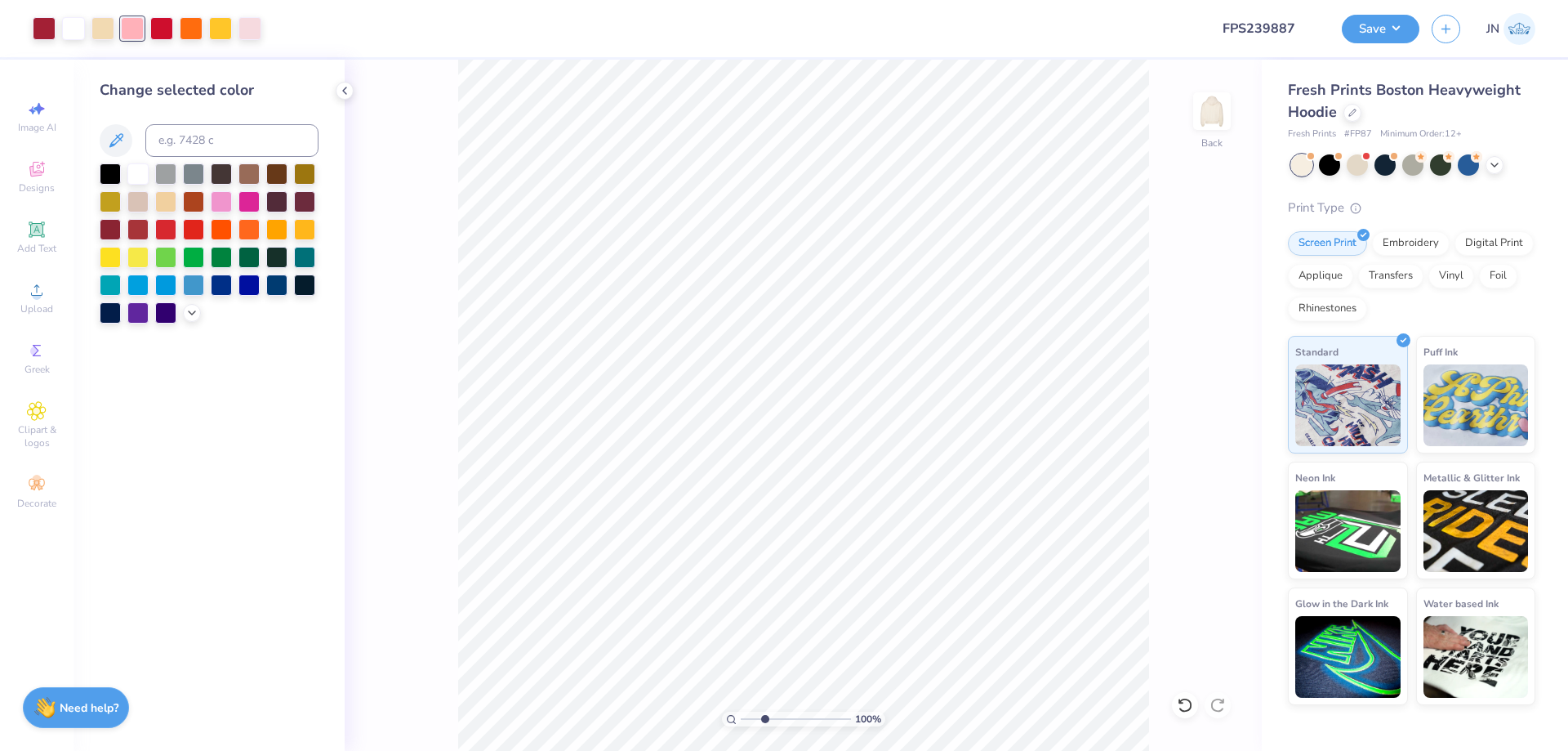
click at [765, 721] on input "range" at bounding box center [796, 719] width 110 height 15
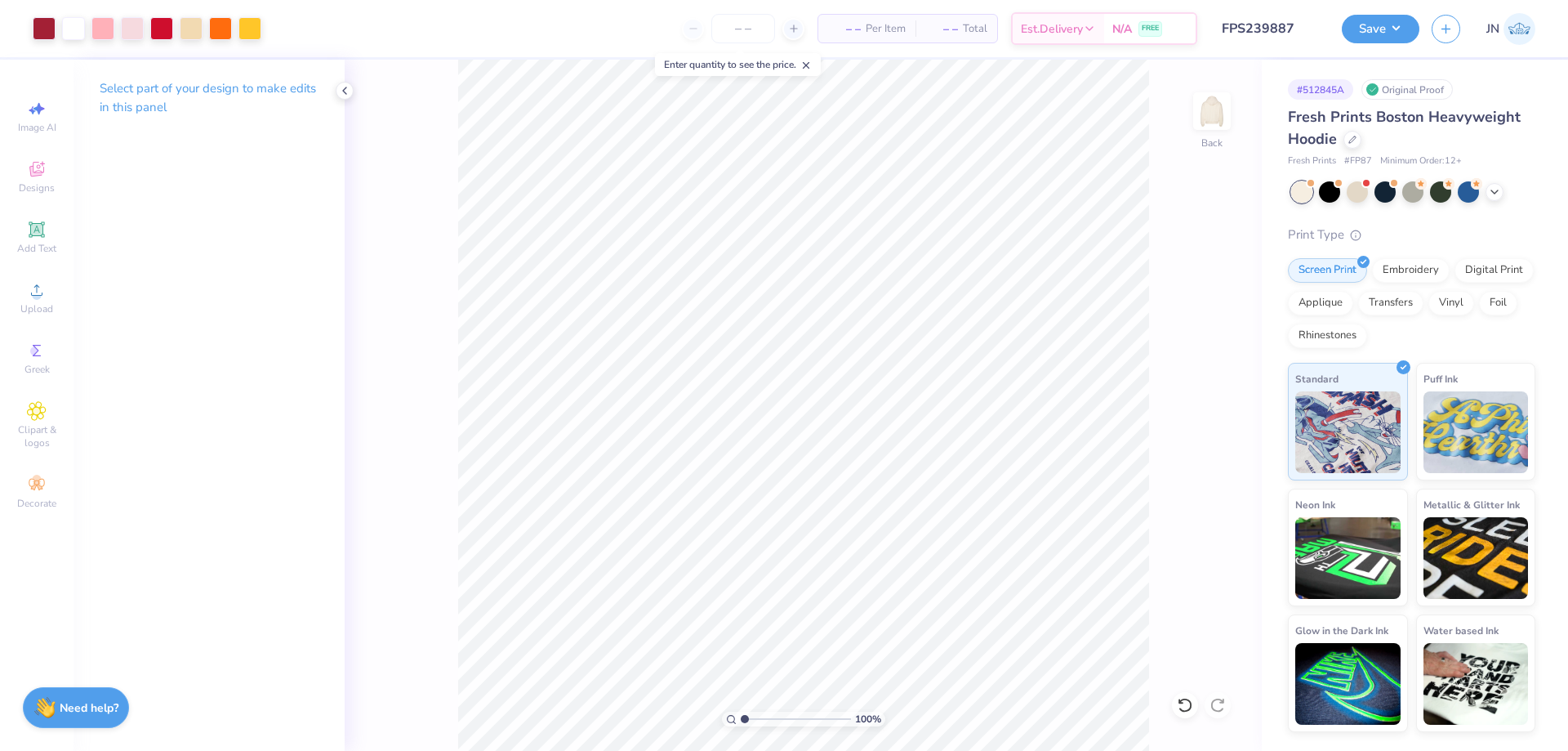
click at [741, 719] on input "range" at bounding box center [796, 719] width 110 height 15
click at [1350, 45] on div "Save JN" at bounding box center [1454, 28] width 226 height 57
click at [1351, 44] on div "Save JN" at bounding box center [1454, 28] width 226 height 57
click at [1360, 32] on button "Save" at bounding box center [1380, 26] width 77 height 29
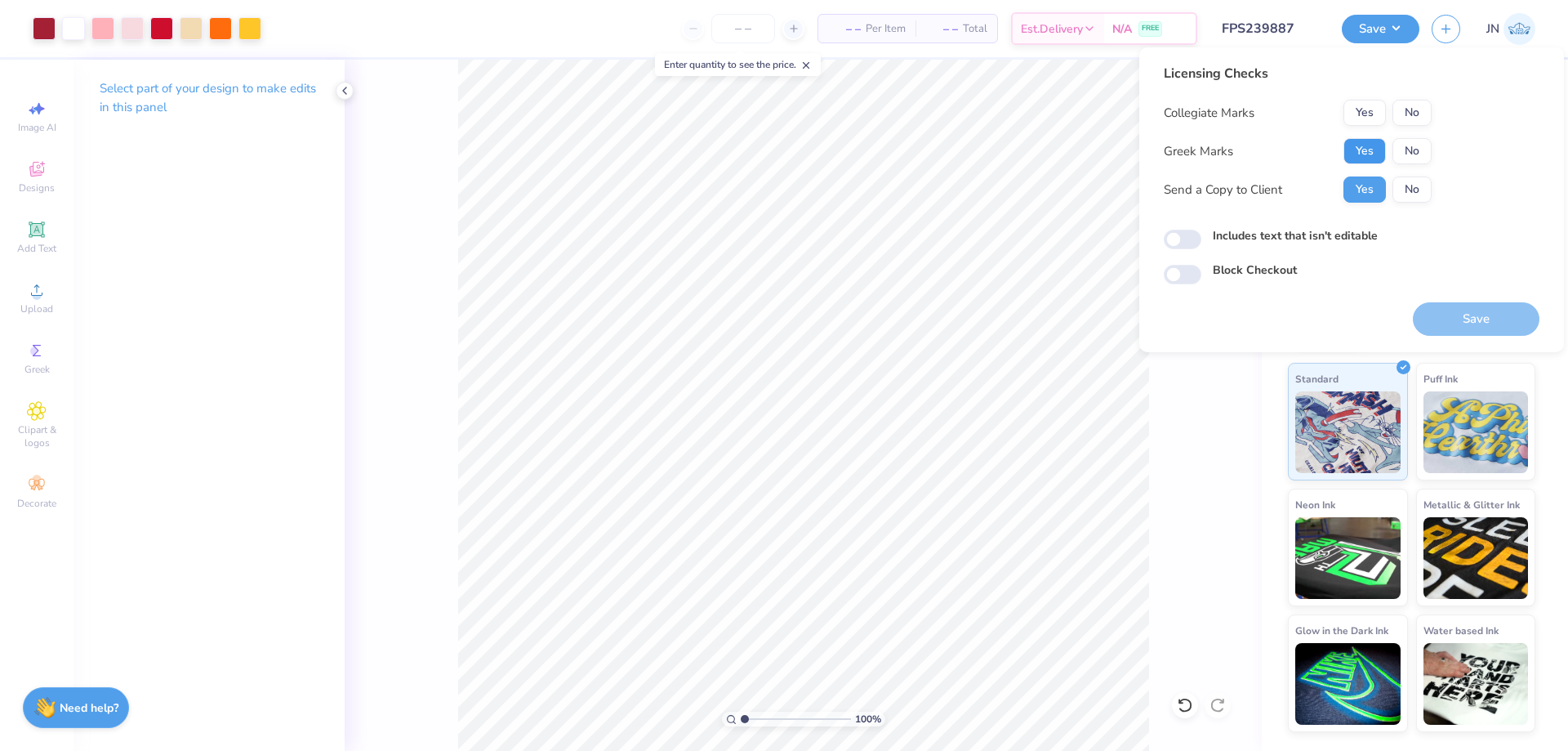
click at [1377, 143] on button "Yes" at bounding box center [1365, 152] width 43 height 26
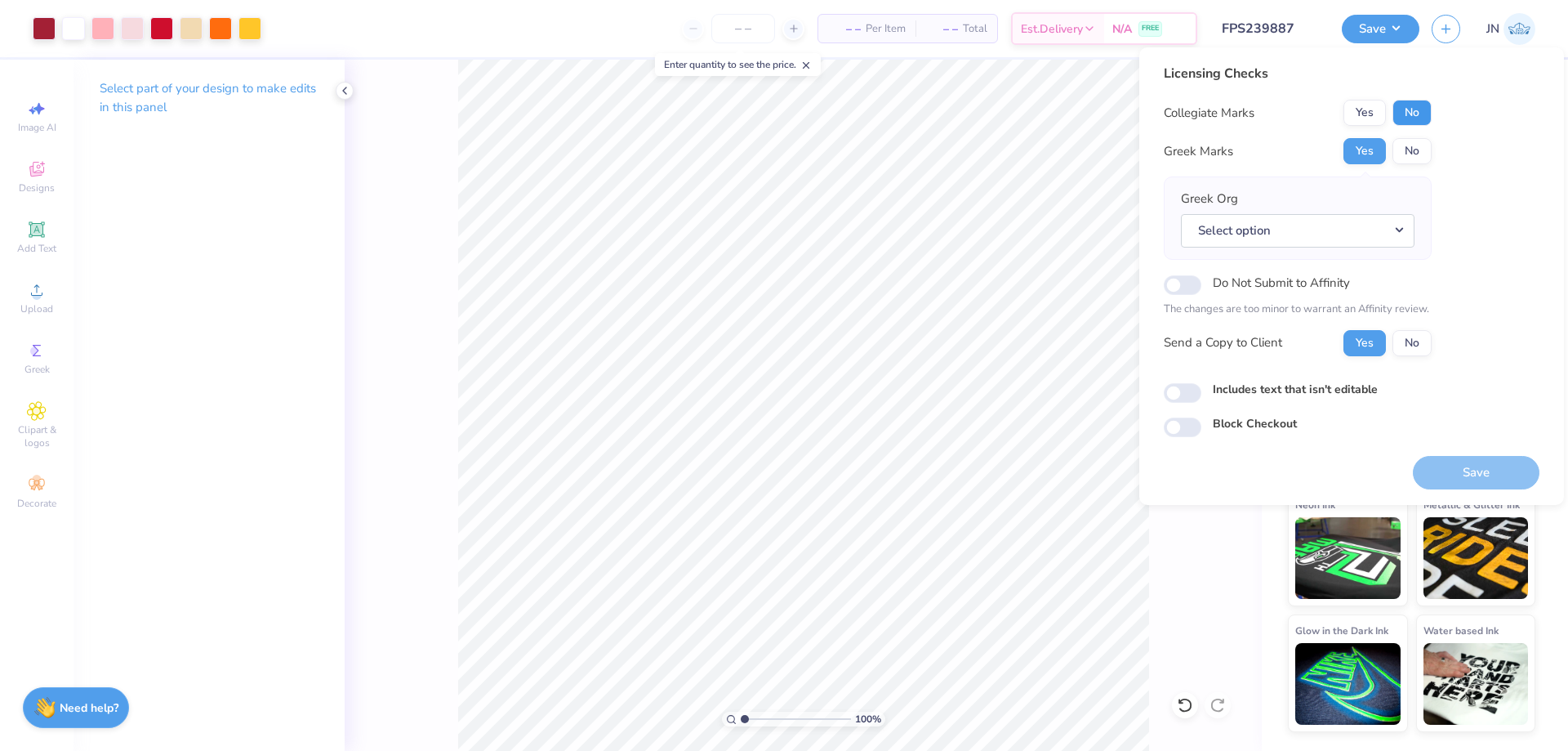
click at [1408, 110] on button "No" at bounding box center [1412, 113] width 40 height 26
click at [1334, 218] on button "Select option" at bounding box center [1298, 231] width 234 height 34
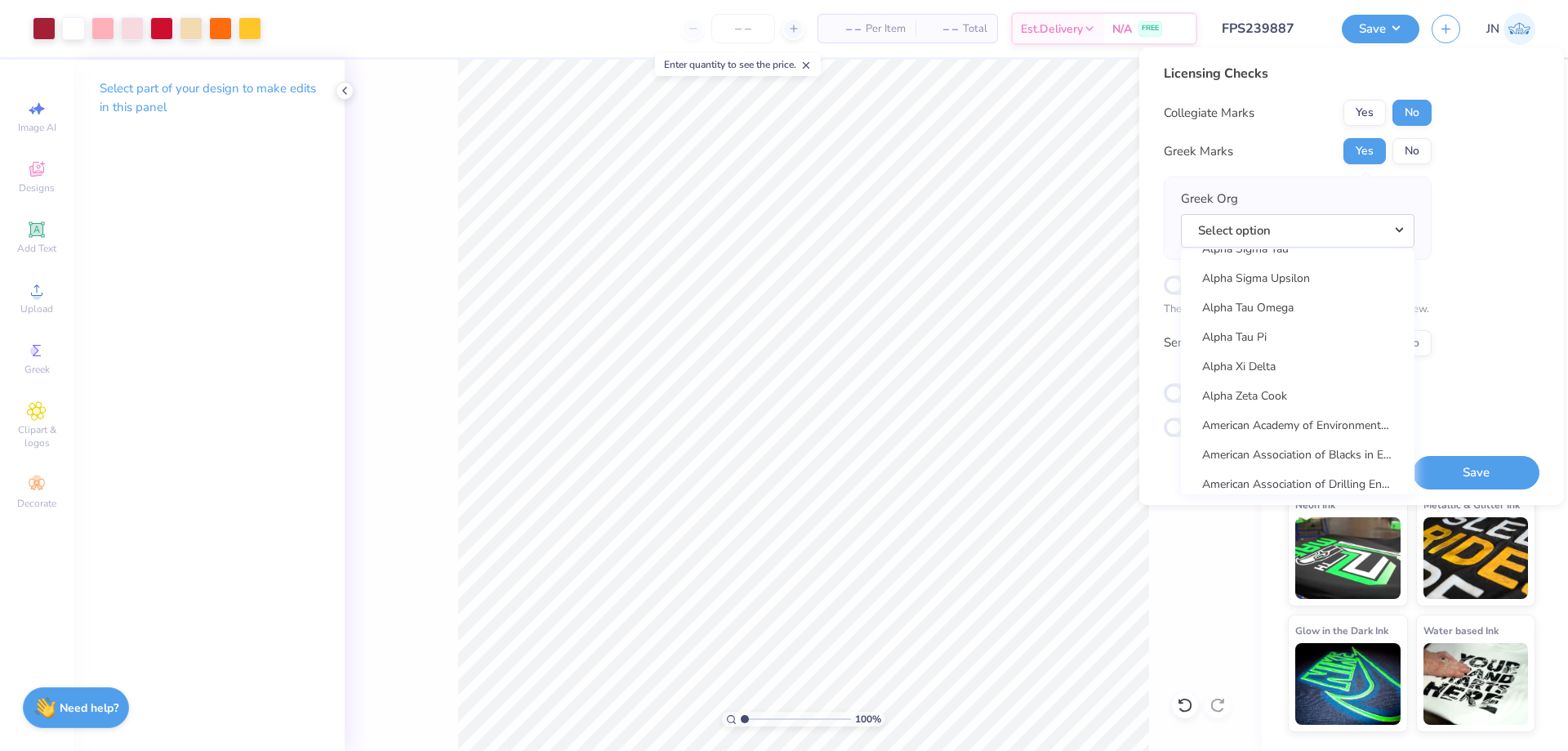
scroll to position [1471, 0]
click at [1260, 388] on link "Alpha Xi Delta" at bounding box center [1298, 386] width 221 height 27
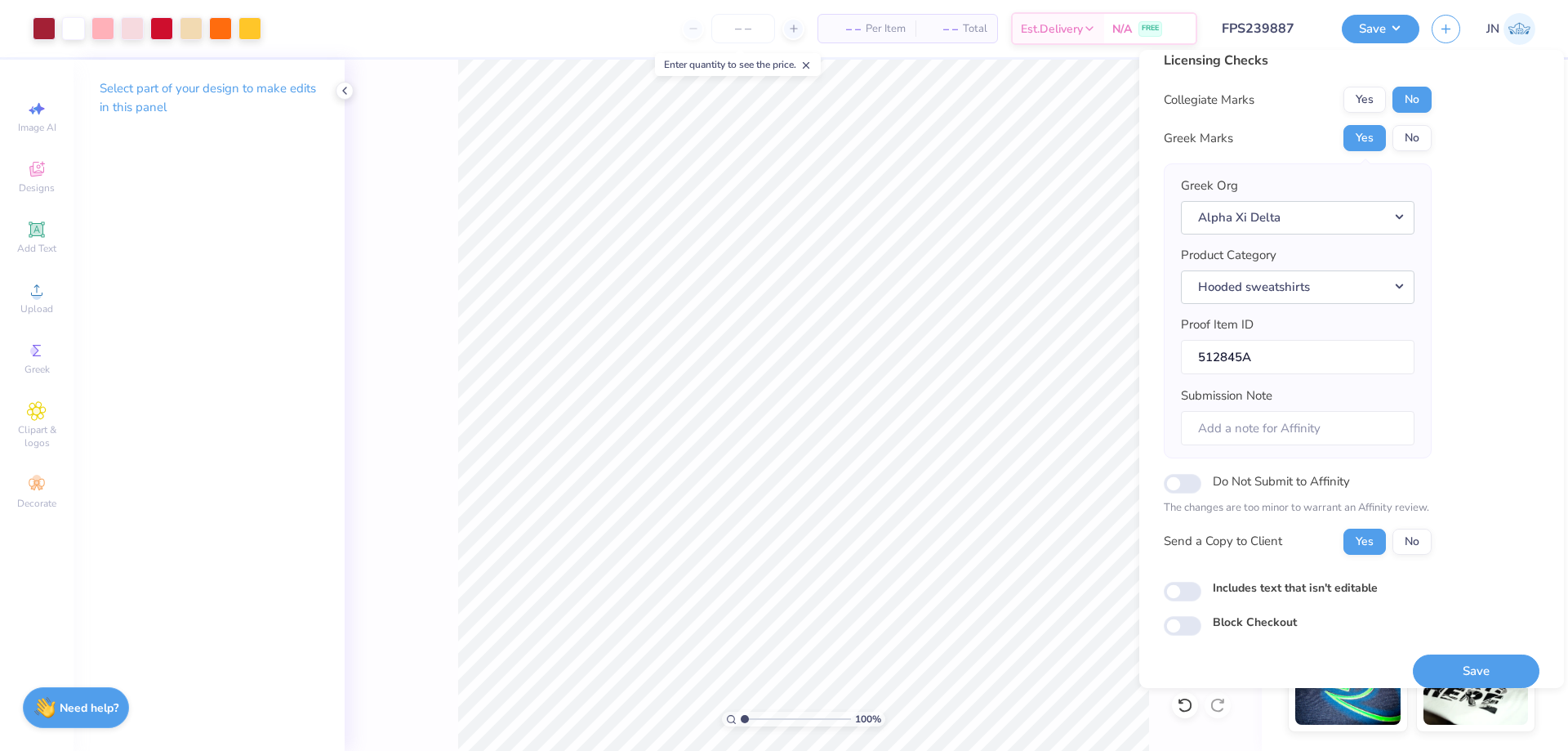
scroll to position [31, 0]
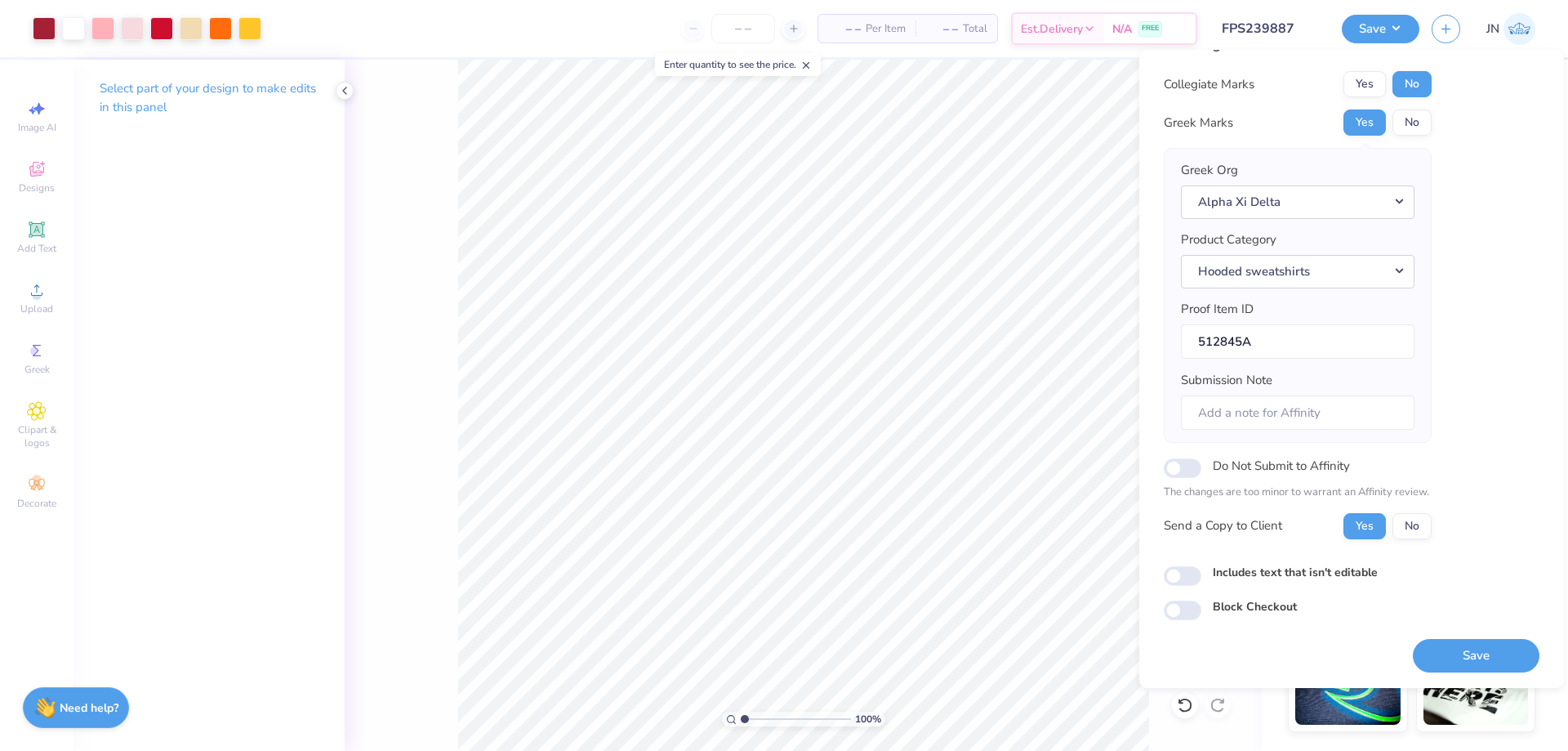
click at [1458, 637] on div "Save" at bounding box center [1476, 646] width 127 height 52
click at [1456, 642] on button "Save" at bounding box center [1476, 655] width 127 height 34
click at [748, 716] on input "range" at bounding box center [796, 719] width 110 height 15
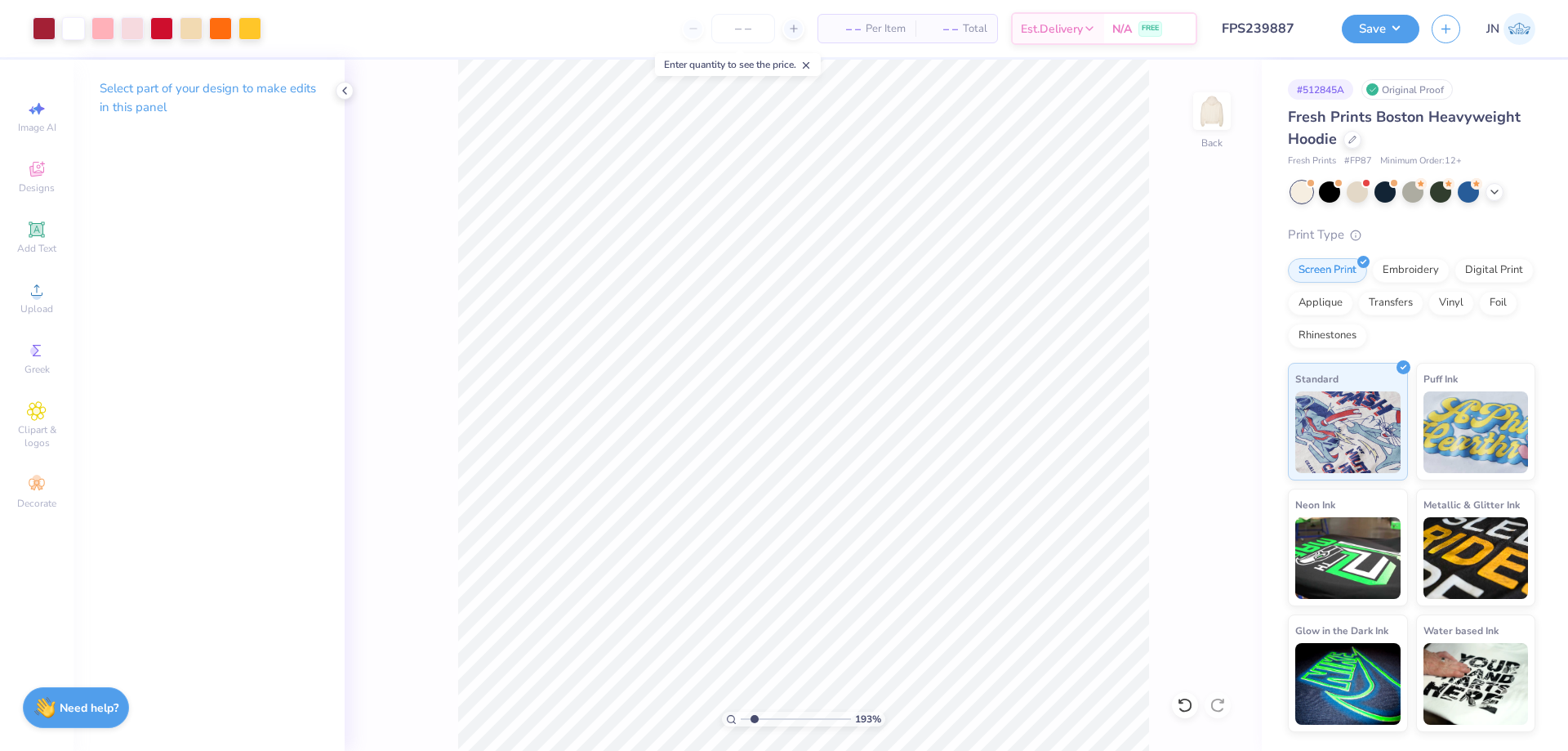
click at [755, 721] on input "range" at bounding box center [796, 719] width 110 height 15
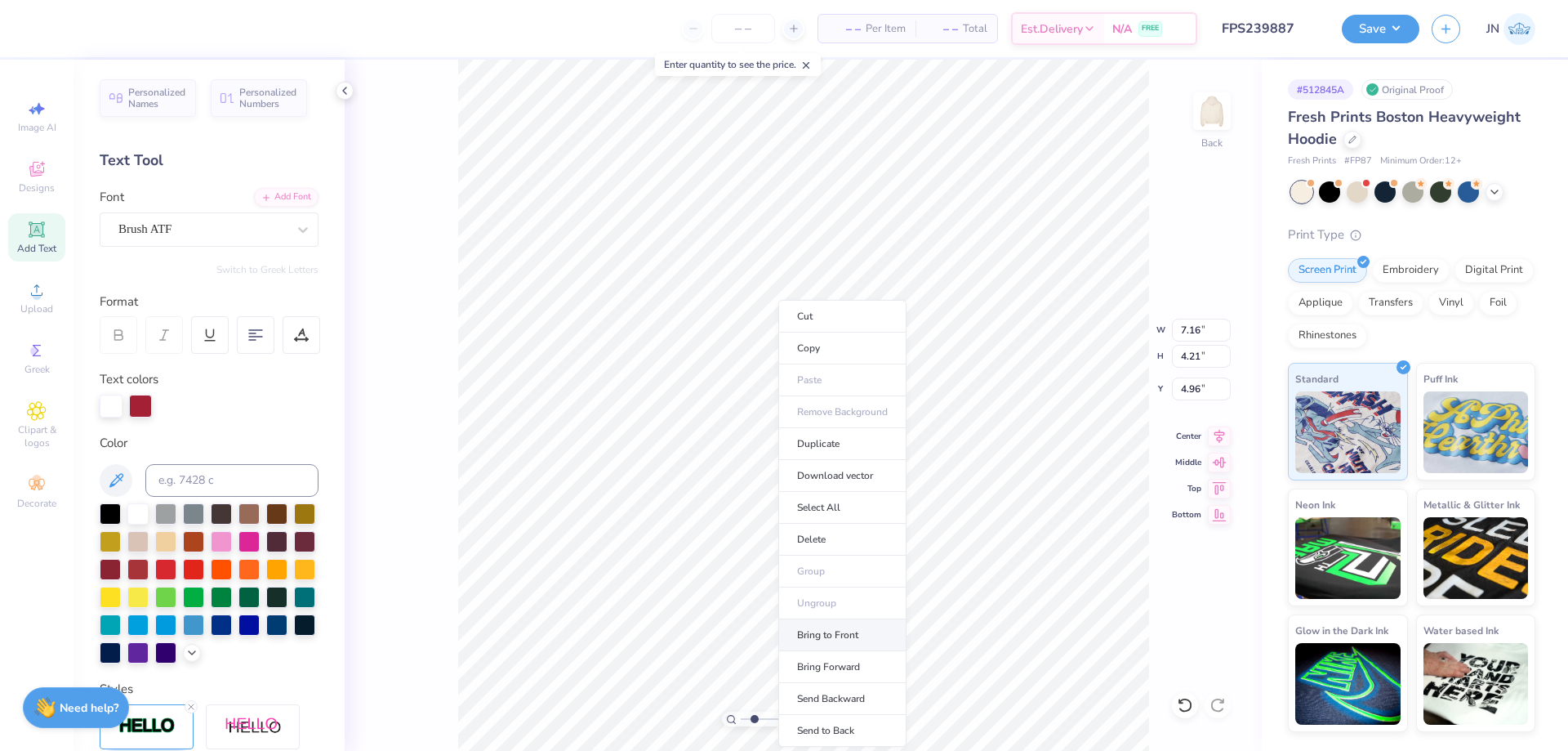
click at [821, 639] on li "Bring to Front" at bounding box center [843, 635] width 128 height 32
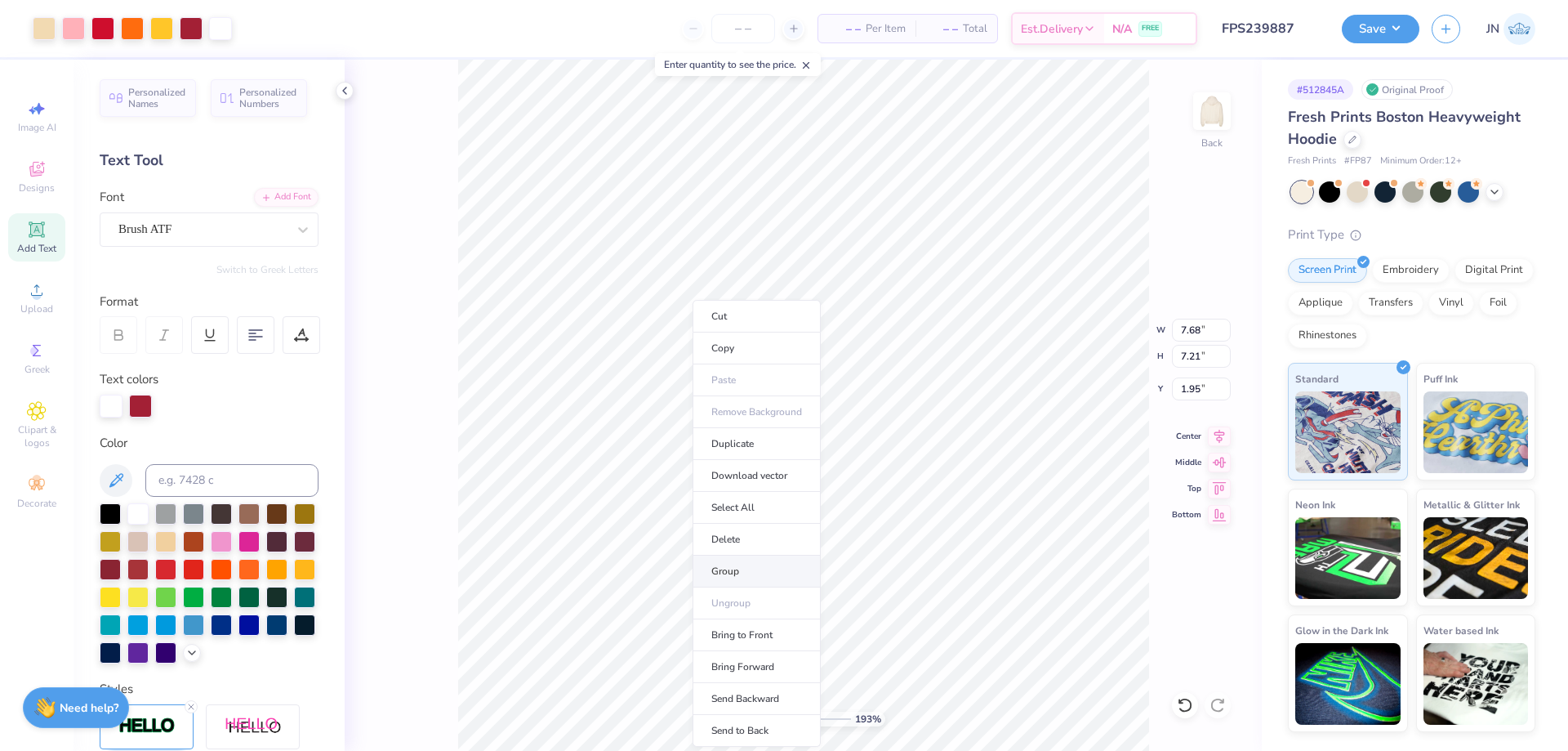
click at [726, 565] on li "Group" at bounding box center [756, 571] width 128 height 32
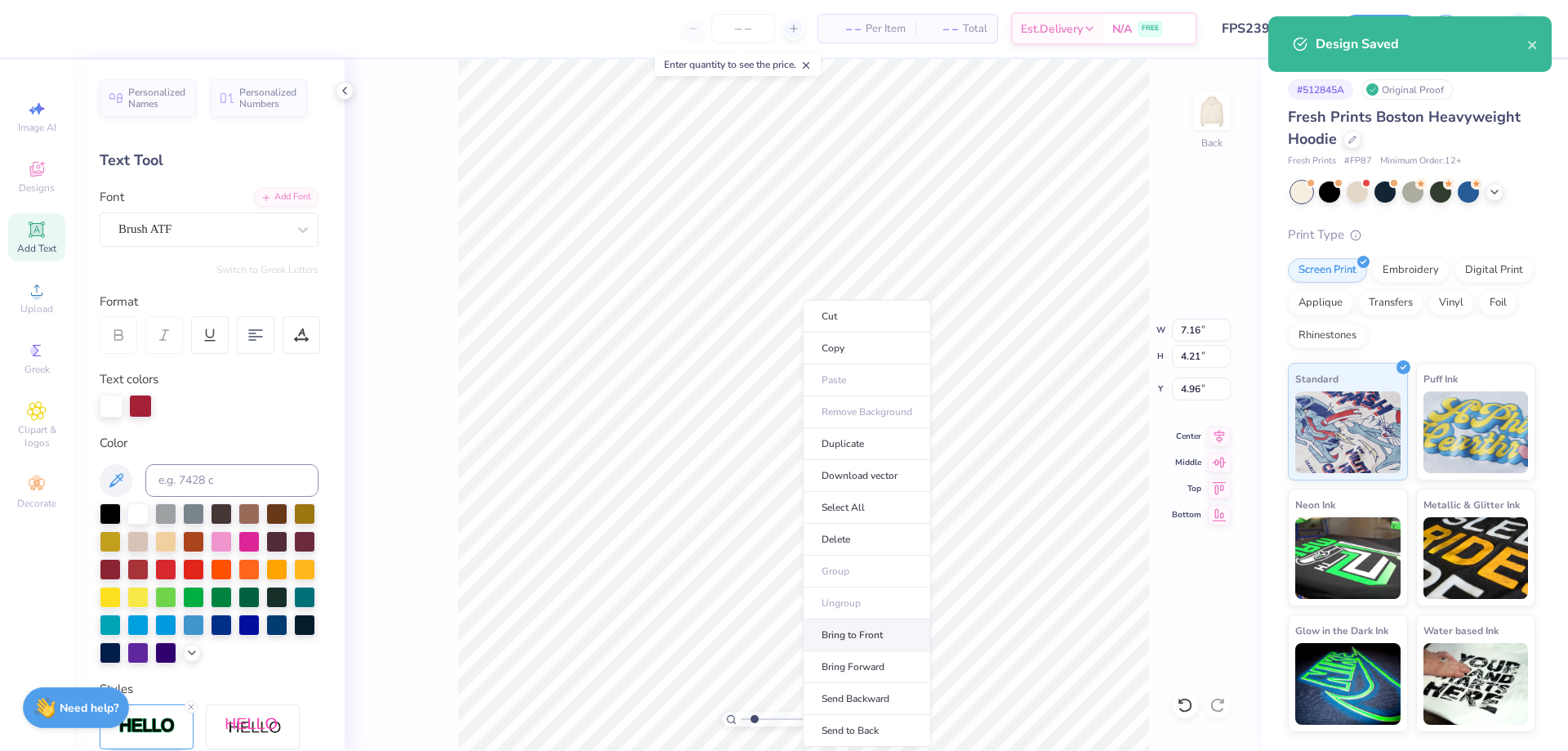
click at [850, 629] on li "Bring to Front" at bounding box center [867, 635] width 128 height 32
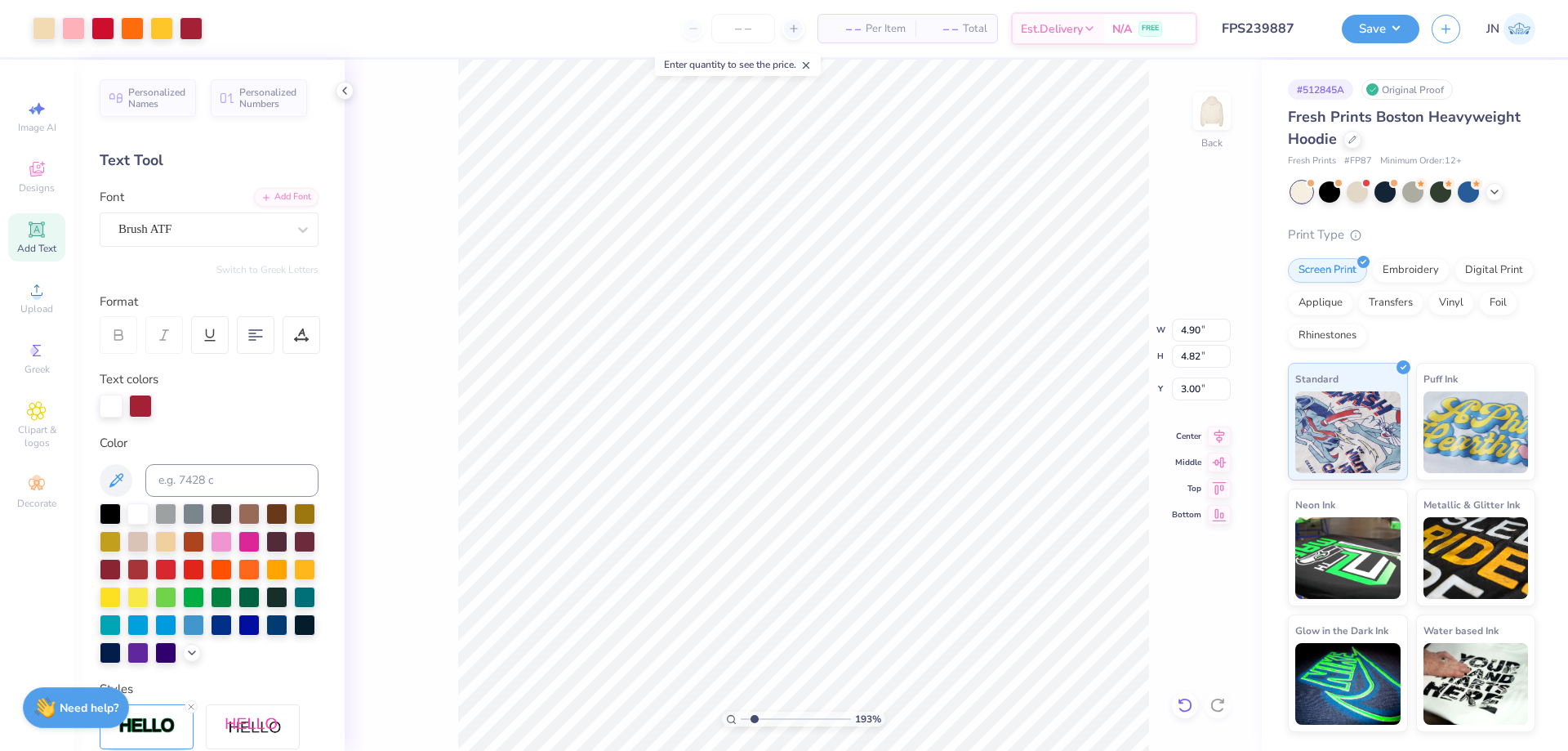
click at [1185, 704] on icon at bounding box center [1185, 705] width 16 height 16
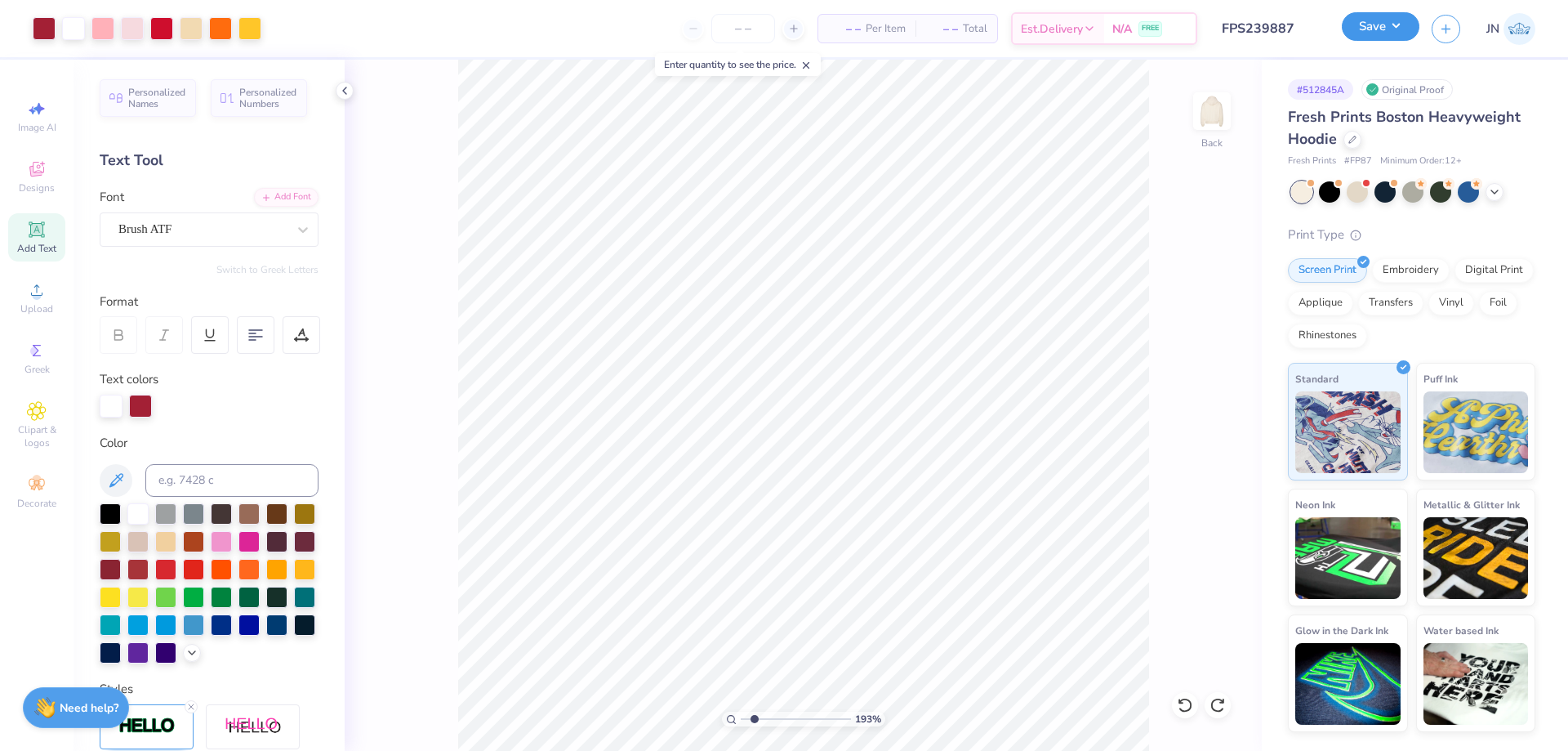
click at [1366, 28] on button "Save" at bounding box center [1380, 26] width 77 height 29
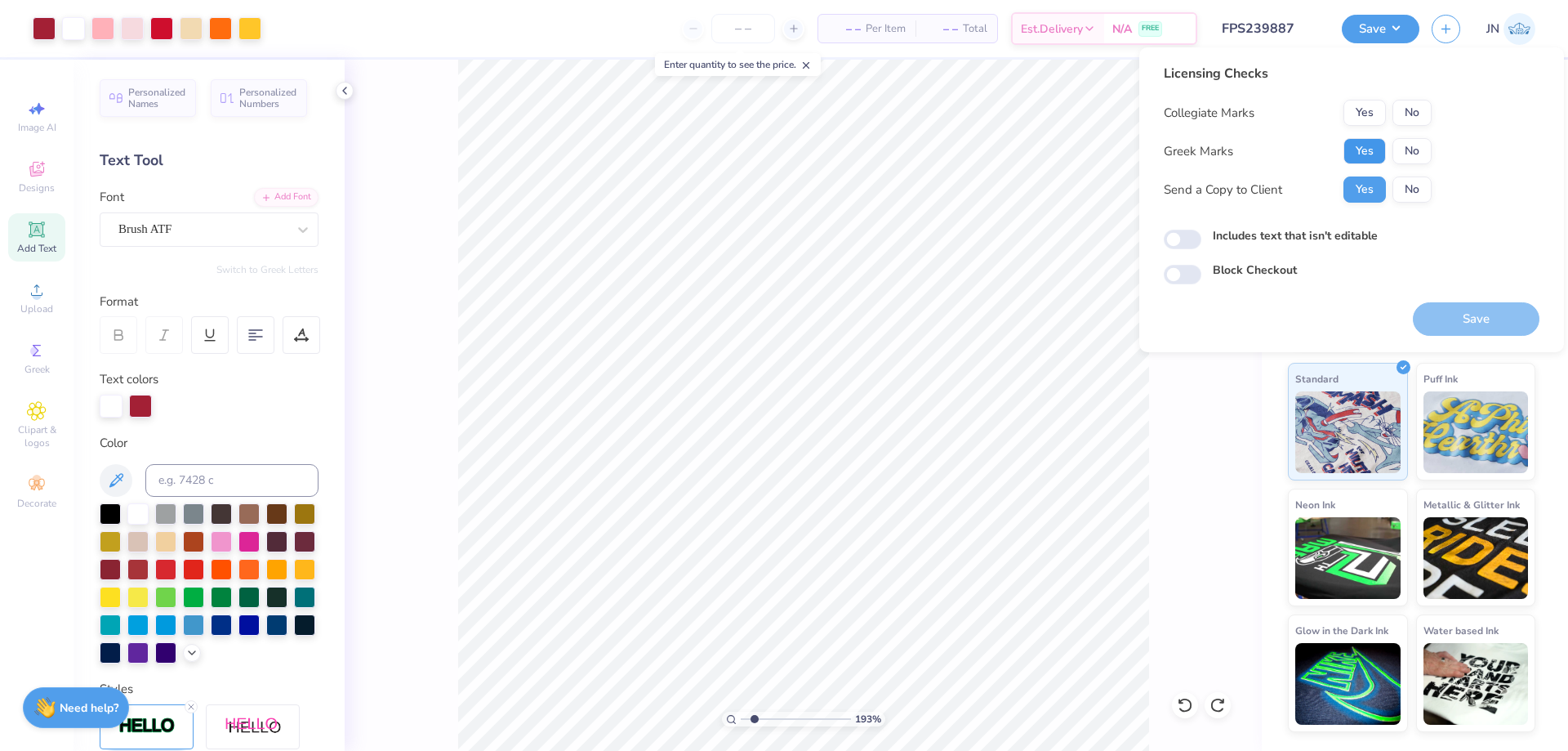
click at [1357, 149] on button "Yes" at bounding box center [1365, 152] width 43 height 26
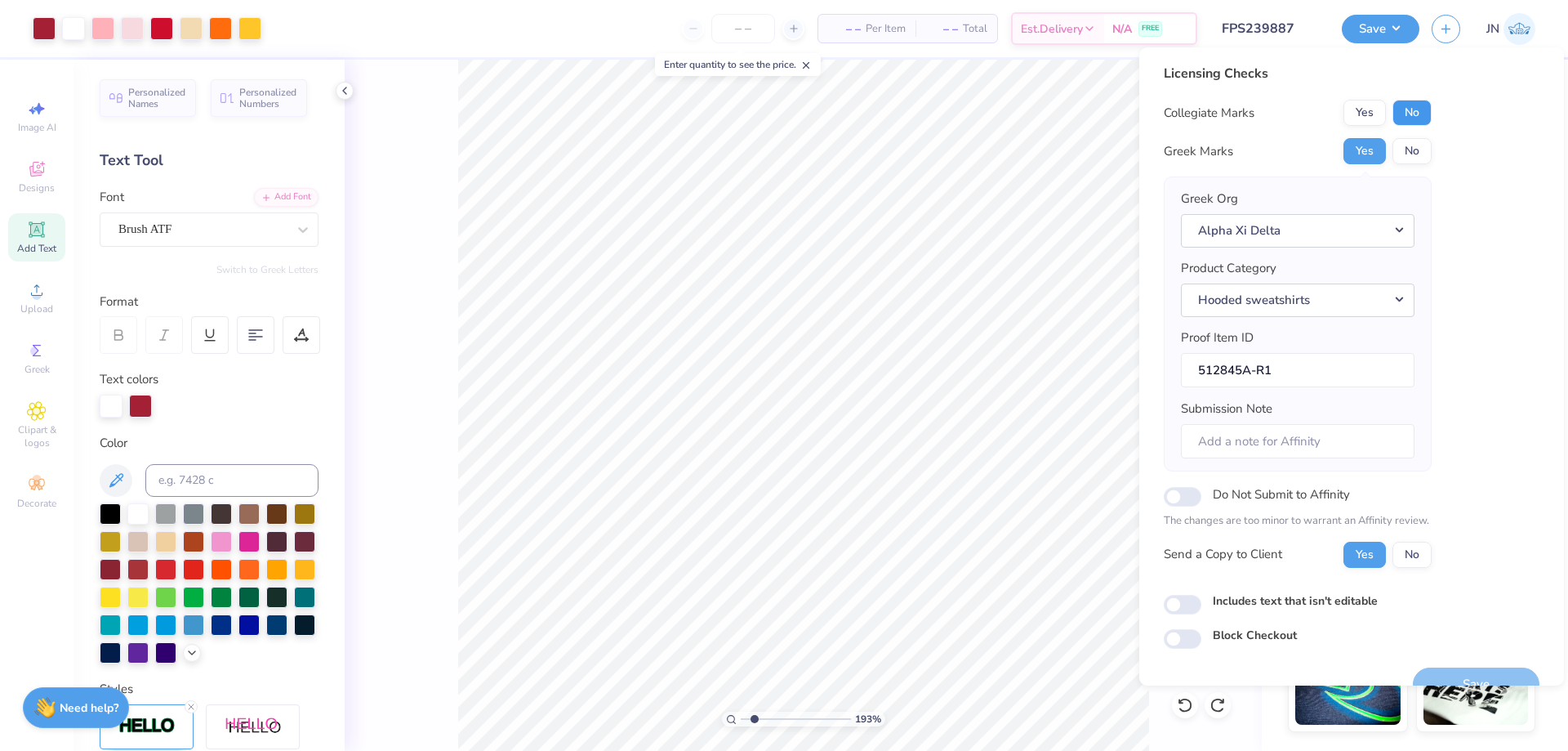
click at [1406, 119] on button "No" at bounding box center [1412, 113] width 40 height 26
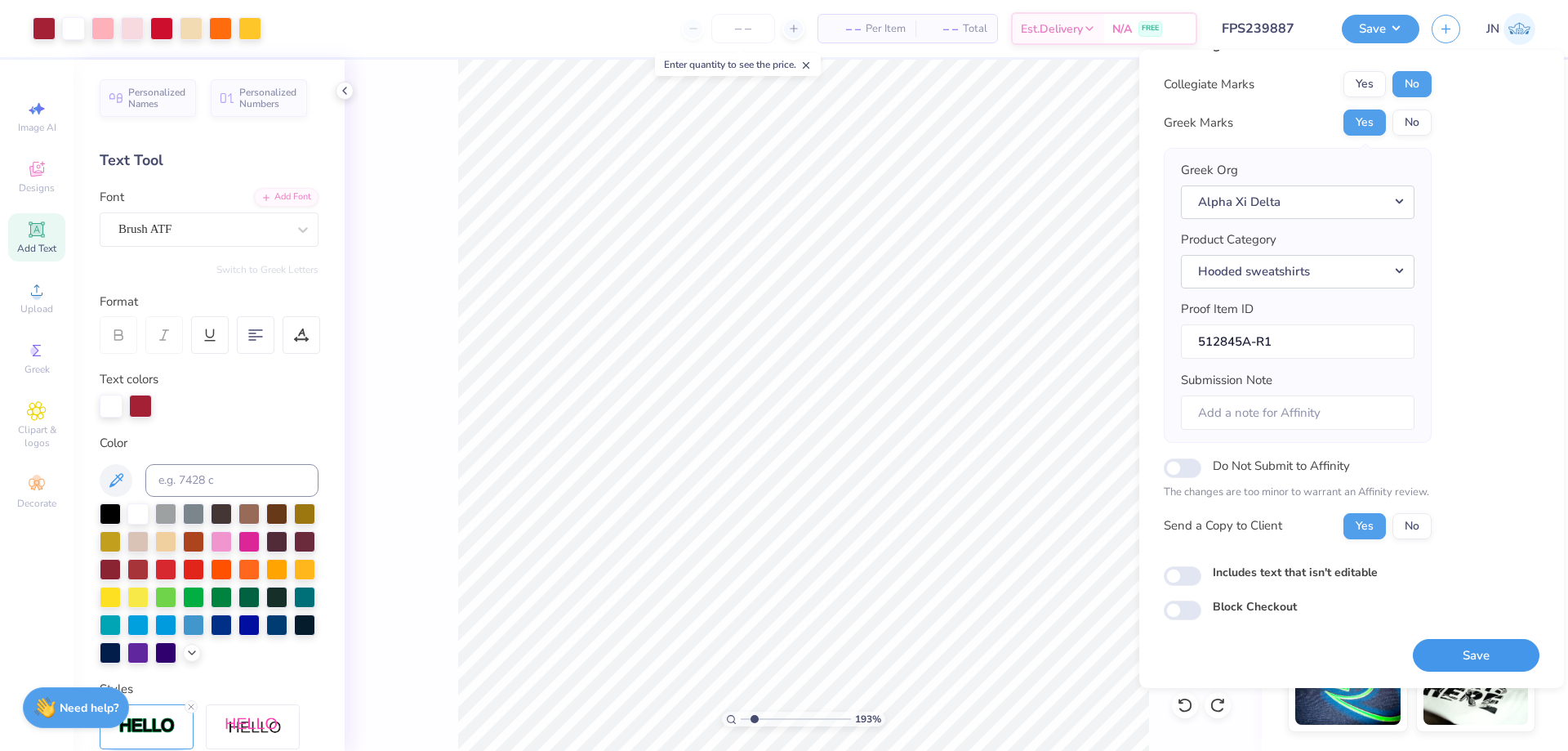
click at [1413, 655] on button "Save" at bounding box center [1476, 655] width 127 height 34
